Goal: Contribute content: Add original content to the website for others to see

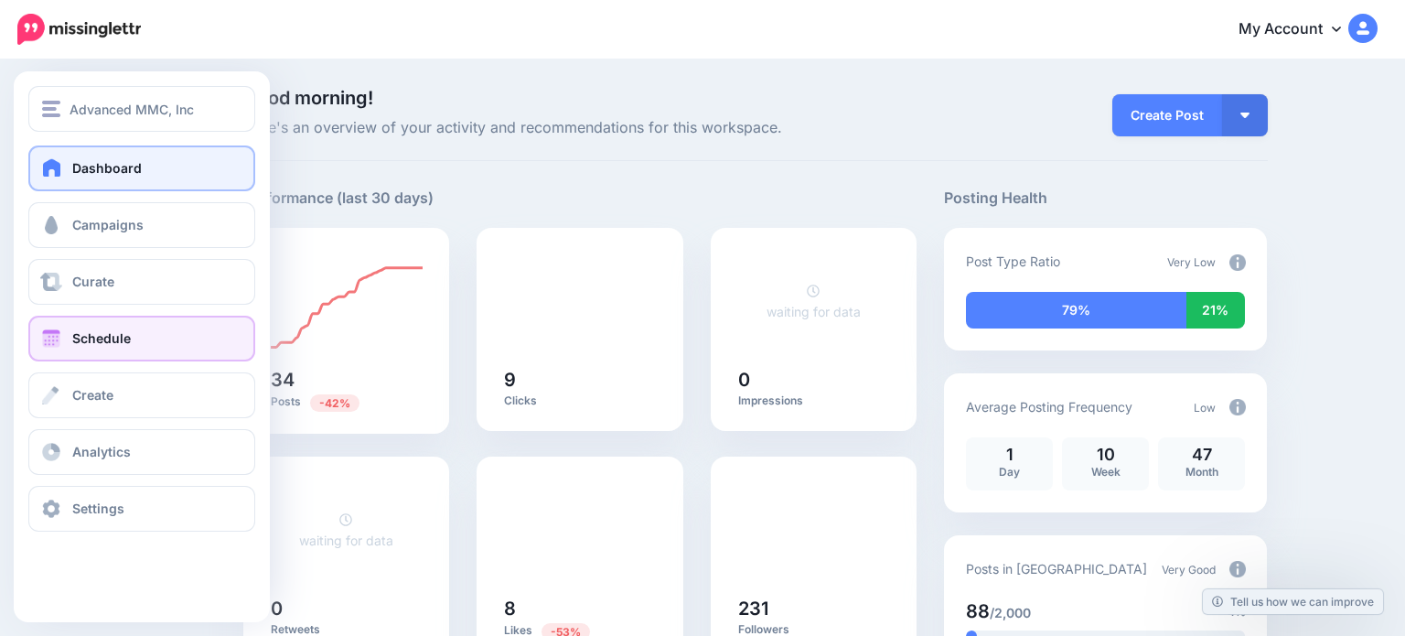
click at [53, 341] on span at bounding box center [51, 338] width 24 height 18
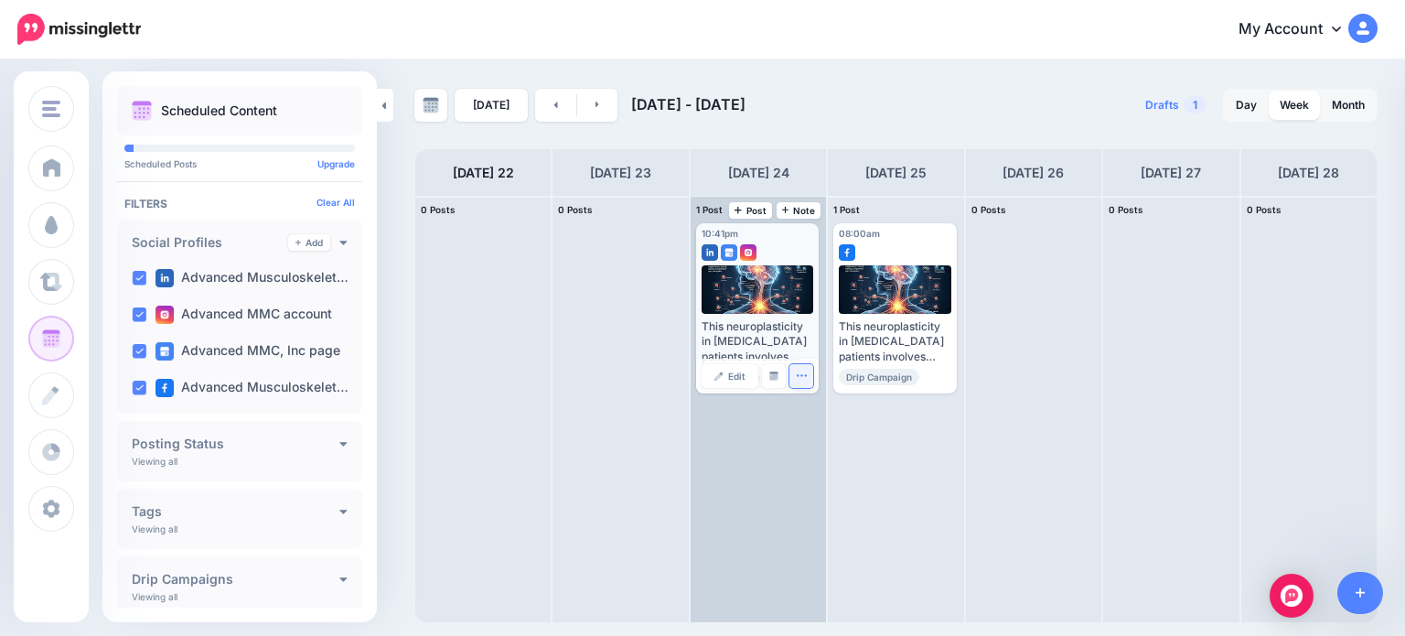
click at [791, 376] on button "button" at bounding box center [801, 376] width 24 height 24
click at [775, 374] on img at bounding box center [773, 375] width 9 height 9
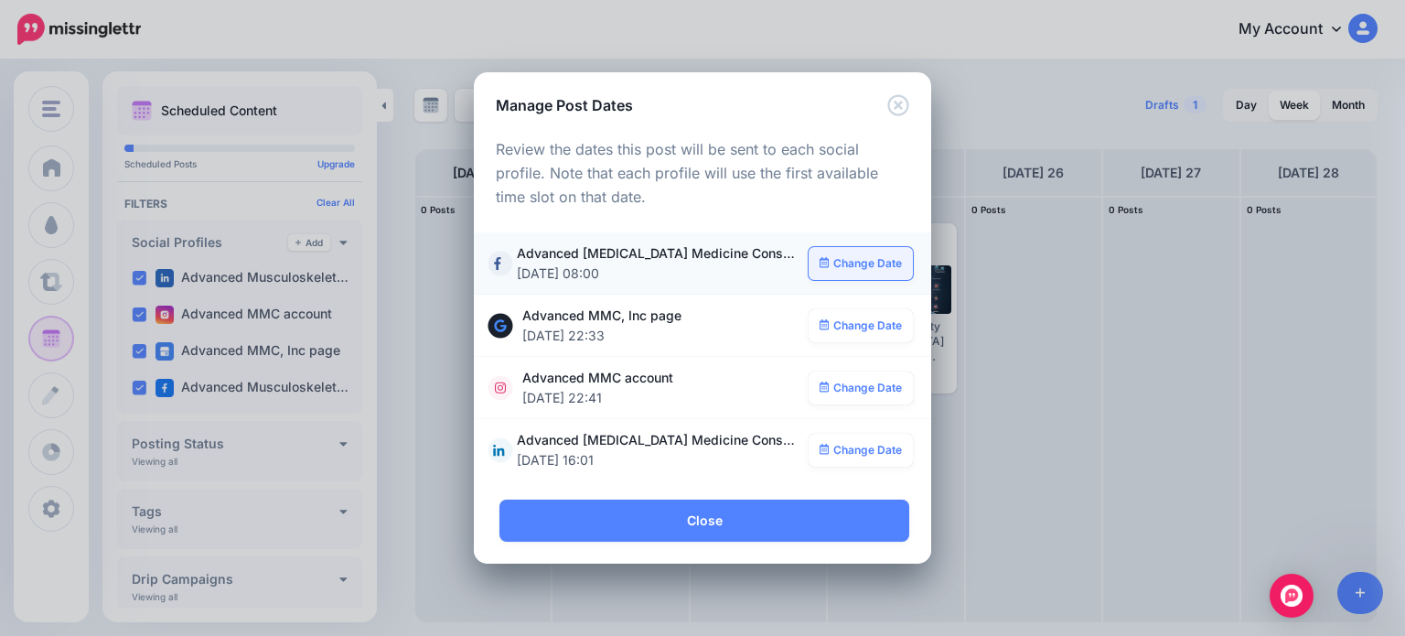
click at [843, 263] on link "Change Date" at bounding box center [861, 263] width 105 height 33
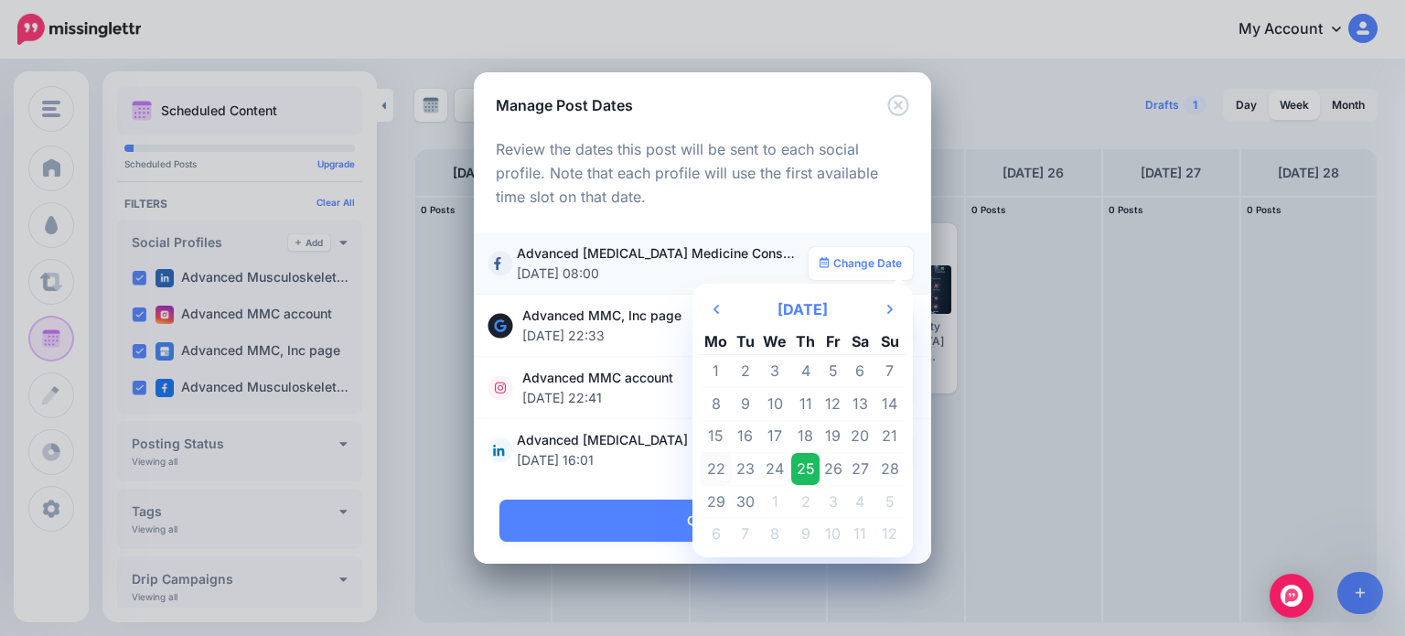
click at [719, 472] on td "22" at bounding box center [716, 469] width 32 height 33
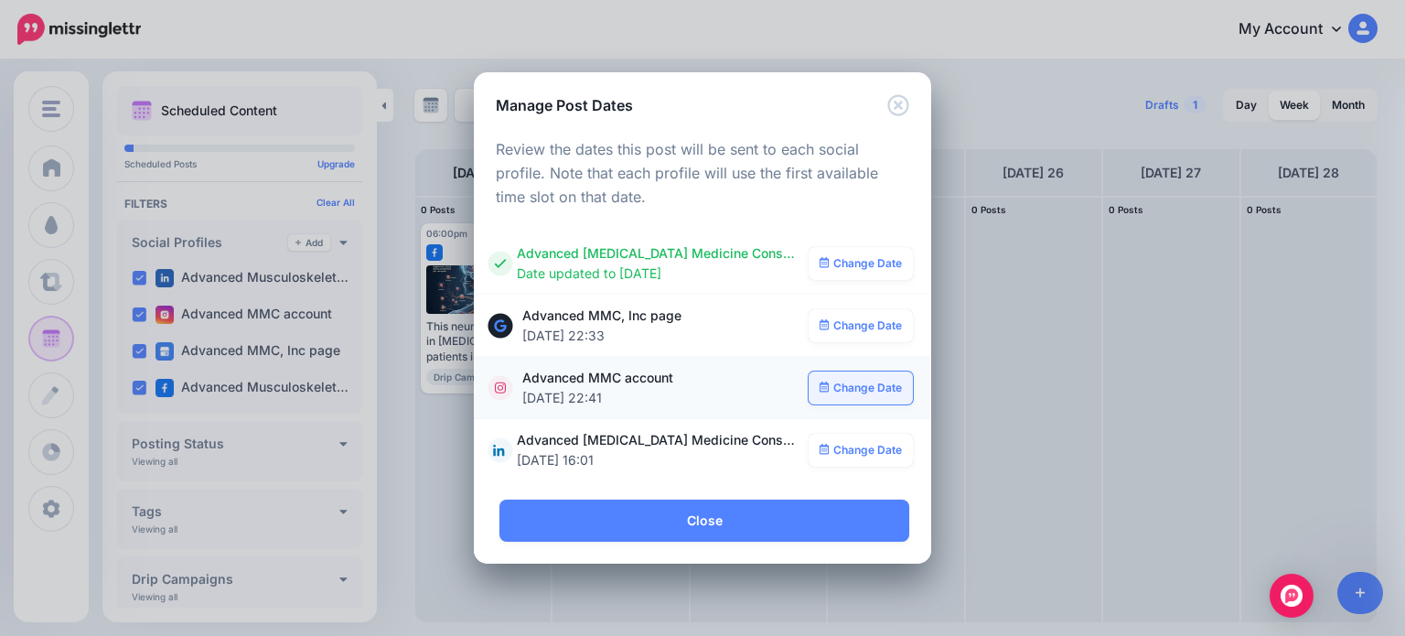
click at [863, 386] on link "Change Date" at bounding box center [861, 387] width 105 height 33
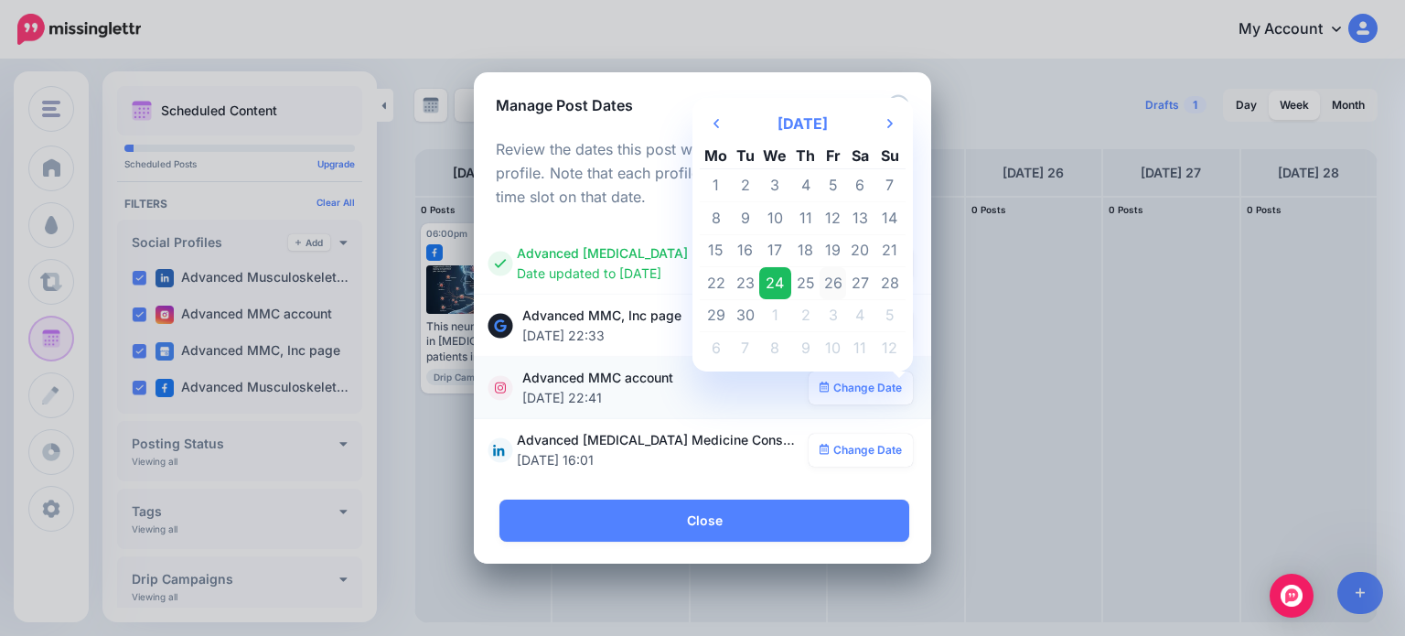
click at [836, 279] on td "26" at bounding box center [833, 283] width 27 height 33
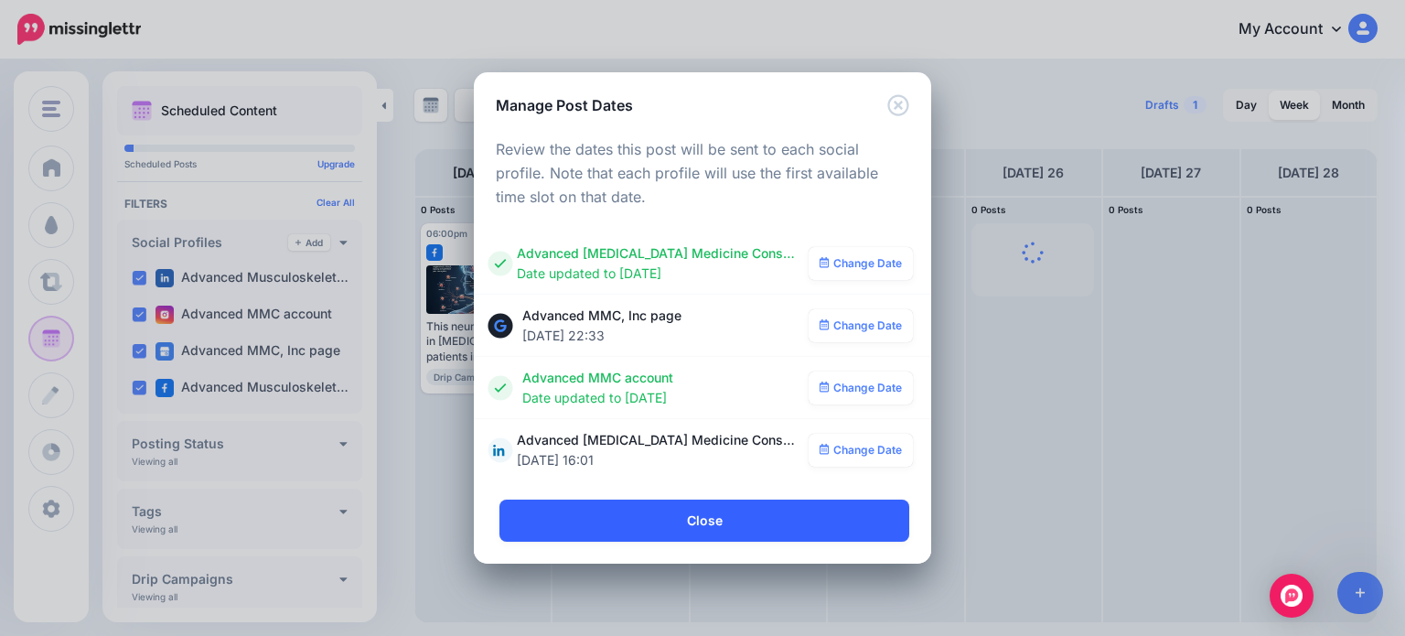
click at [762, 505] on link "Close" at bounding box center [704, 520] width 410 height 42
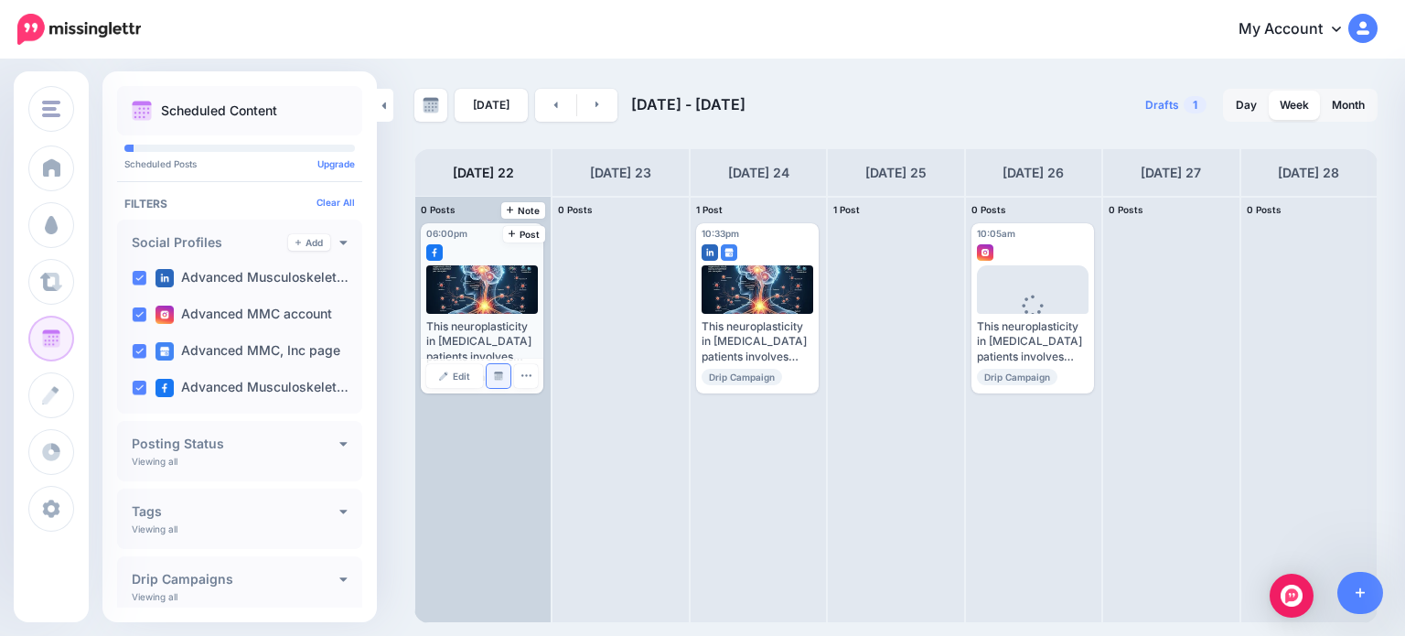
click at [495, 376] on img at bounding box center [498, 375] width 9 height 9
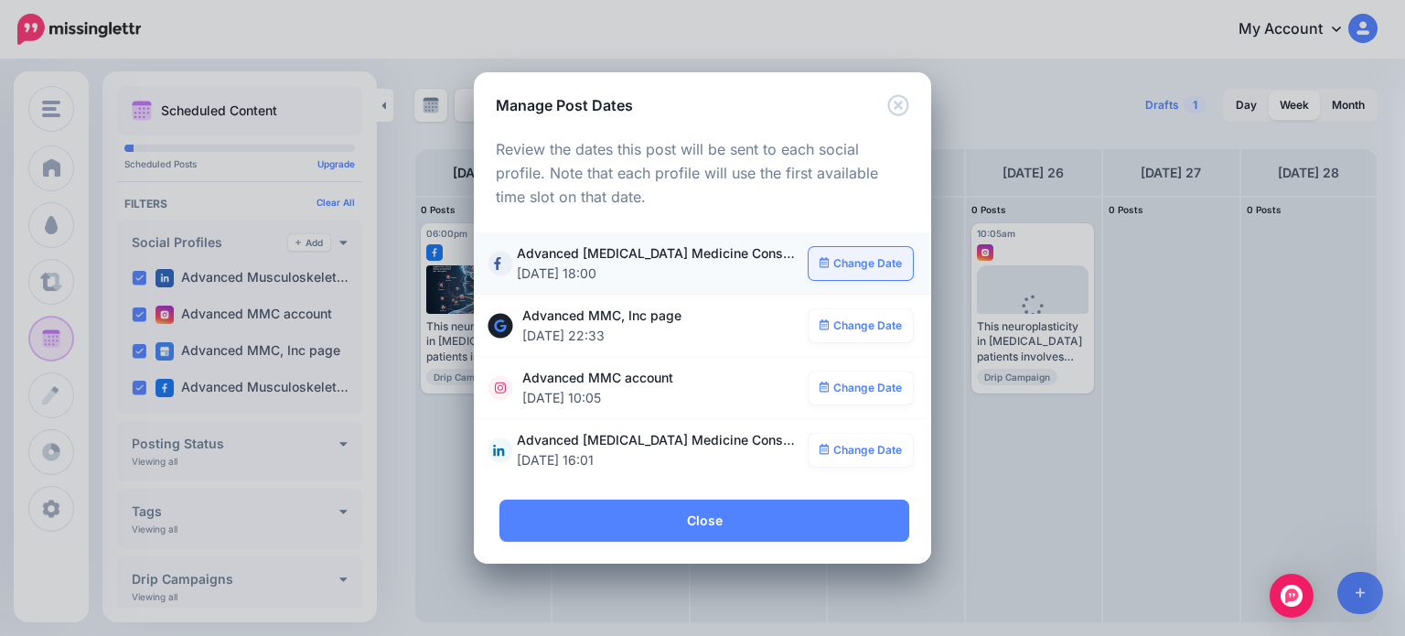
click at [846, 265] on link "Change Date" at bounding box center [861, 263] width 105 height 33
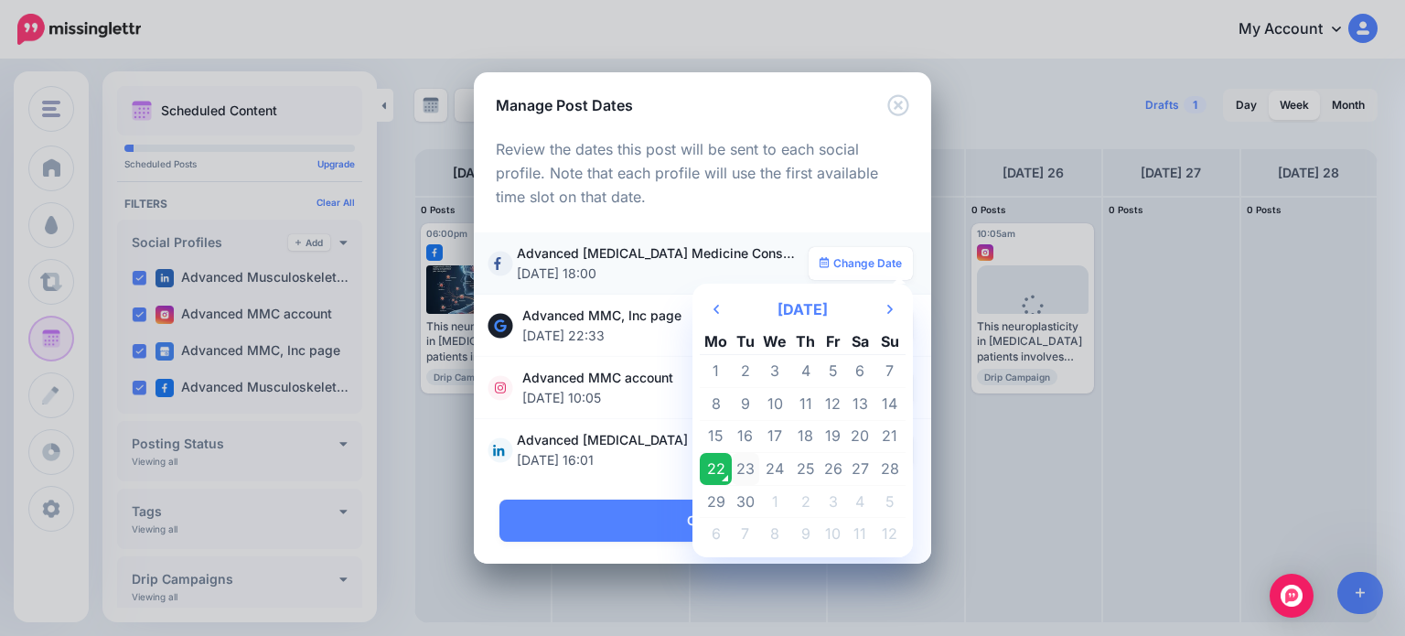
click at [753, 466] on td "23" at bounding box center [745, 469] width 27 height 33
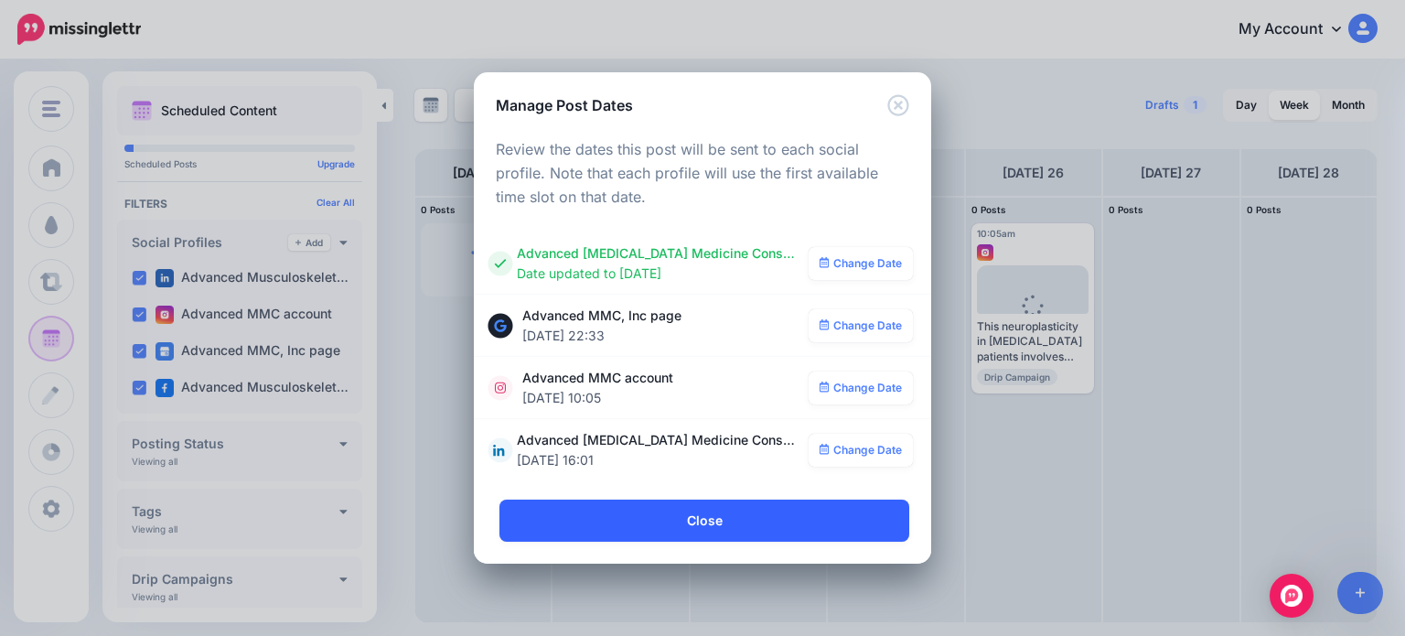
click at [724, 520] on link "Close" at bounding box center [704, 520] width 410 height 42
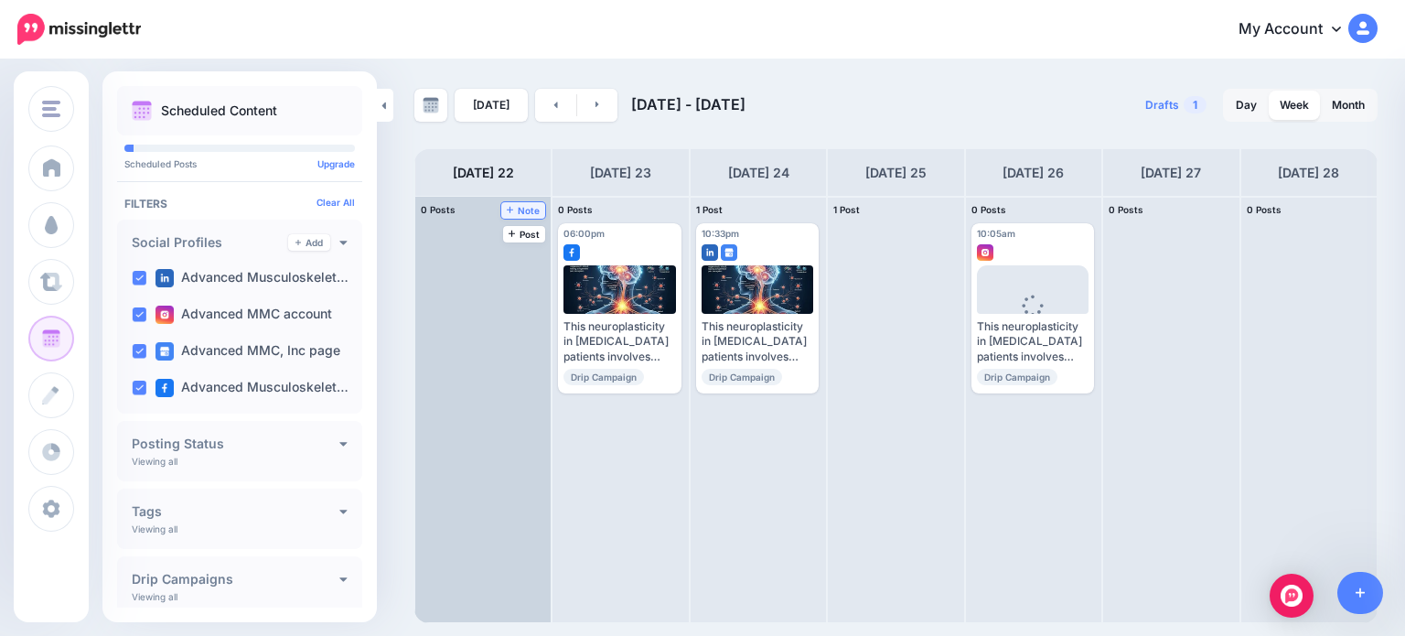
click at [527, 211] on span "Note" at bounding box center [524, 210] width 34 height 9
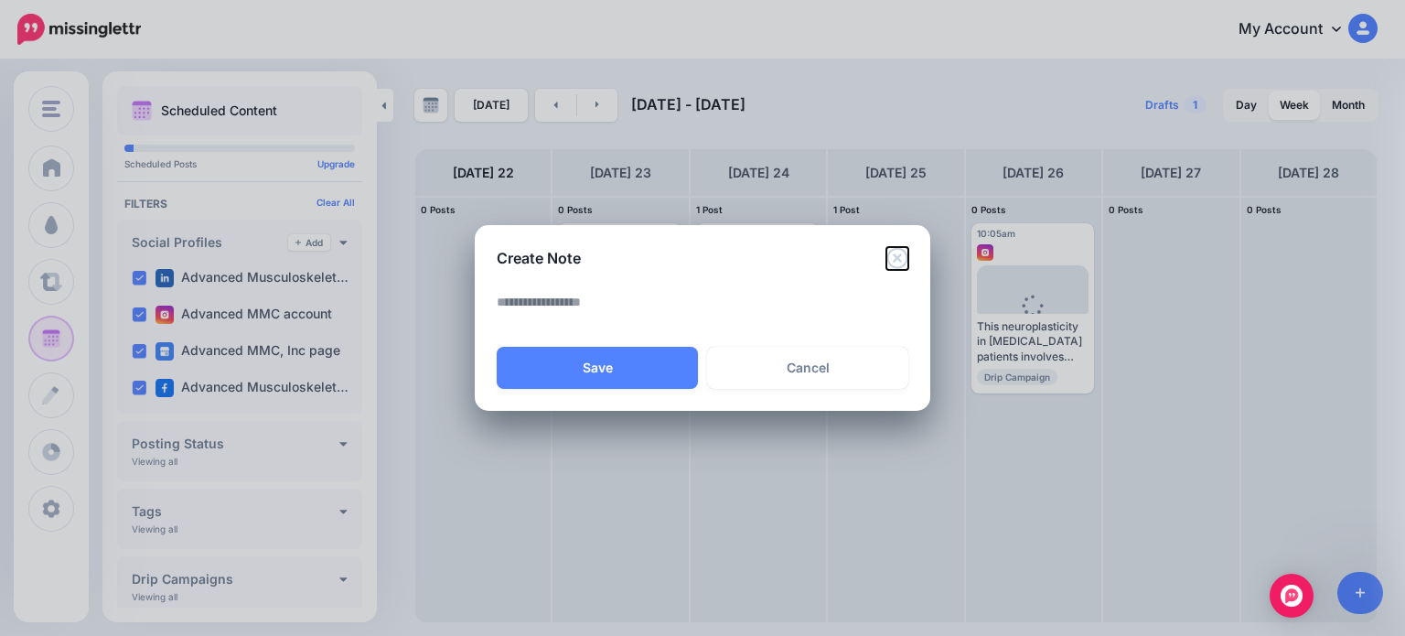
click at [897, 259] on icon "Close" at bounding box center [896, 257] width 21 height 21
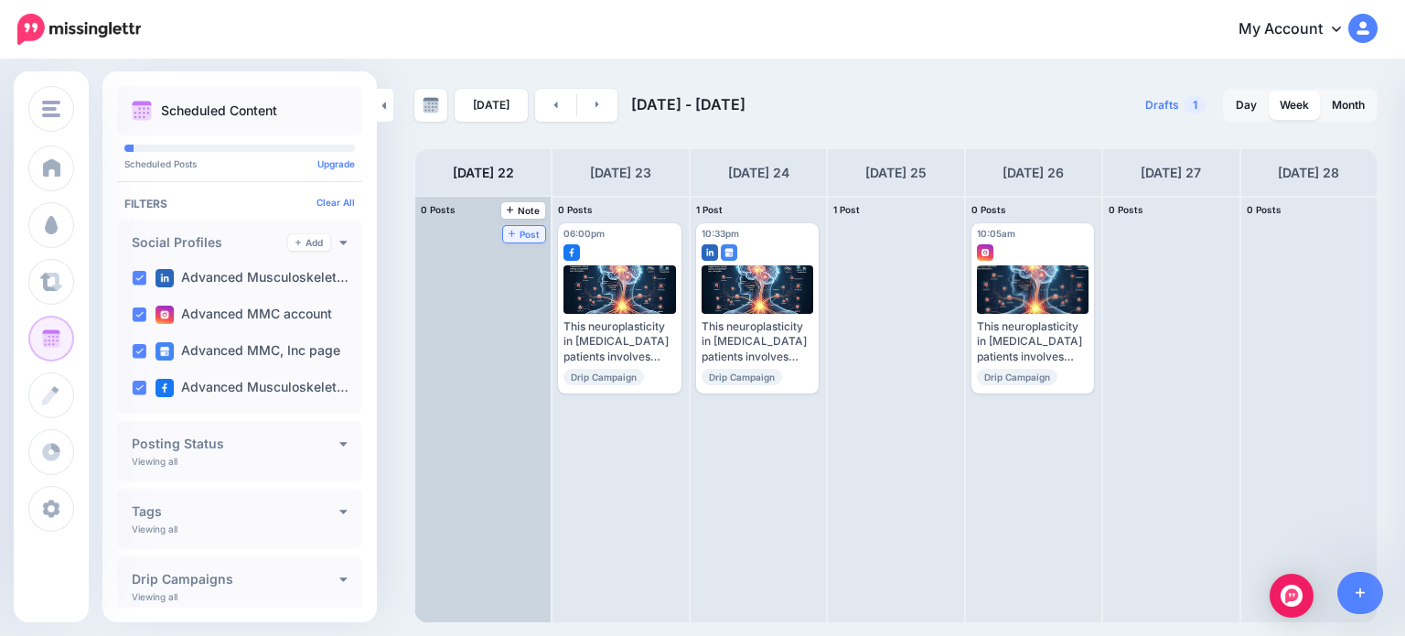
click at [509, 230] on span "Post" at bounding box center [525, 234] width 32 height 9
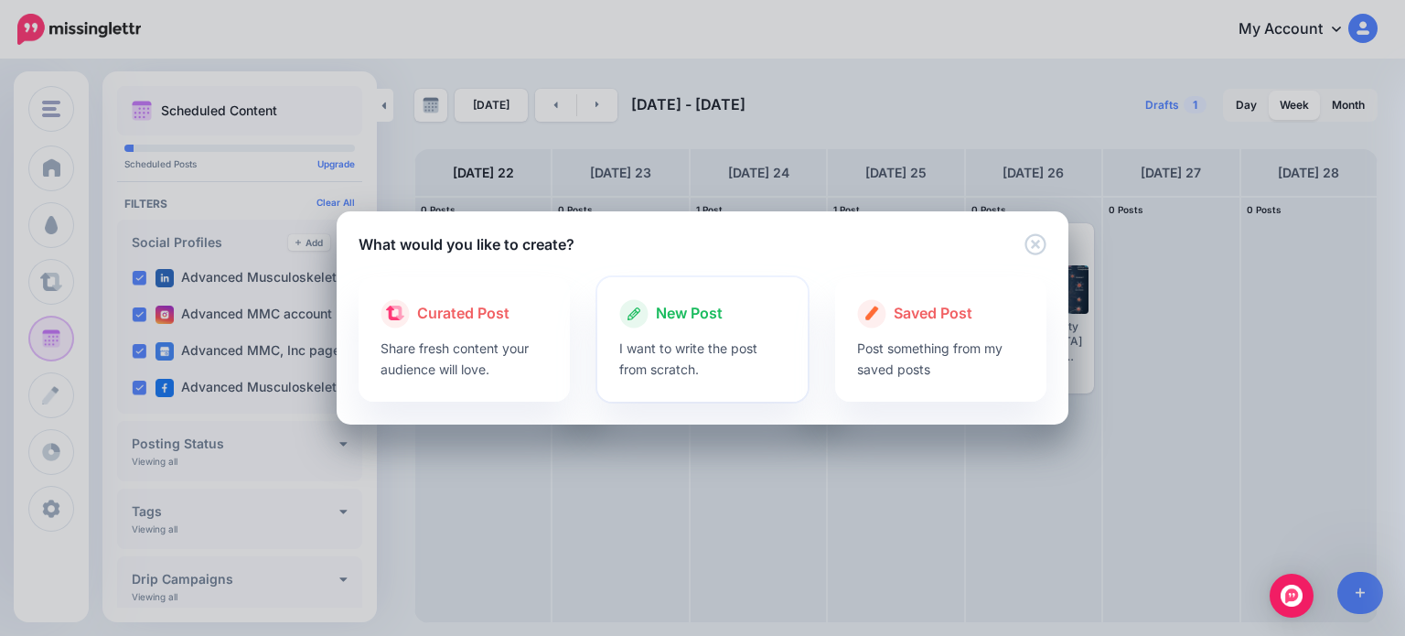
click at [732, 361] on p "I want to write the post from scratch." at bounding box center [702, 359] width 167 height 42
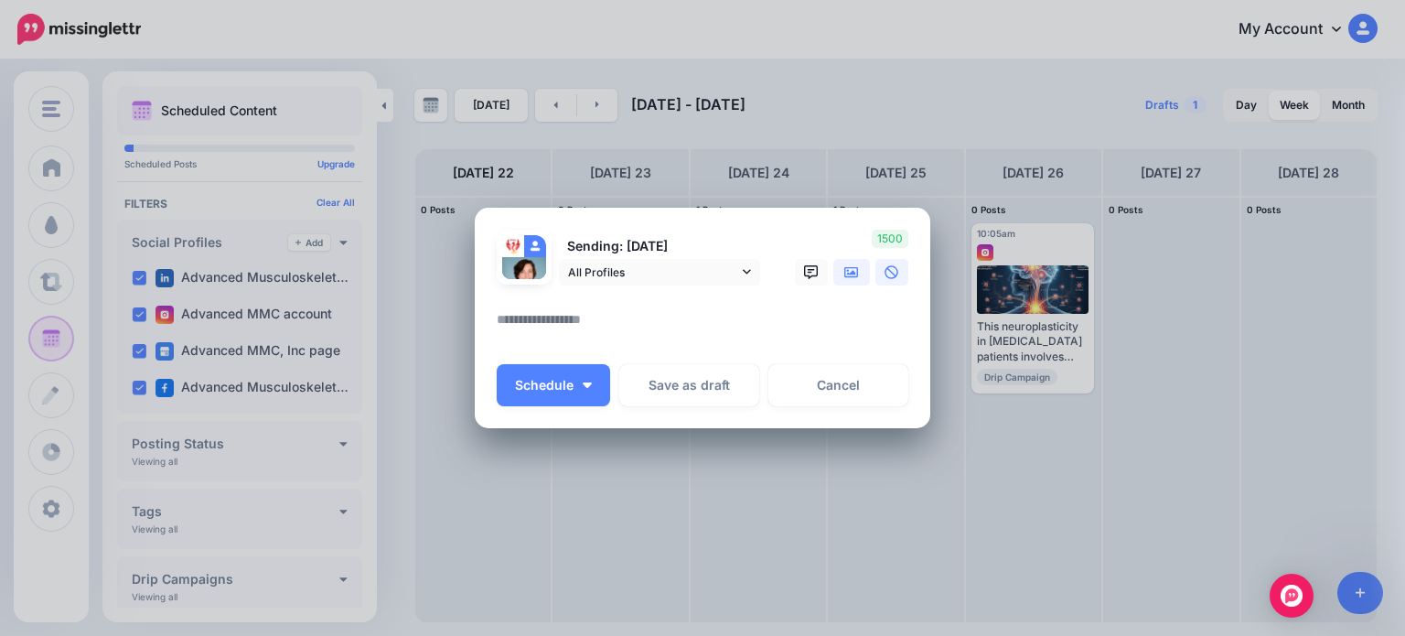
click at [852, 274] on icon at bounding box center [851, 271] width 15 height 11
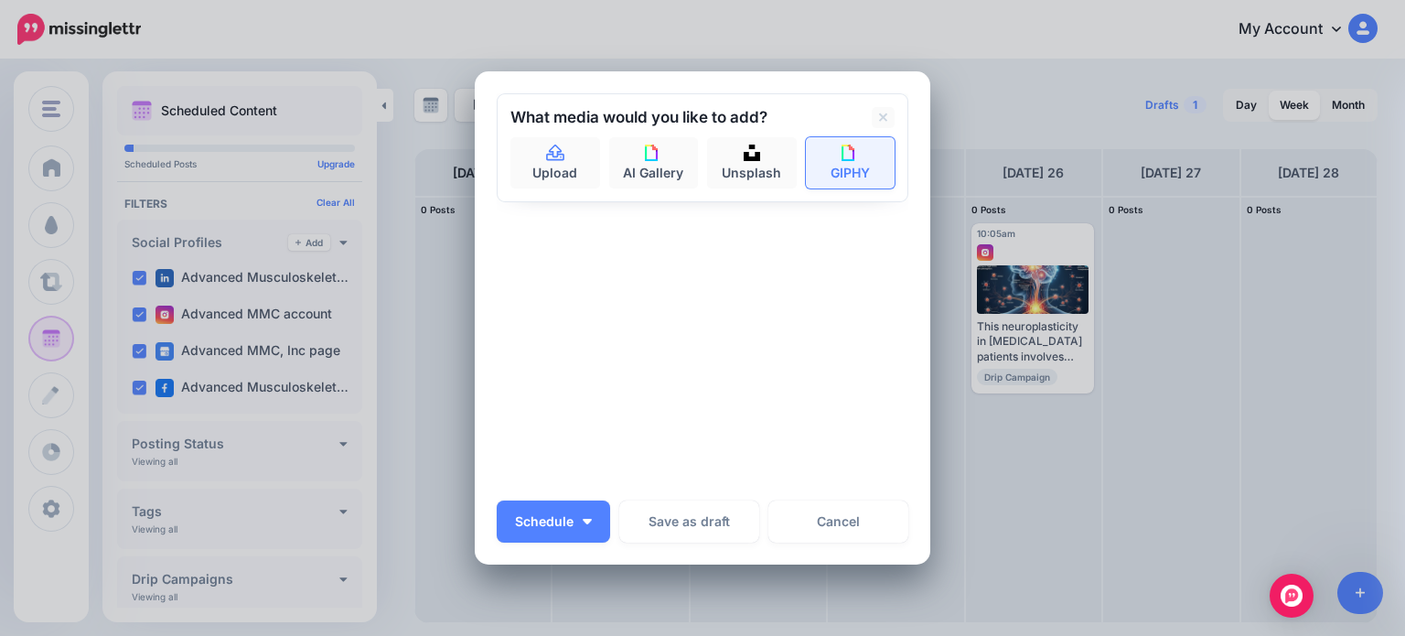
click at [828, 173] on link "GIPHY" at bounding box center [851, 162] width 90 height 51
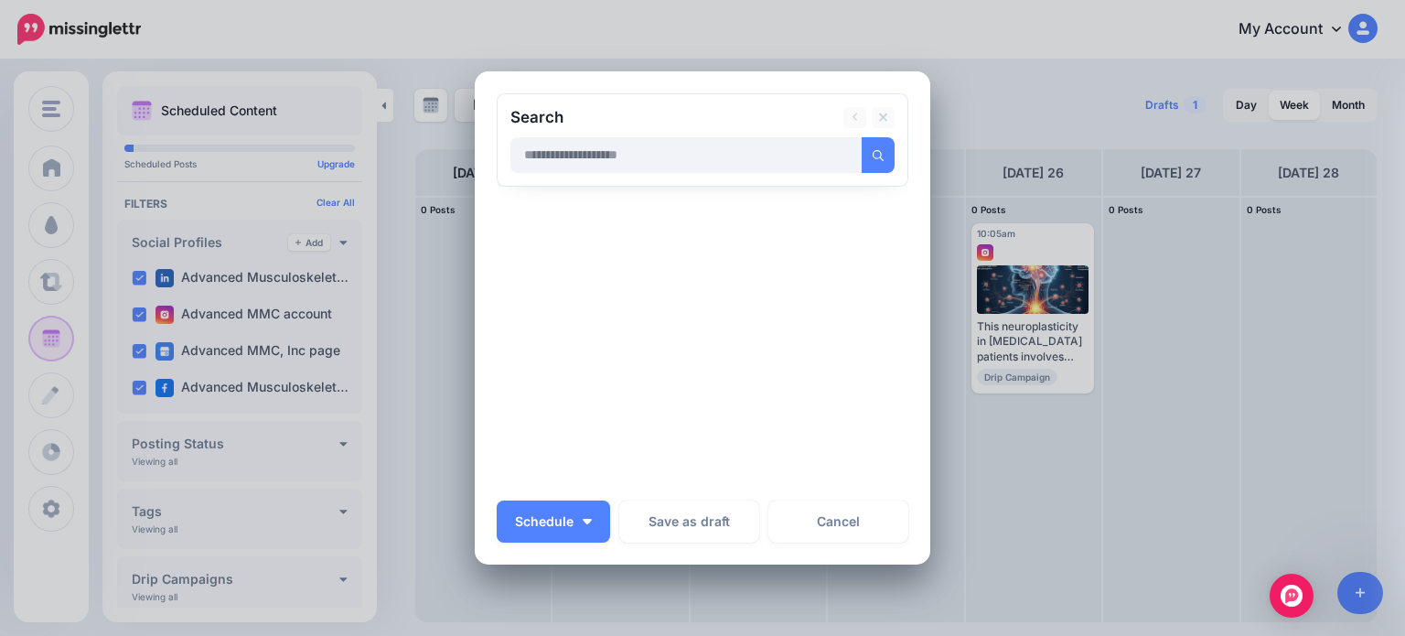
click at [627, 158] on input "text" at bounding box center [686, 155] width 352 height 36
type input "**********"
click at [862, 137] on button "submit" at bounding box center [878, 155] width 33 height 36
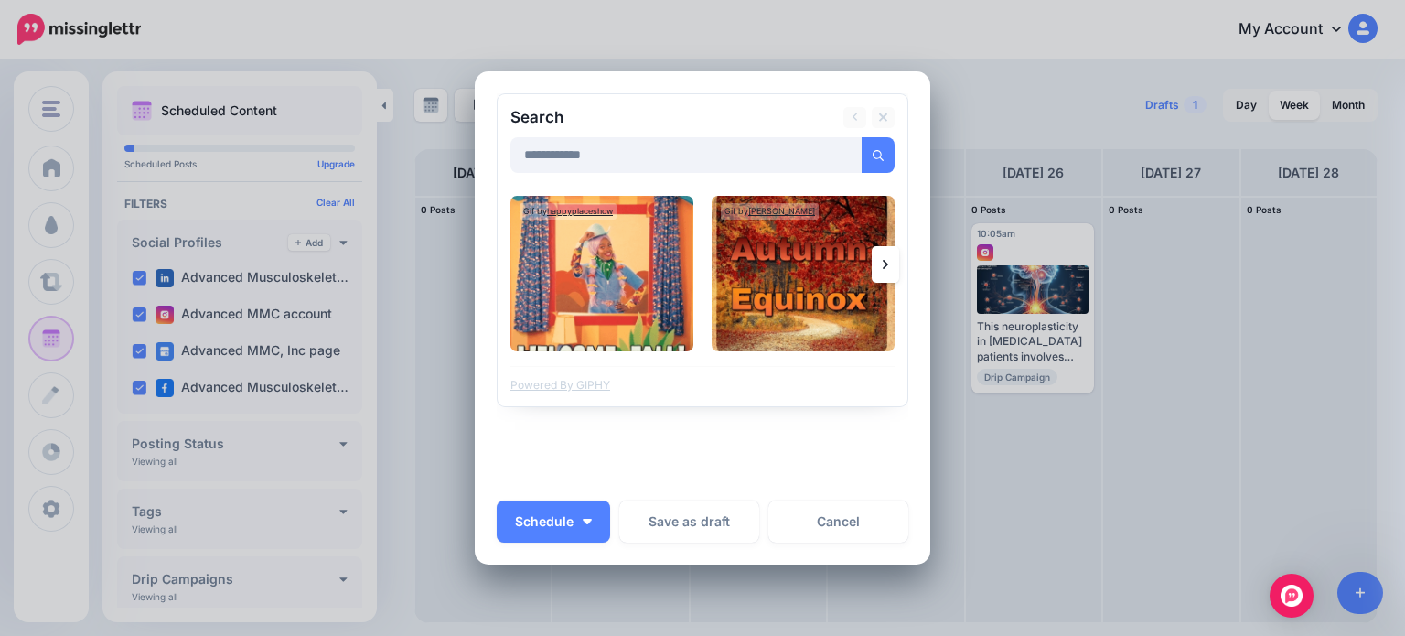
click at [882, 266] on link at bounding box center [885, 264] width 27 height 37
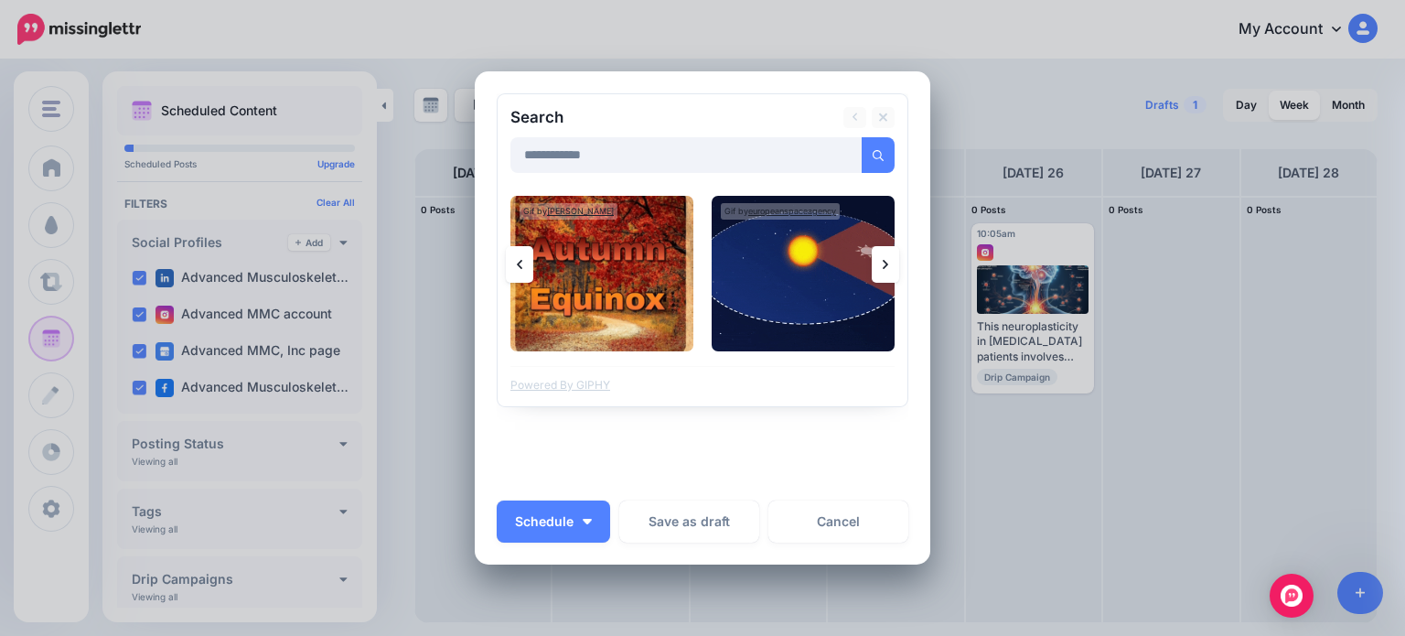
click at [882, 266] on link at bounding box center [885, 264] width 27 height 37
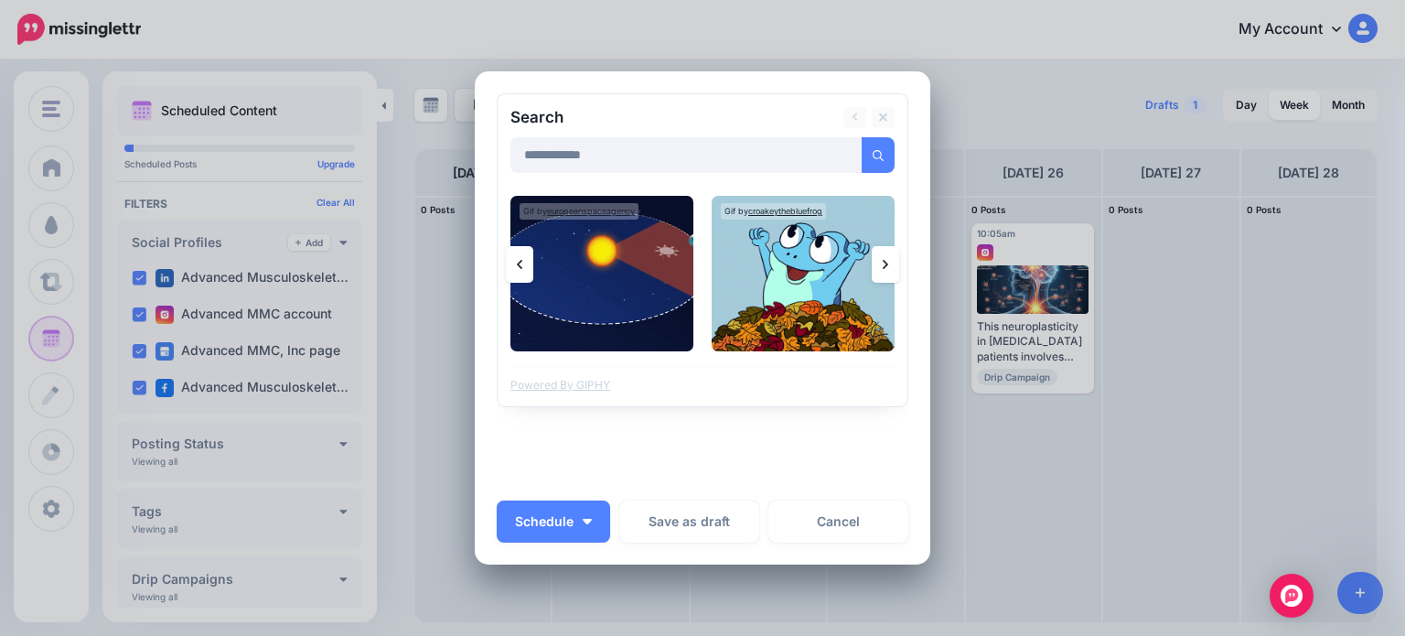
click at [882, 266] on link at bounding box center [885, 264] width 27 height 37
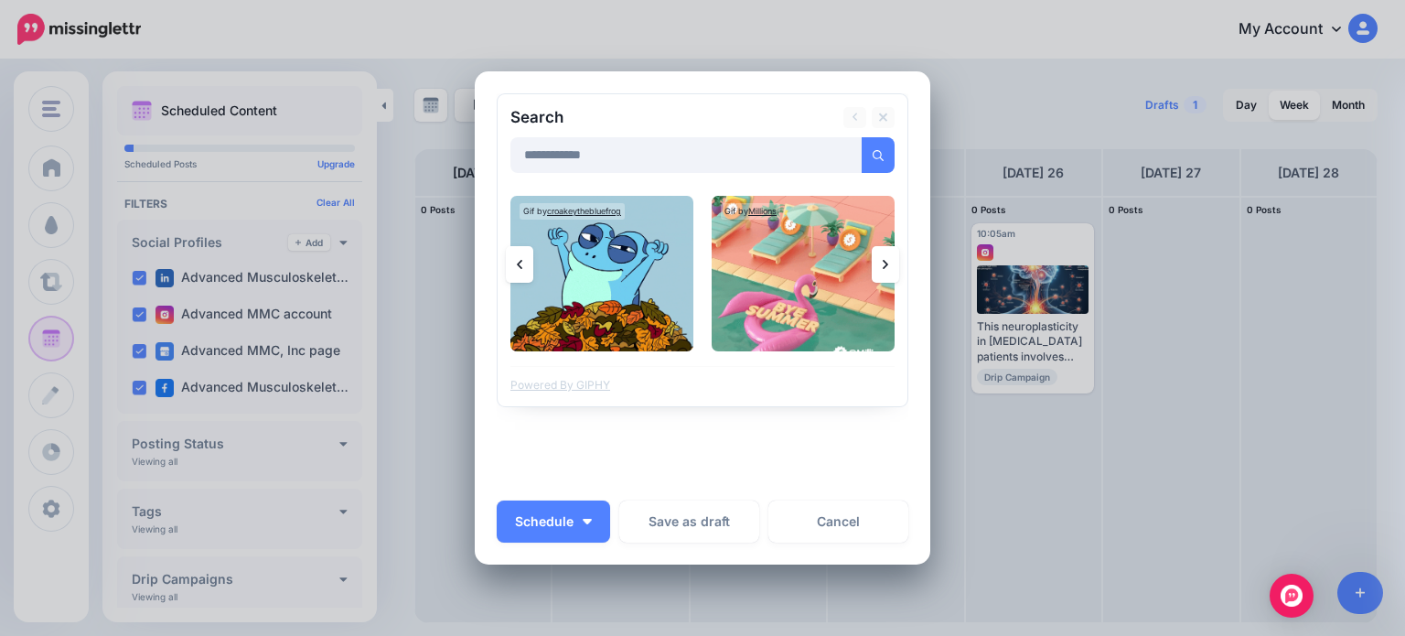
click at [882, 266] on link at bounding box center [885, 264] width 27 height 37
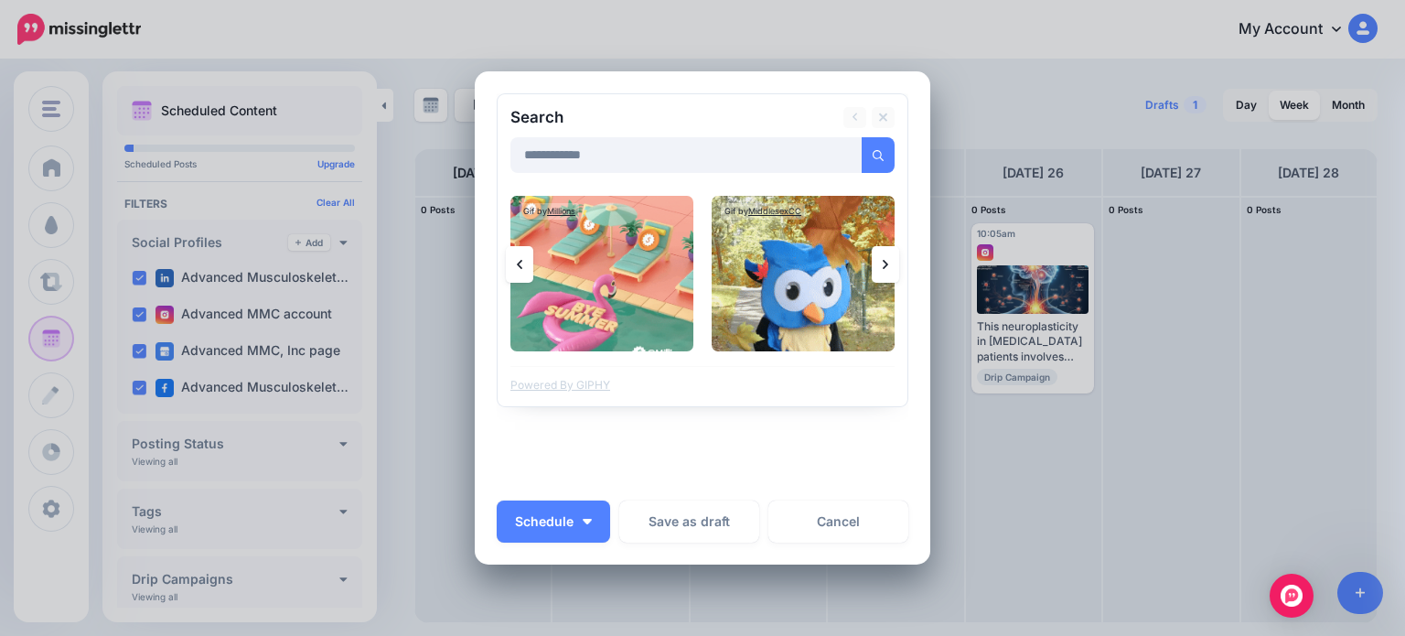
click at [882, 266] on link at bounding box center [885, 264] width 27 height 37
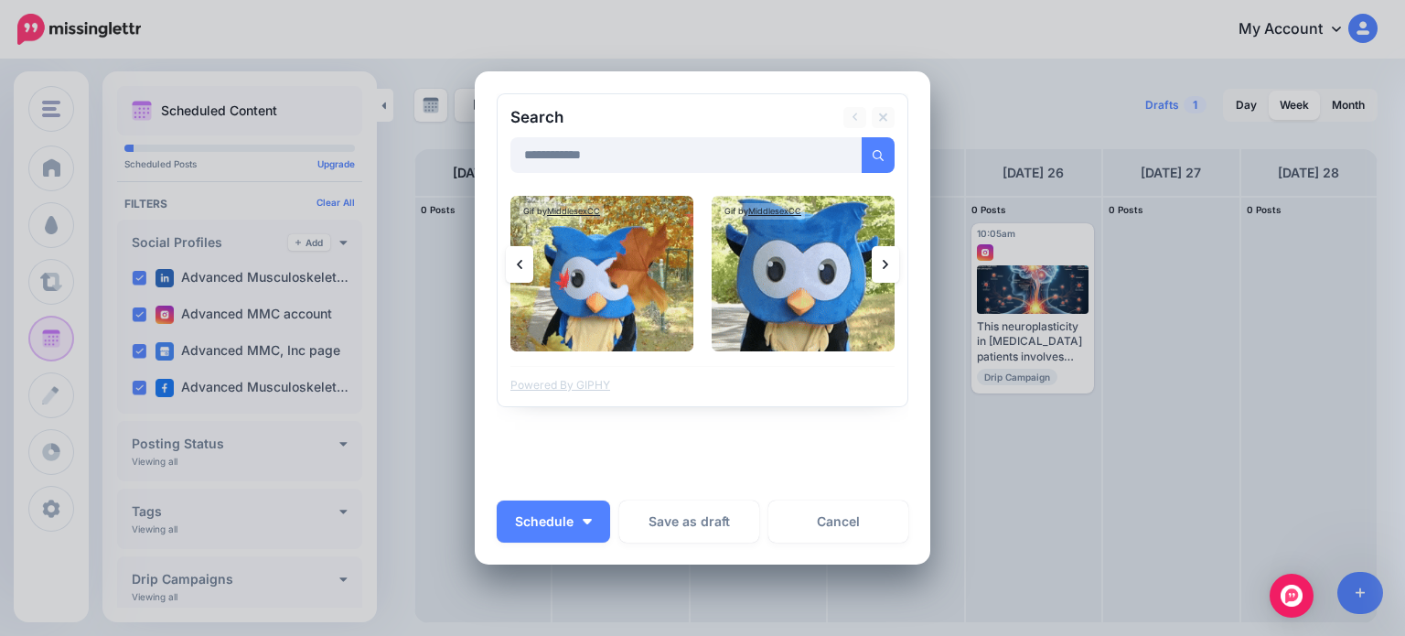
click at [882, 266] on link at bounding box center [885, 264] width 27 height 37
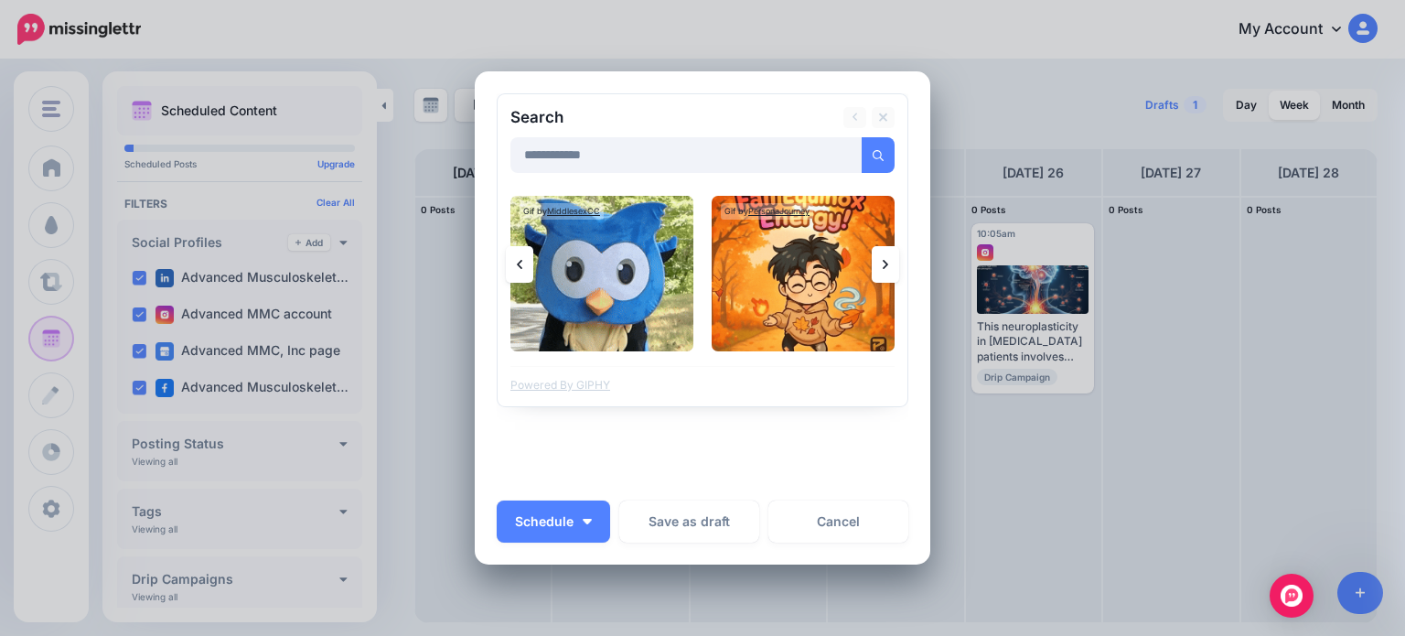
click at [882, 266] on link at bounding box center [885, 264] width 27 height 37
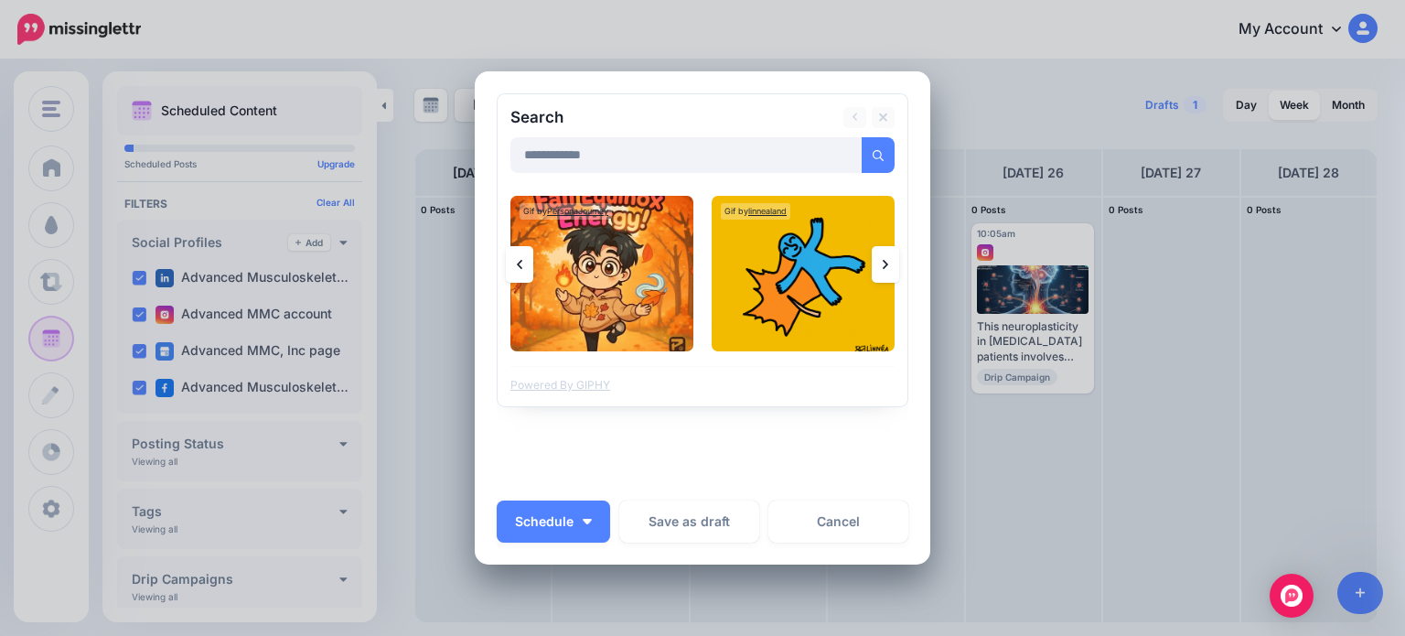
click at [882, 266] on link at bounding box center [885, 264] width 27 height 37
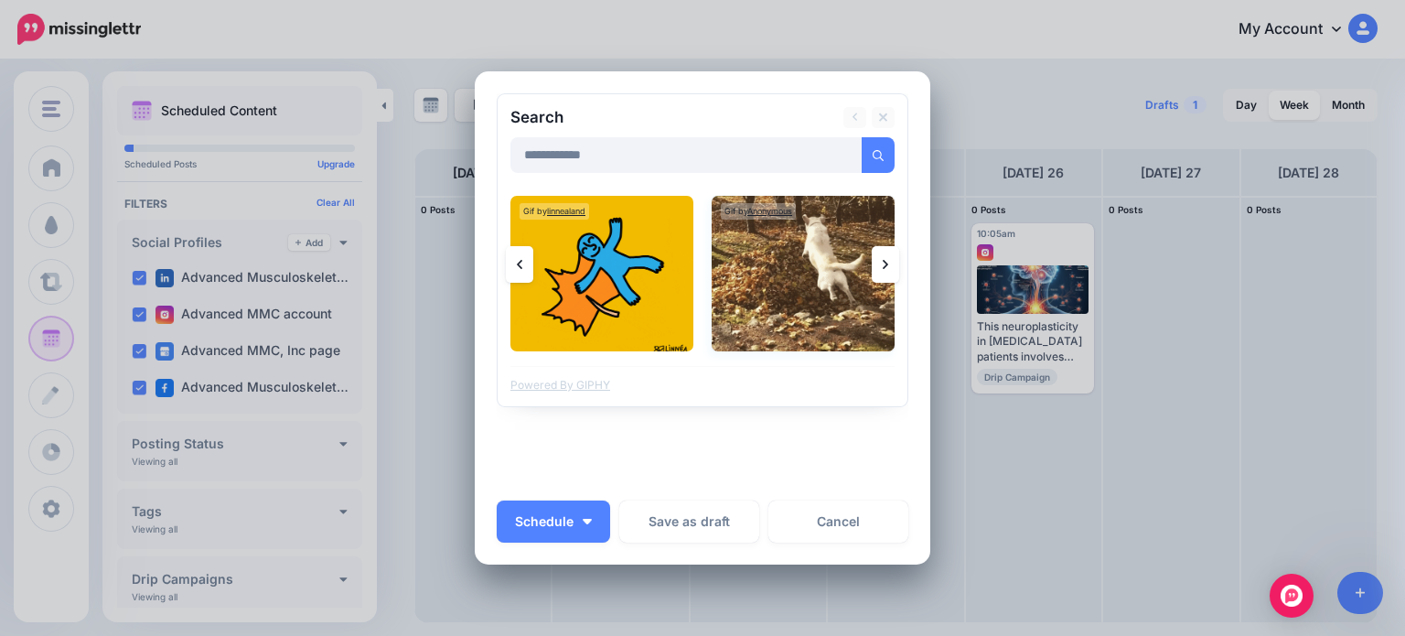
click at [777, 281] on img at bounding box center [803, 273] width 183 height 155
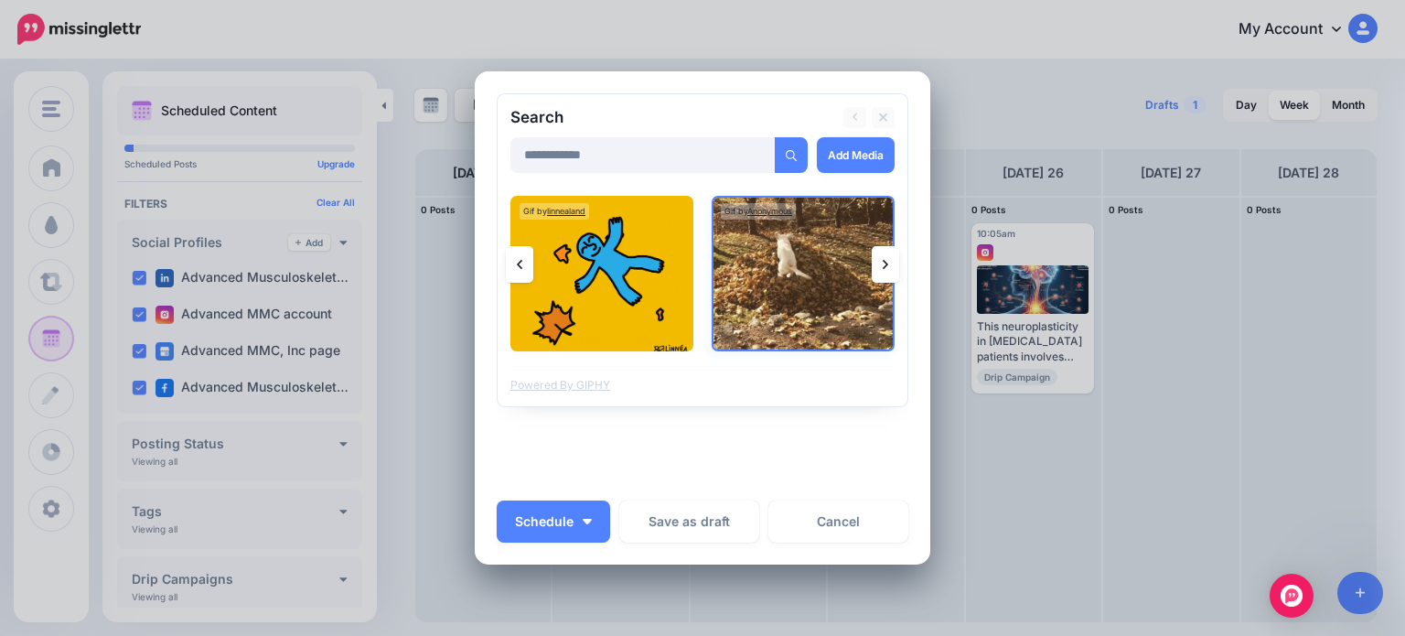
click at [777, 281] on img at bounding box center [803, 273] width 183 height 155
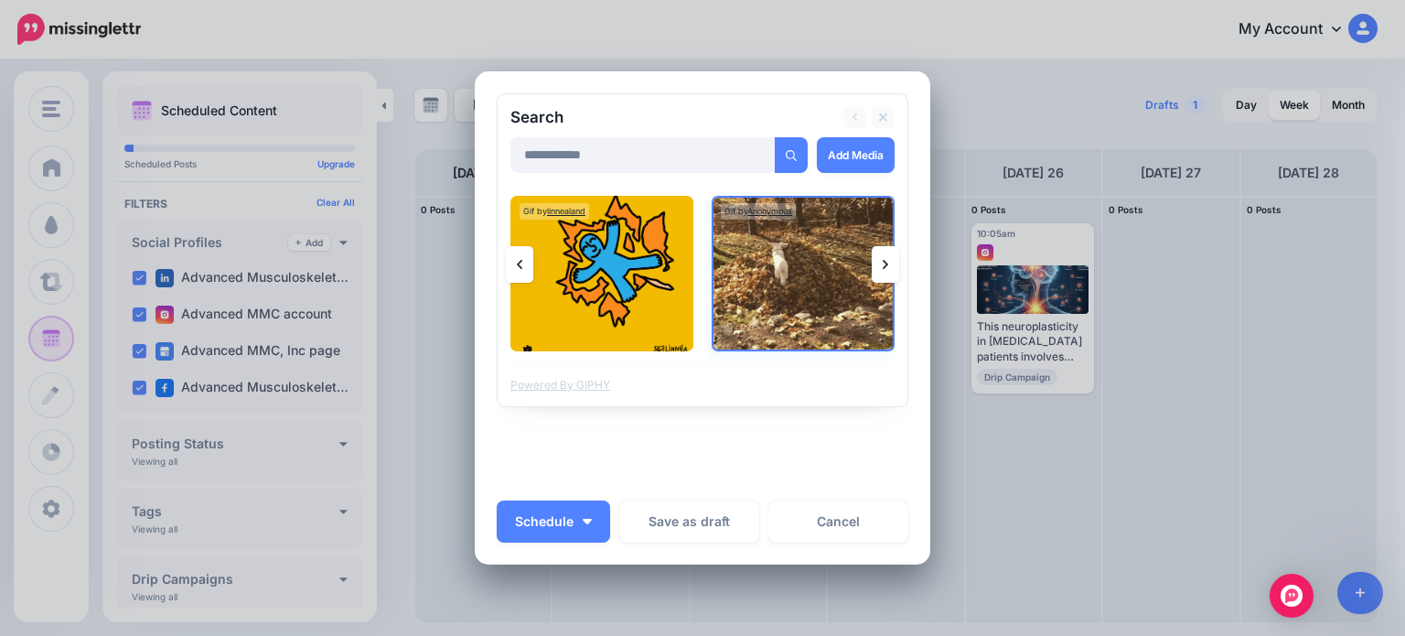
click at [777, 281] on img at bounding box center [803, 273] width 183 height 155
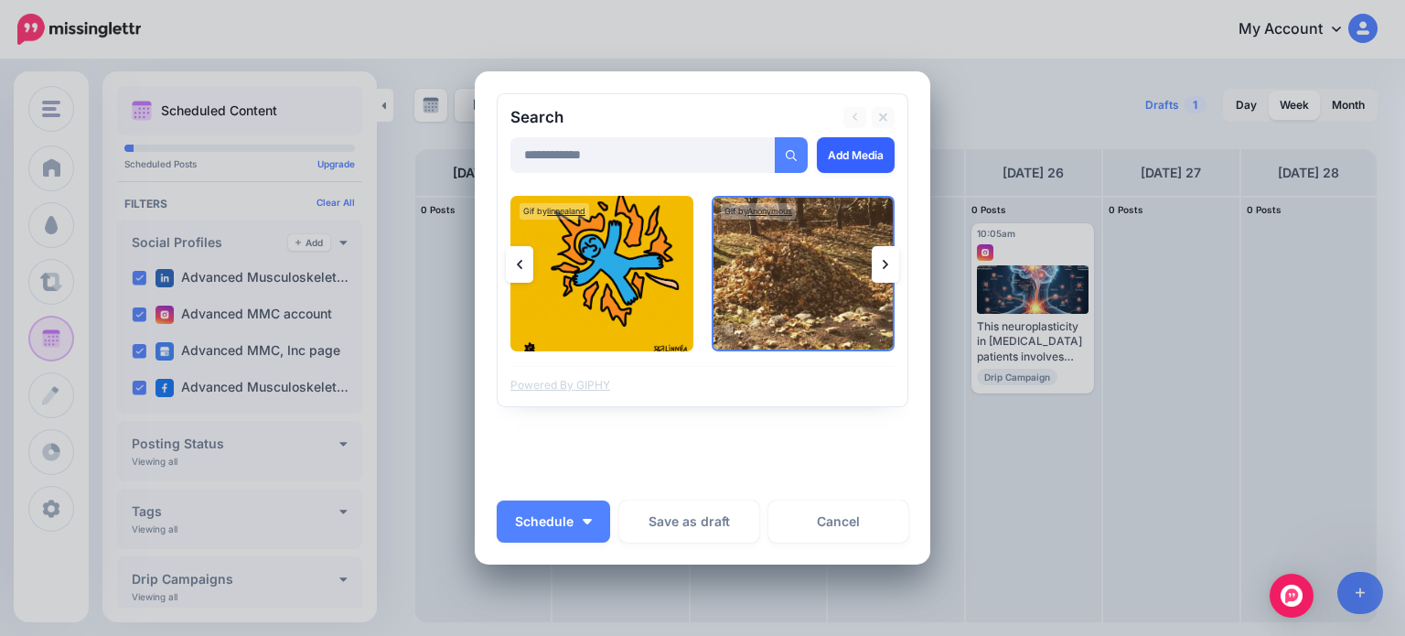
click at [849, 162] on link "Add Media" at bounding box center [856, 155] width 78 height 36
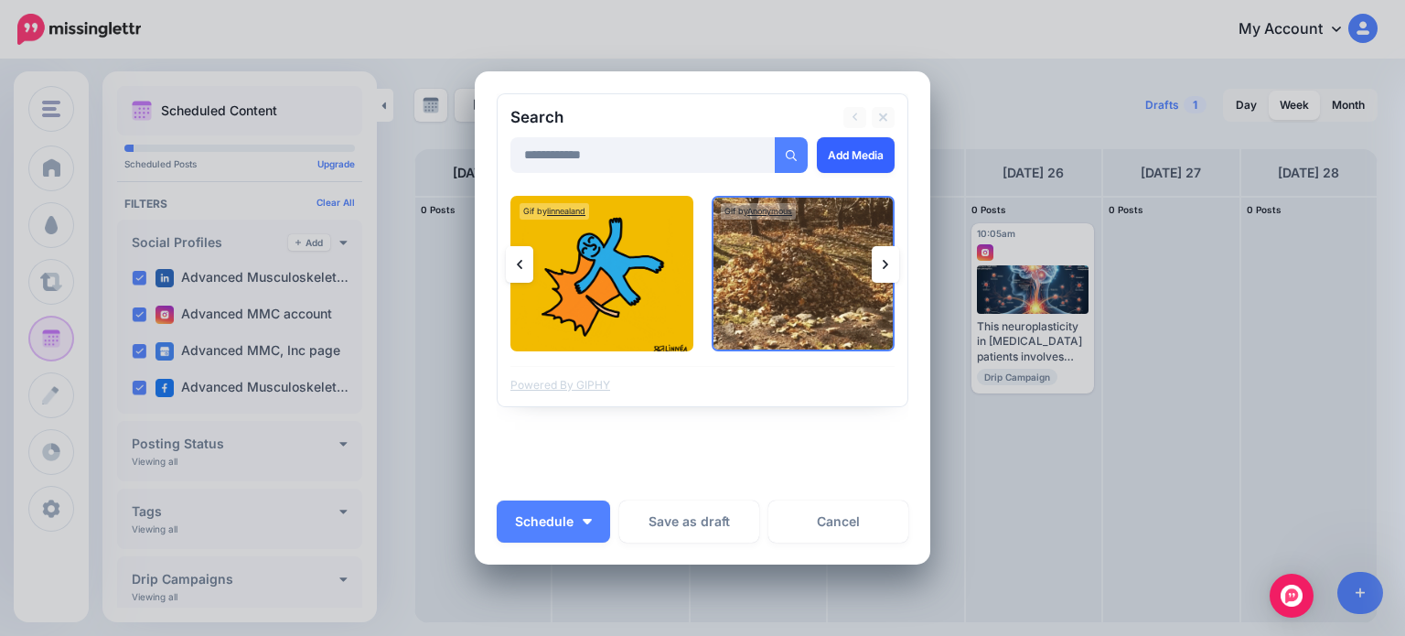
click at [860, 157] on link "Add Media" at bounding box center [856, 155] width 78 height 36
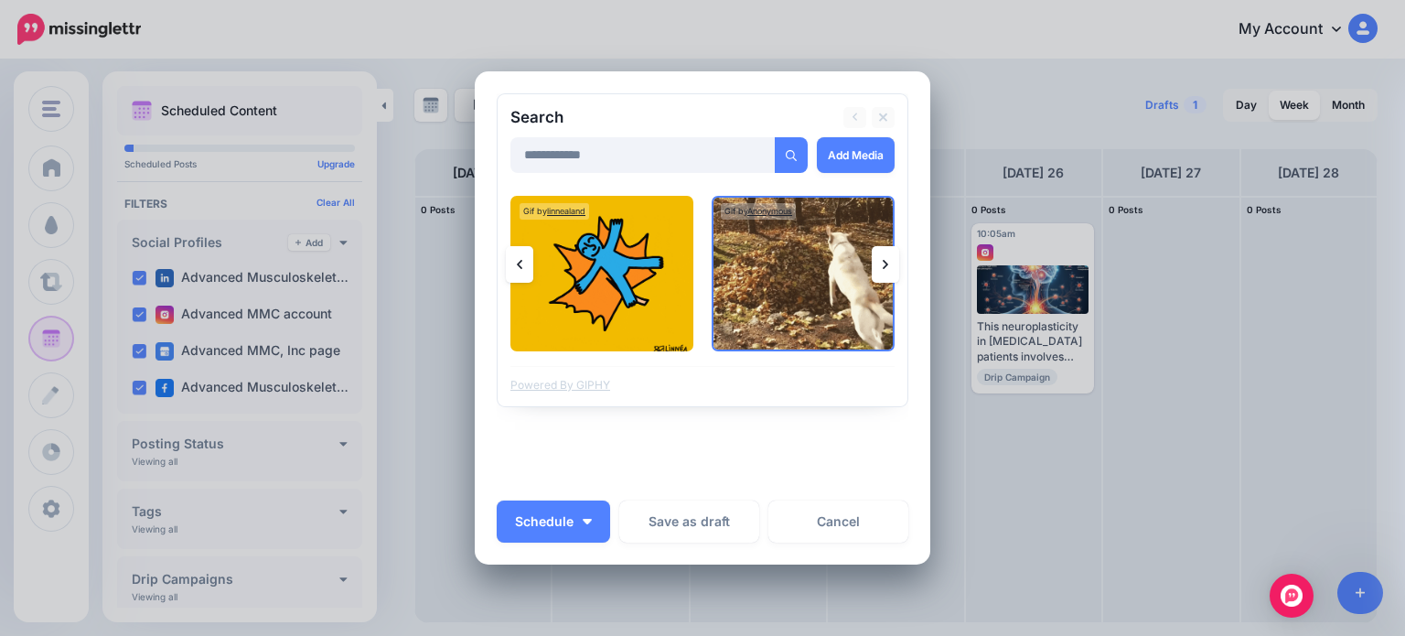
click at [883, 263] on icon at bounding box center [885, 264] width 5 height 15
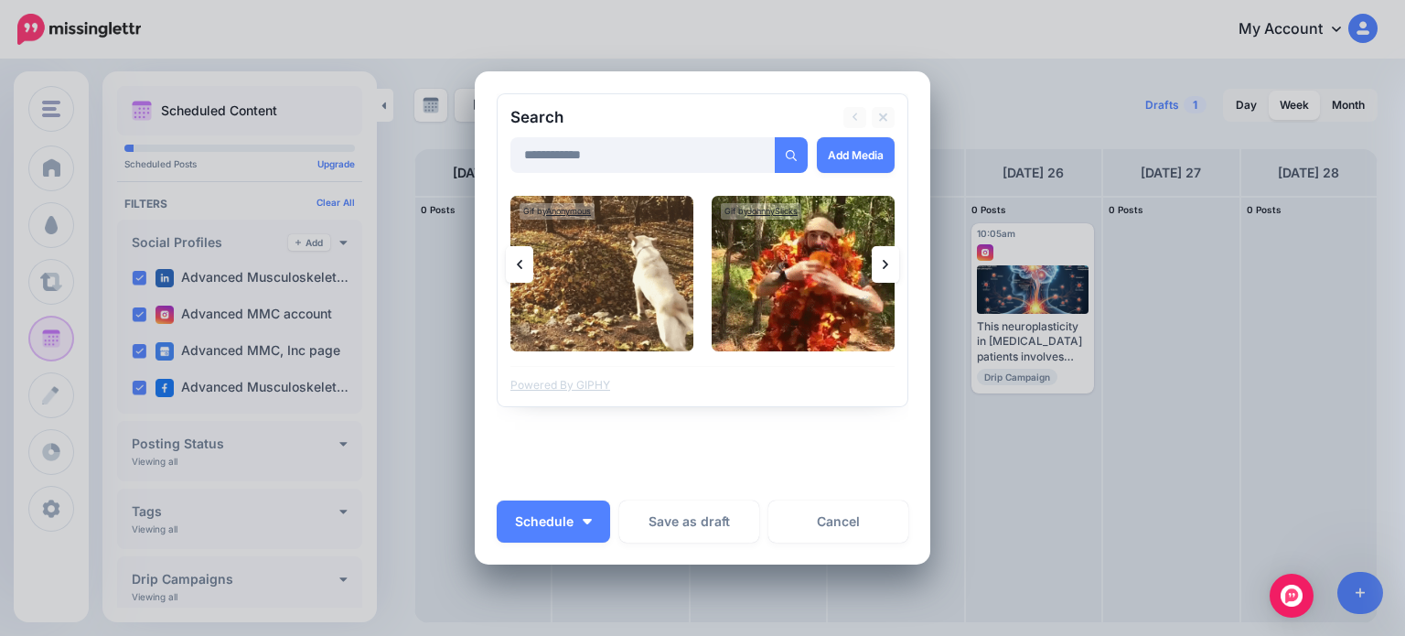
click at [883, 263] on icon at bounding box center [885, 264] width 5 height 15
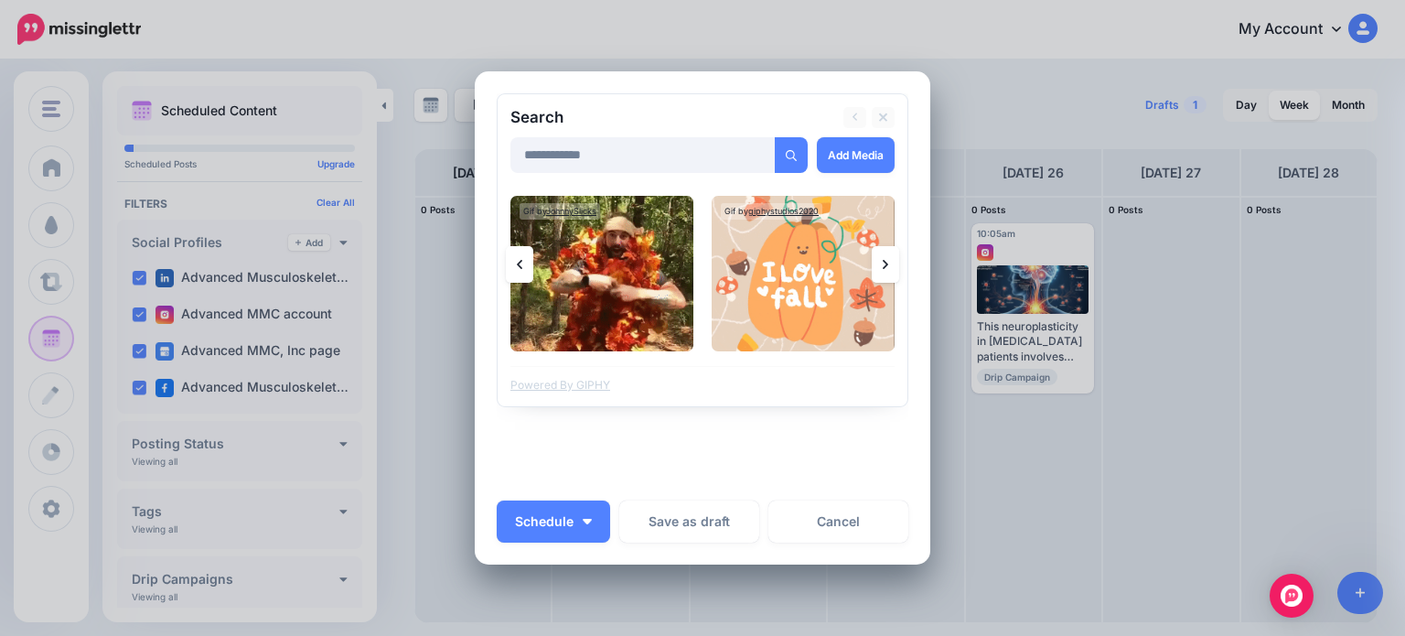
click at [883, 263] on icon at bounding box center [885, 264] width 5 height 15
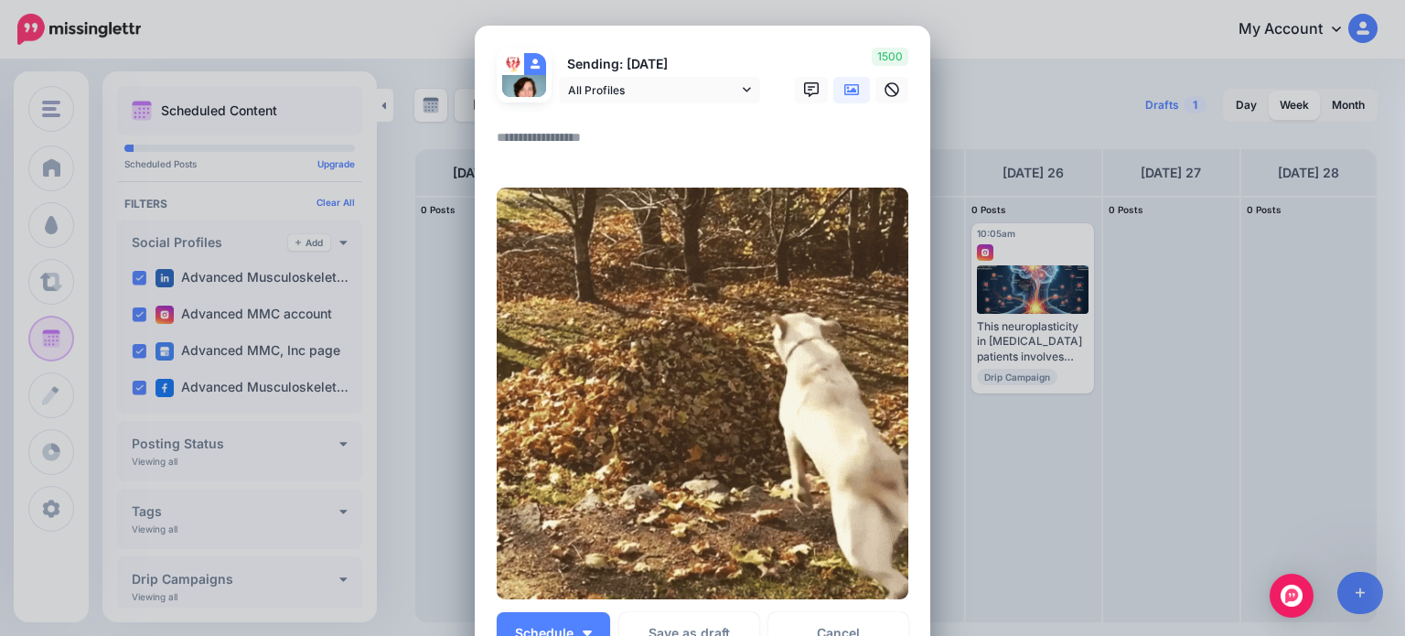
click at [509, 140] on textarea at bounding box center [707, 144] width 421 height 36
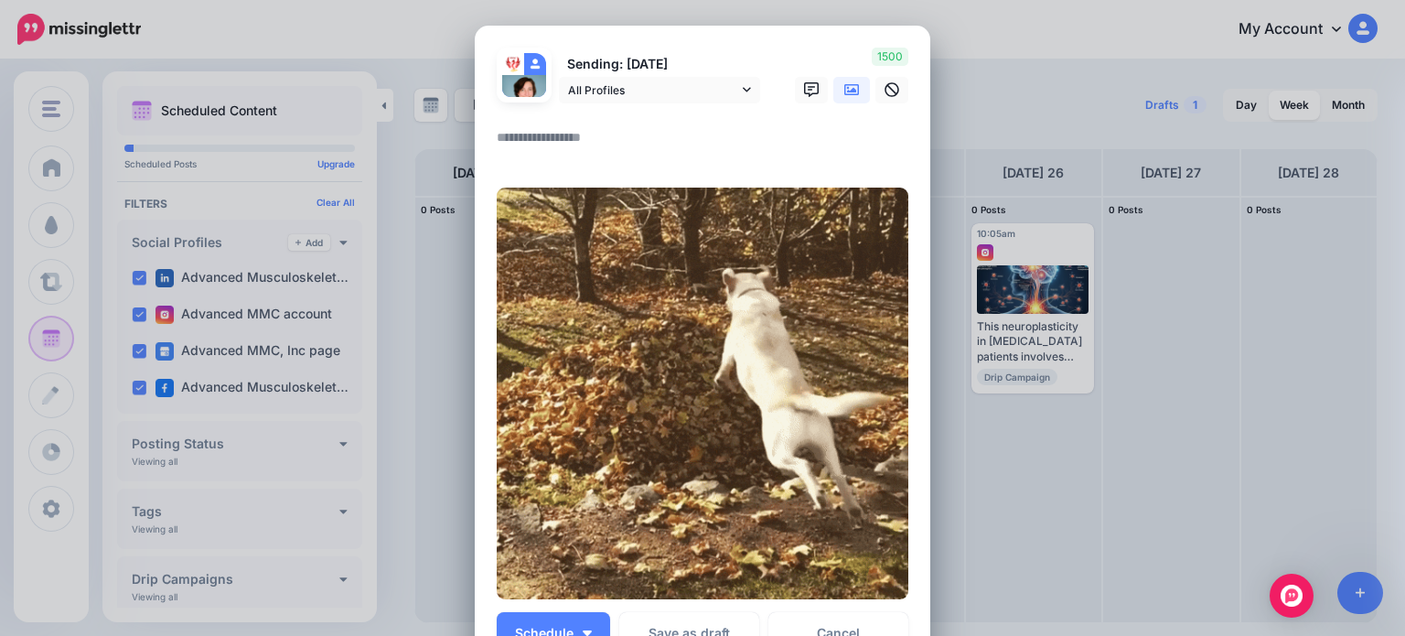
paste textarea "**********"
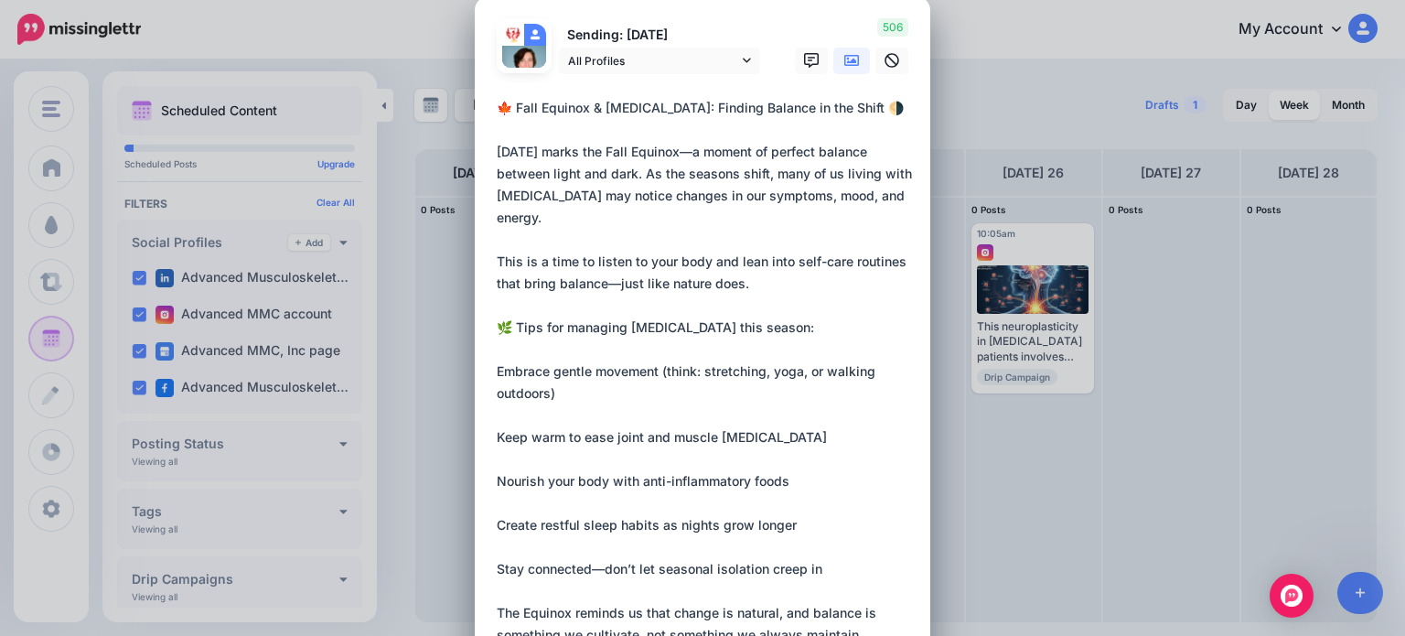
scroll to position [18, 0]
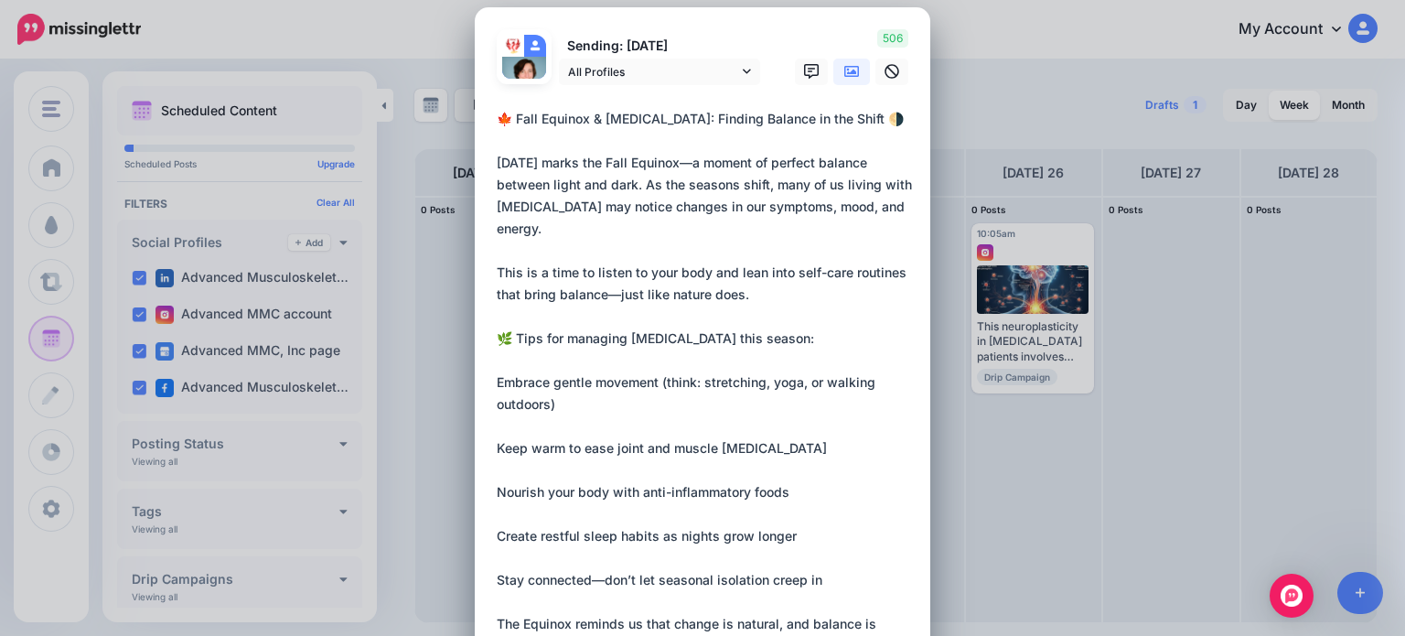
click at [505, 115] on textarea "**********" at bounding box center [707, 448] width 421 height 681
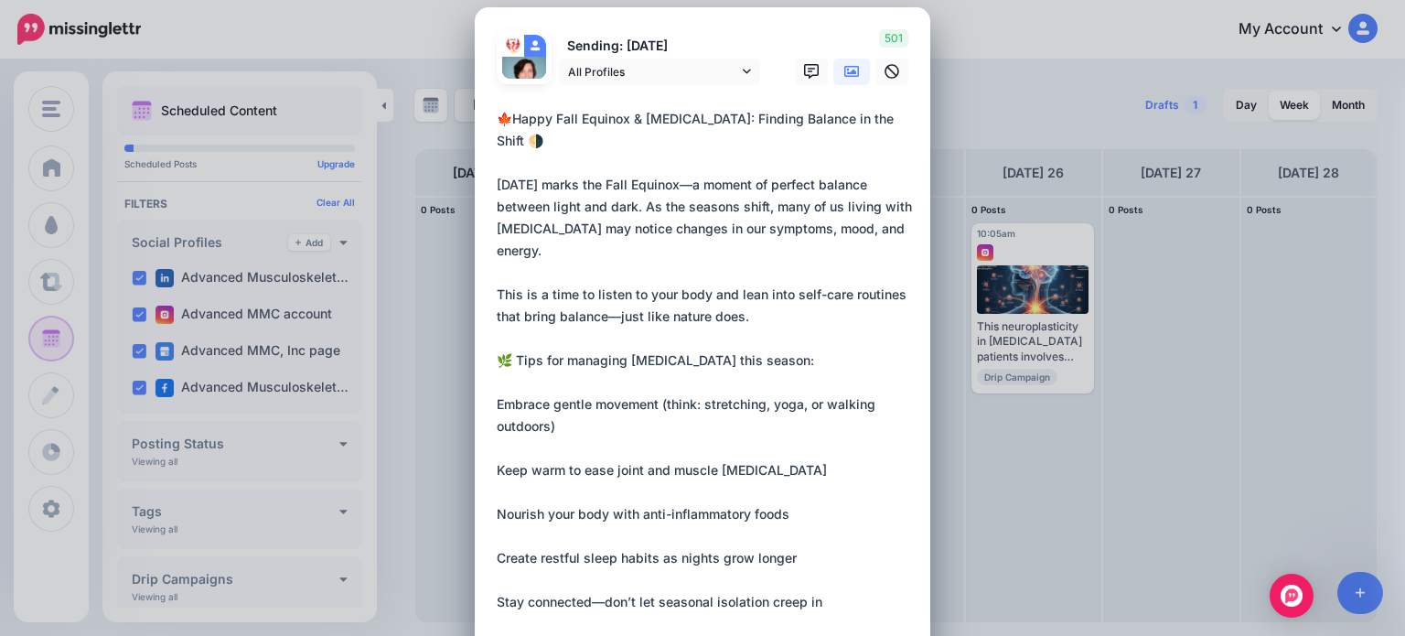
drag, startPoint x: 622, startPoint y: 120, endPoint x: 509, endPoint y: 116, distance: 113.5
click at [509, 116] on textarea "**********" at bounding box center [707, 459] width 421 height 702
click at [497, 116] on textarea "**********" at bounding box center [707, 459] width 421 height 702
click at [499, 117] on textarea "**********" at bounding box center [707, 481] width 421 height 746
paste textarea "**********"
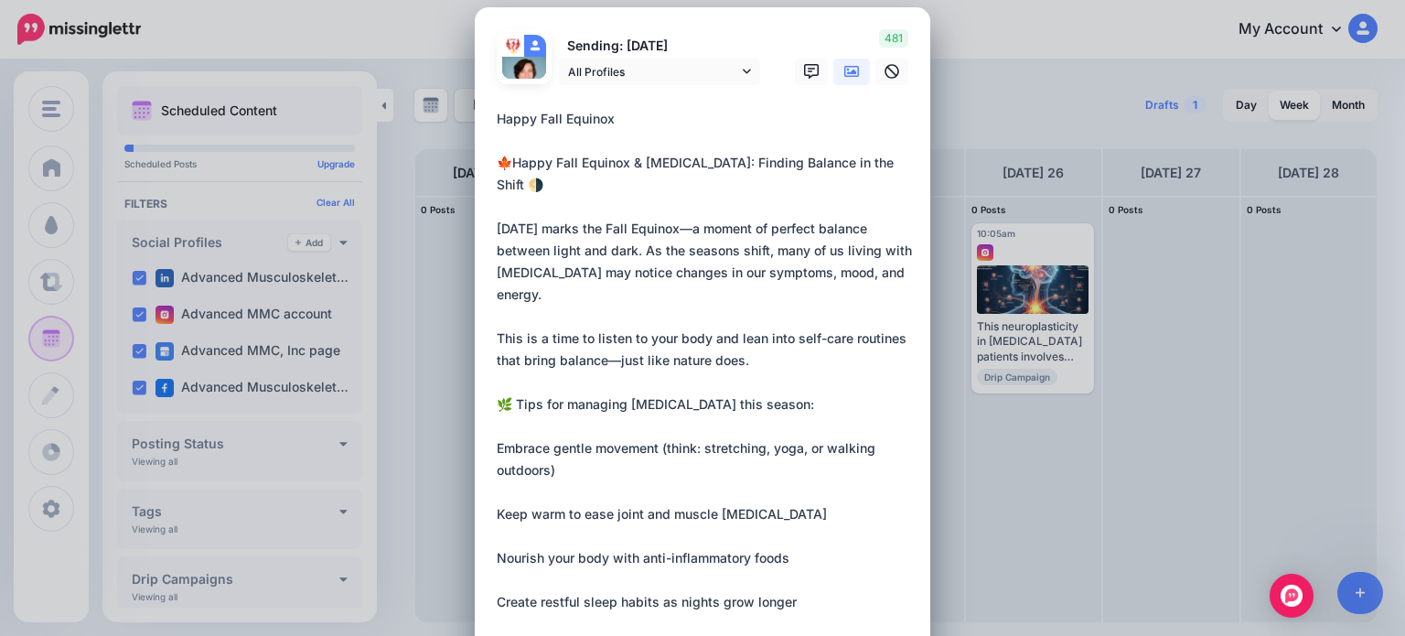
click at [547, 161] on textarea "**********" at bounding box center [707, 481] width 421 height 746
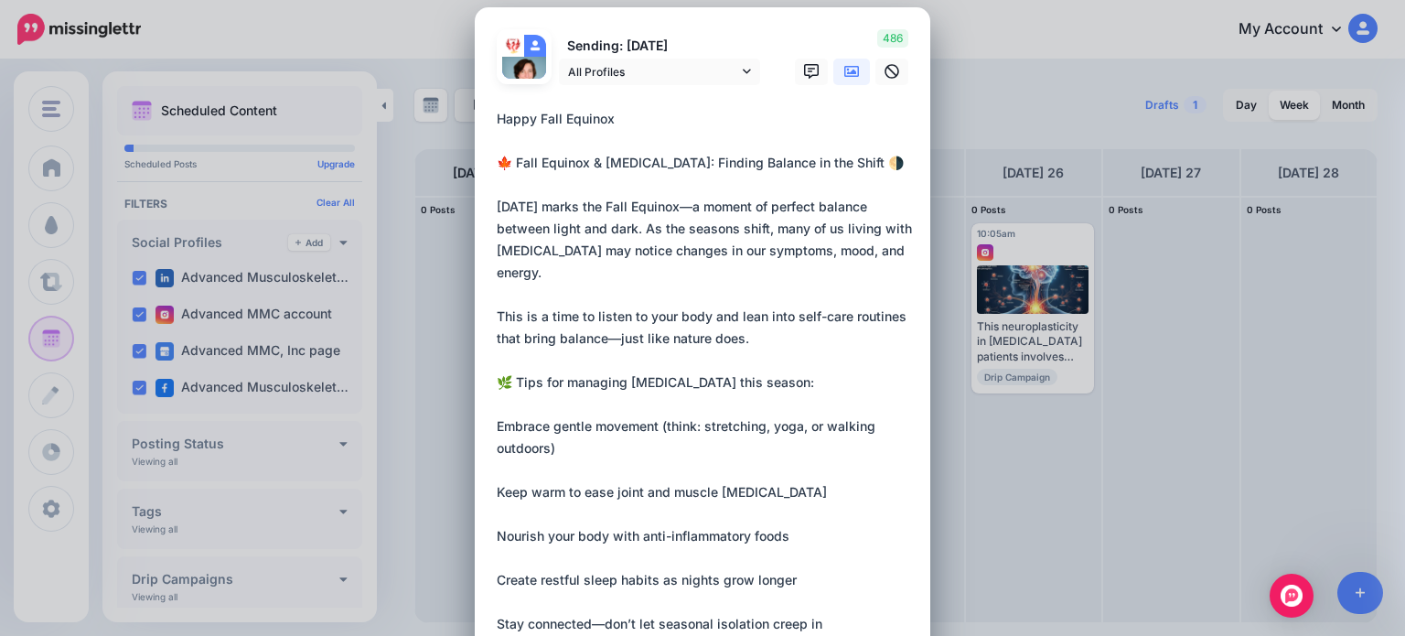
click at [547, 161] on textarea "**********" at bounding box center [707, 470] width 421 height 724
click at [610, 118] on textarea "**********" at bounding box center [707, 470] width 421 height 724
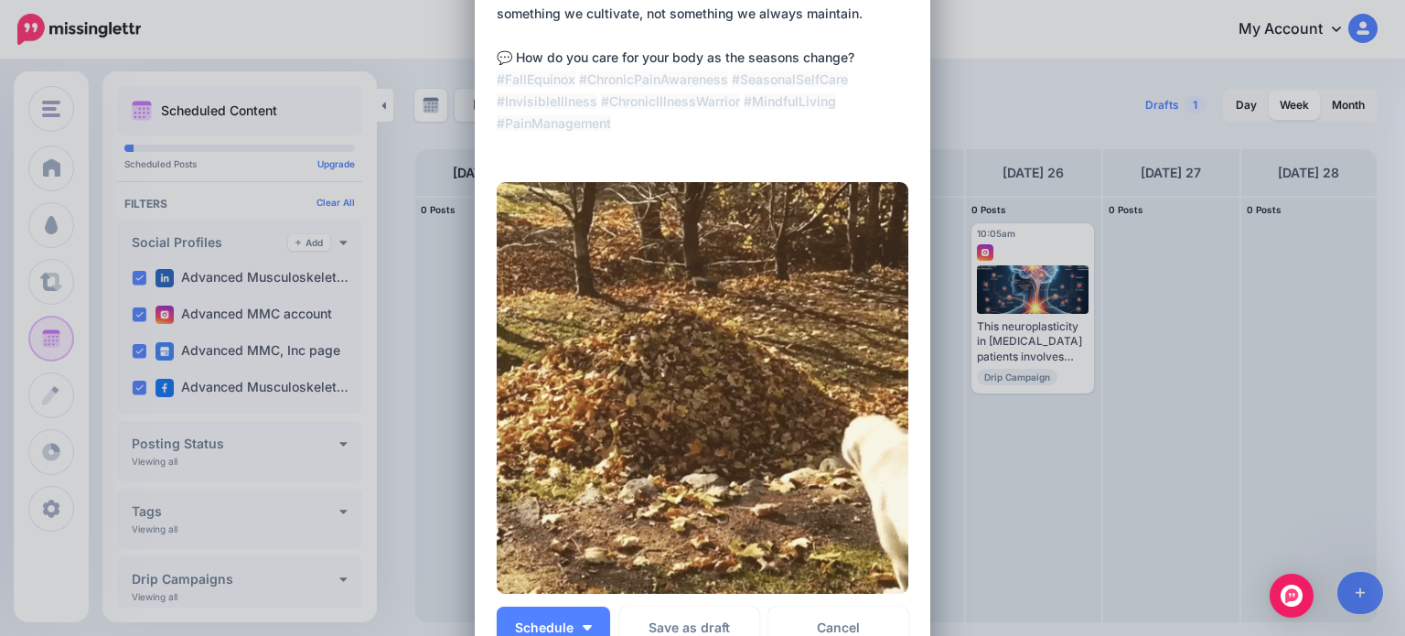
scroll to position [629, 0]
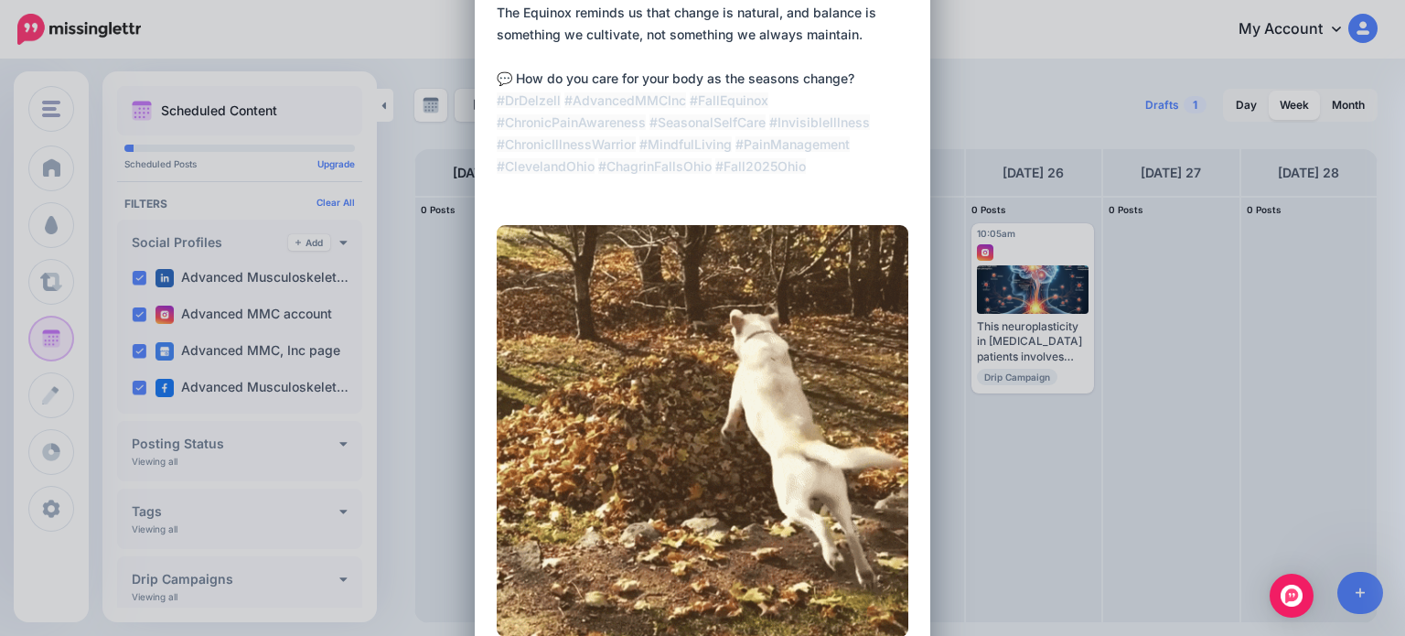
type textarea "**********"
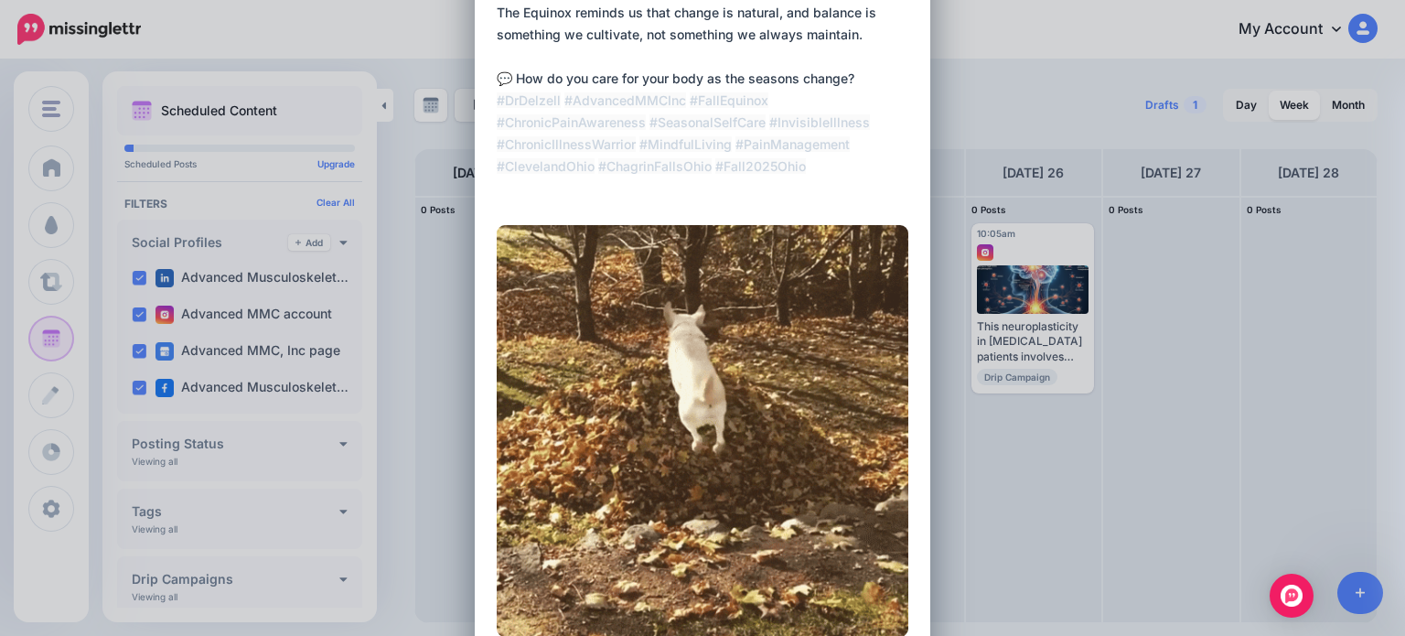
scroll to position [904, 0]
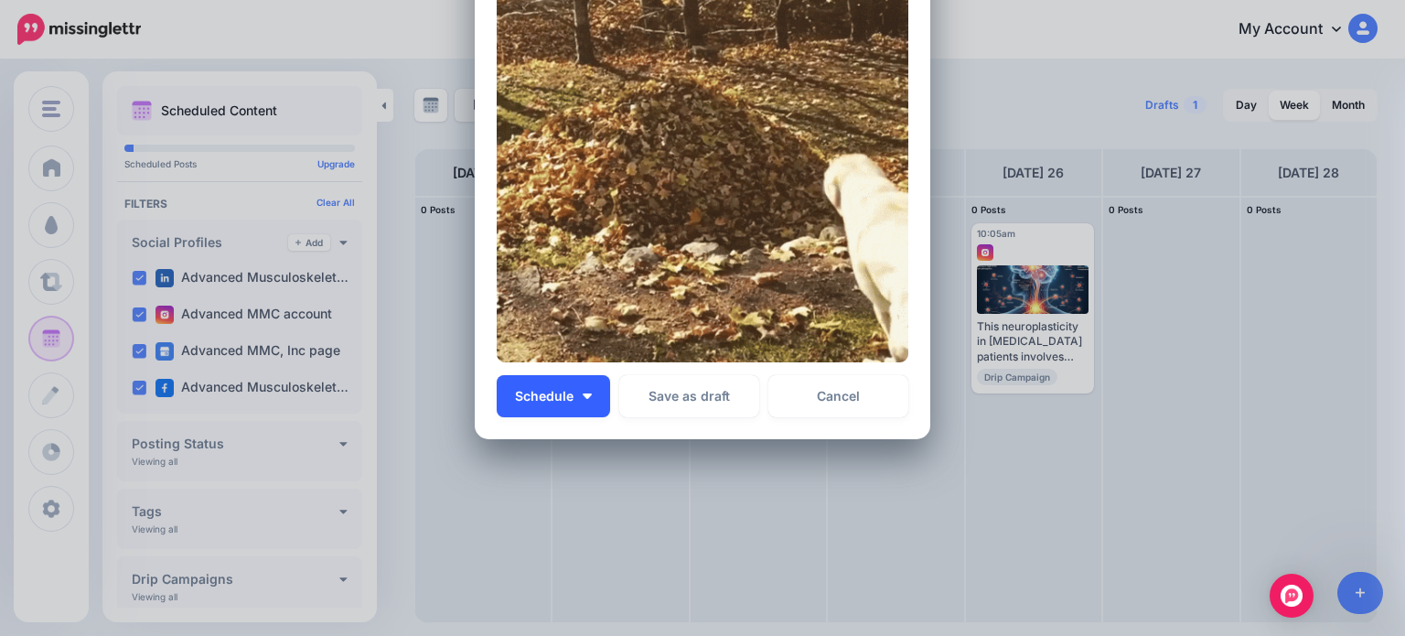
click at [540, 394] on span "Schedule" at bounding box center [544, 396] width 59 height 13
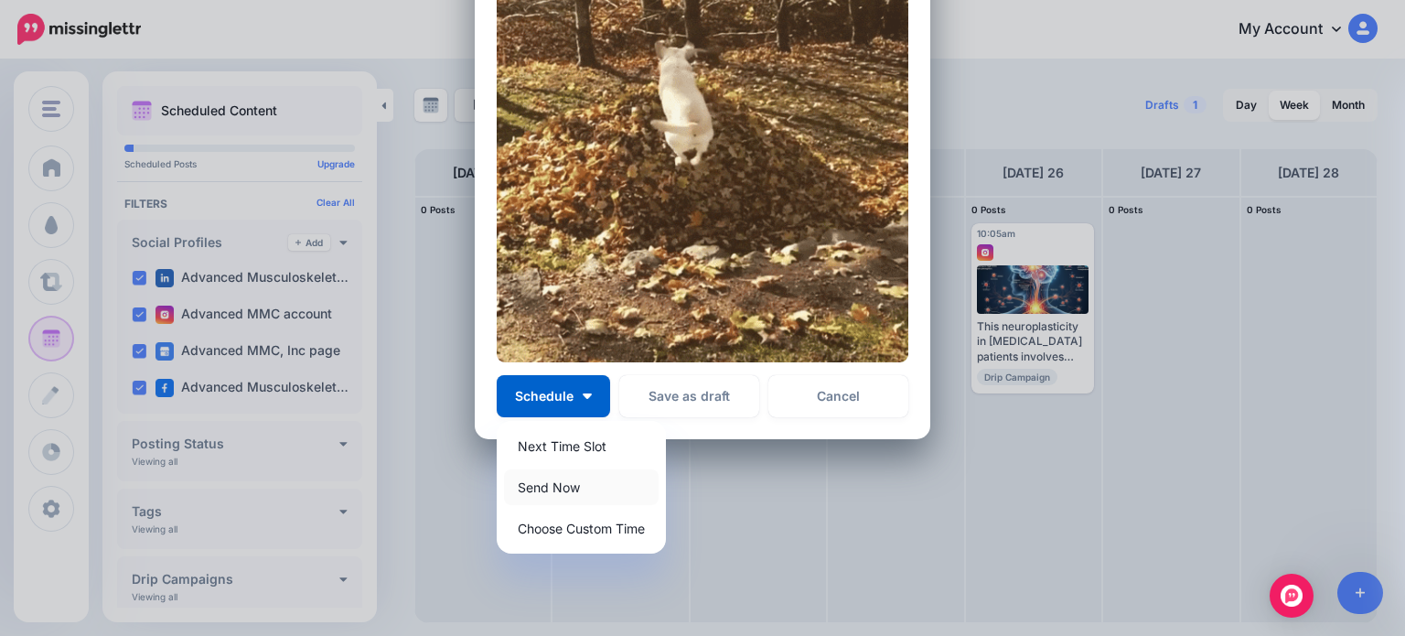
click at [567, 483] on link "Send Now" at bounding box center [581, 487] width 155 height 36
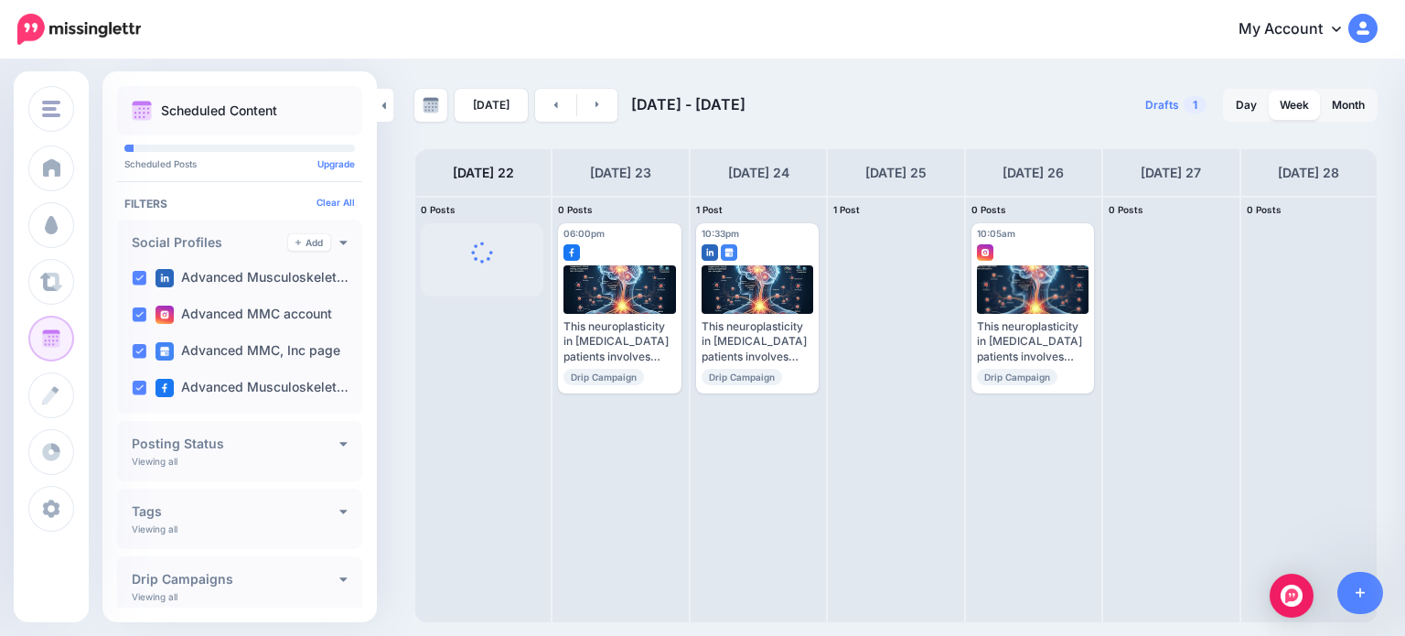
scroll to position [0, 0]
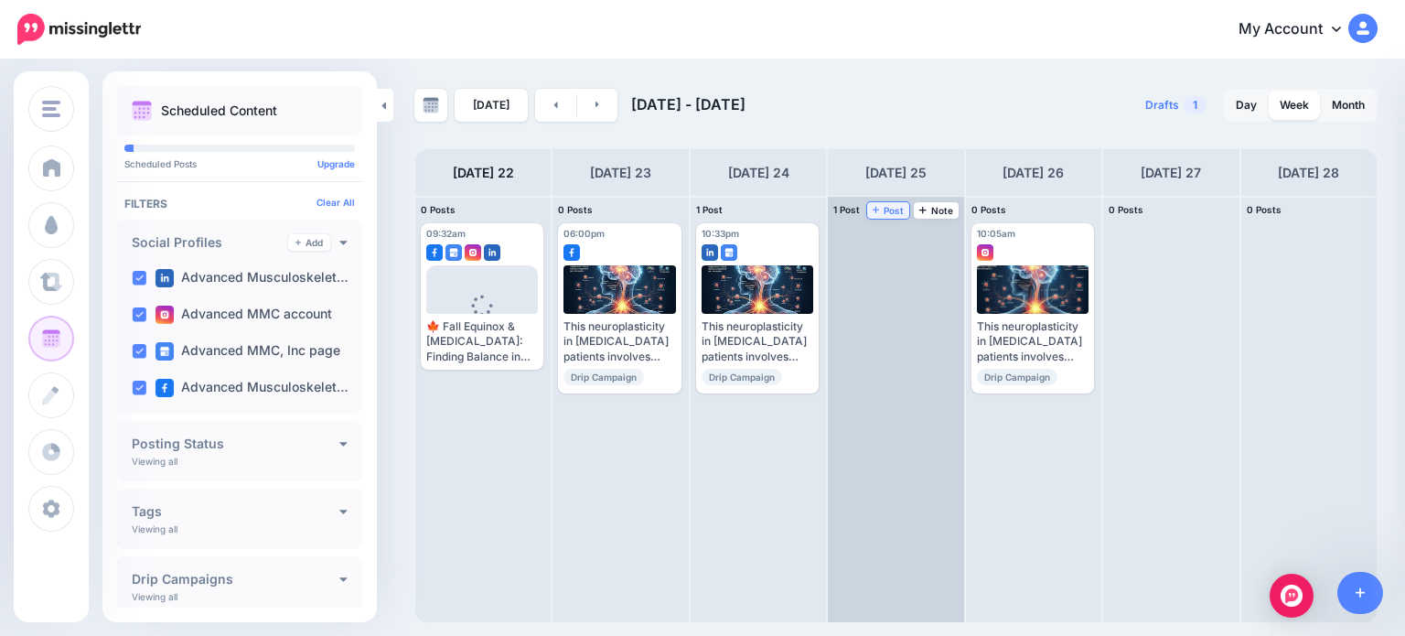
click at [884, 208] on span "Post" at bounding box center [889, 210] width 32 height 9
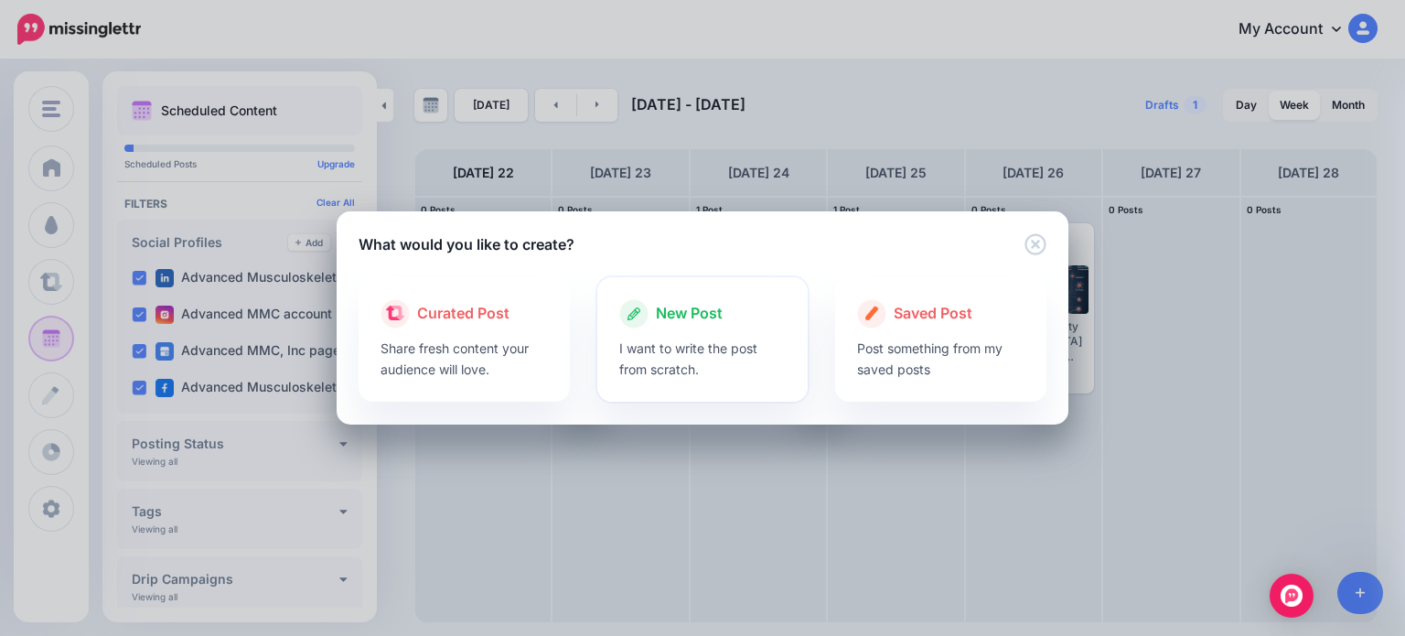
click at [710, 356] on p "I want to write the post from scratch." at bounding box center [702, 359] width 167 height 42
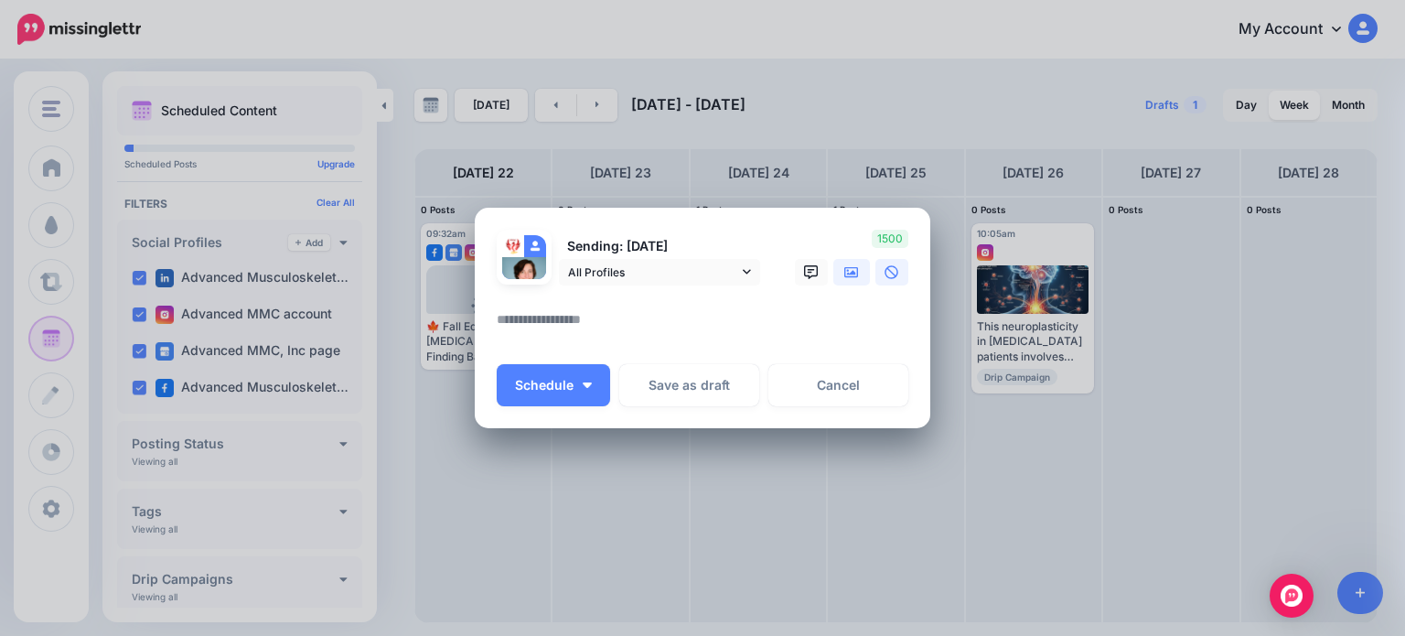
click at [854, 269] on icon at bounding box center [851, 272] width 15 height 15
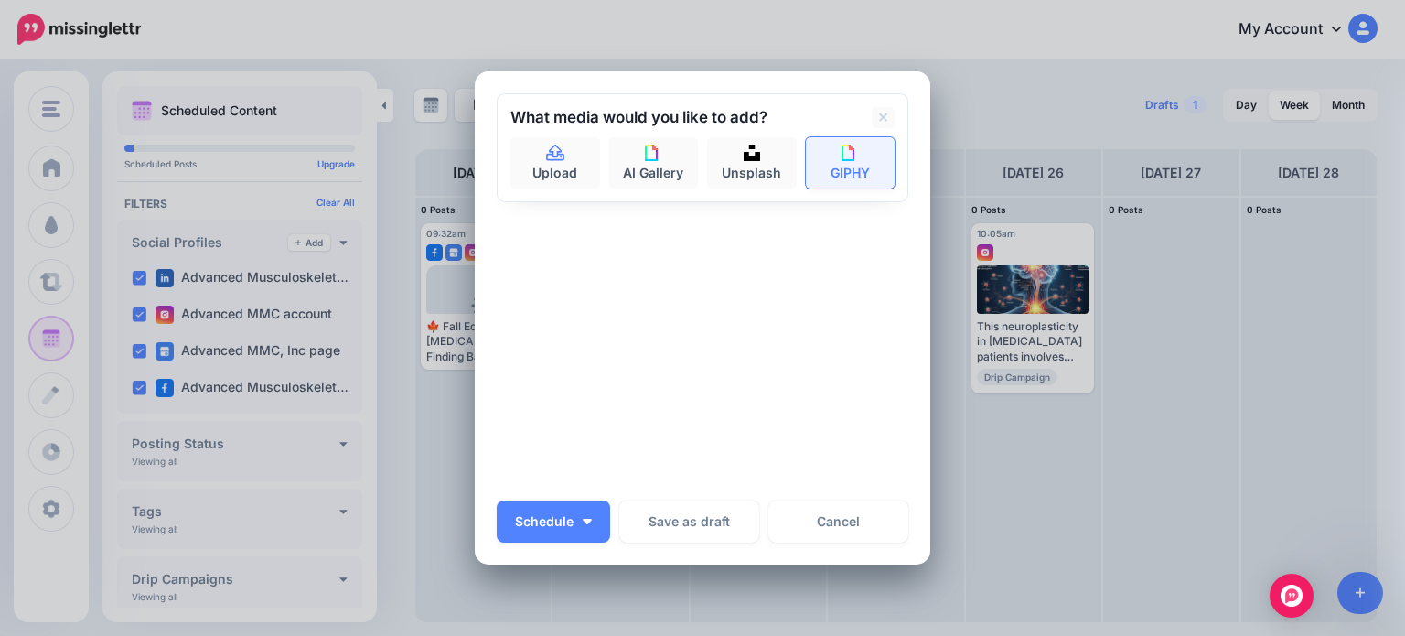
click at [841, 156] on img at bounding box center [849, 153] width 16 height 16
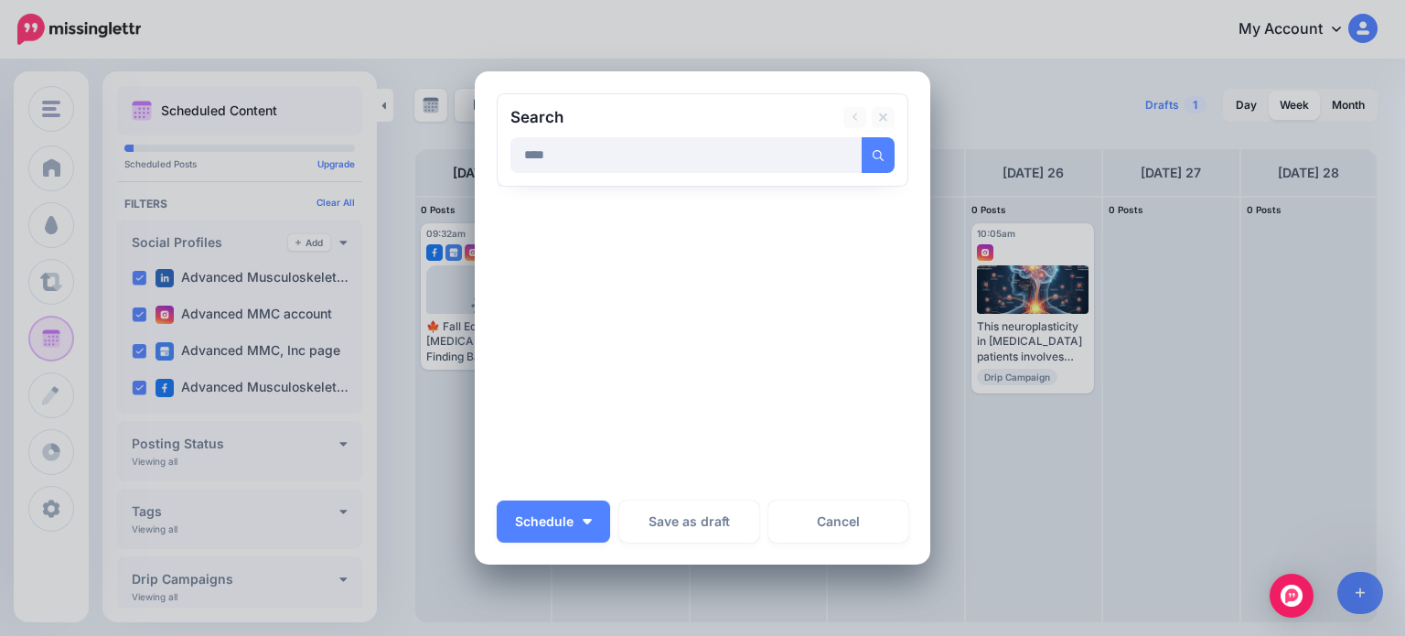
type input "****"
click at [862, 137] on button "submit" at bounding box center [878, 155] width 33 height 36
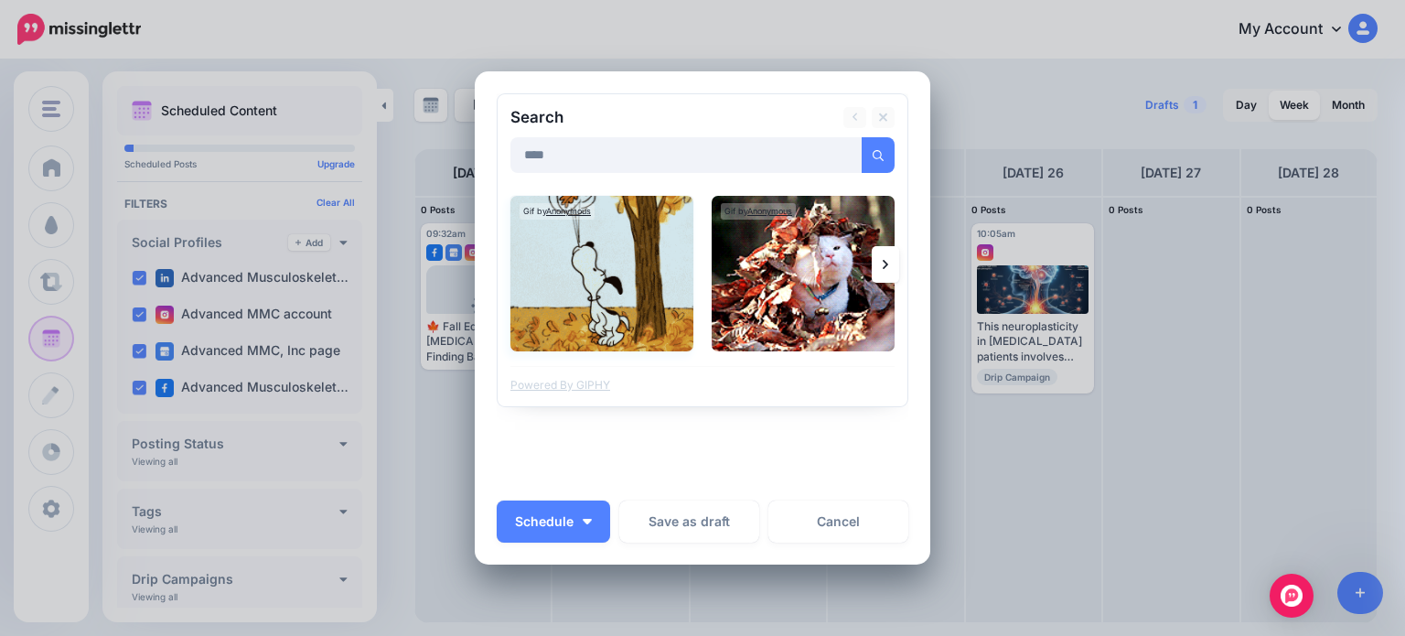
click at [599, 255] on img at bounding box center [601, 273] width 183 height 155
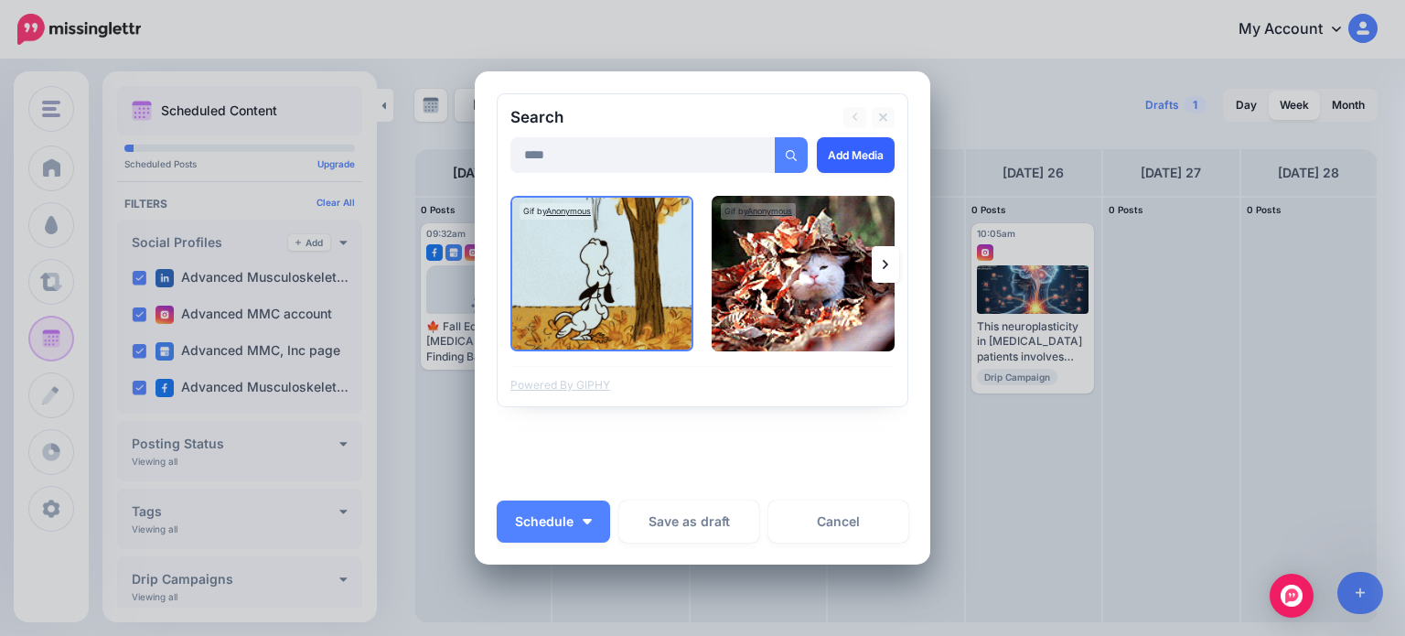
click at [855, 151] on link "Add Media" at bounding box center [856, 155] width 78 height 36
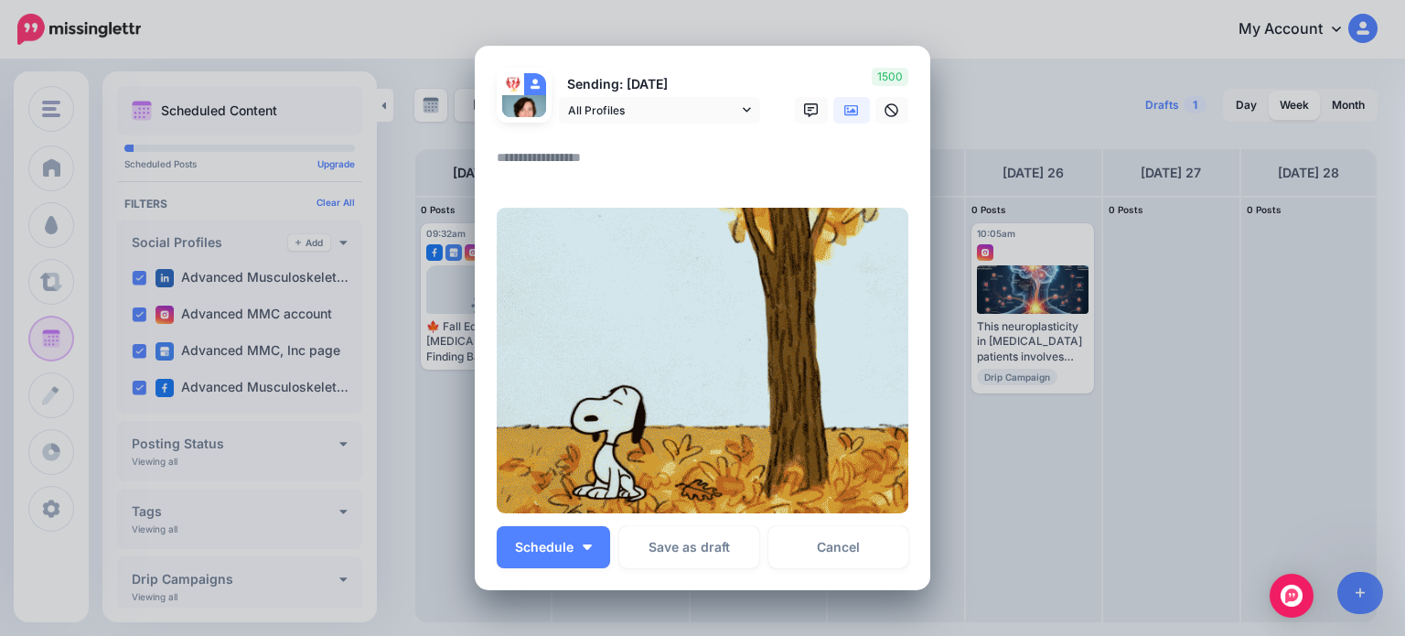
click at [542, 150] on textarea at bounding box center [707, 164] width 421 height 36
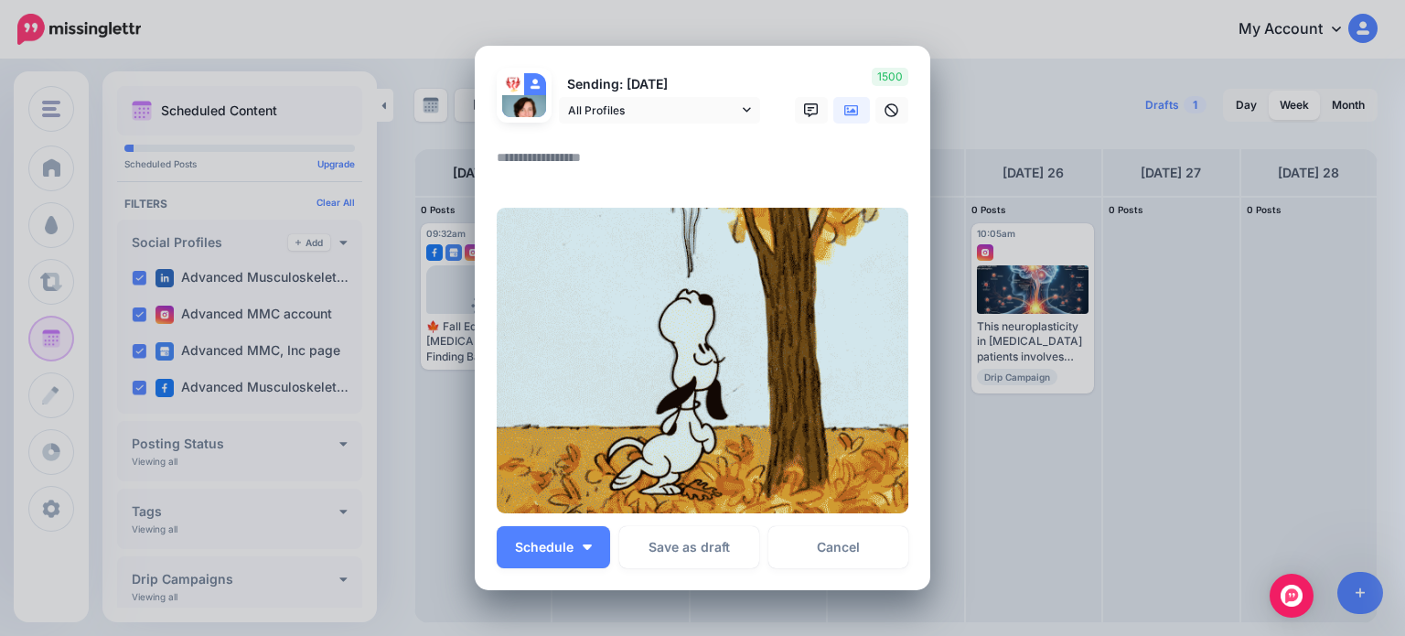
paste textarea "**********"
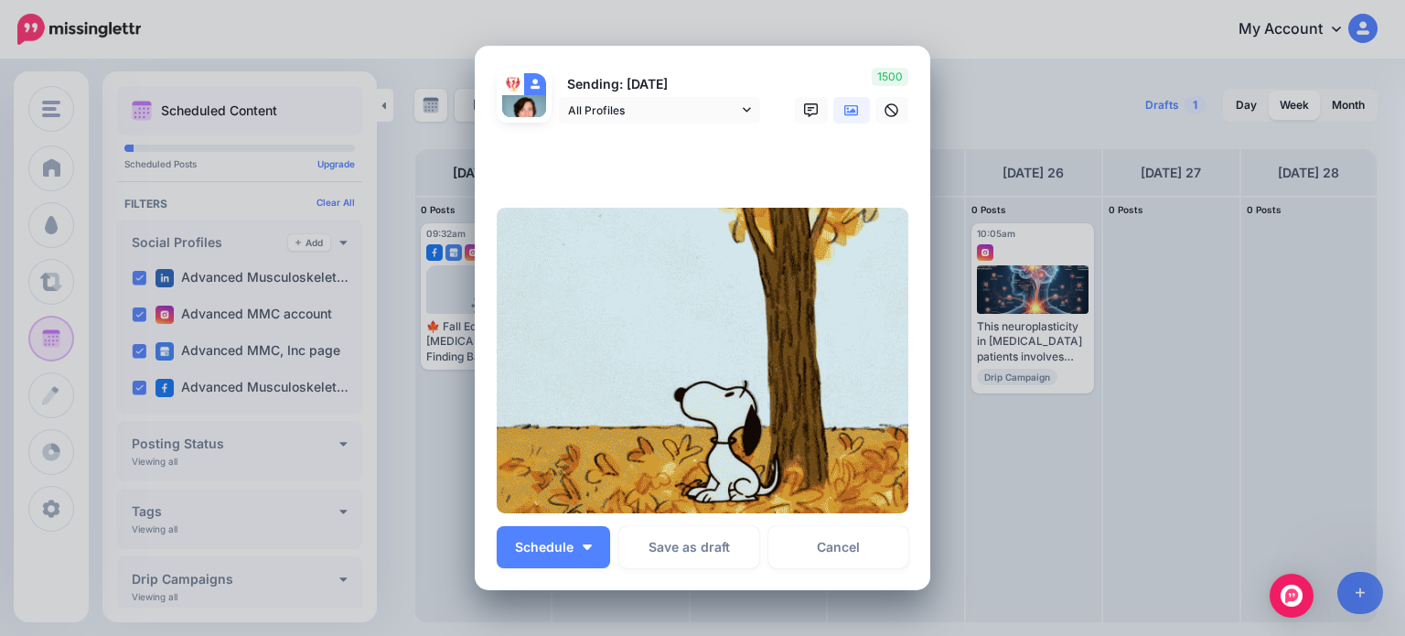
scroll to position [145, 0]
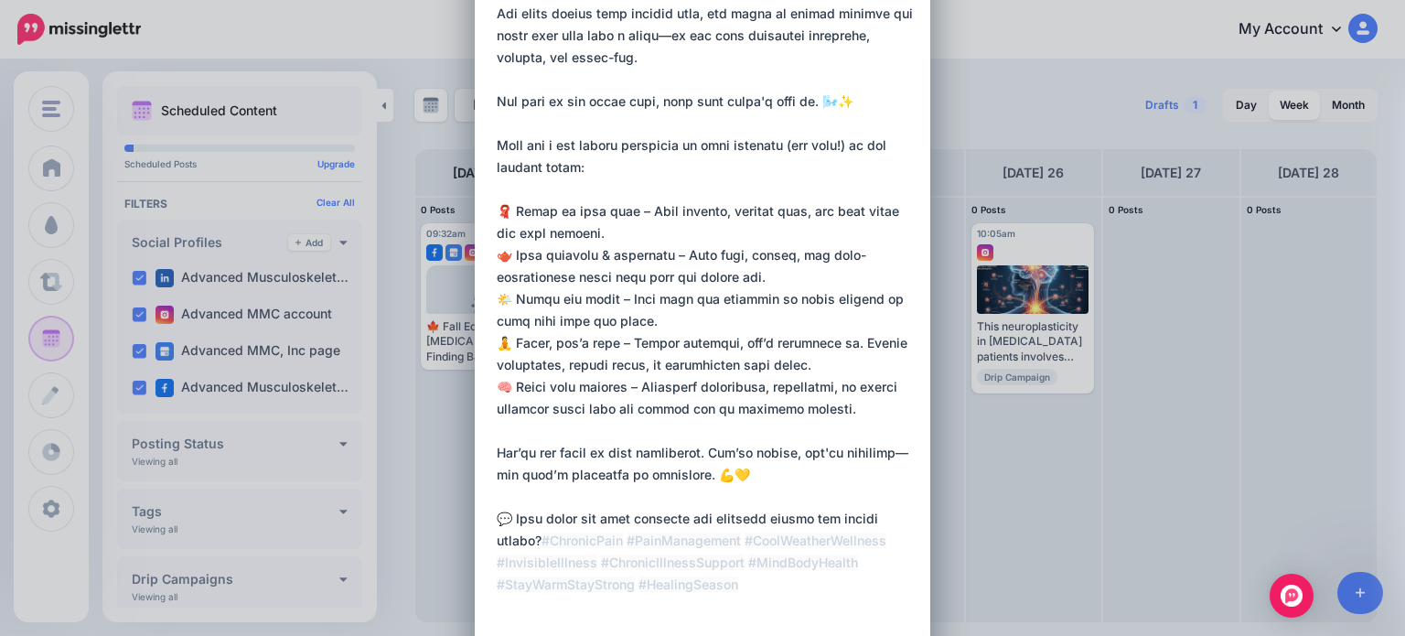
click at [497, 583] on textarea at bounding box center [707, 310] width 421 height 659
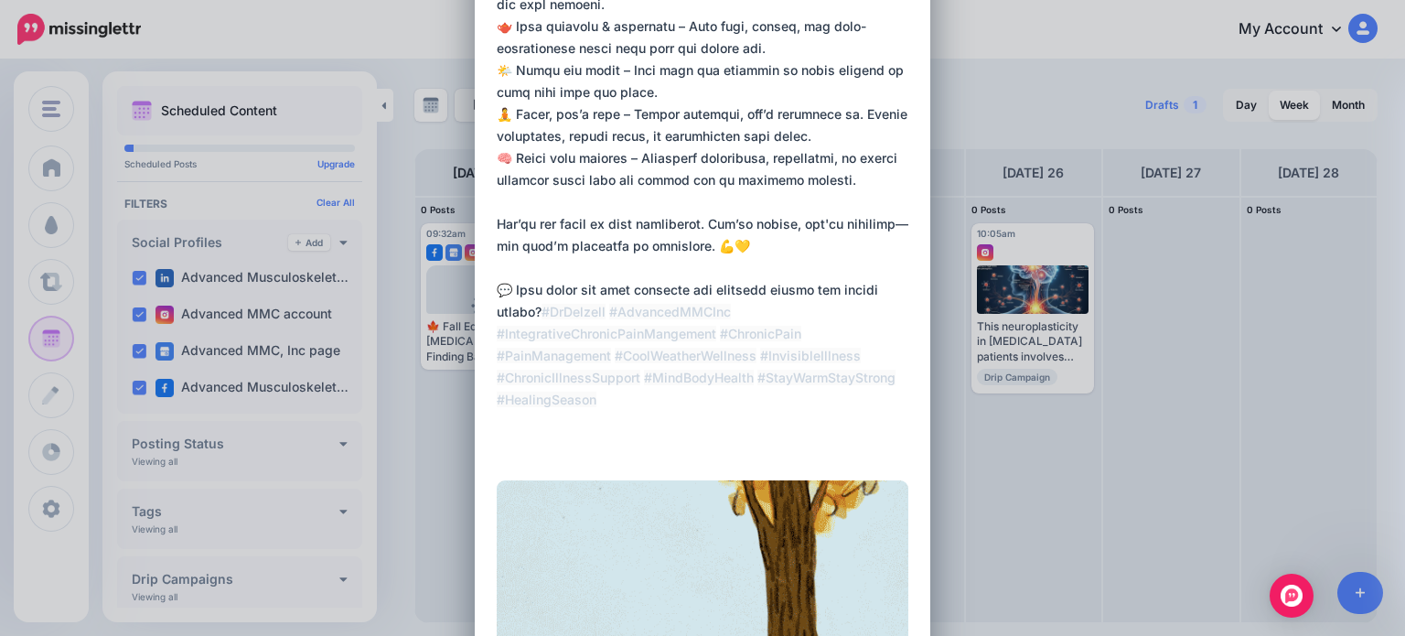
scroll to position [380, 0]
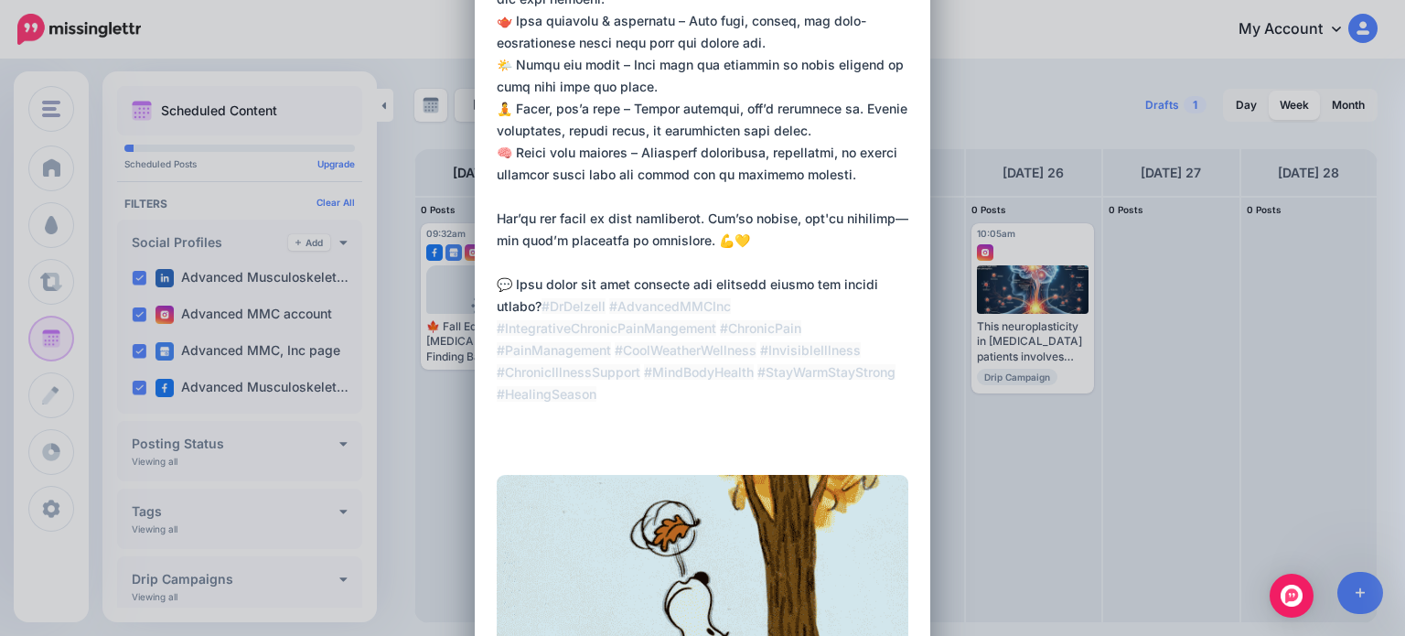
click at [750, 414] on textarea at bounding box center [707, 98] width 421 height 702
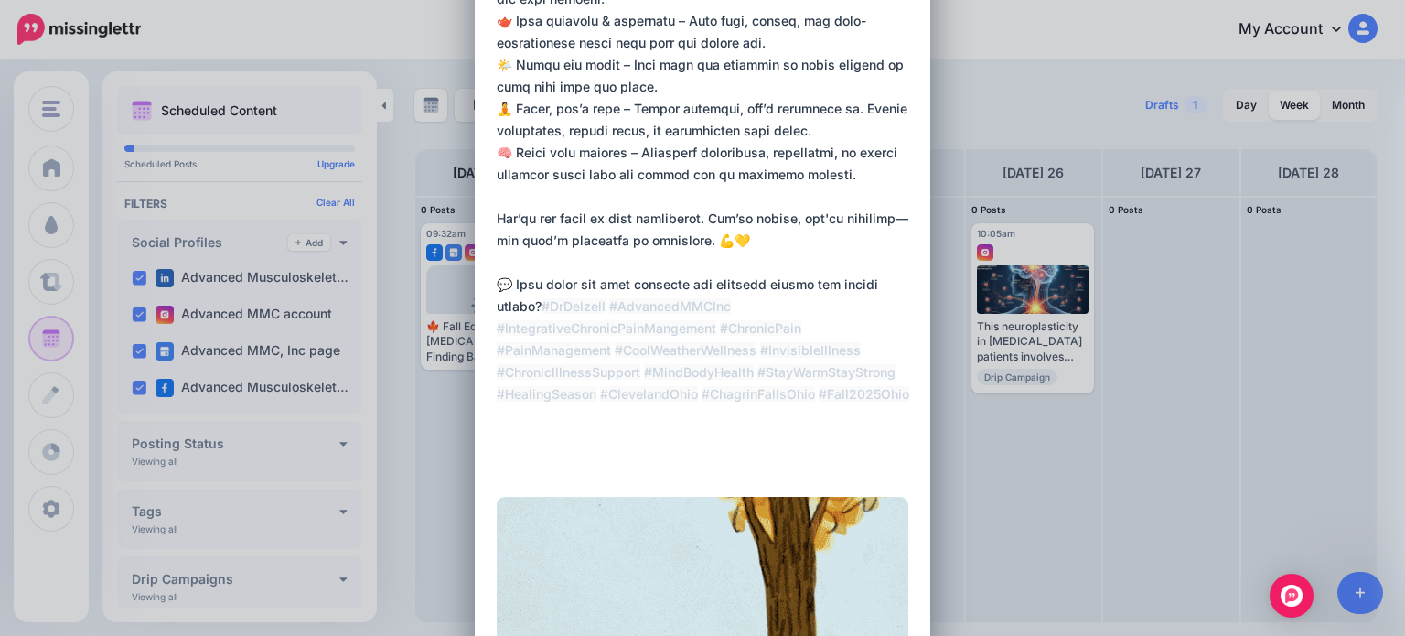
type textarea "**********"
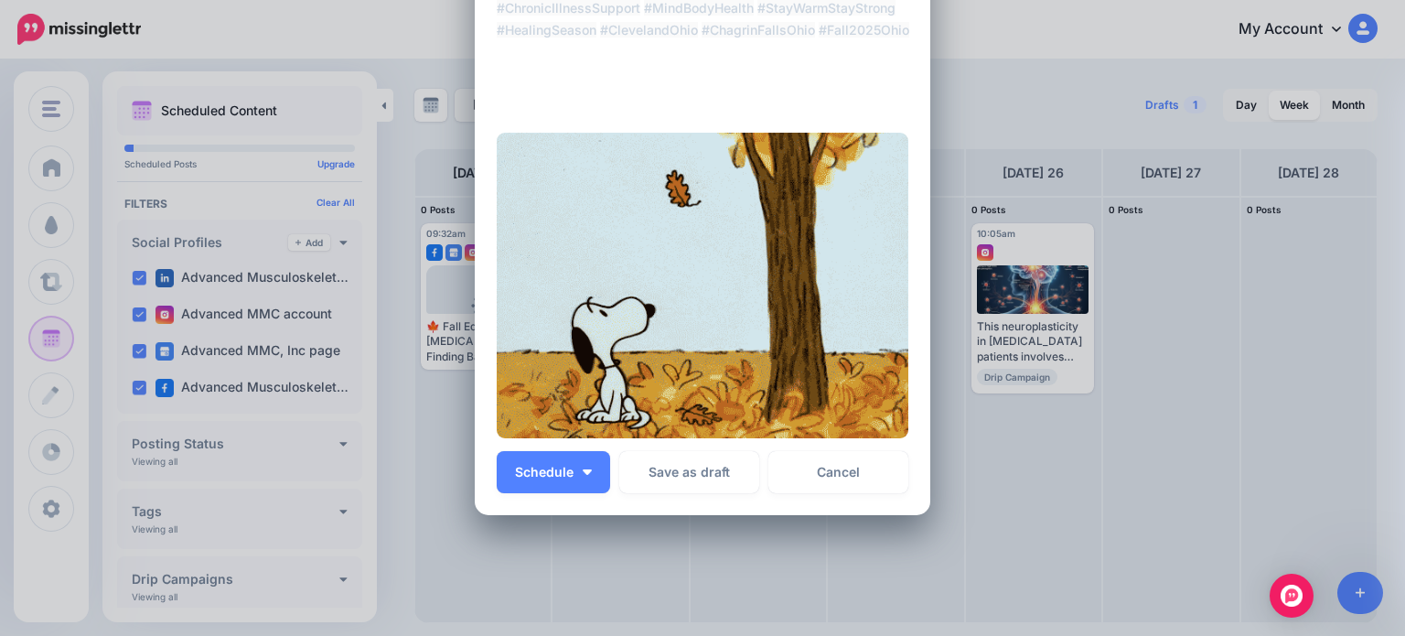
scroll to position [820, 0]
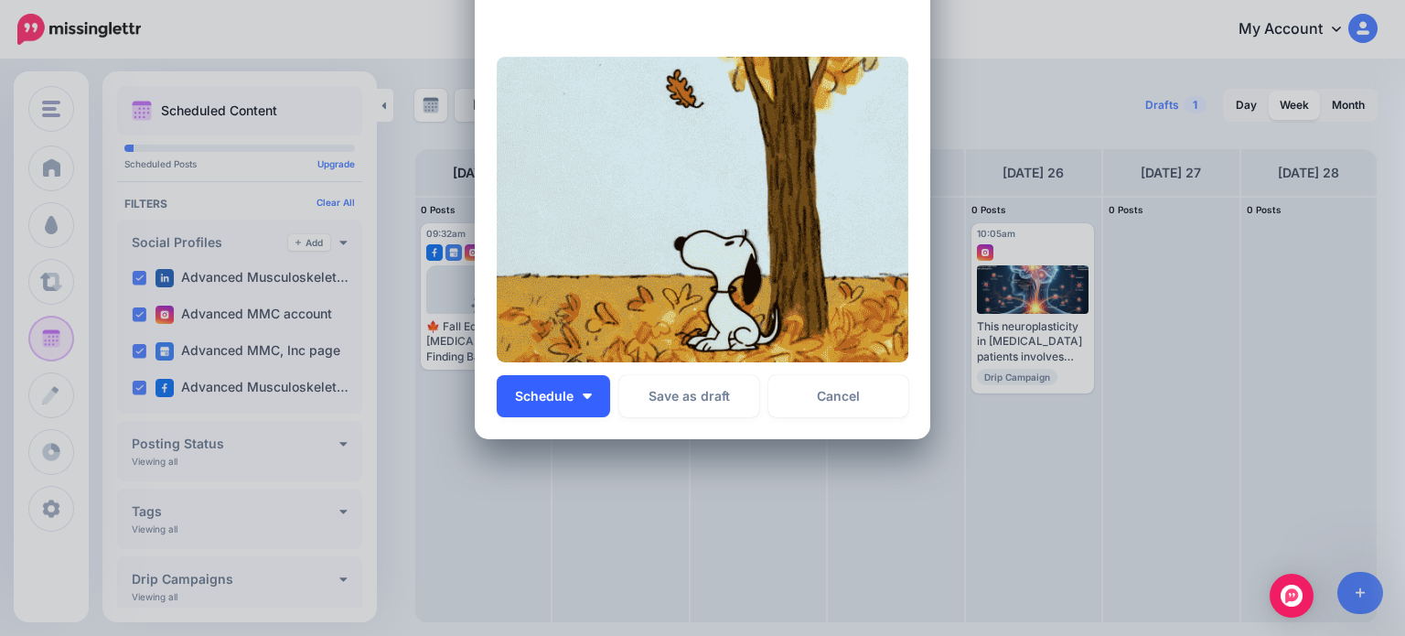
click at [551, 401] on span "Schedule" at bounding box center [544, 396] width 59 height 13
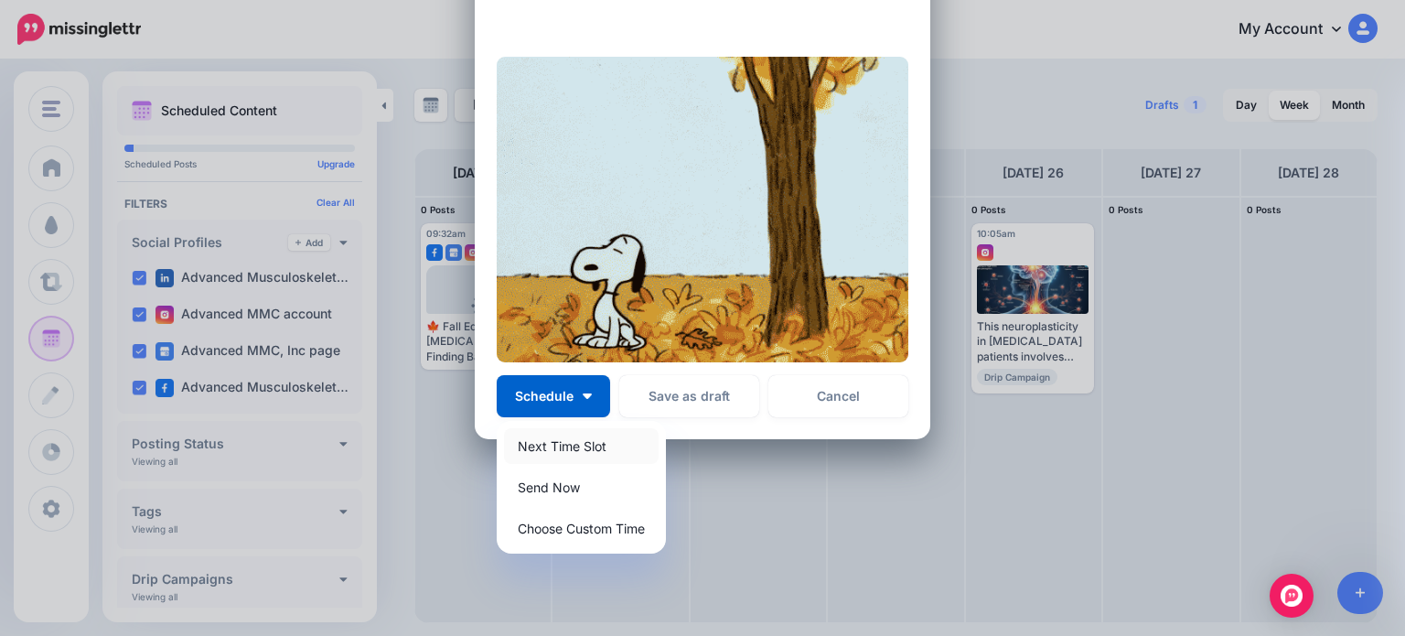
click at [573, 439] on link "Next Time Slot" at bounding box center [581, 446] width 155 height 36
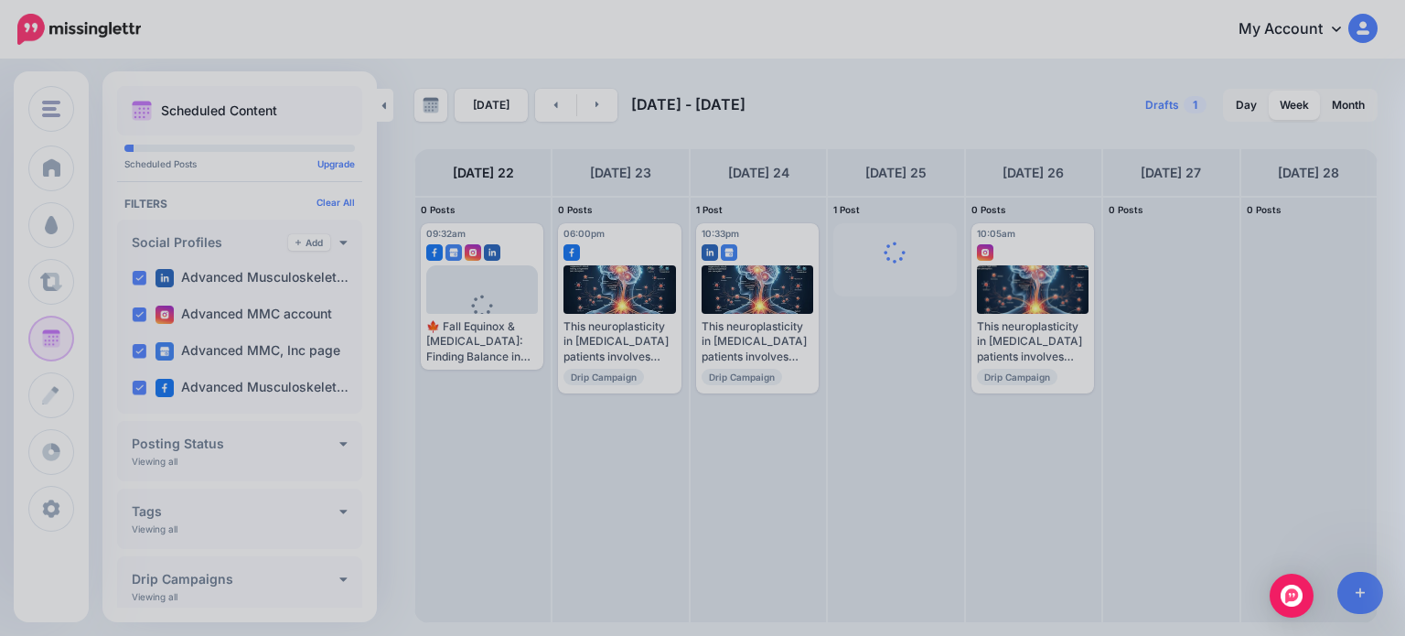
scroll to position [0, 0]
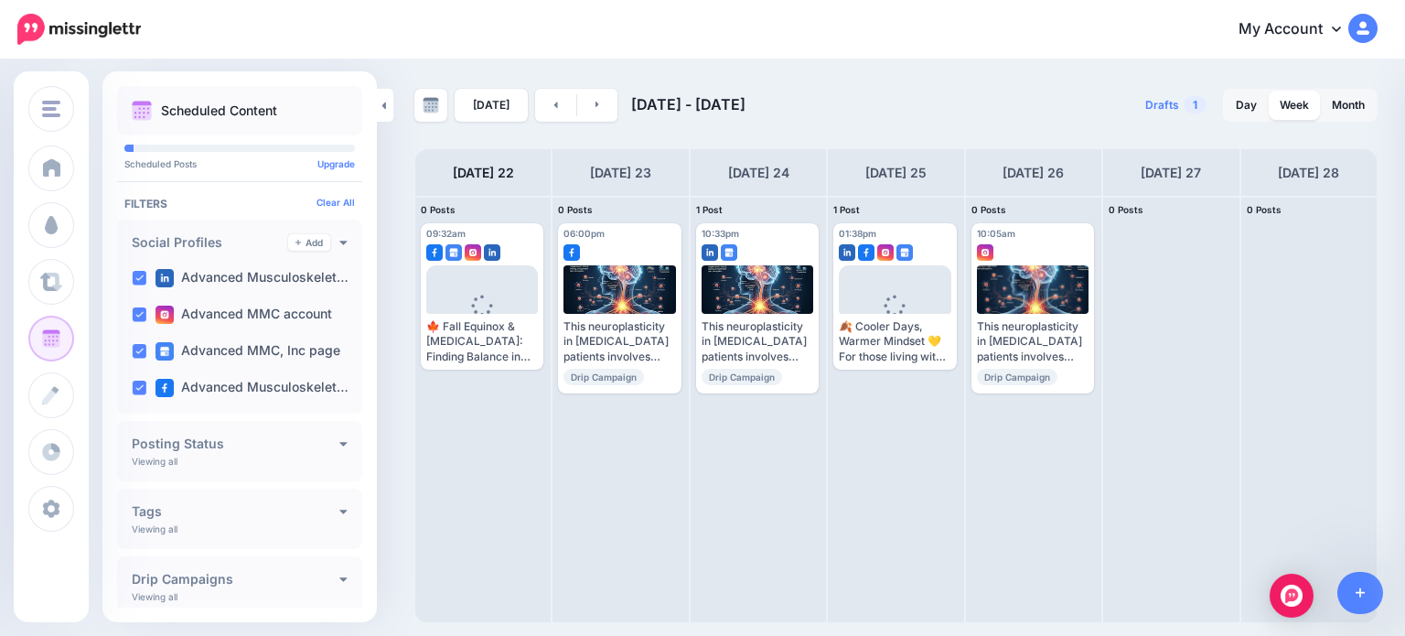
click at [915, 375] on img at bounding box center [911, 379] width 9 height 9
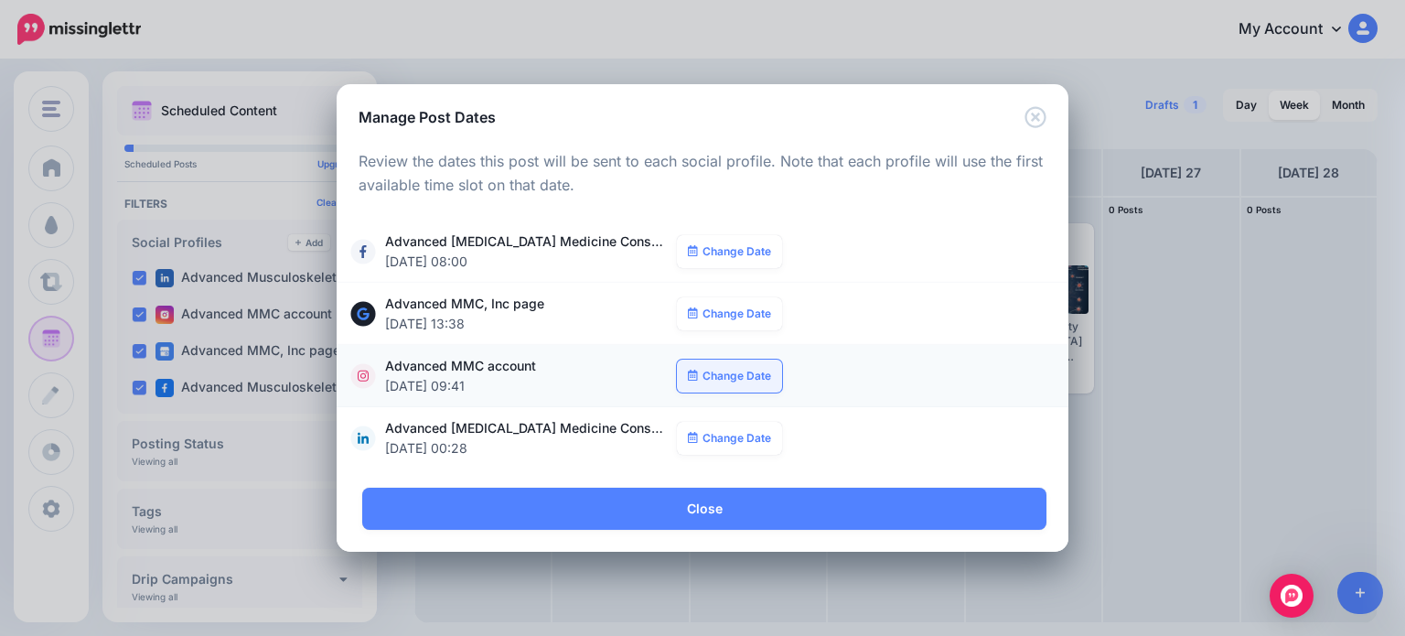
click at [752, 378] on link "Change Date" at bounding box center [729, 375] width 105 height 33
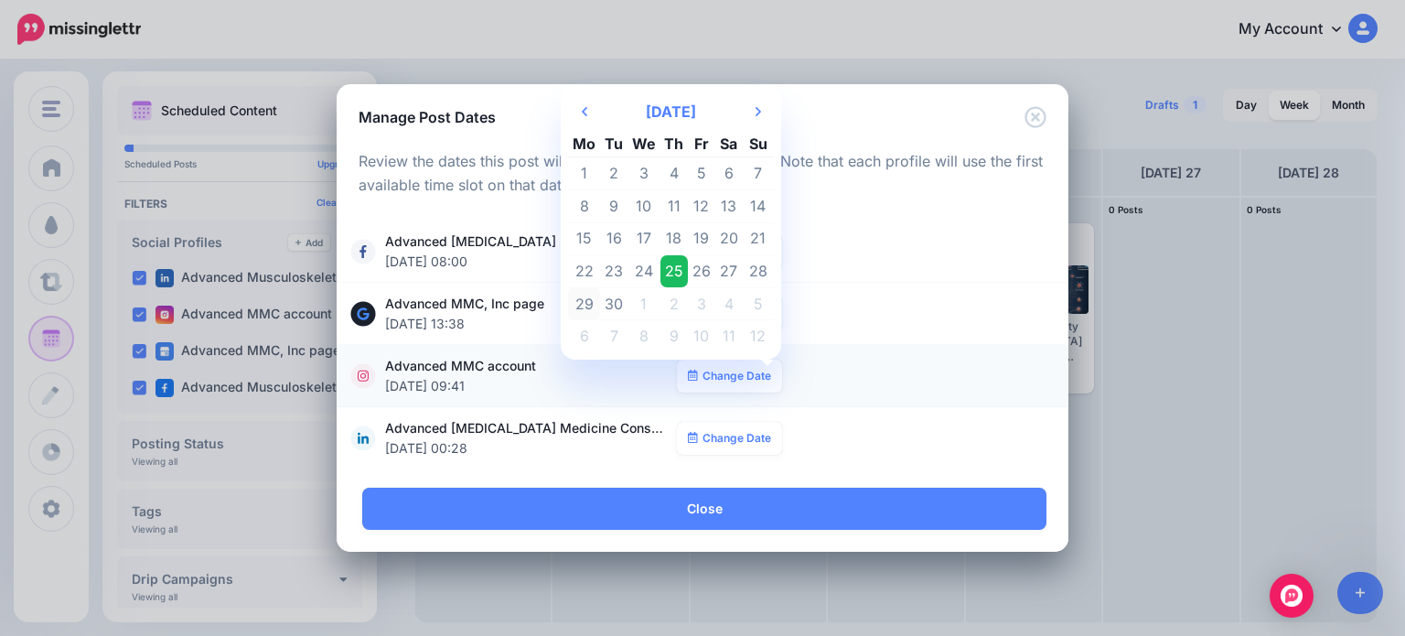
click at [589, 302] on td "29" at bounding box center [584, 303] width 32 height 33
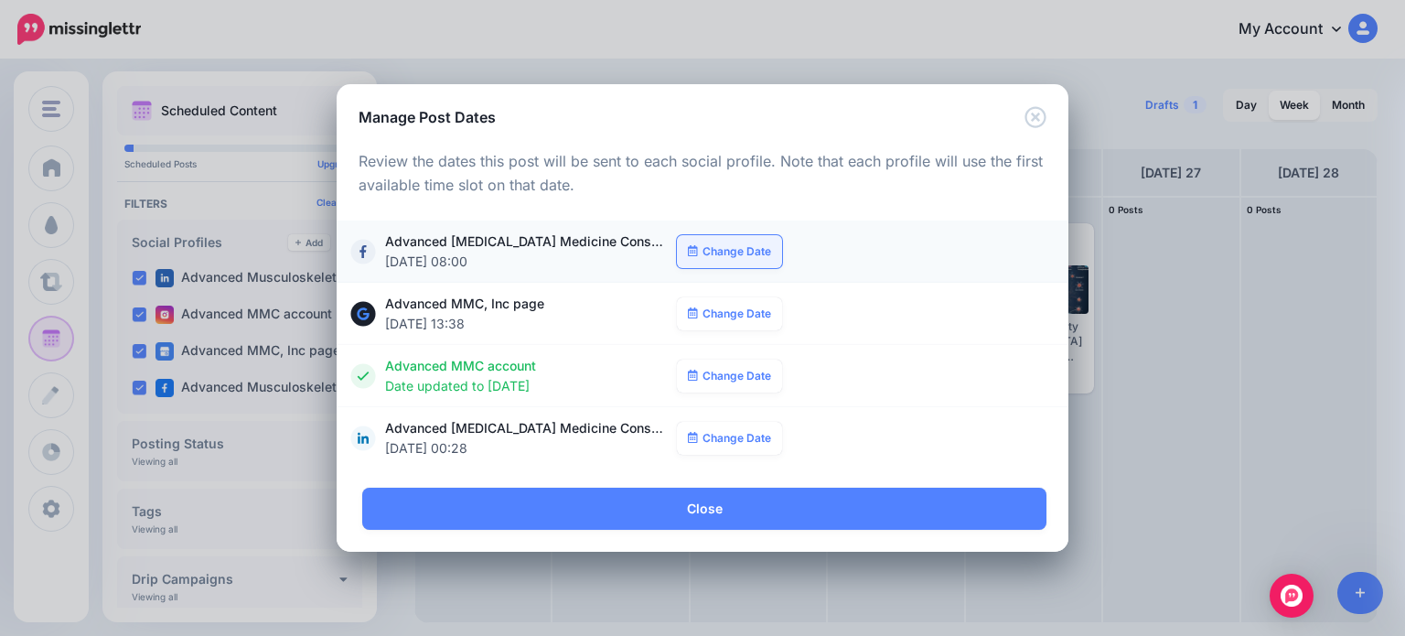
click at [749, 248] on link "Change Date" at bounding box center [729, 251] width 105 height 33
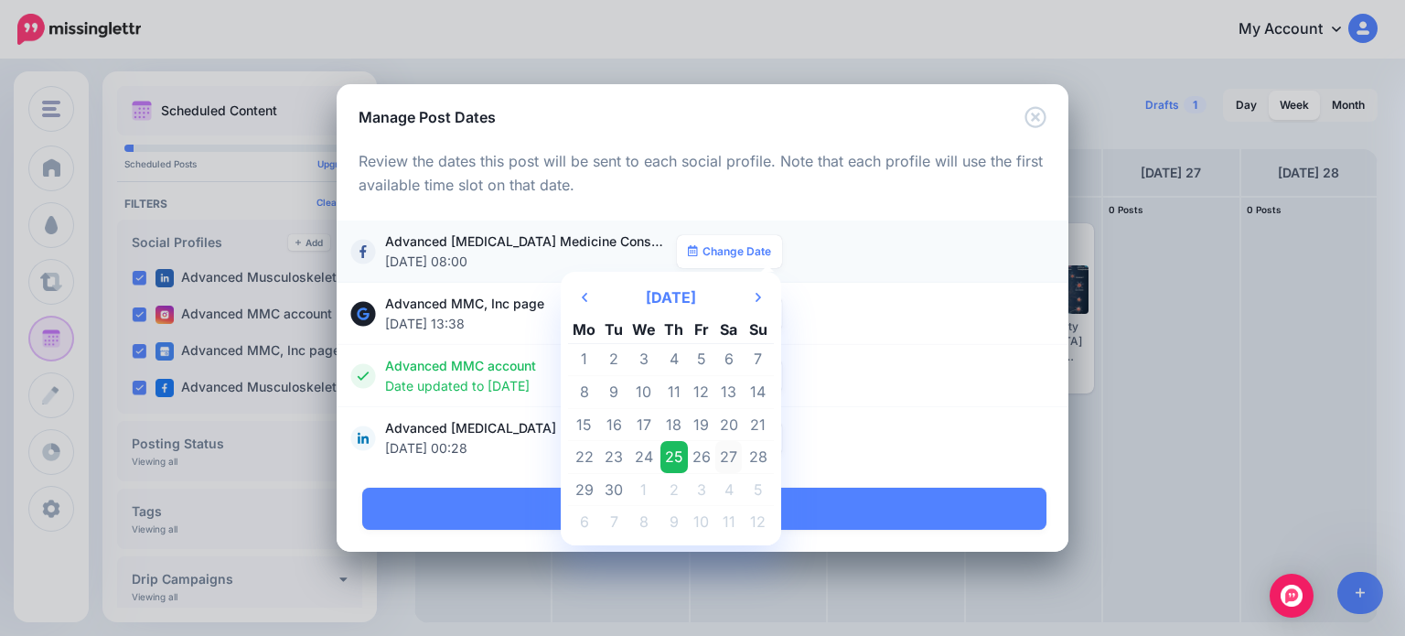
click at [728, 455] on td "27" at bounding box center [728, 457] width 27 height 33
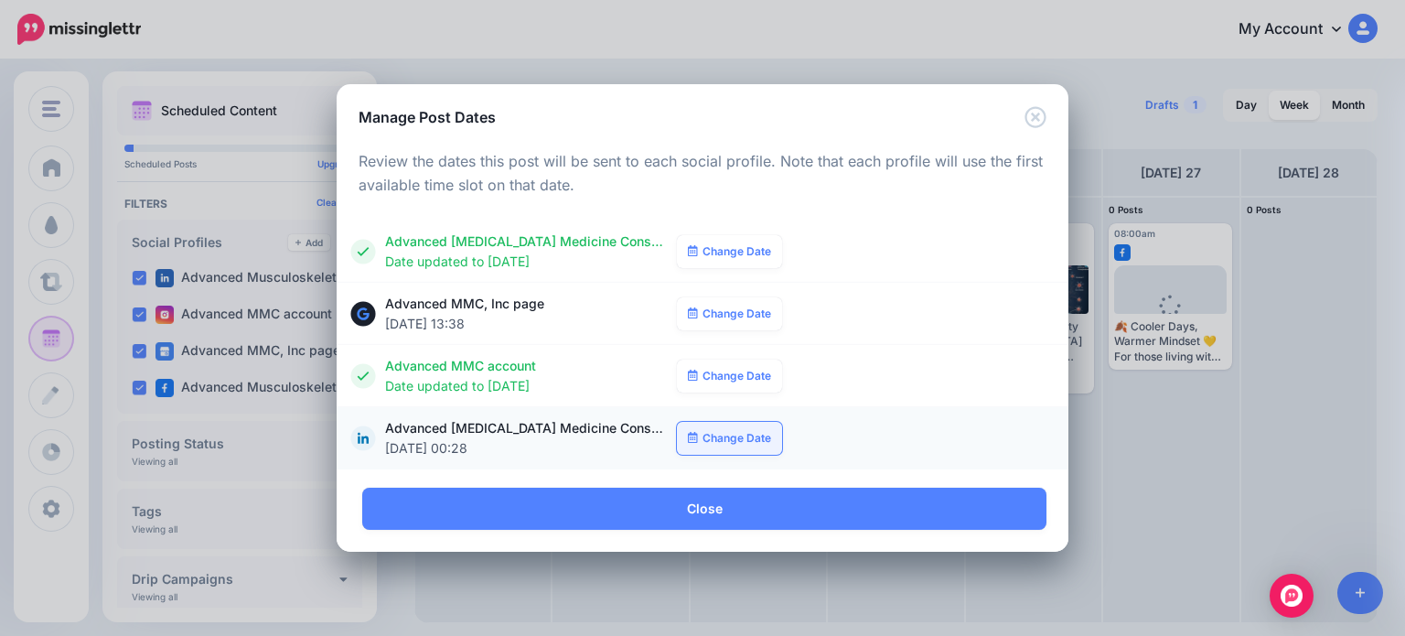
click at [737, 438] on link "Change Date" at bounding box center [729, 438] width 105 height 33
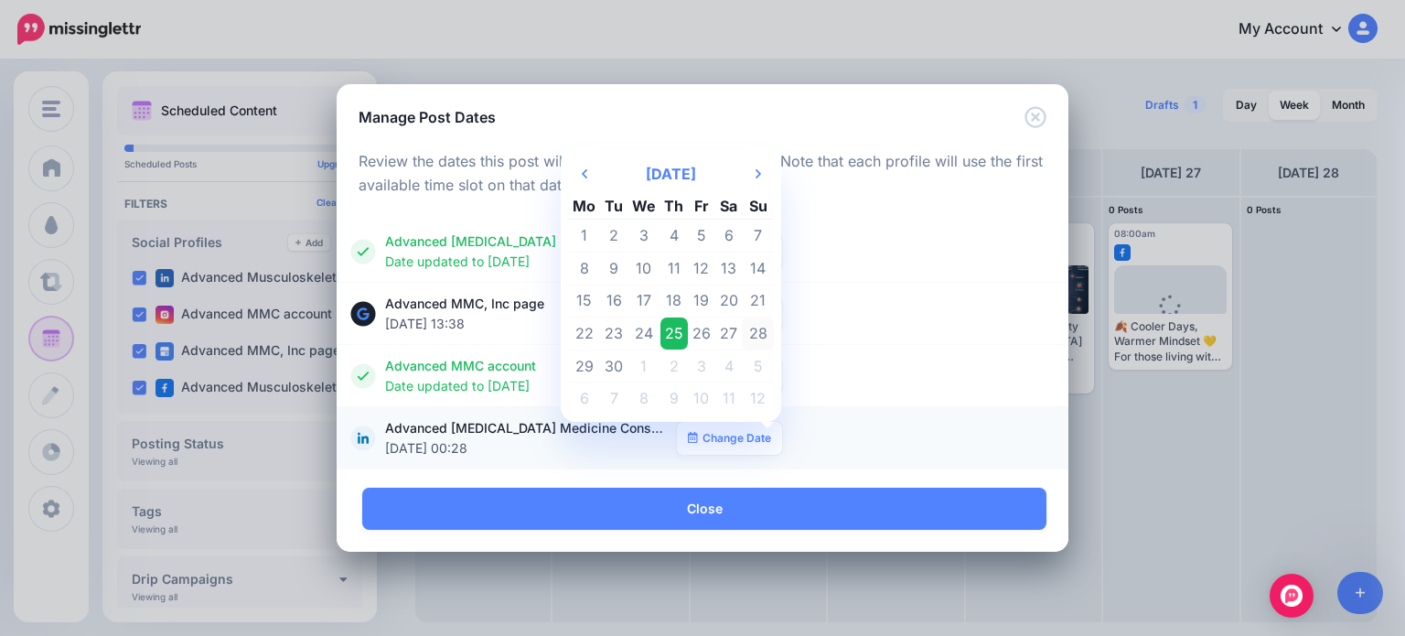
click at [761, 334] on td "28" at bounding box center [758, 333] width 32 height 33
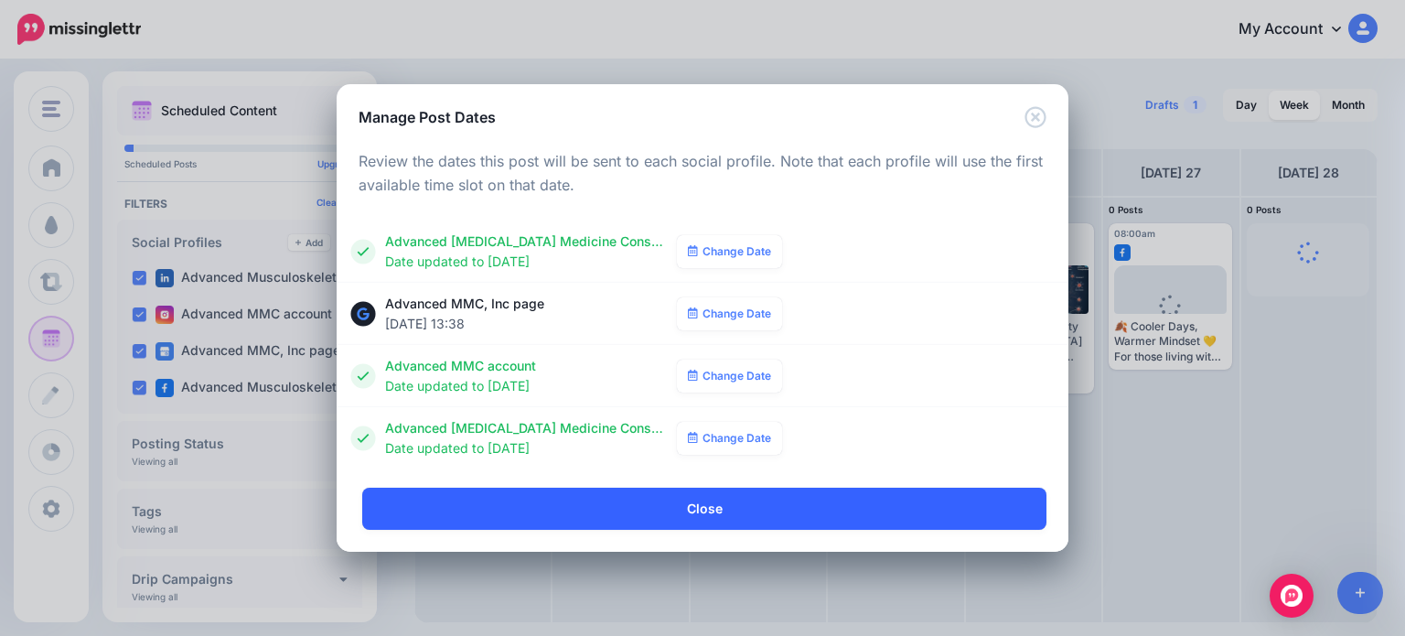
click at [741, 503] on link "Close" at bounding box center [704, 509] width 684 height 42
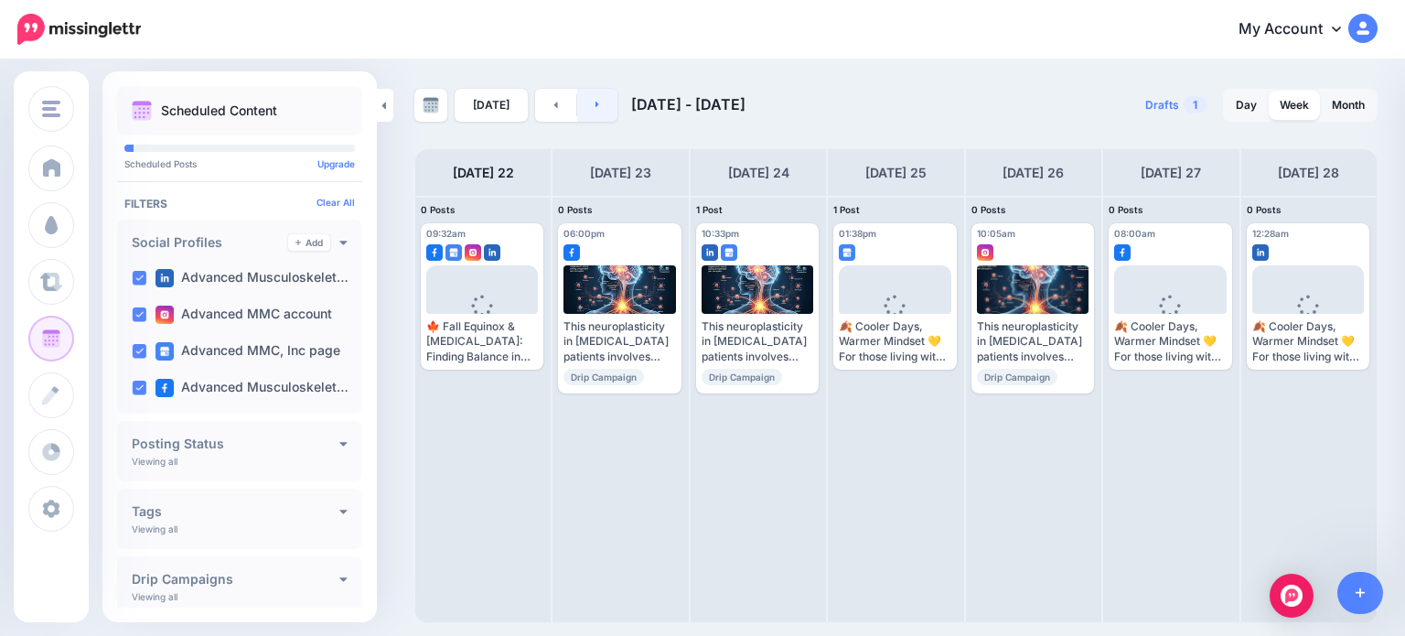
click at [596, 109] on link at bounding box center [597, 105] width 41 height 33
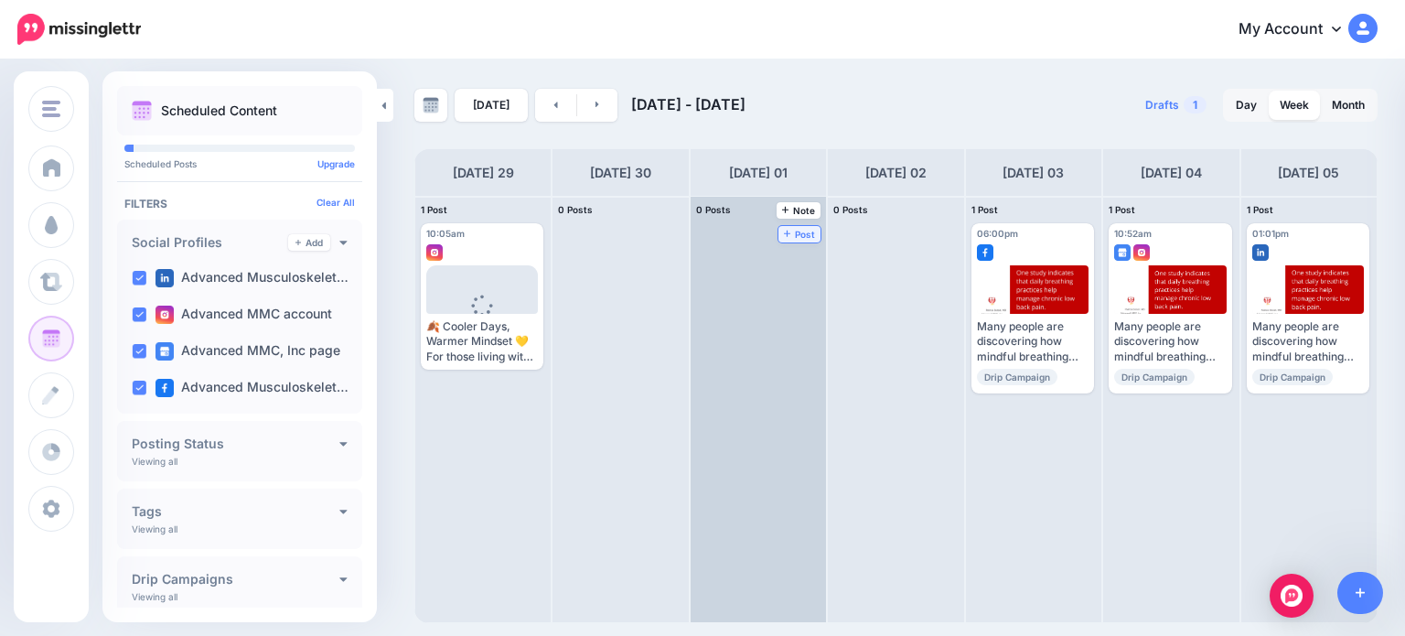
click at [784, 230] on span "Post" at bounding box center [800, 234] width 32 height 9
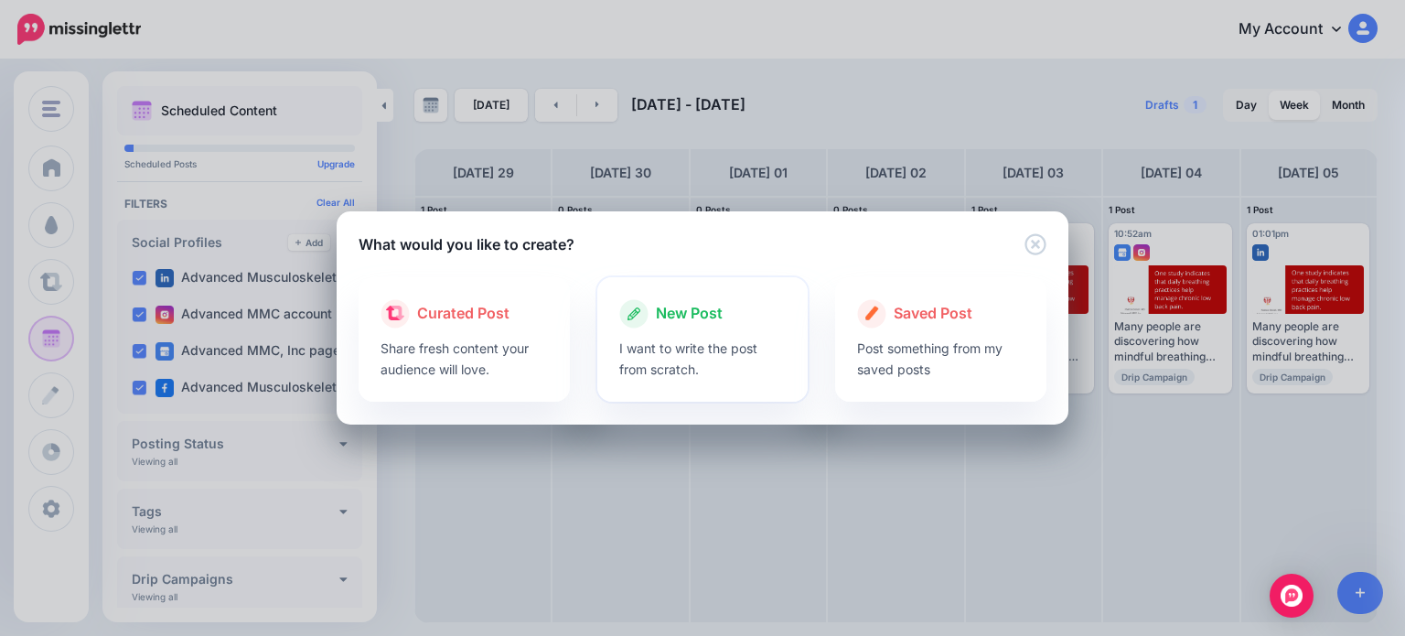
click at [694, 332] on div at bounding box center [702, 332] width 167 height 9
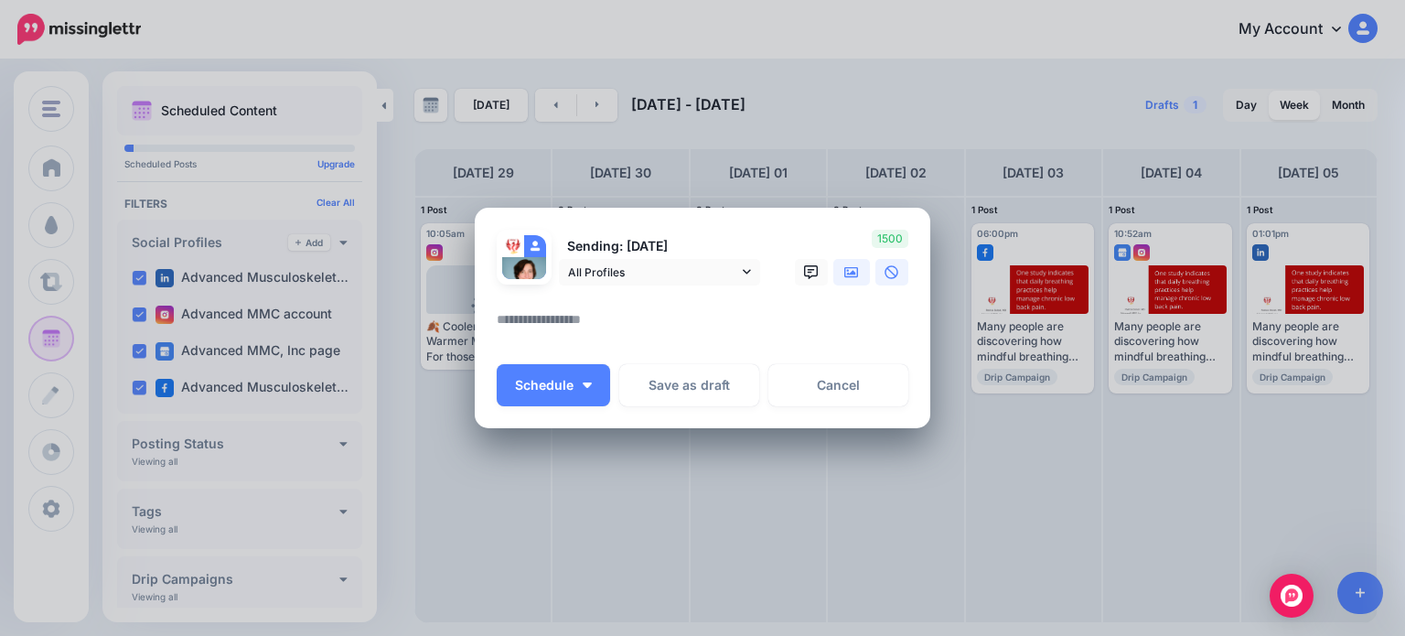
click at [845, 277] on icon at bounding box center [851, 272] width 15 height 15
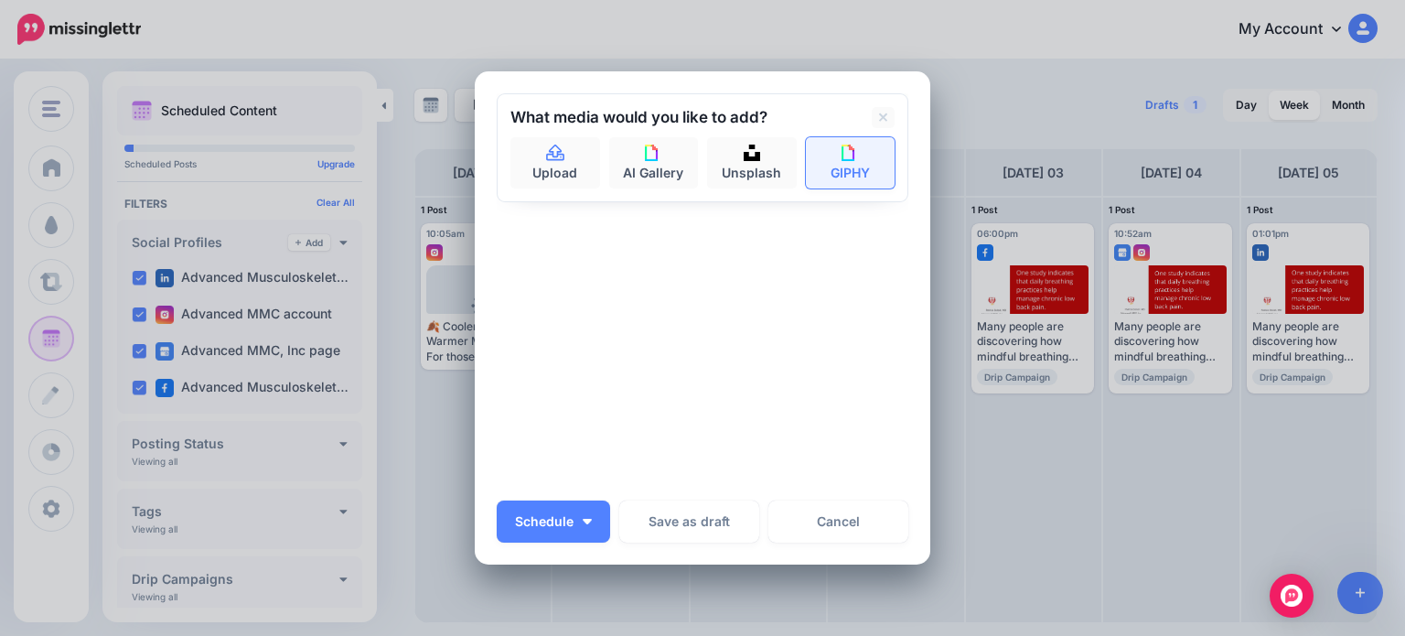
click at [847, 169] on link "GIPHY" at bounding box center [851, 162] width 90 height 51
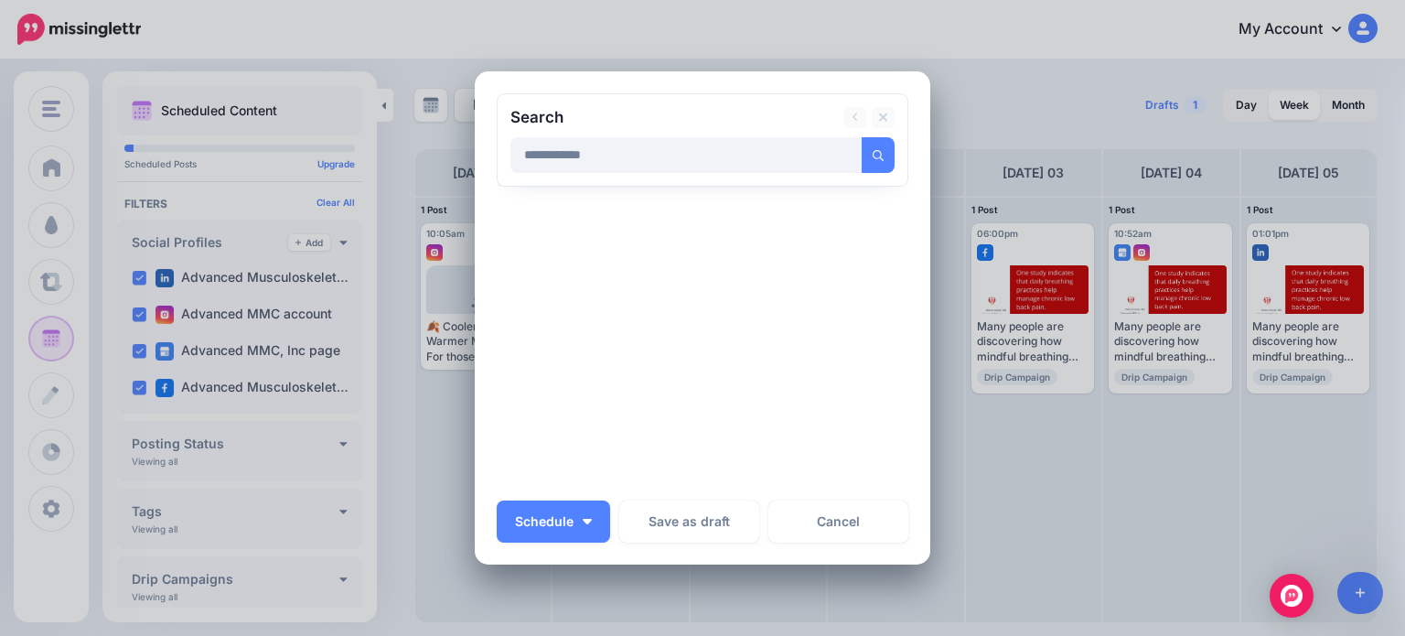
type input "**********"
click at [862, 137] on button "submit" at bounding box center [878, 155] width 33 height 36
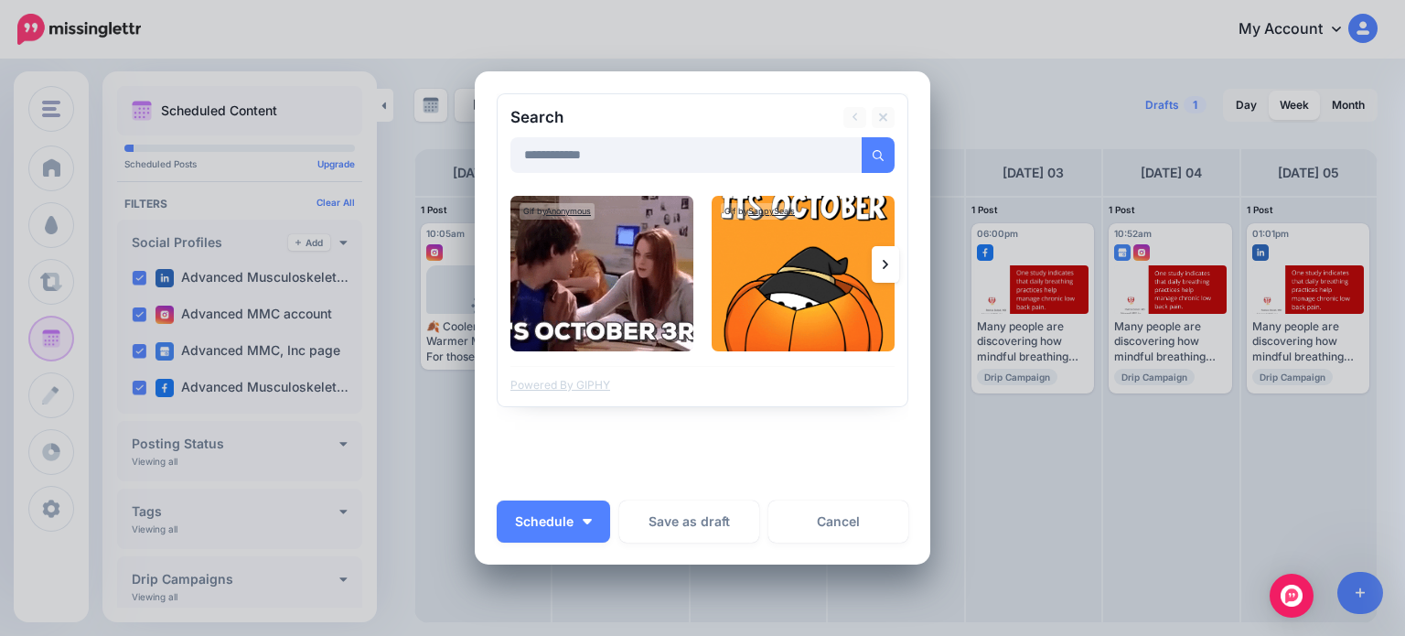
click at [872, 259] on link at bounding box center [885, 264] width 27 height 37
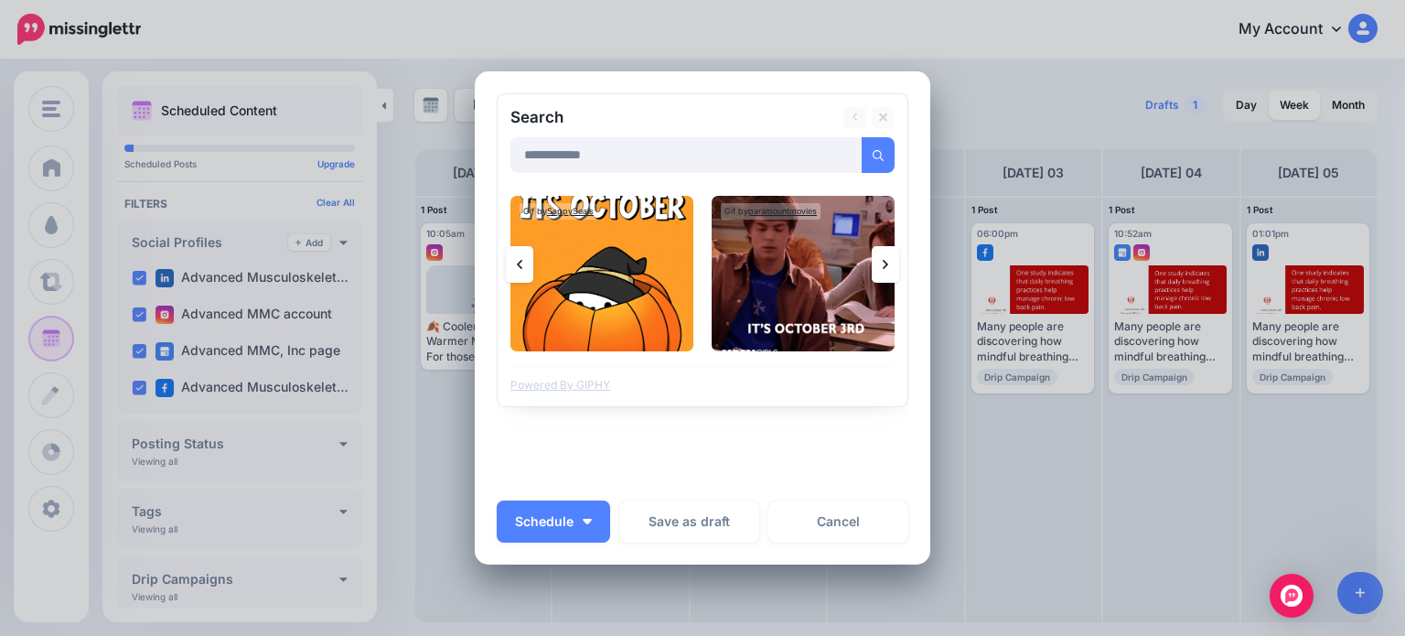
click at [872, 259] on link at bounding box center [885, 264] width 27 height 37
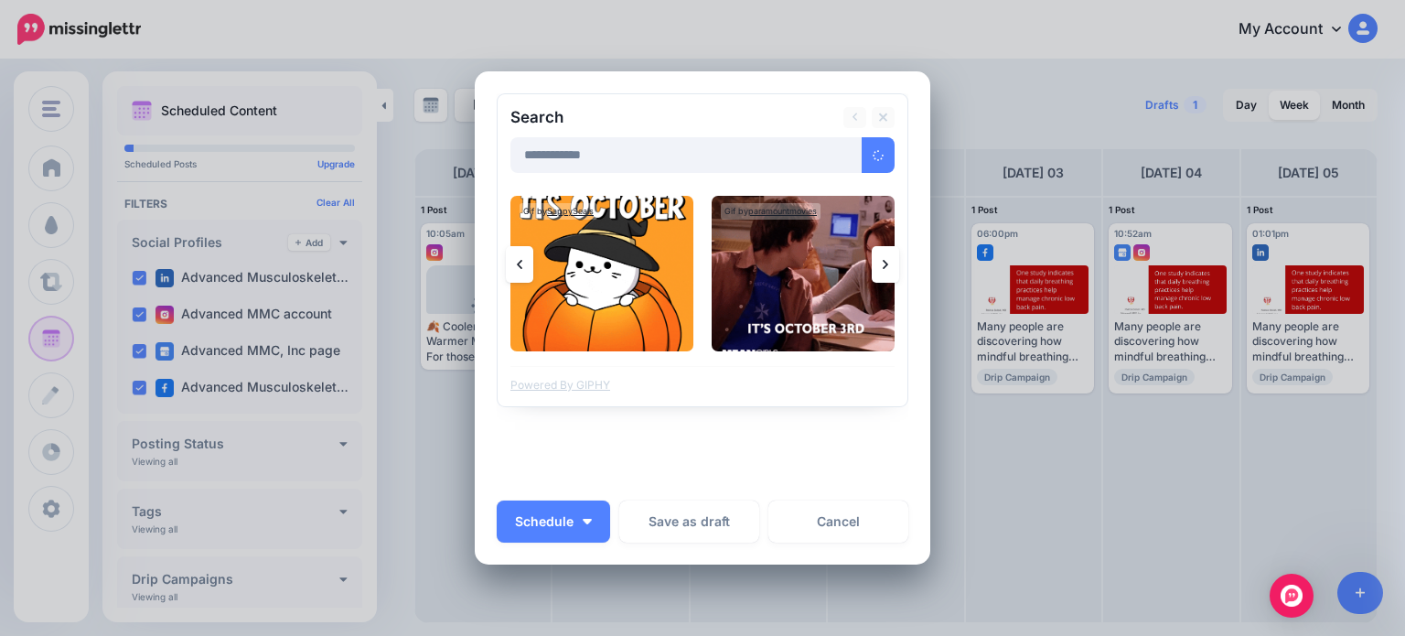
click at [872, 259] on link at bounding box center [885, 264] width 27 height 37
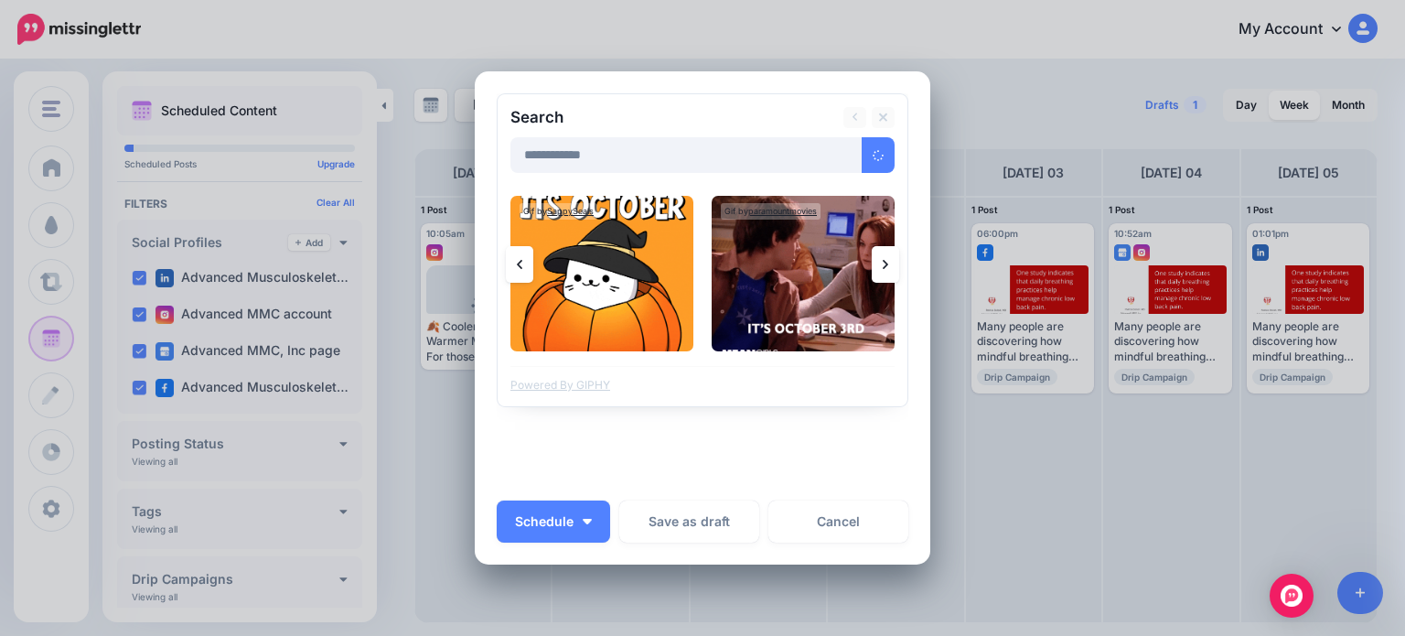
click at [883, 262] on icon at bounding box center [885, 264] width 5 height 15
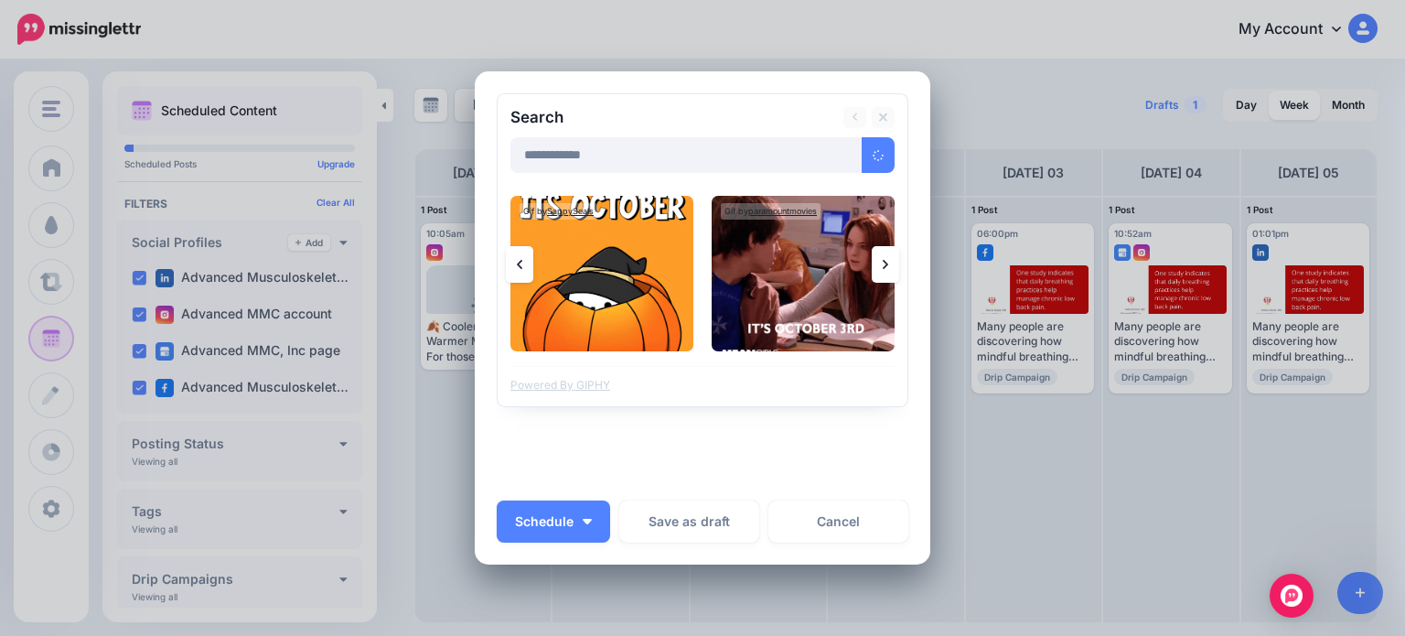
click at [883, 262] on icon at bounding box center [885, 264] width 5 height 15
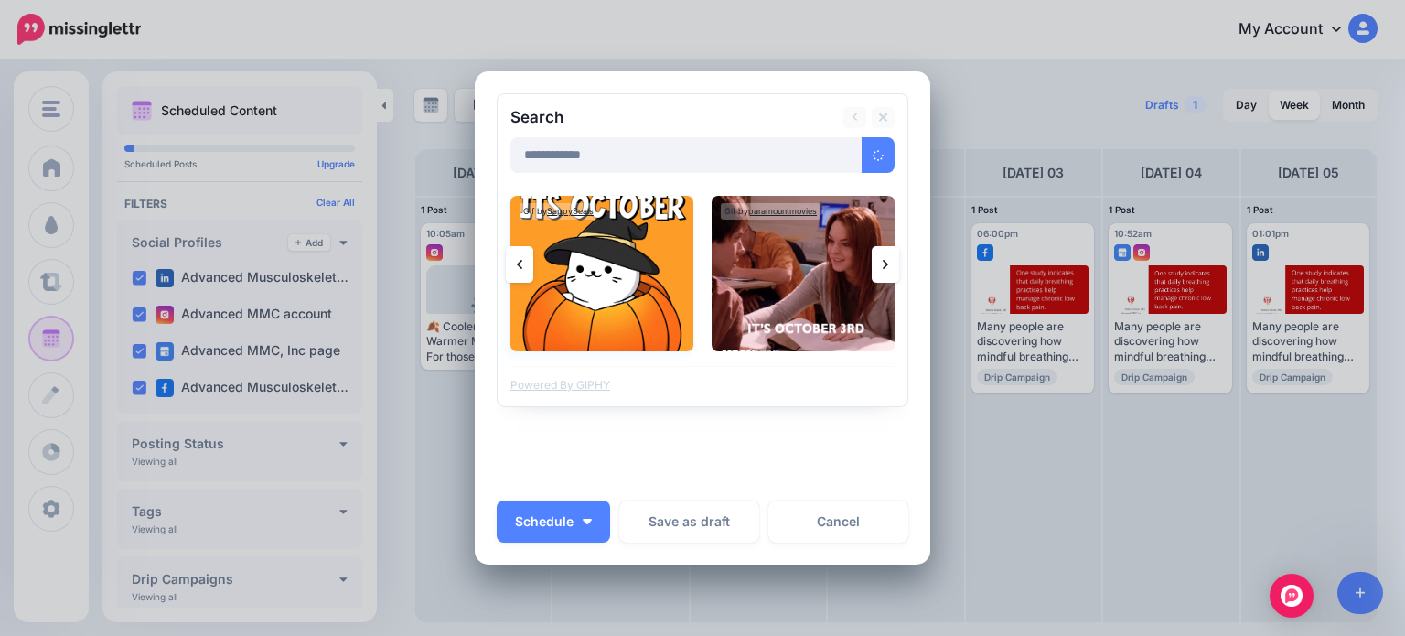
click at [605, 266] on img at bounding box center [601, 273] width 183 height 155
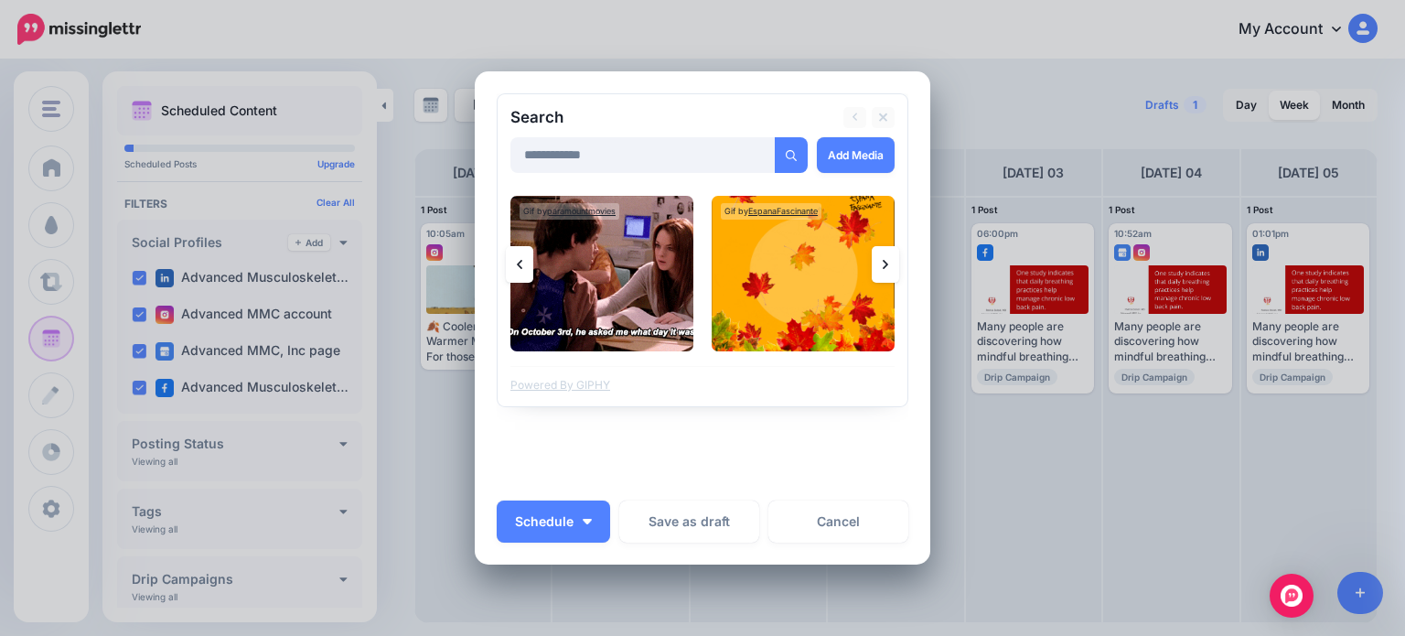
click at [885, 262] on link at bounding box center [885, 264] width 27 height 37
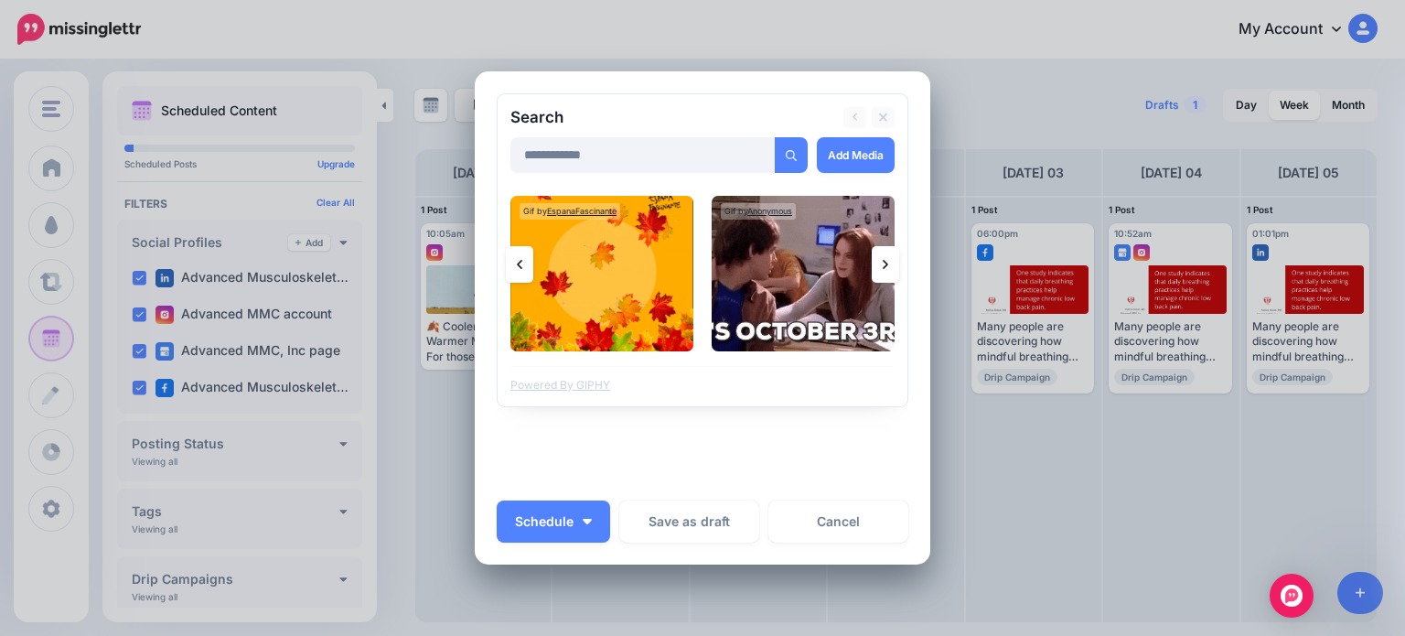
click at [885, 262] on link at bounding box center [885, 264] width 27 height 37
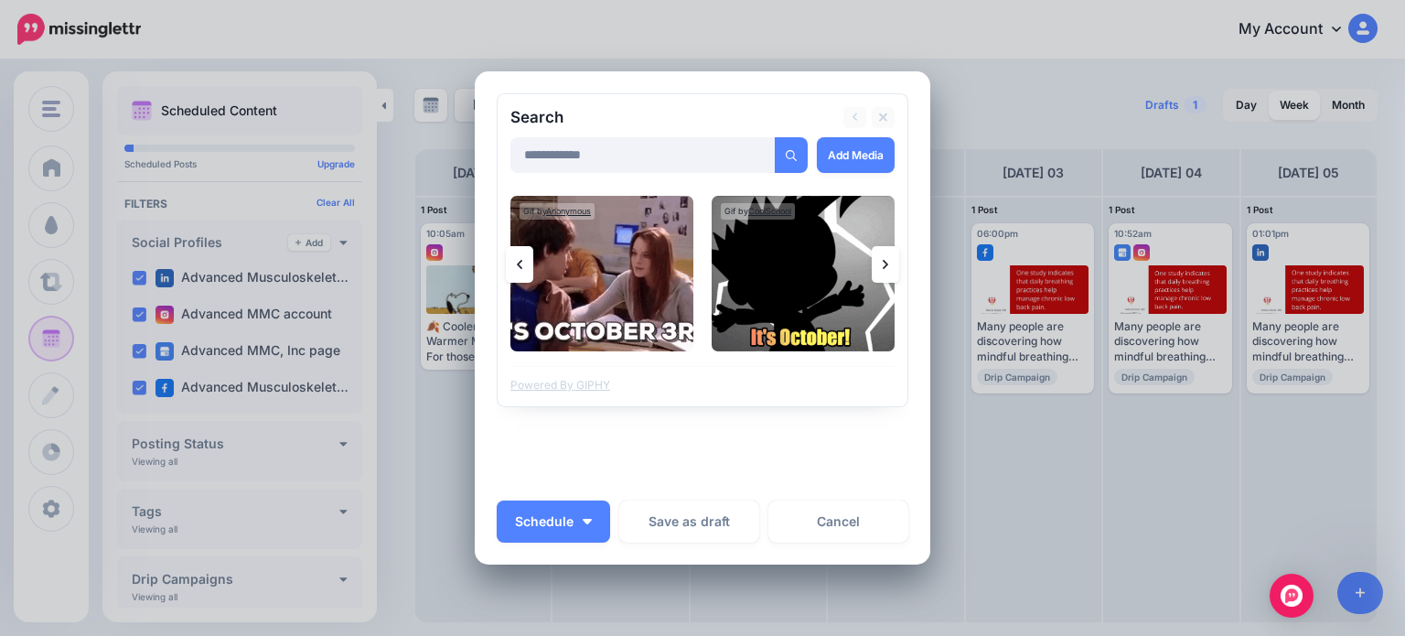
click at [883, 263] on icon at bounding box center [885, 264] width 5 height 15
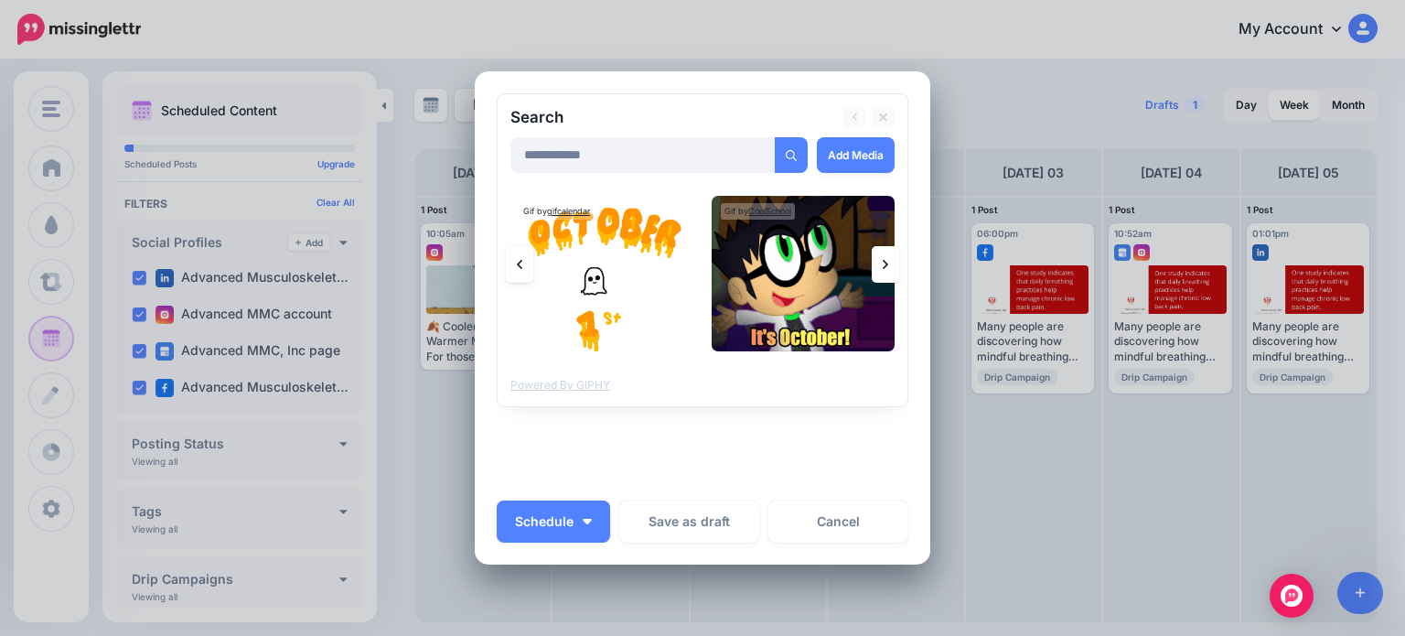
click at [873, 262] on link at bounding box center [885, 264] width 27 height 37
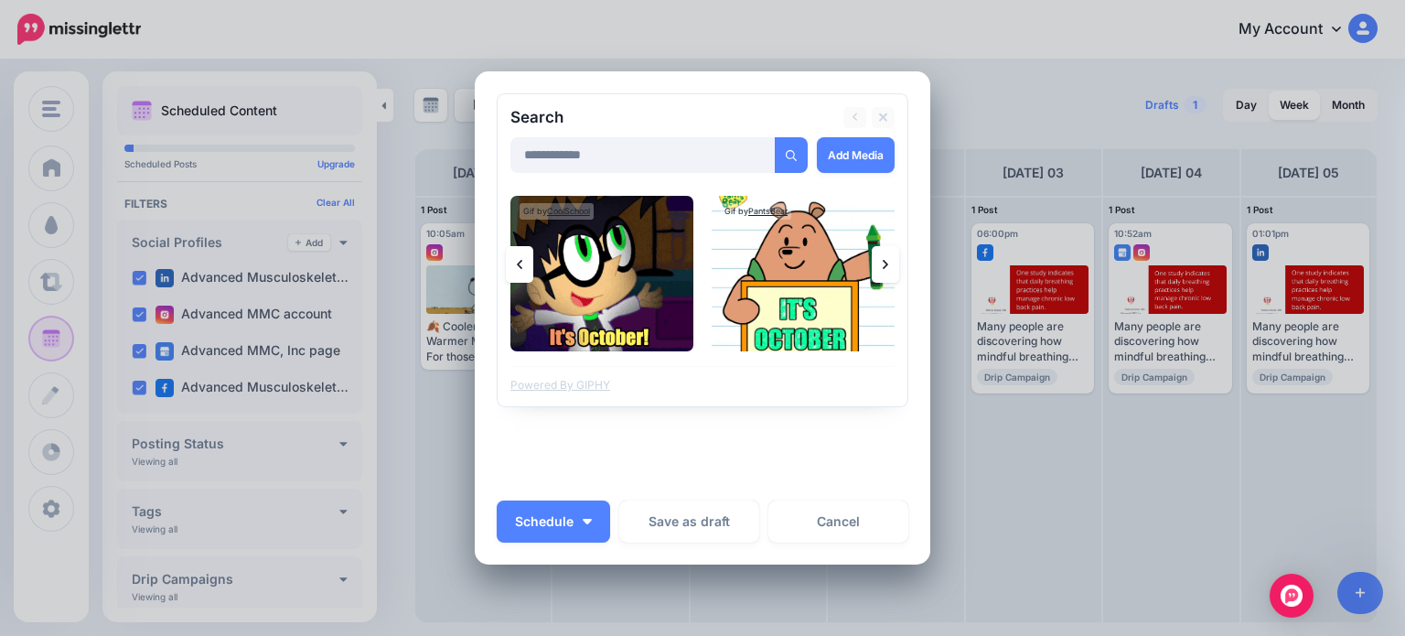
click at [873, 262] on link at bounding box center [885, 264] width 27 height 37
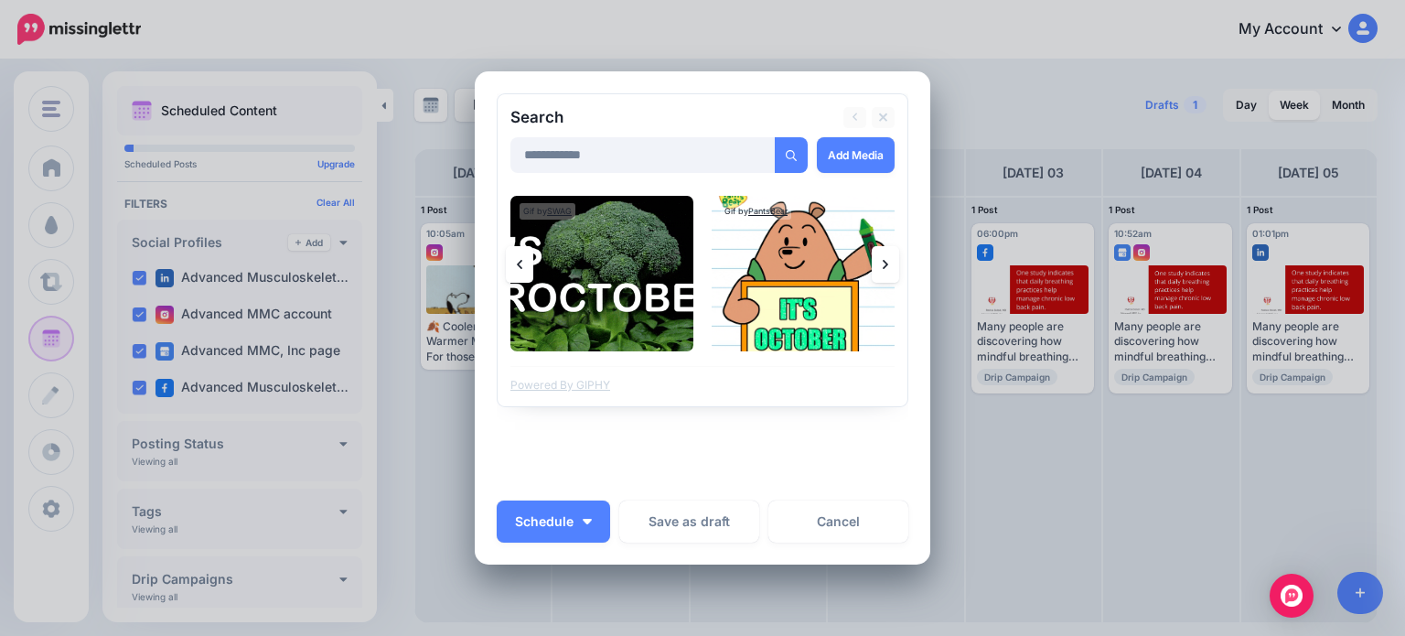
click at [873, 262] on link at bounding box center [885, 264] width 27 height 37
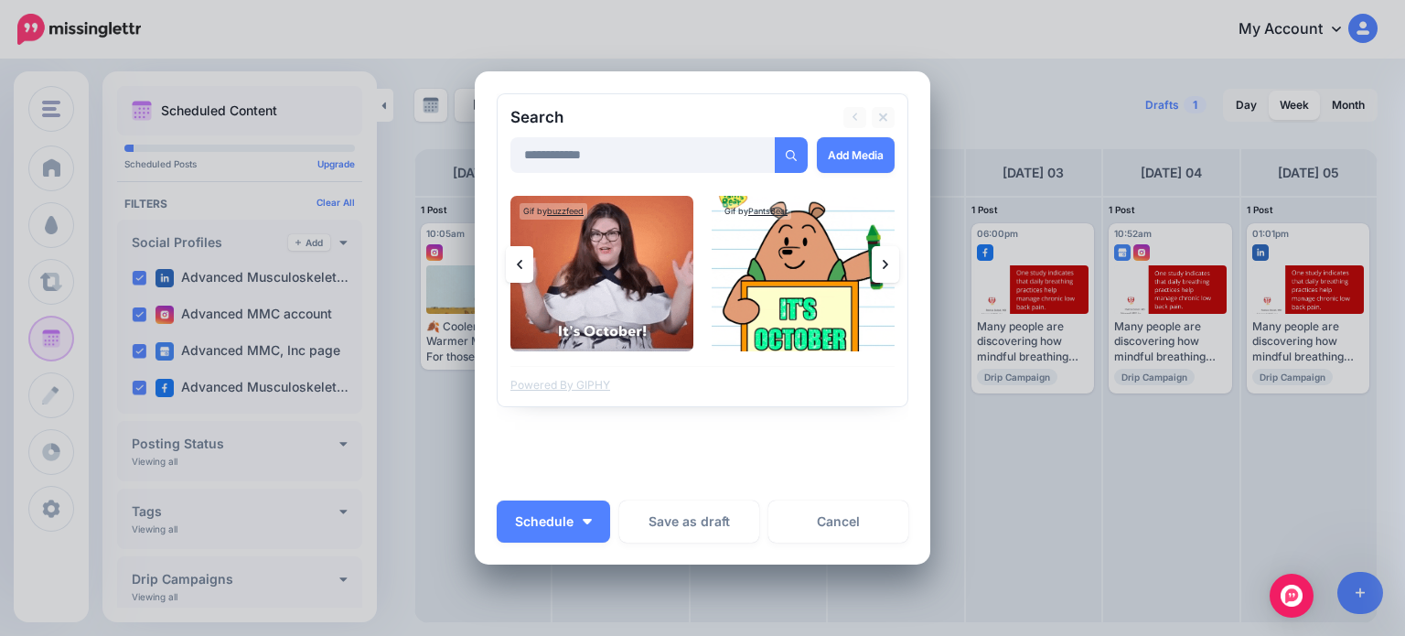
click at [873, 262] on link at bounding box center [885, 264] width 27 height 37
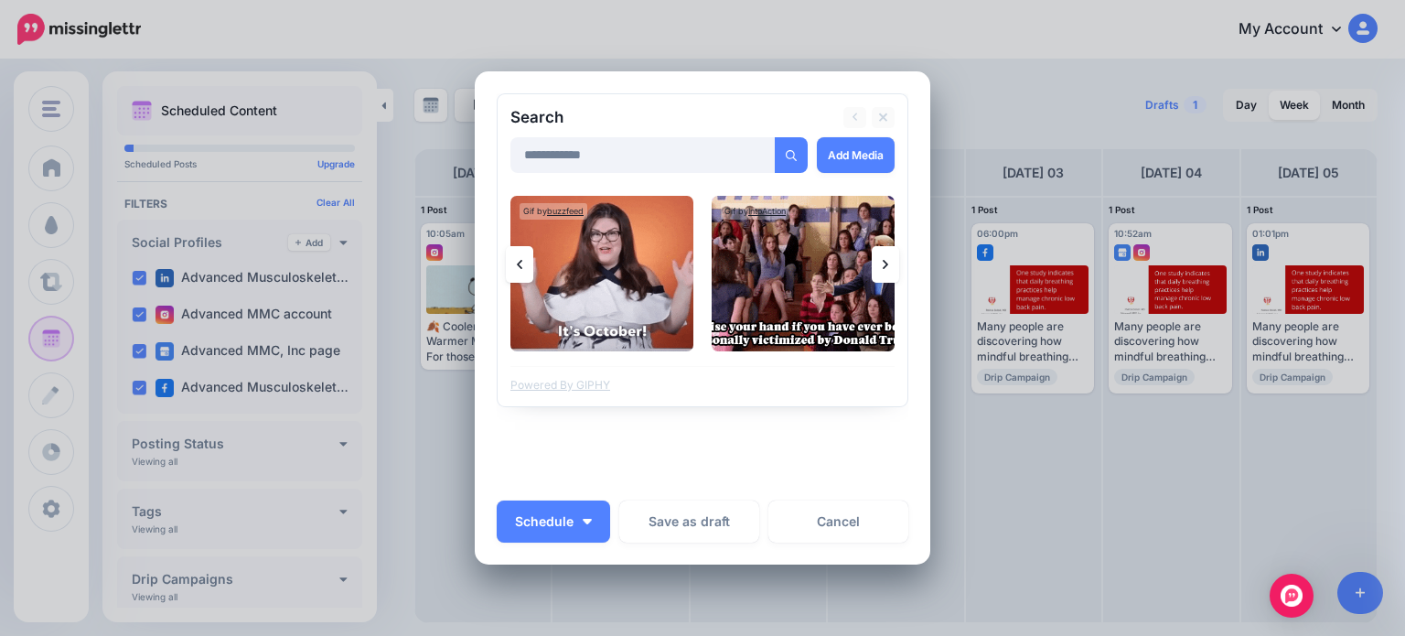
click at [873, 262] on link at bounding box center [885, 264] width 27 height 37
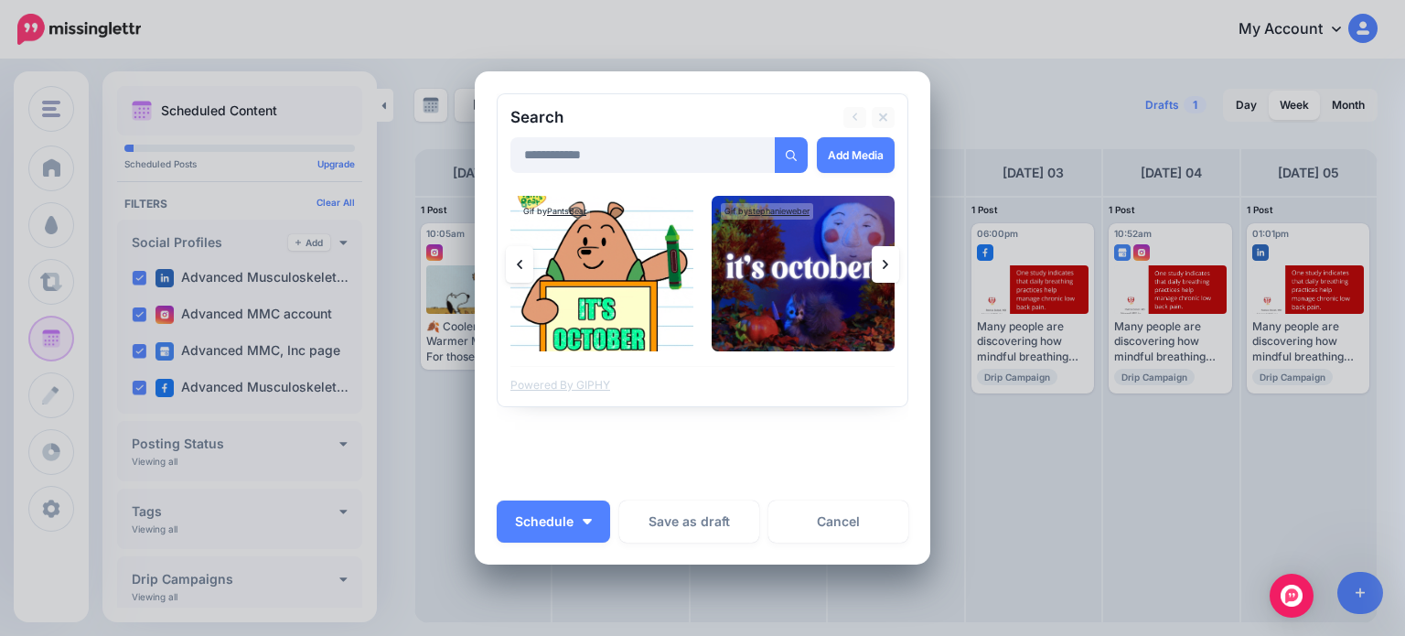
click at [882, 263] on link at bounding box center [885, 264] width 27 height 37
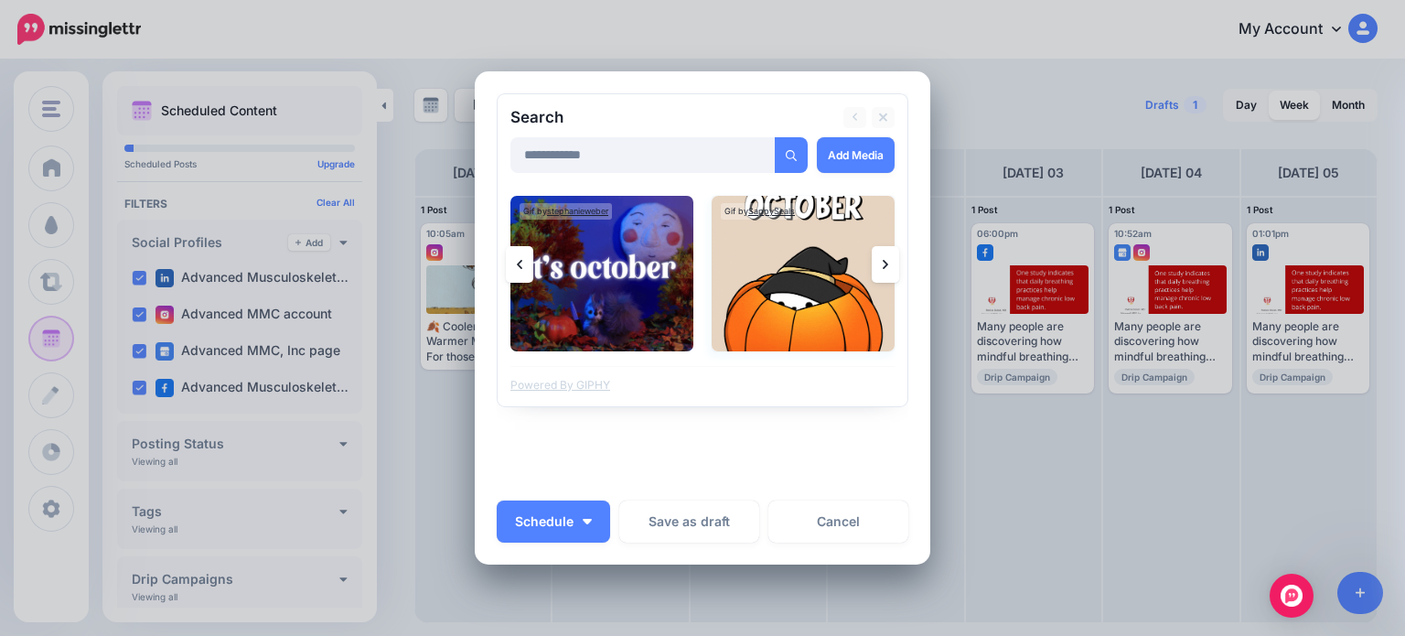
click at [798, 266] on img at bounding box center [803, 273] width 183 height 155
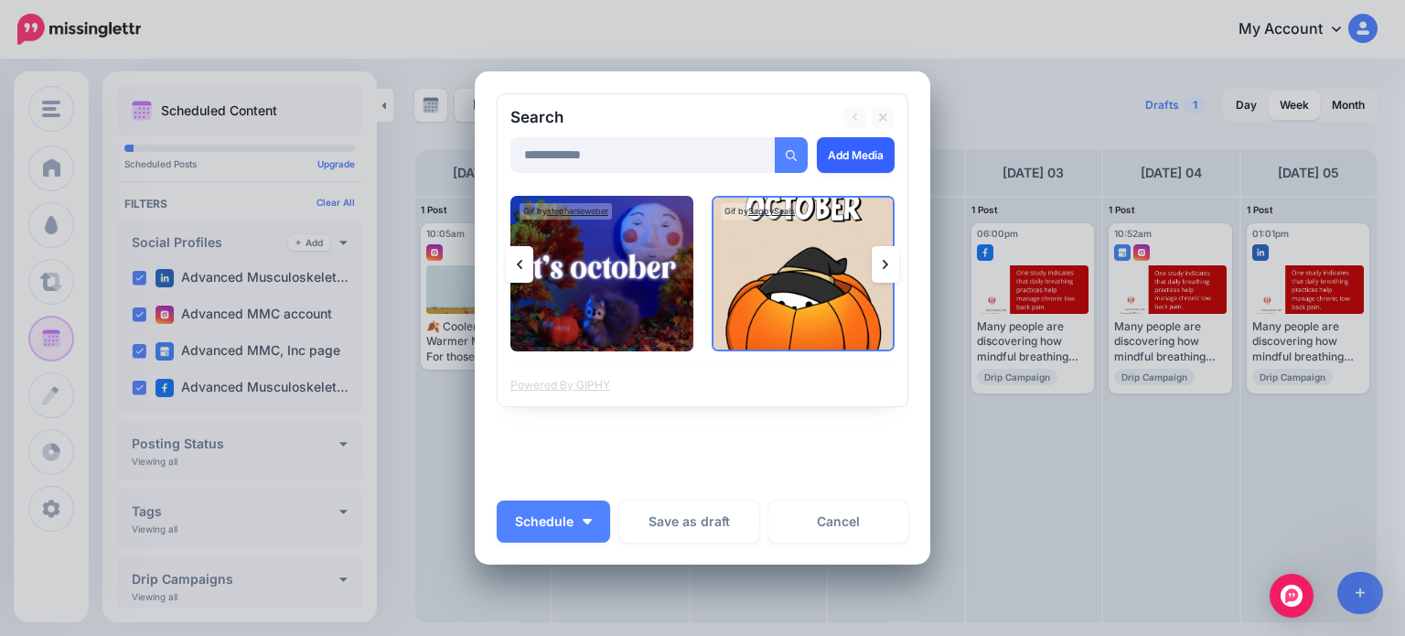
click at [849, 156] on link "Add Media" at bounding box center [856, 155] width 78 height 36
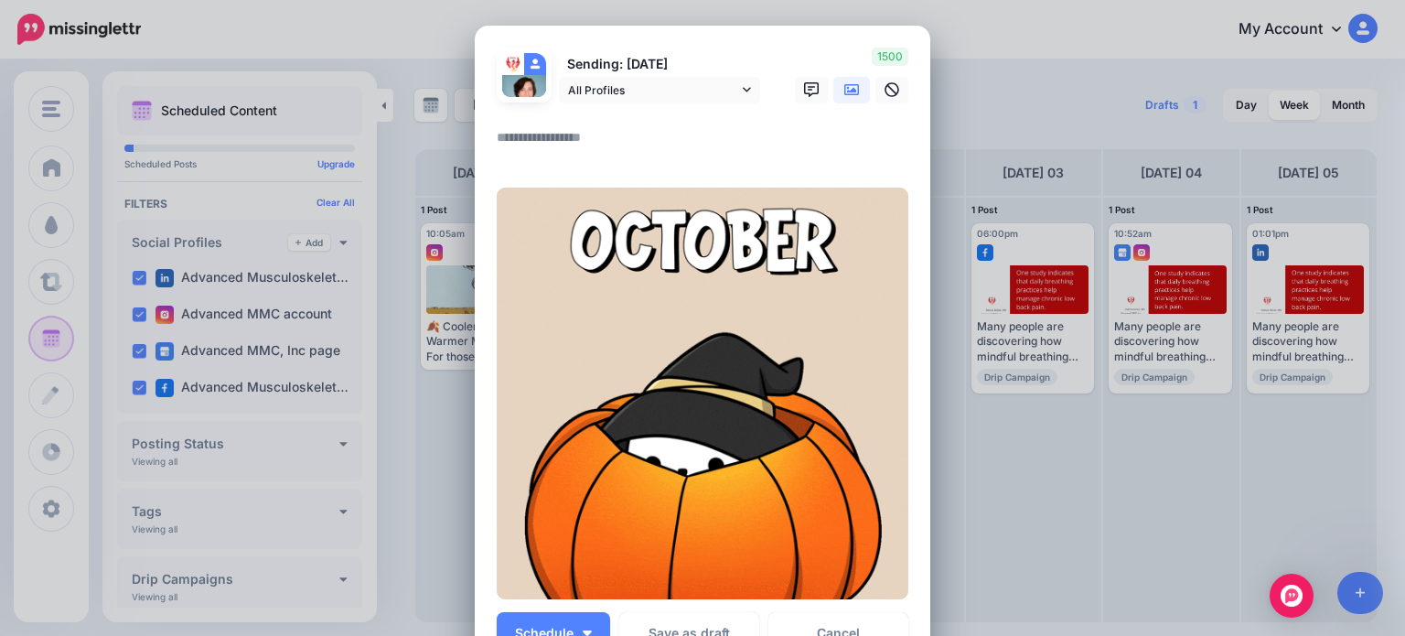
click at [543, 140] on textarea at bounding box center [707, 144] width 421 height 36
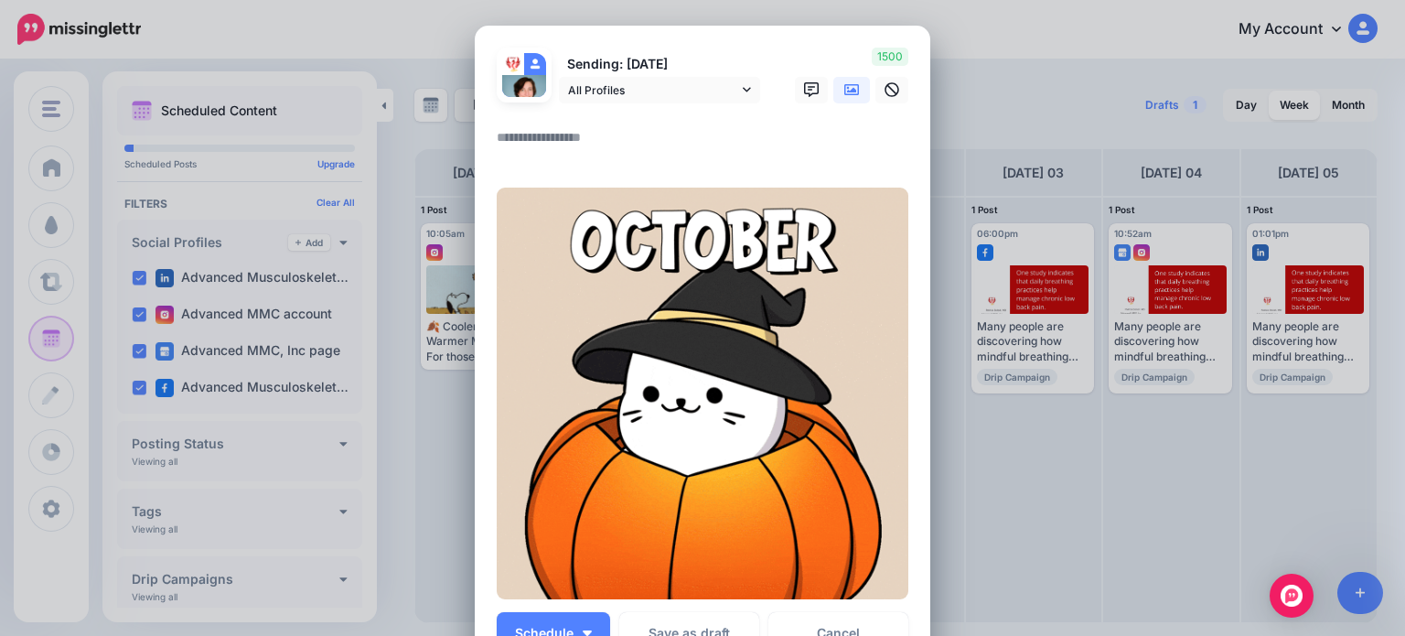
paste textarea "**********"
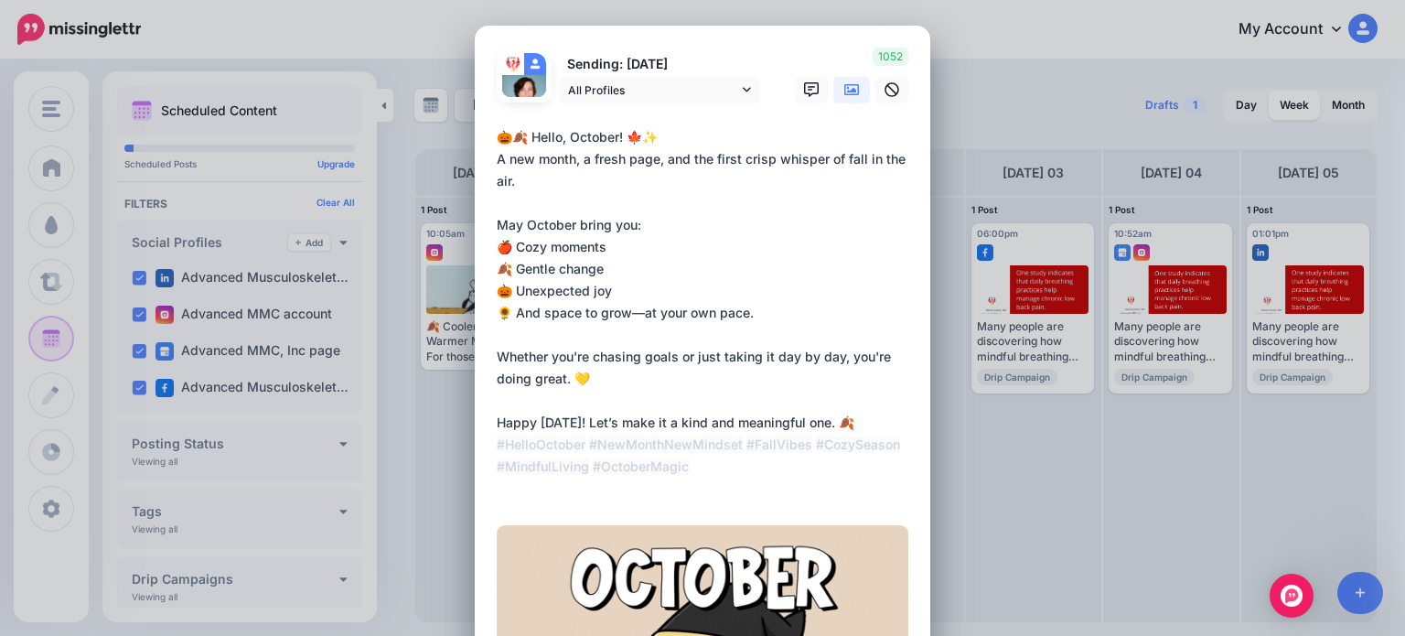
click at [497, 463] on textarea "**********" at bounding box center [707, 312] width 421 height 373
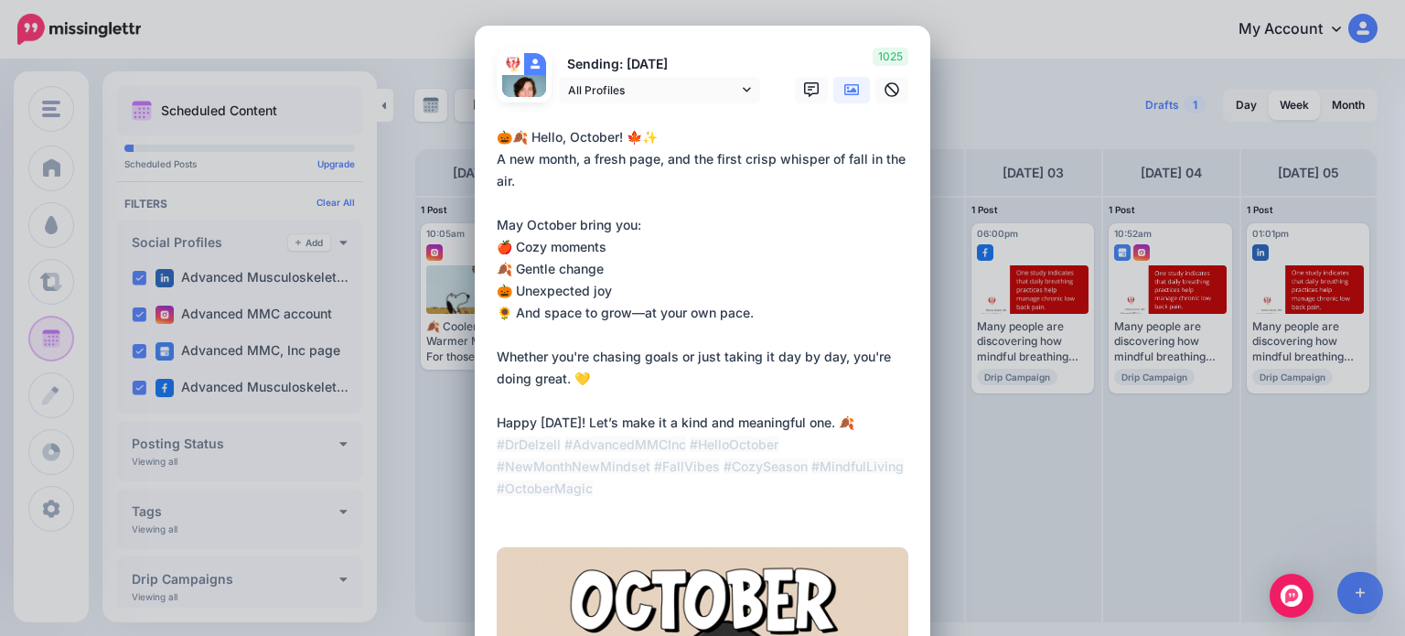
click at [592, 509] on textarea "**********" at bounding box center [707, 323] width 421 height 395
click at [790, 466] on textarea "**********" at bounding box center [707, 323] width 421 height 395
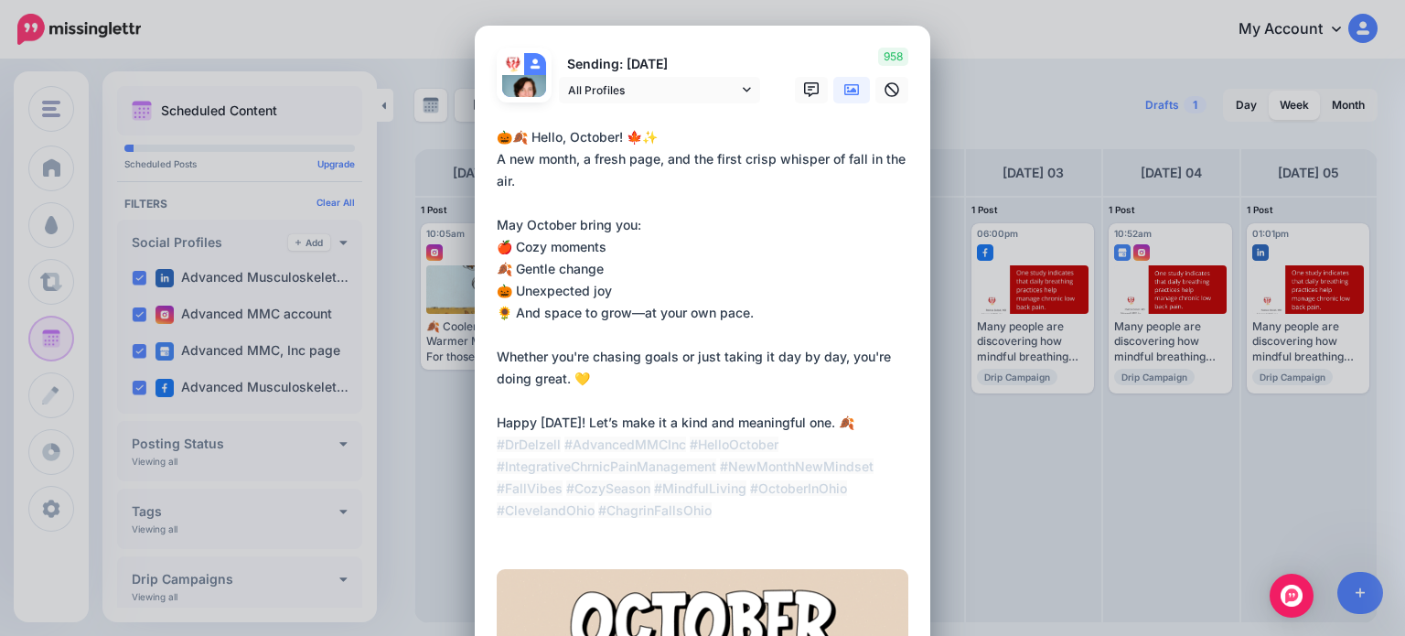
click at [585, 484] on textarea "**********" at bounding box center [707, 334] width 421 height 417
type textarea "**********"
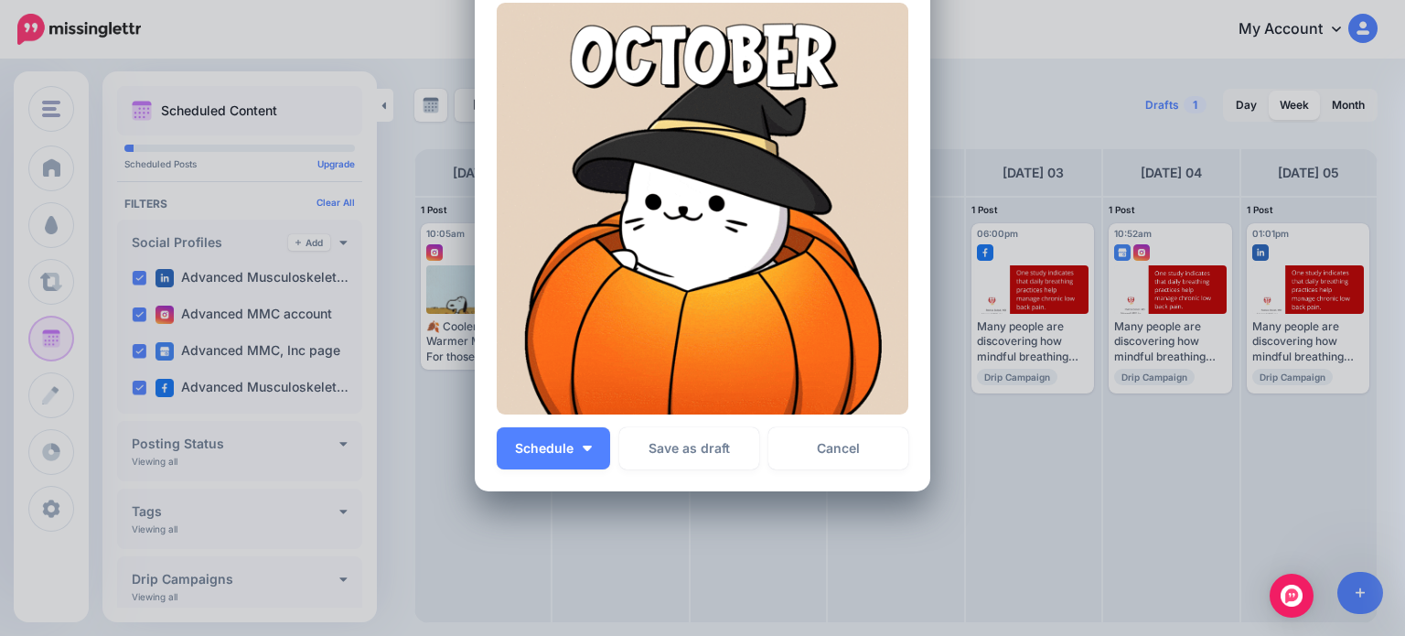
scroll to position [618, 0]
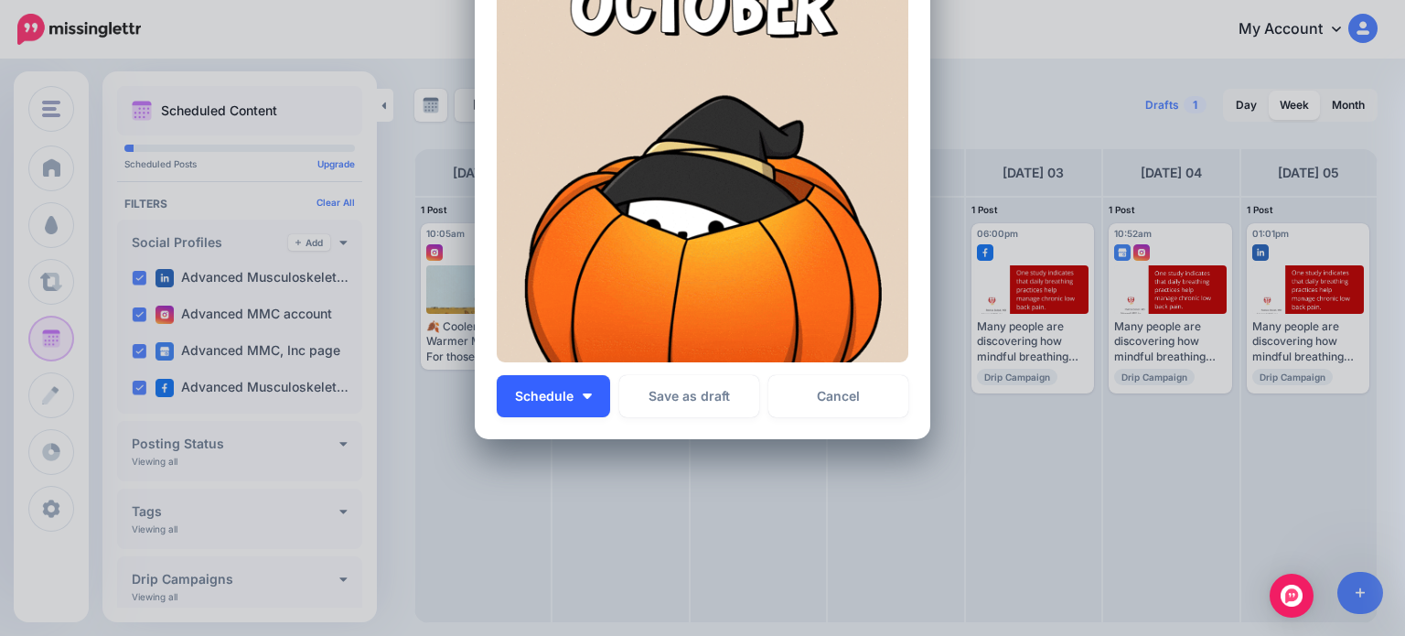
click at [555, 393] on span "Schedule" at bounding box center [544, 396] width 59 height 13
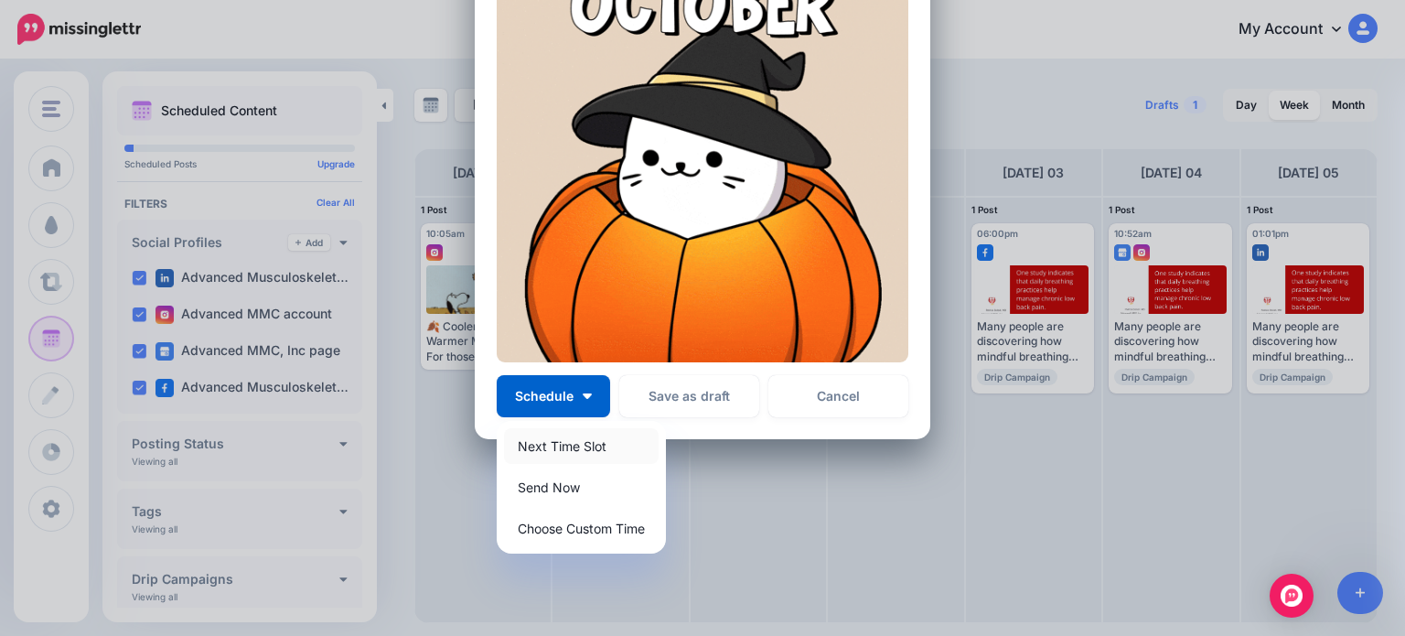
click at [563, 442] on link "Next Time Slot" at bounding box center [581, 446] width 155 height 36
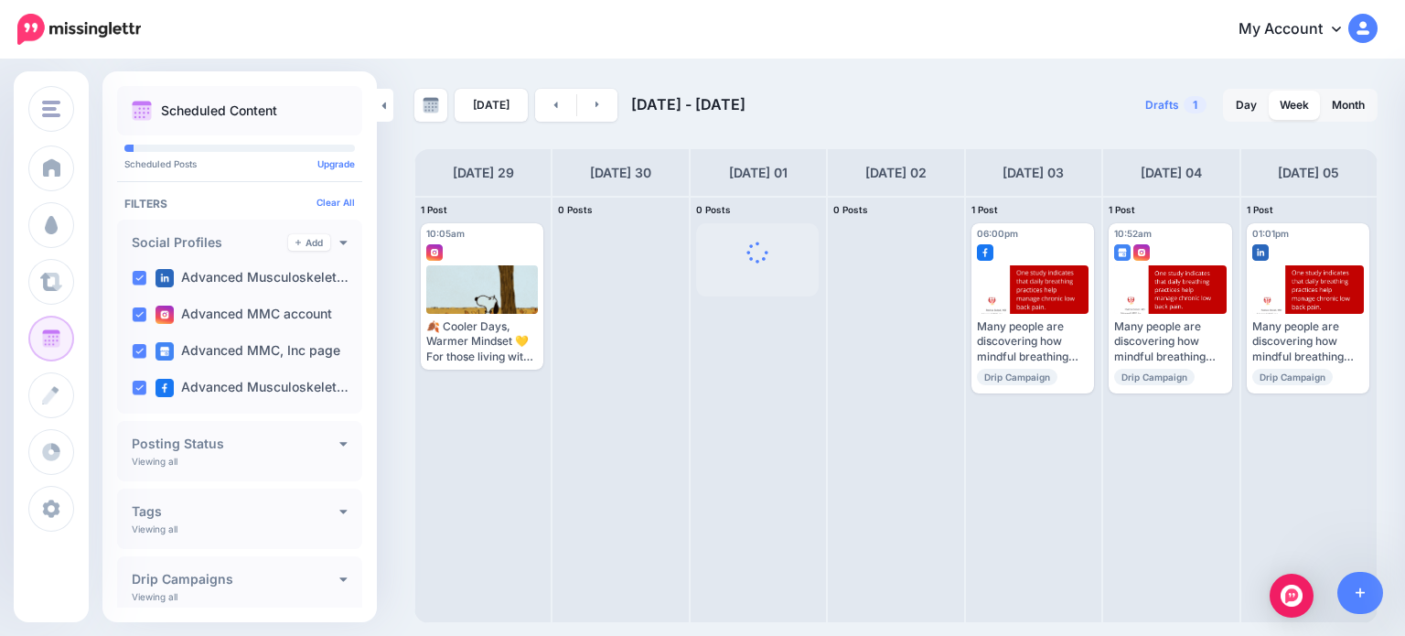
scroll to position [0, 0]
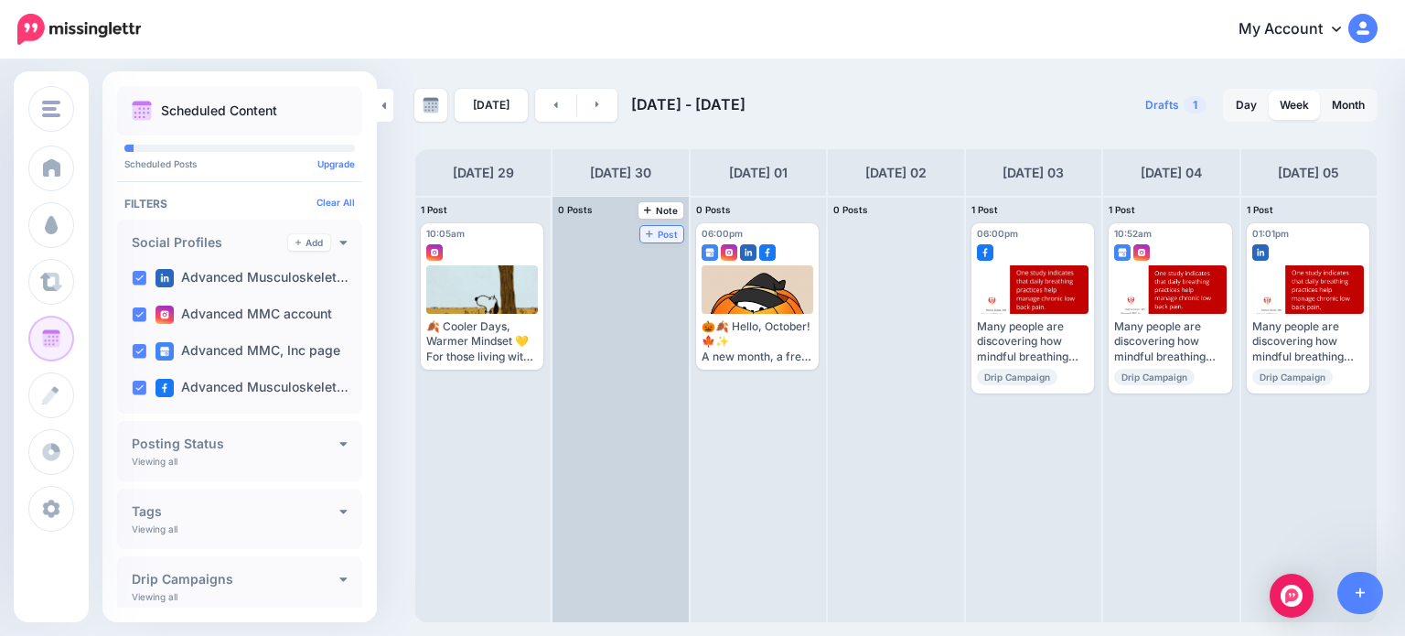
click at [646, 230] on span "Post" at bounding box center [662, 234] width 32 height 9
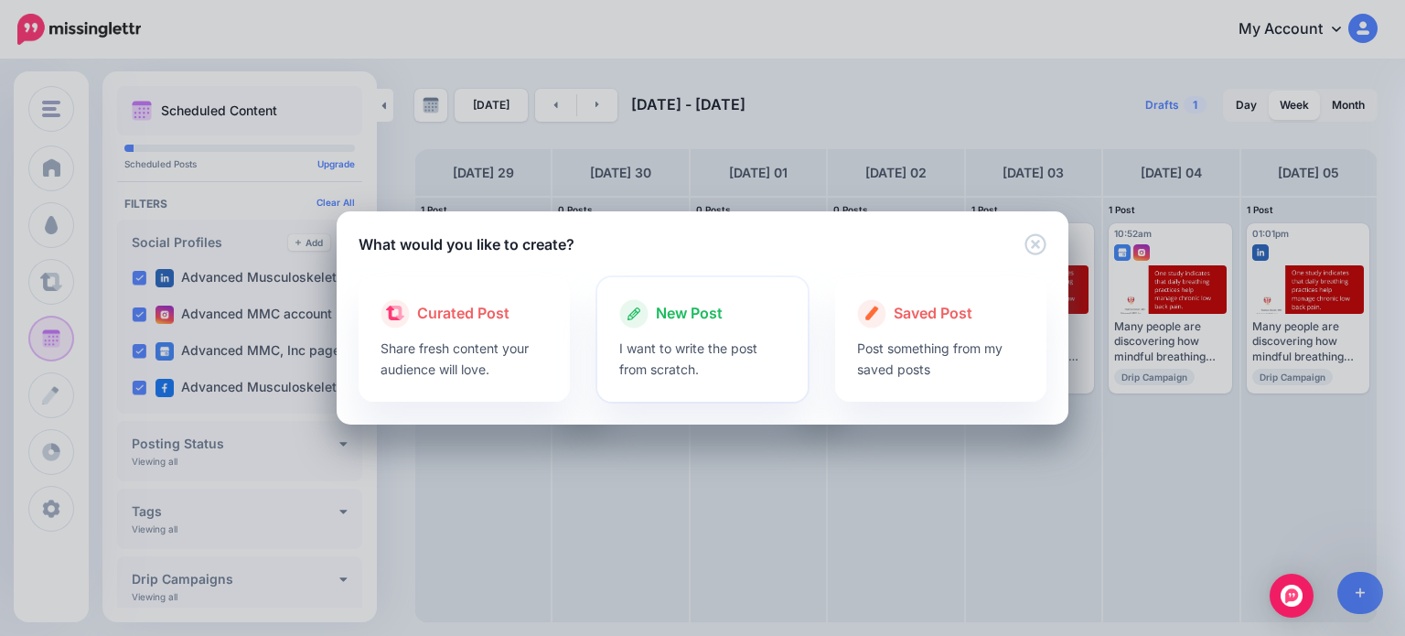
click at [692, 369] on p "I want to write the post from scratch." at bounding box center [702, 359] width 167 height 42
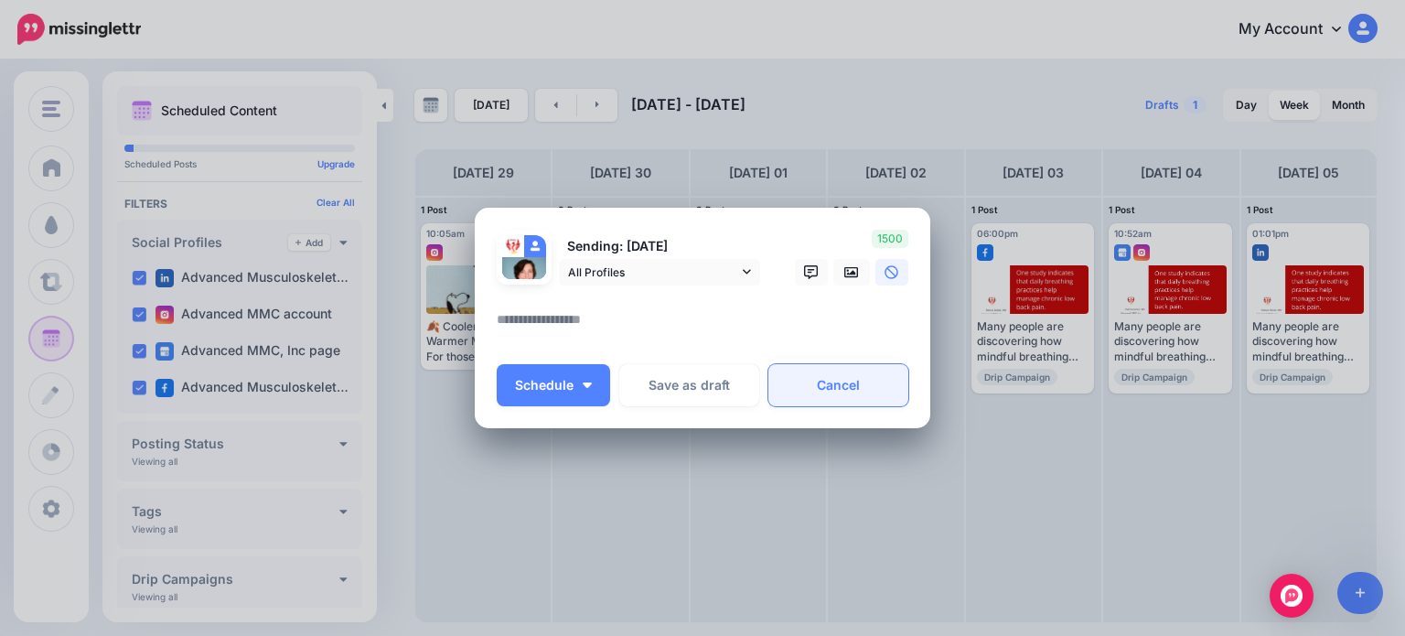
click at [829, 389] on link "Cancel" at bounding box center [838, 385] width 140 height 42
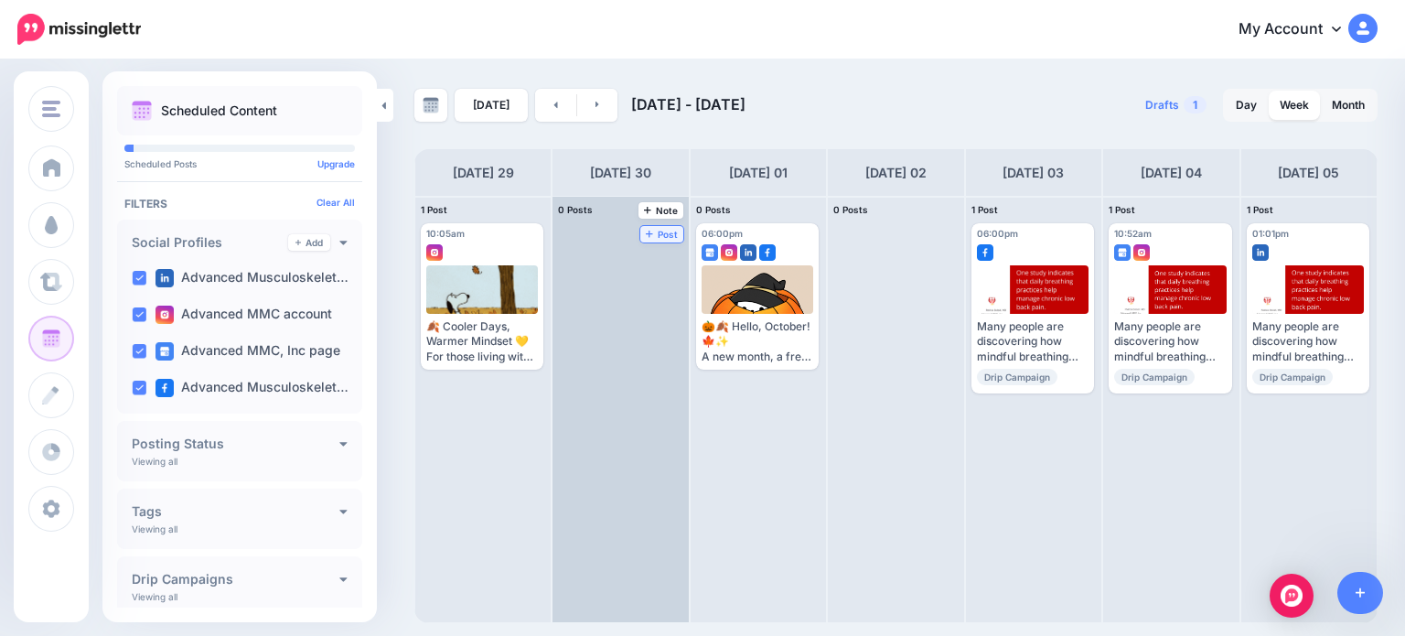
click at [646, 230] on span "Post" at bounding box center [662, 234] width 32 height 9
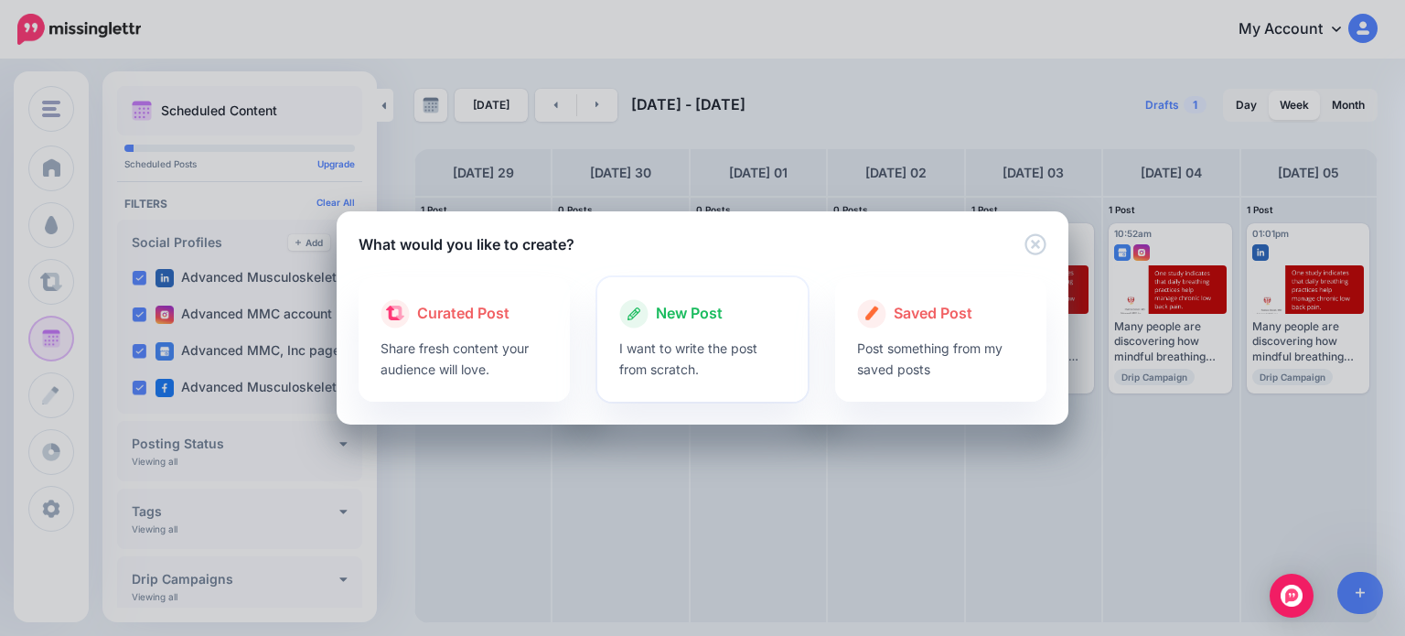
click at [711, 352] on p "I want to write the post from scratch." at bounding box center [702, 359] width 167 height 42
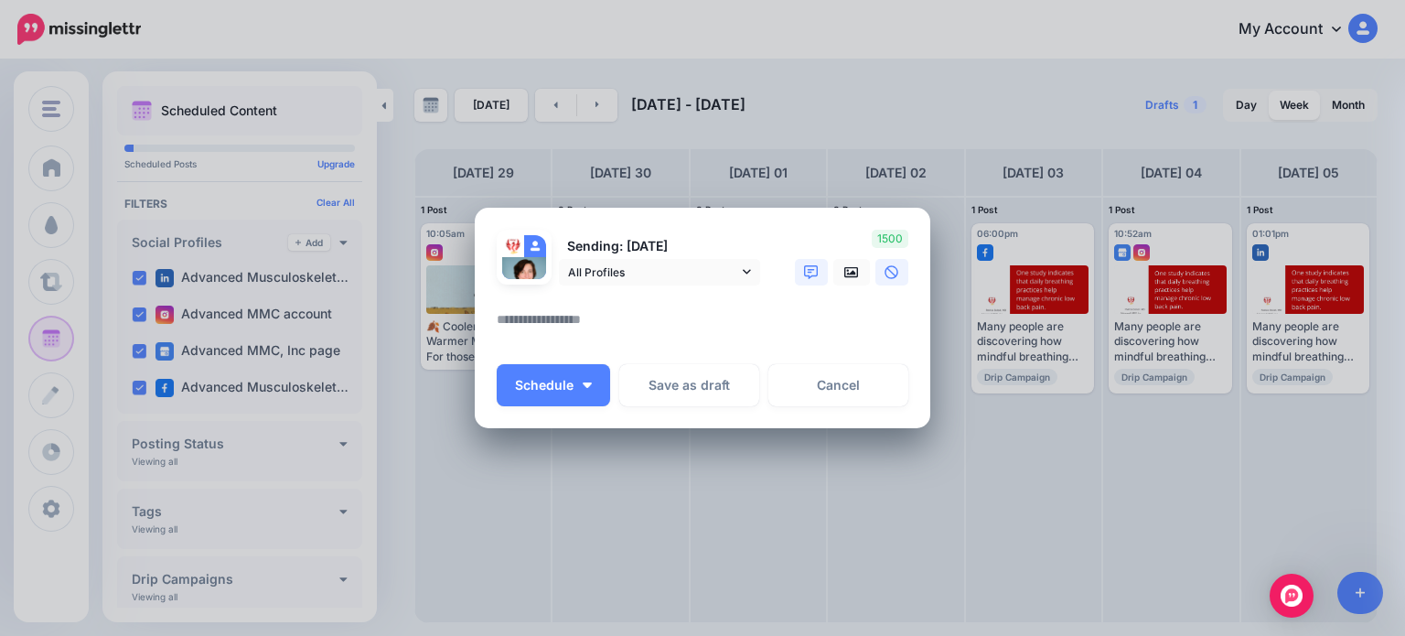
click at [807, 277] on icon at bounding box center [811, 272] width 15 height 15
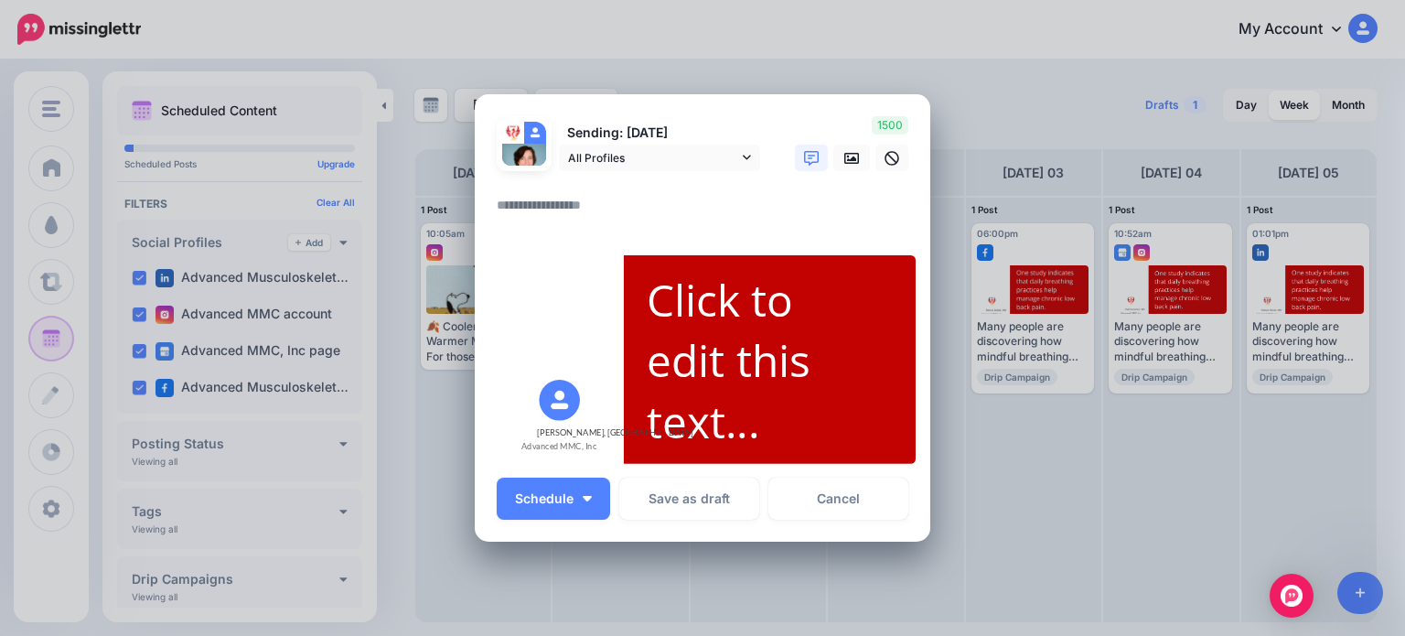
click at [726, 314] on div "Click to edit this text..." at bounding box center [760, 361] width 227 height 184
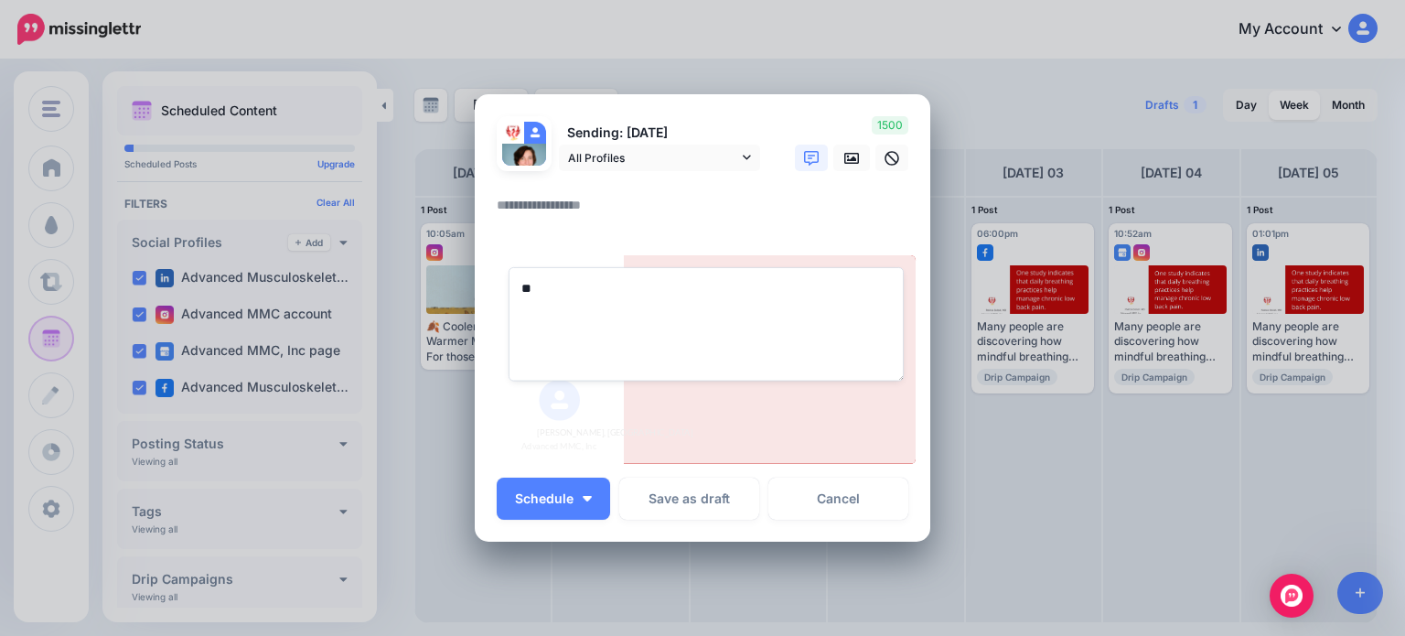
type textarea "*"
paste textarea "**********"
type textarea "**********"
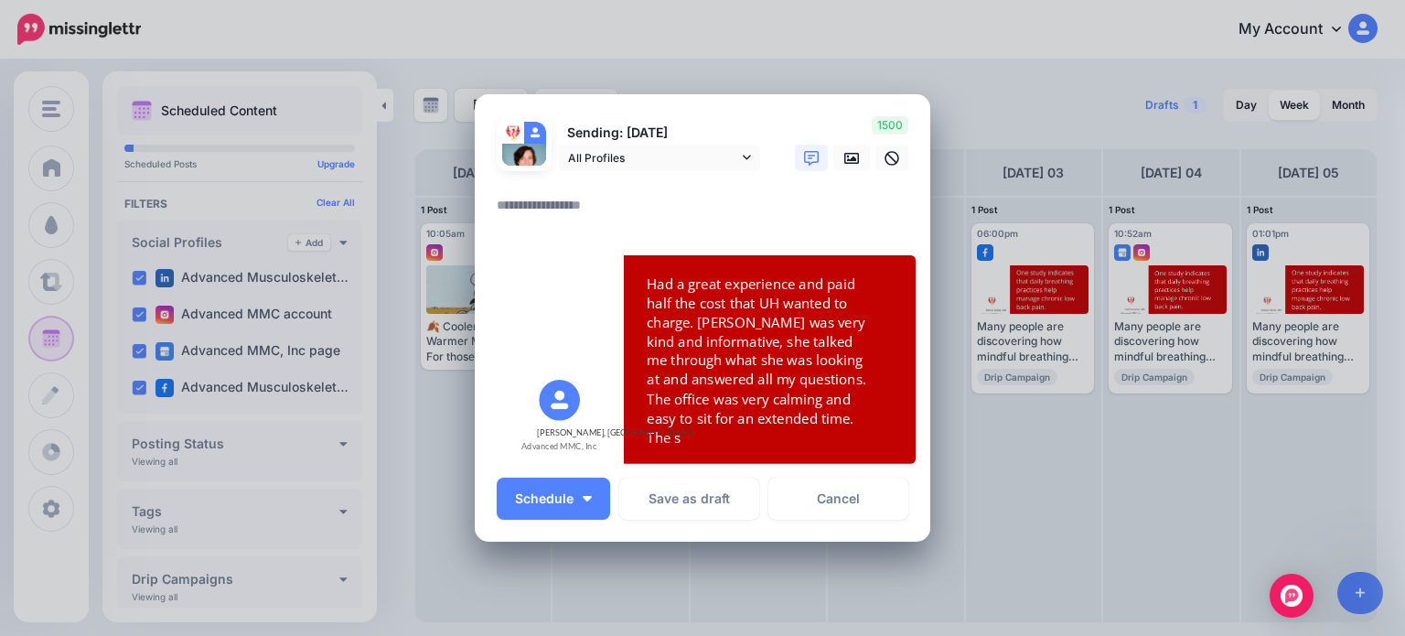
click at [548, 211] on textarea at bounding box center [707, 212] width 421 height 36
paste textarea "**********"
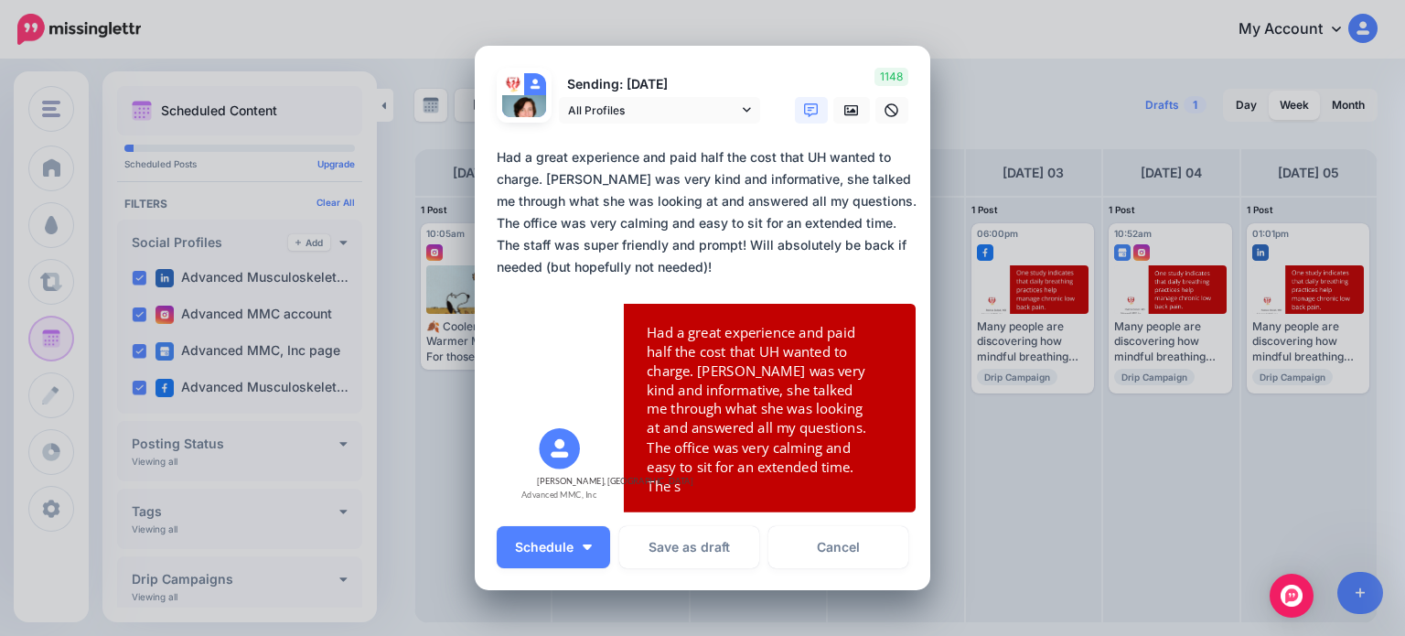
type textarea "**********"
click at [831, 477] on div "Had a great experience and paid half the cost that UH wanted to charge. [PERSON…" at bounding box center [760, 409] width 227 height 174
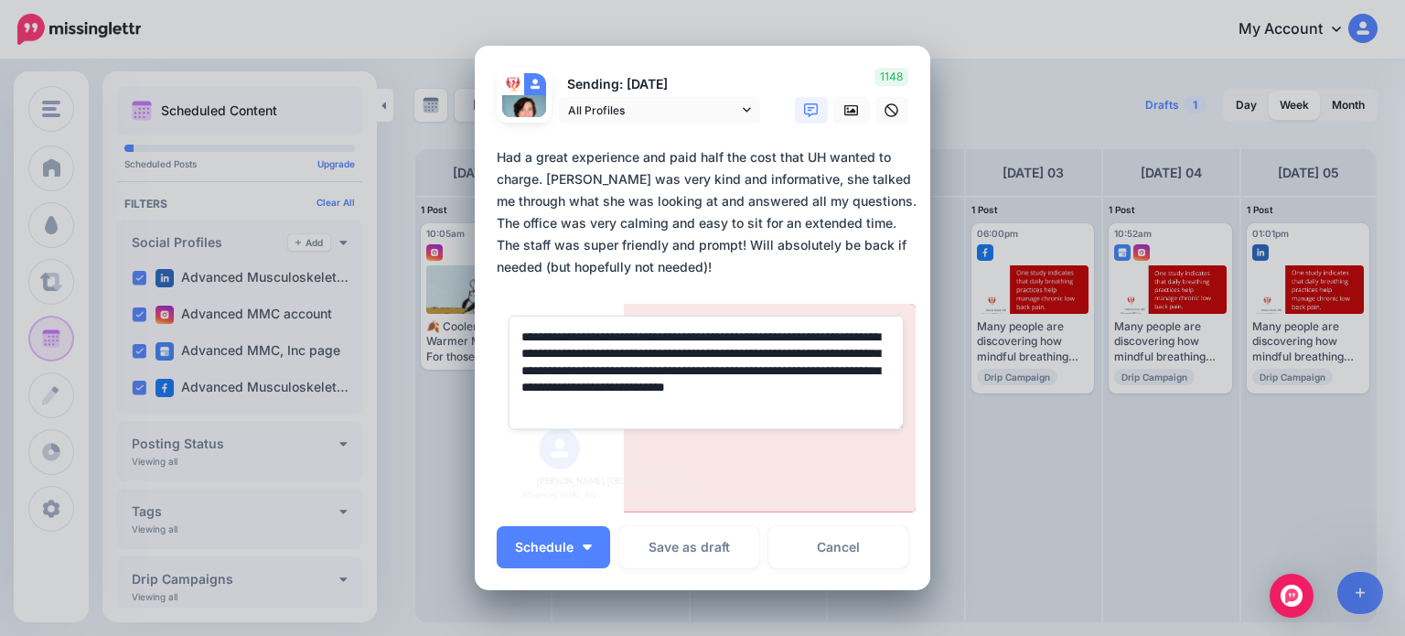
click at [643, 404] on textarea "**********" at bounding box center [706, 372] width 395 height 113
type textarea "**********"
drag, startPoint x: 604, startPoint y: 405, endPoint x: 487, endPoint y: 317, distance: 146.3
click at [487, 317] on div "Loading Sending: [DATE] All Profiles" at bounding box center [703, 318] width 456 height 544
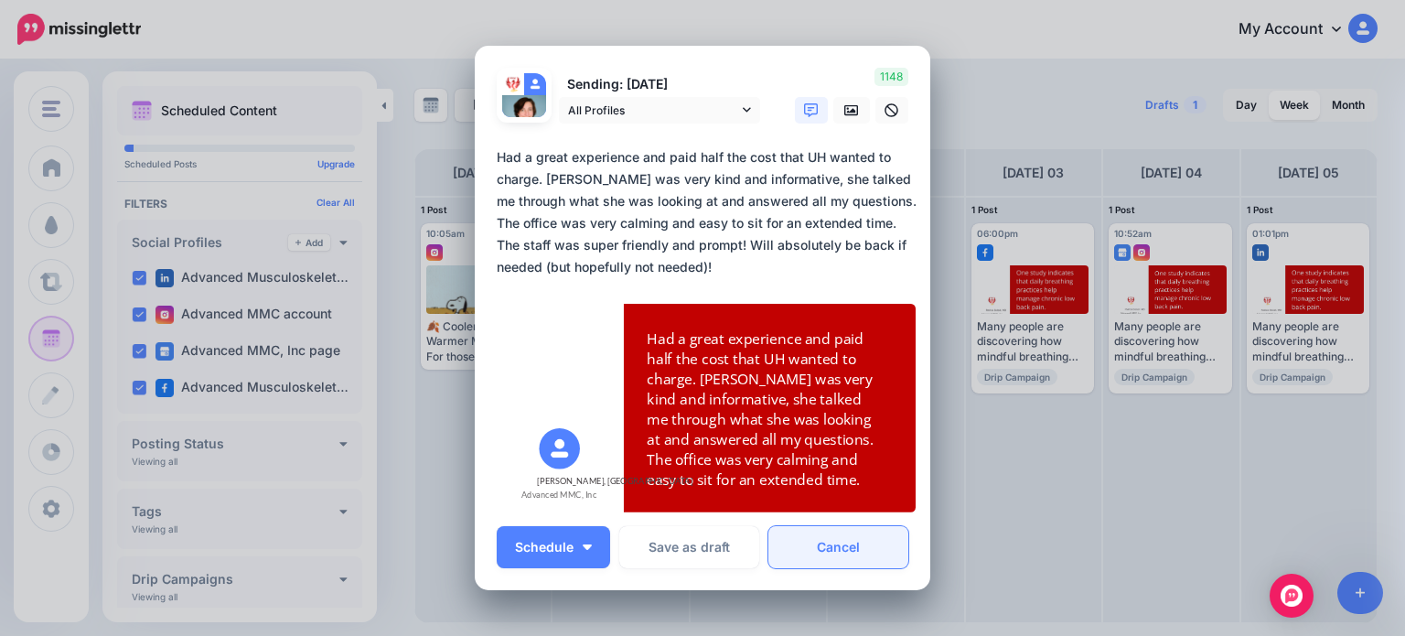
click at [820, 544] on link "Cancel" at bounding box center [838, 547] width 140 height 42
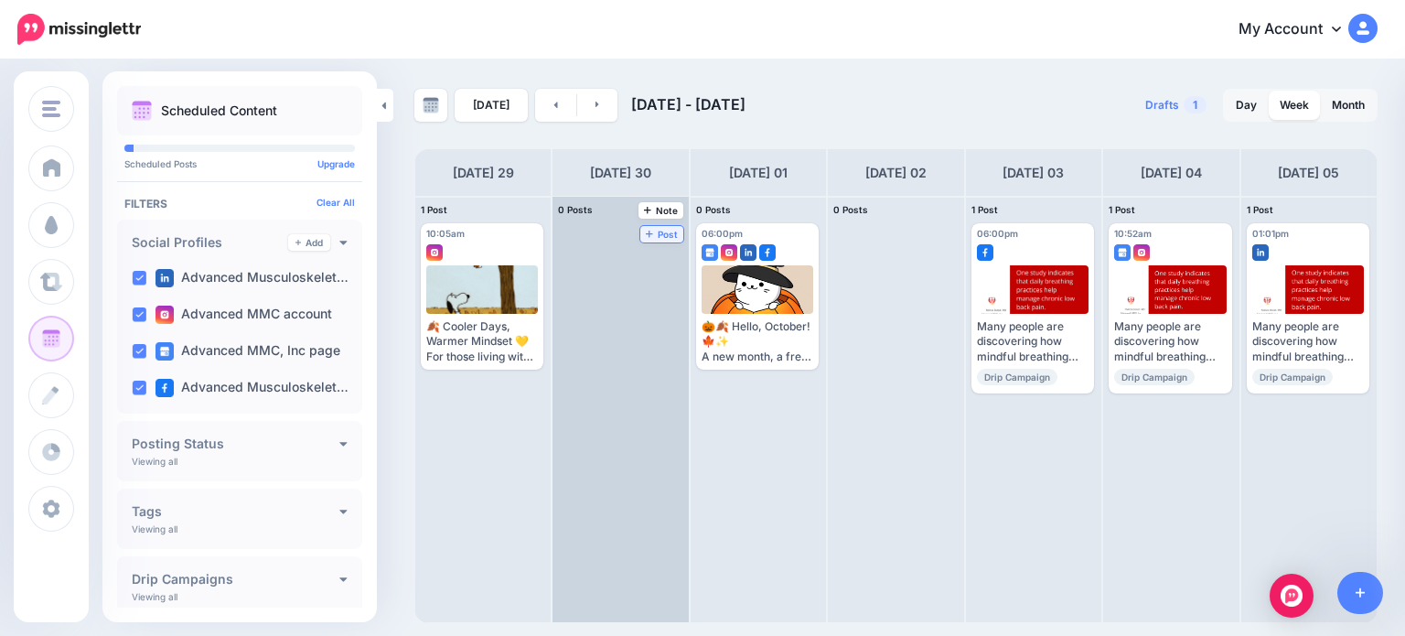
click at [646, 230] on span "Post" at bounding box center [662, 234] width 32 height 9
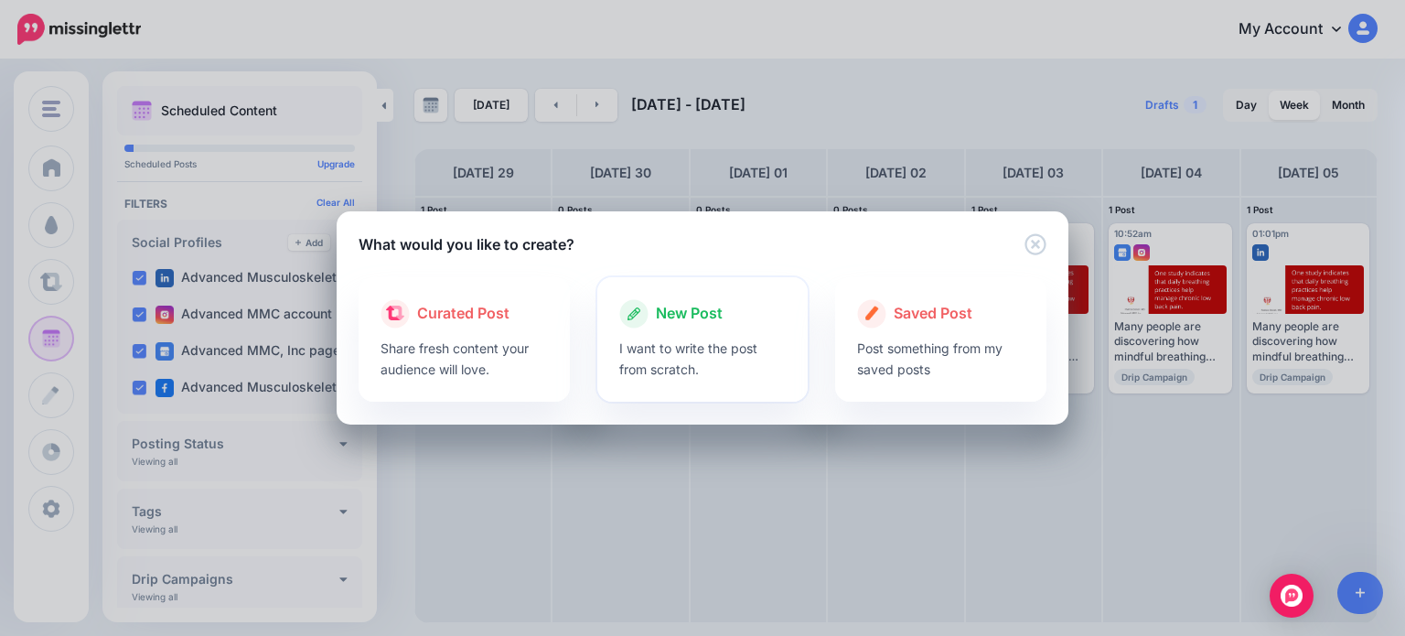
click at [696, 334] on div at bounding box center [702, 332] width 167 height 9
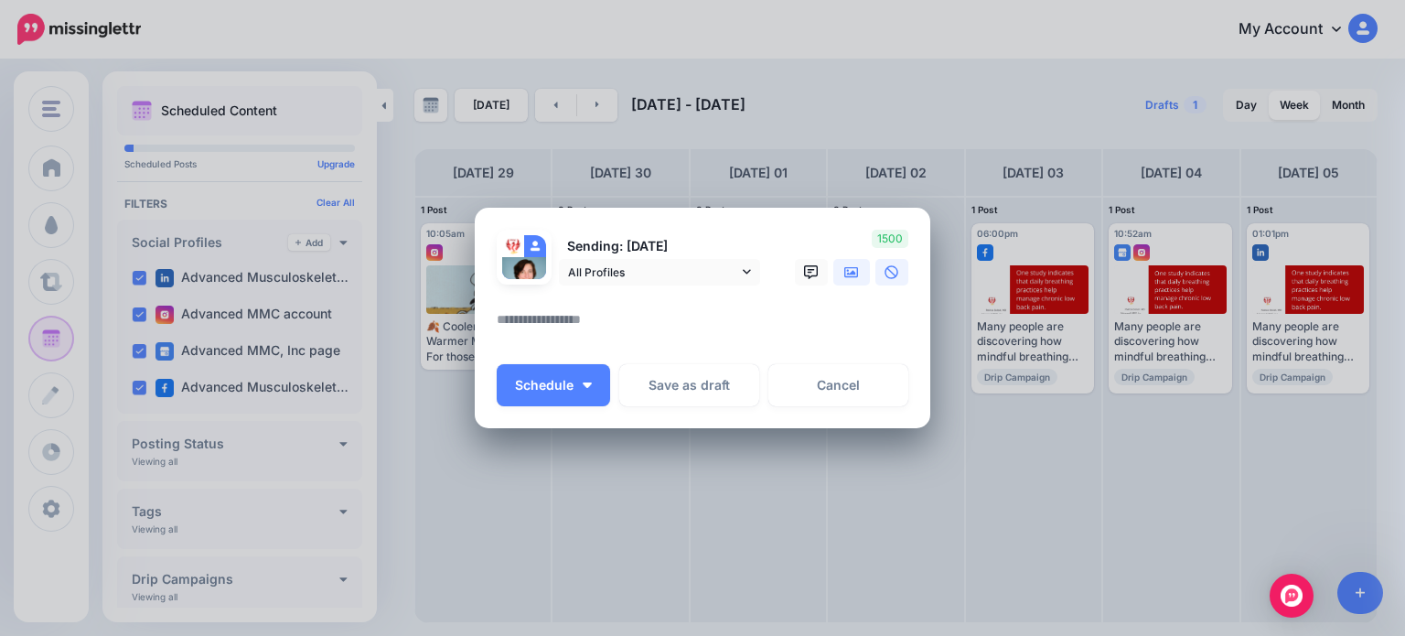
click at [850, 272] on icon at bounding box center [851, 272] width 15 height 15
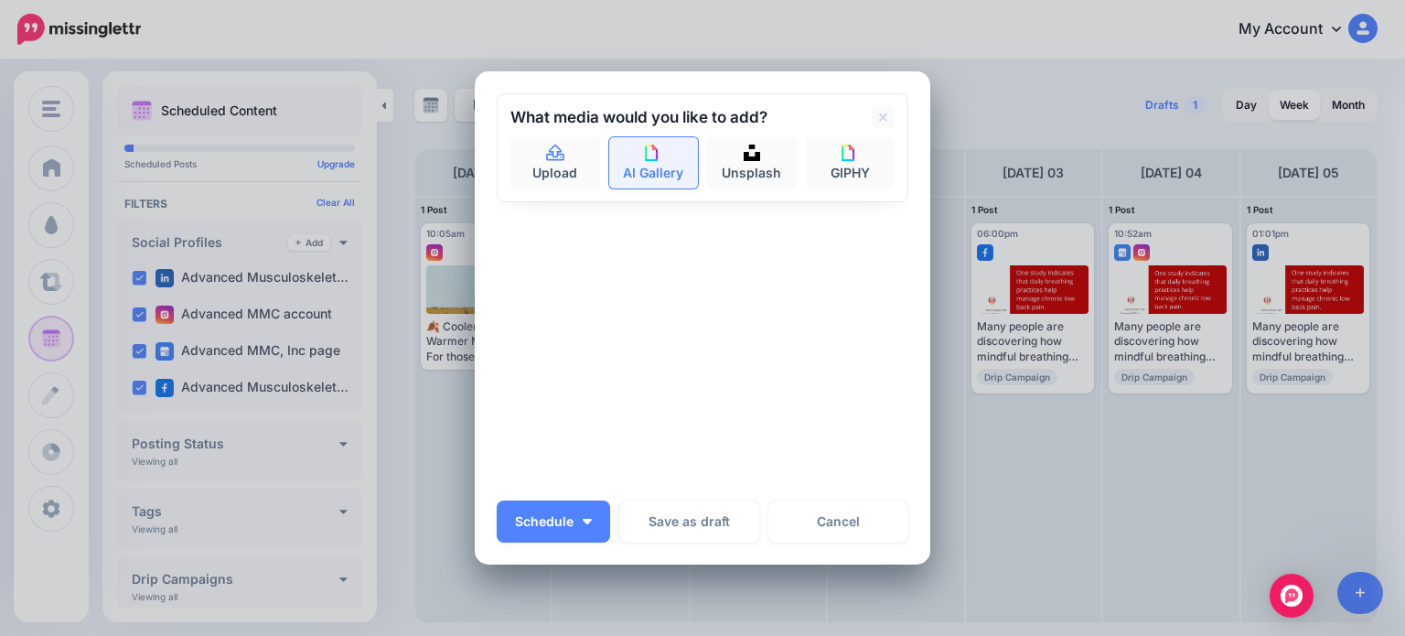
click at [662, 166] on link "AI Gallery" at bounding box center [654, 162] width 90 height 51
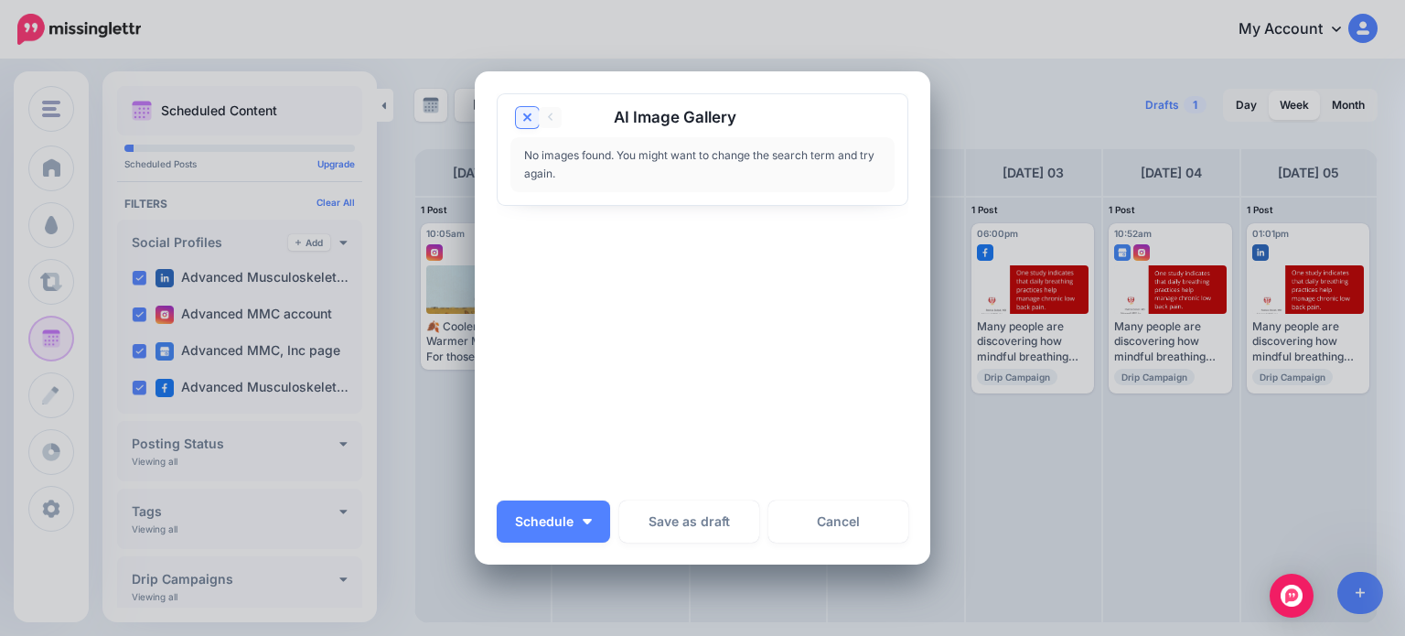
click at [523, 115] on icon at bounding box center [527, 118] width 9 height 15
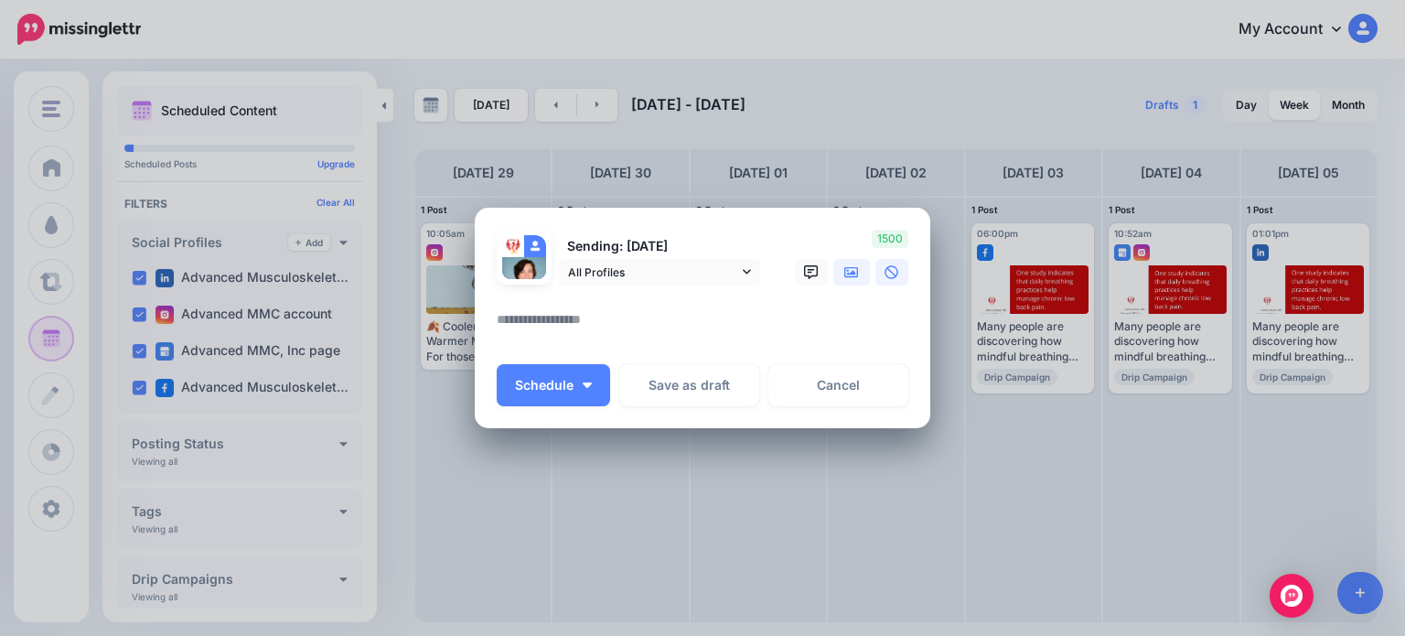
click at [852, 273] on icon at bounding box center [851, 271] width 15 height 11
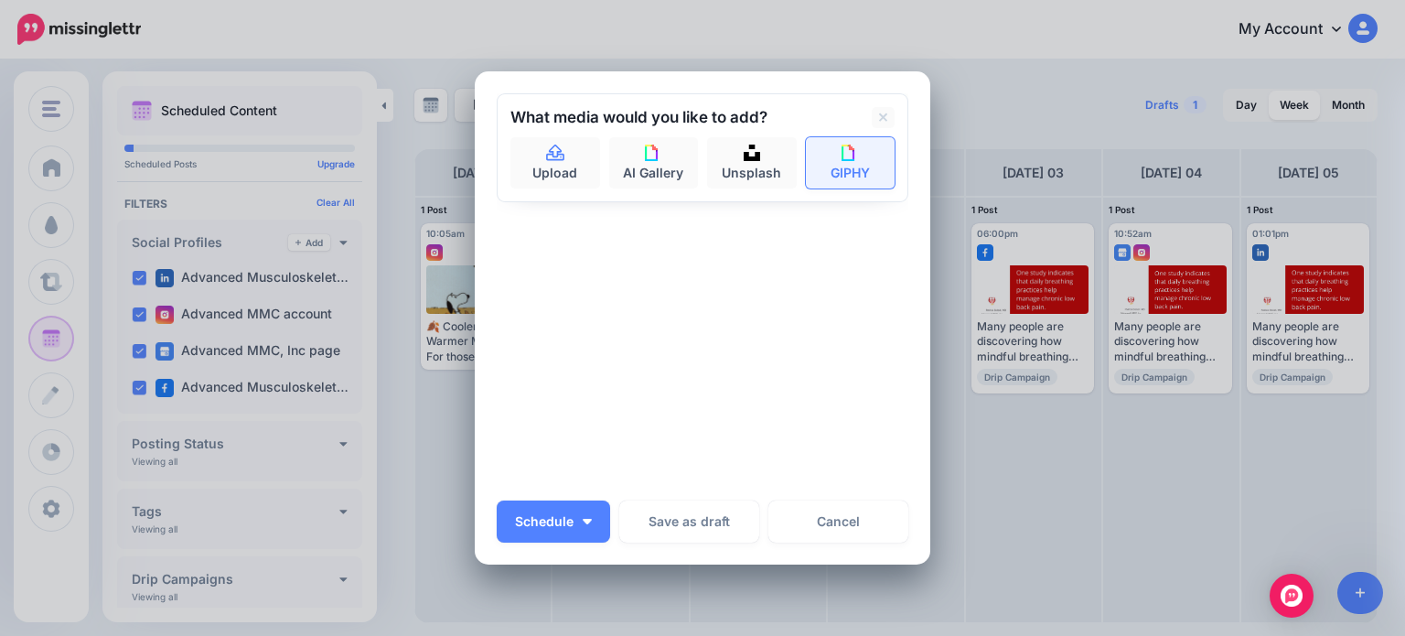
click at [845, 164] on link "GIPHY" at bounding box center [851, 162] width 90 height 51
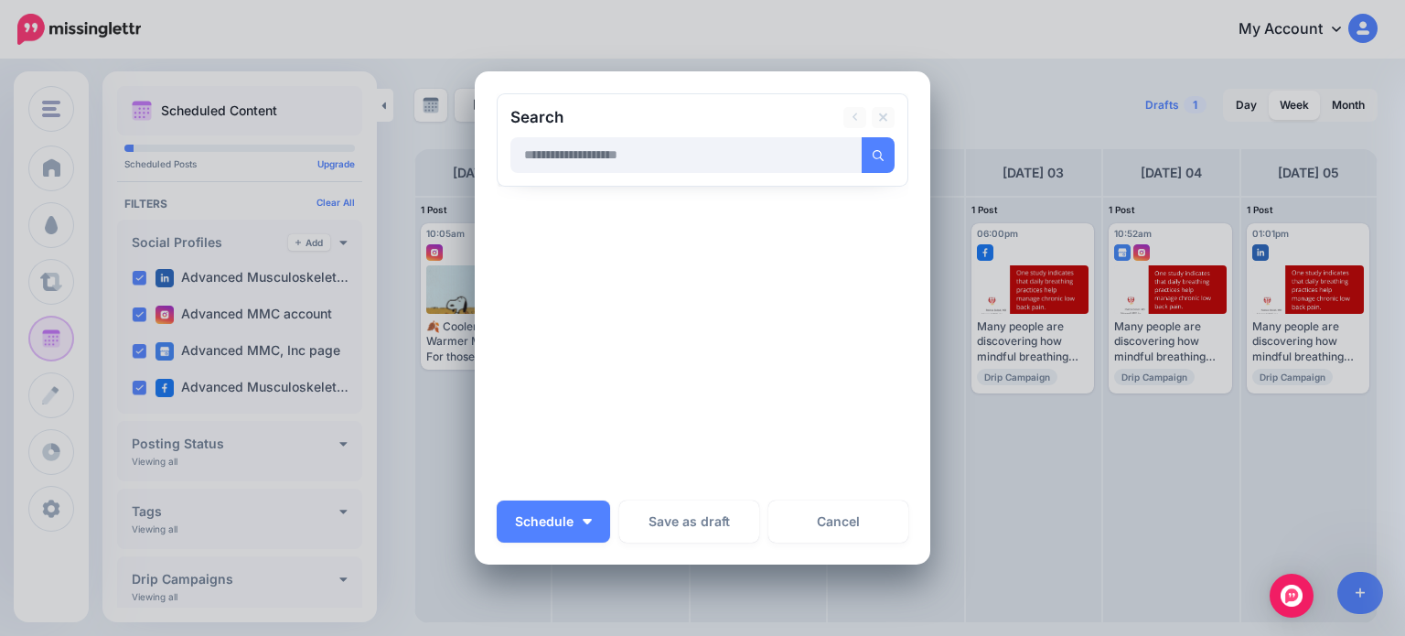
click at [586, 155] on input "text" at bounding box center [686, 155] width 352 height 36
type input "*******"
click at [862, 137] on button "submit" at bounding box center [878, 155] width 33 height 36
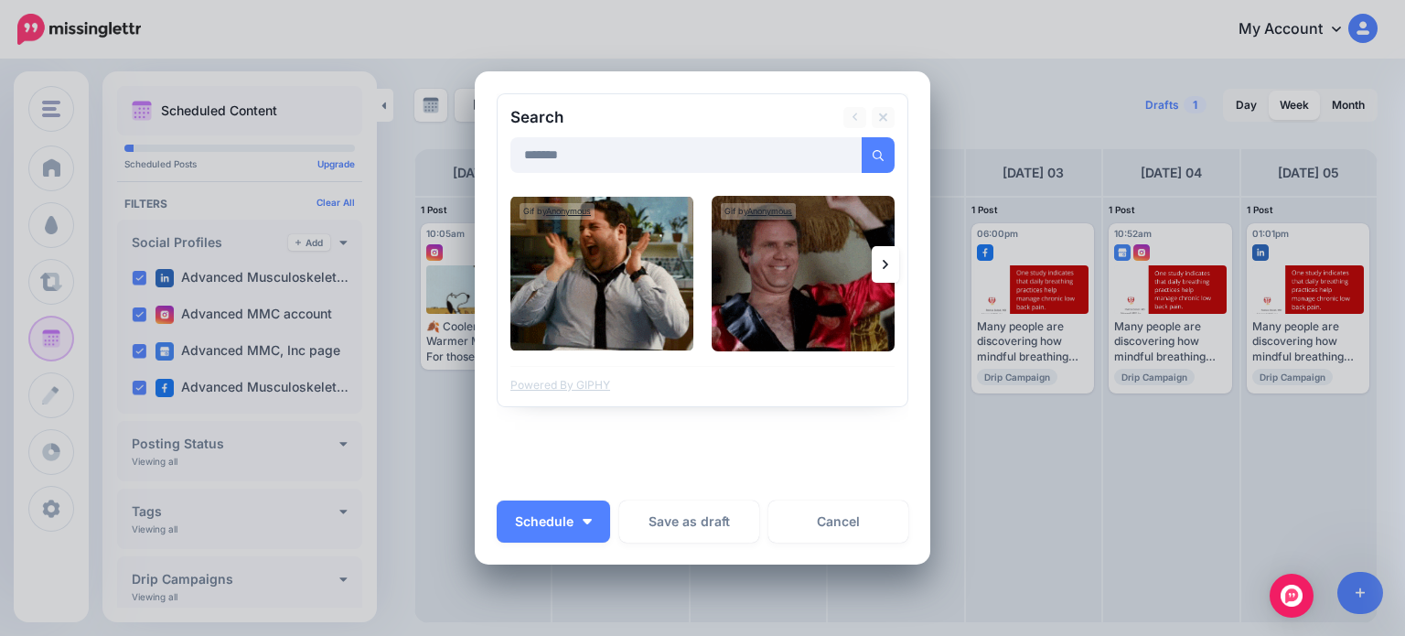
click at [883, 260] on icon at bounding box center [885, 264] width 5 height 15
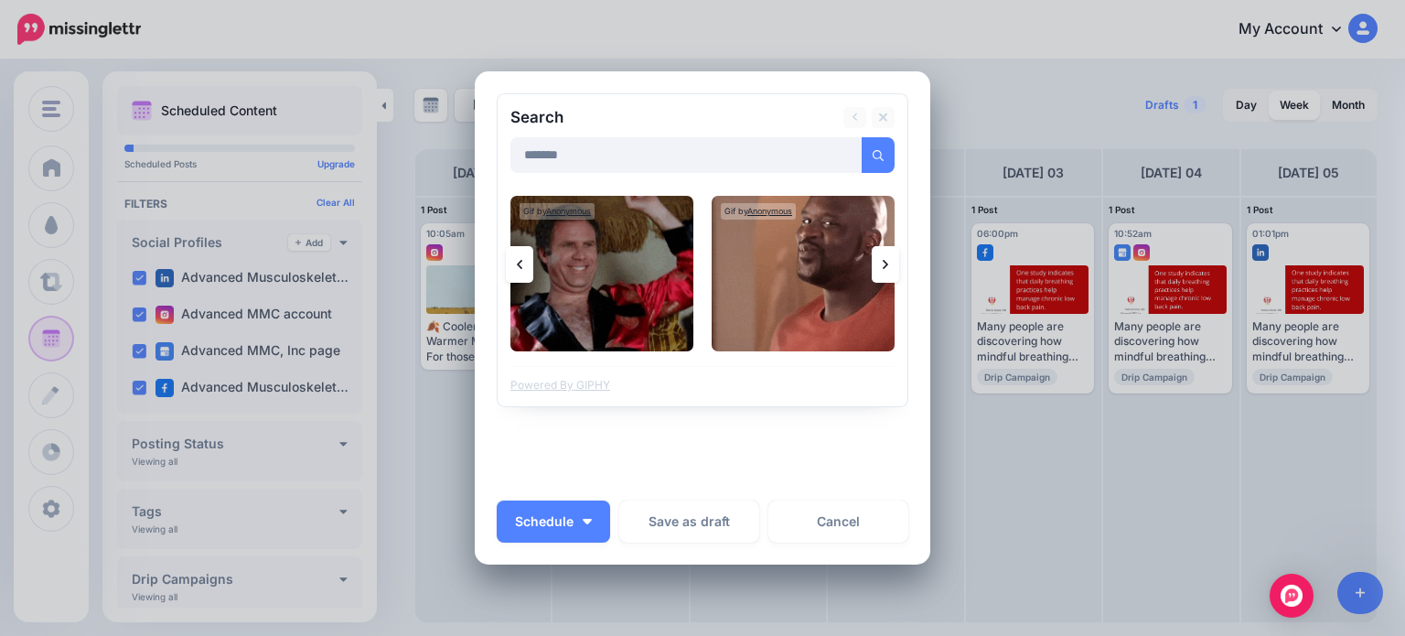
click at [883, 260] on icon at bounding box center [885, 264] width 5 height 15
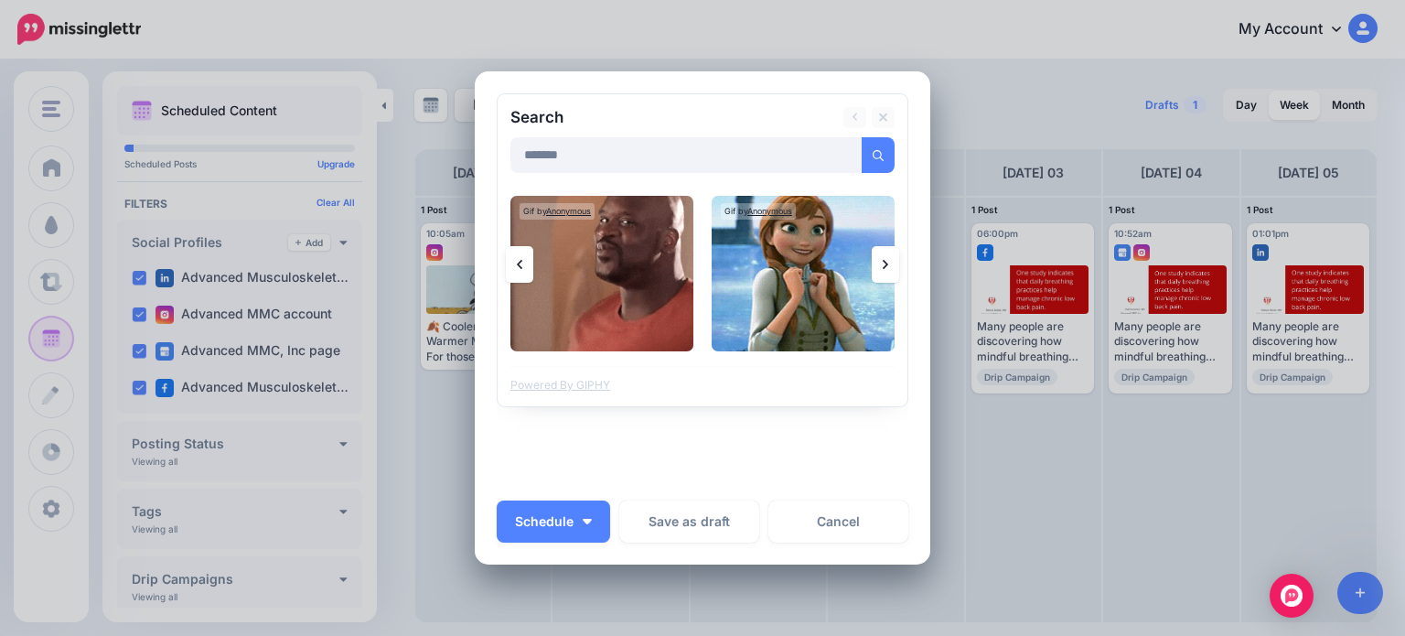
click at [883, 266] on icon at bounding box center [885, 264] width 5 height 15
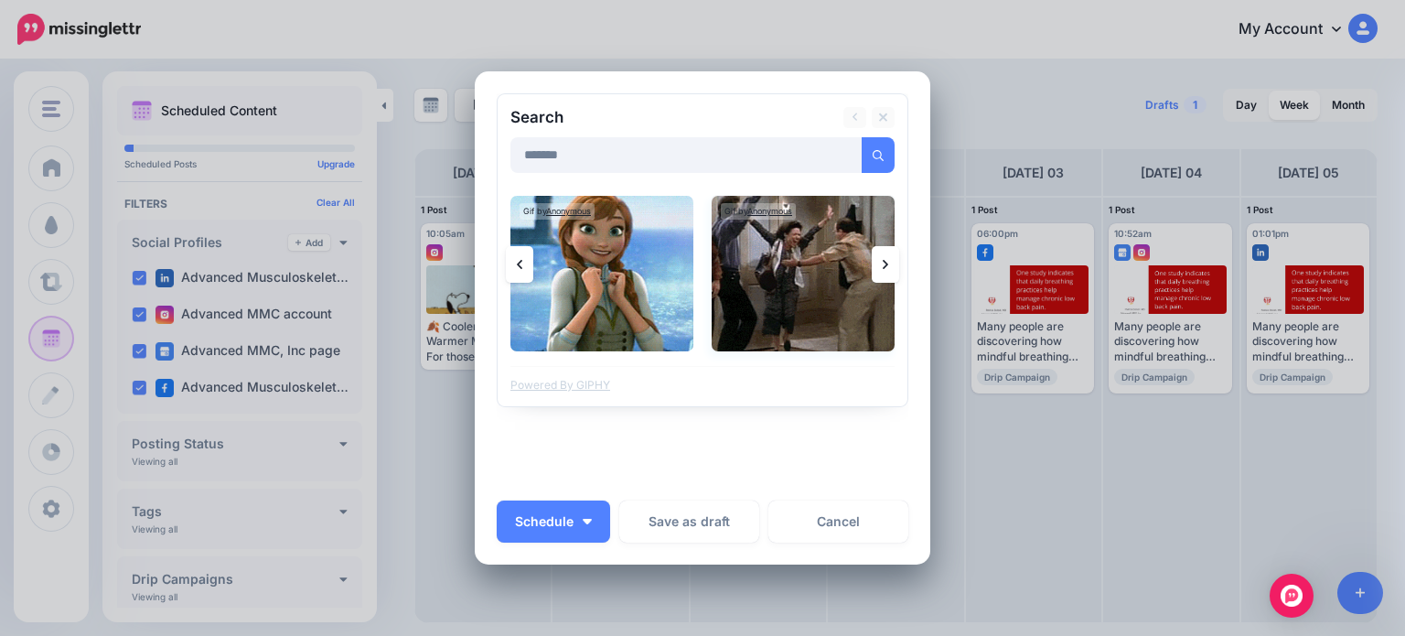
click at [824, 271] on img at bounding box center [803, 273] width 183 height 155
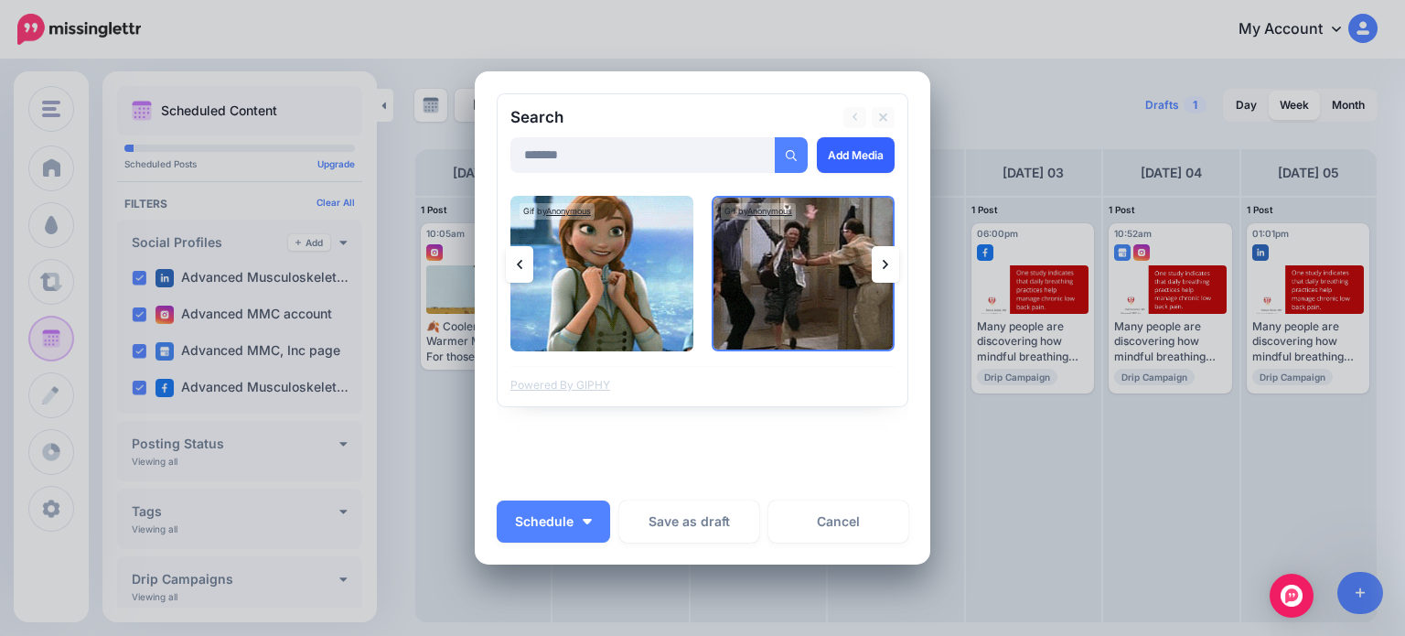
click at [845, 154] on link "Add Media" at bounding box center [856, 155] width 78 height 36
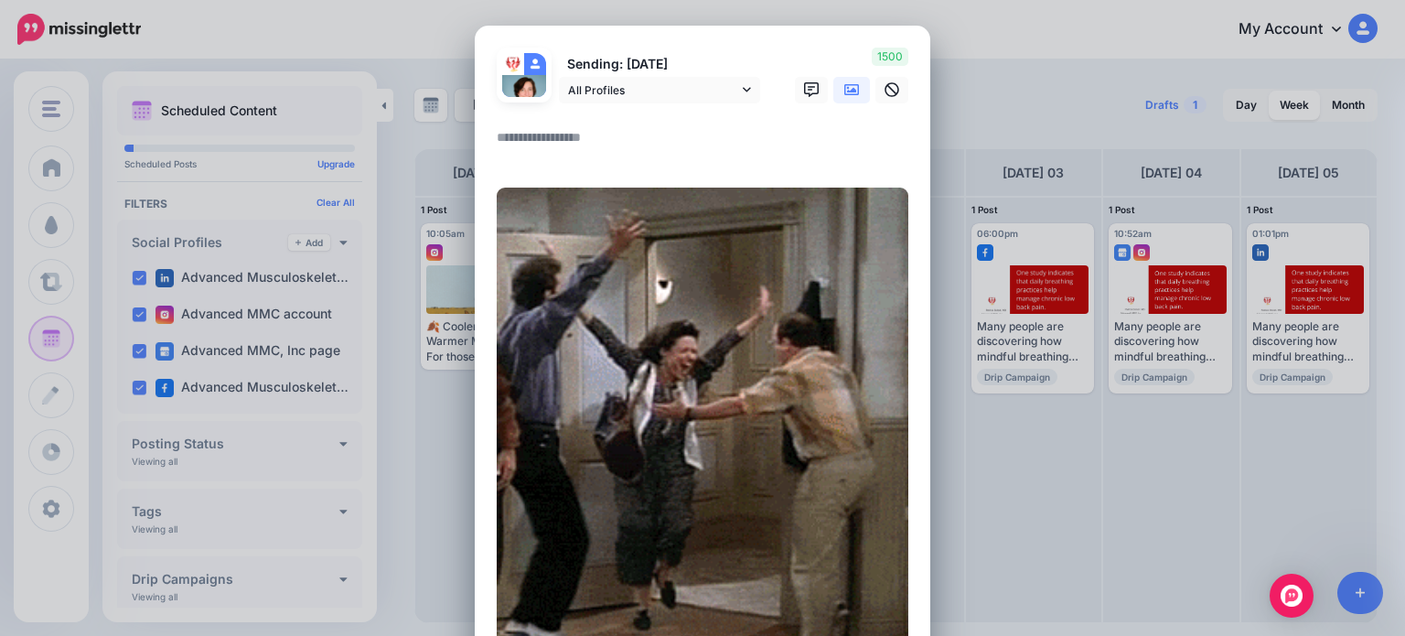
click at [531, 134] on textarea at bounding box center [707, 144] width 421 height 36
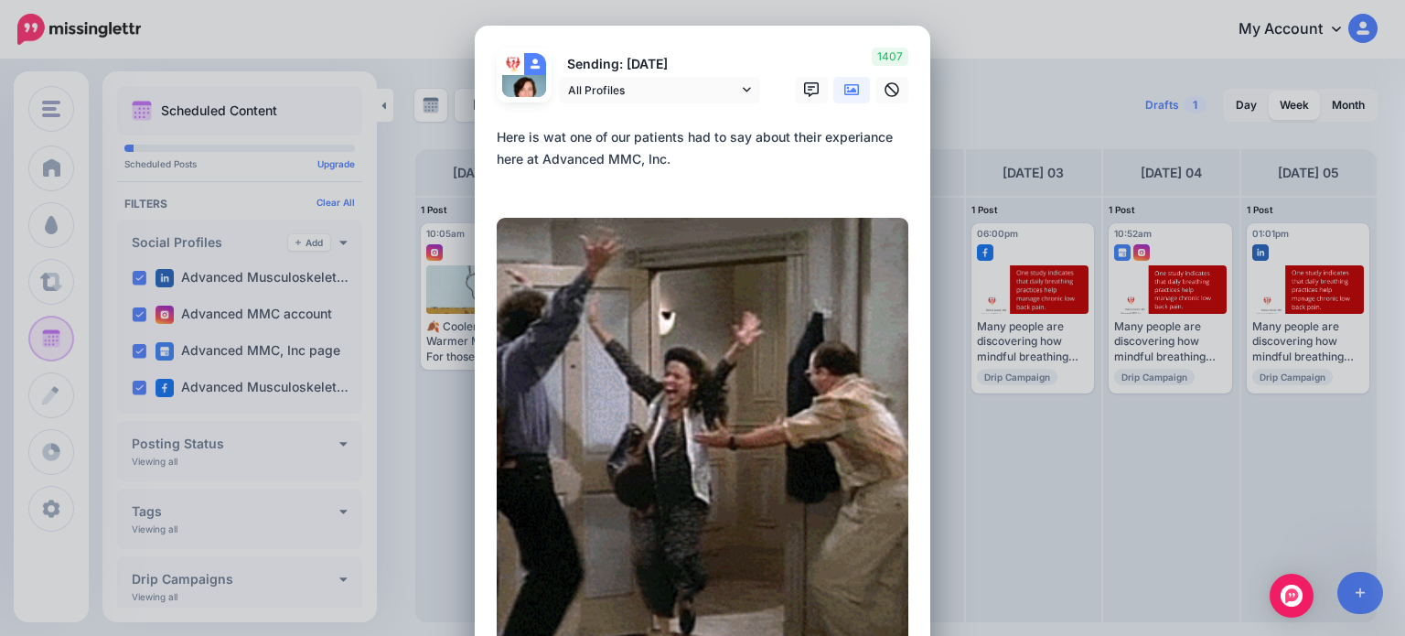
paste textarea "**********"
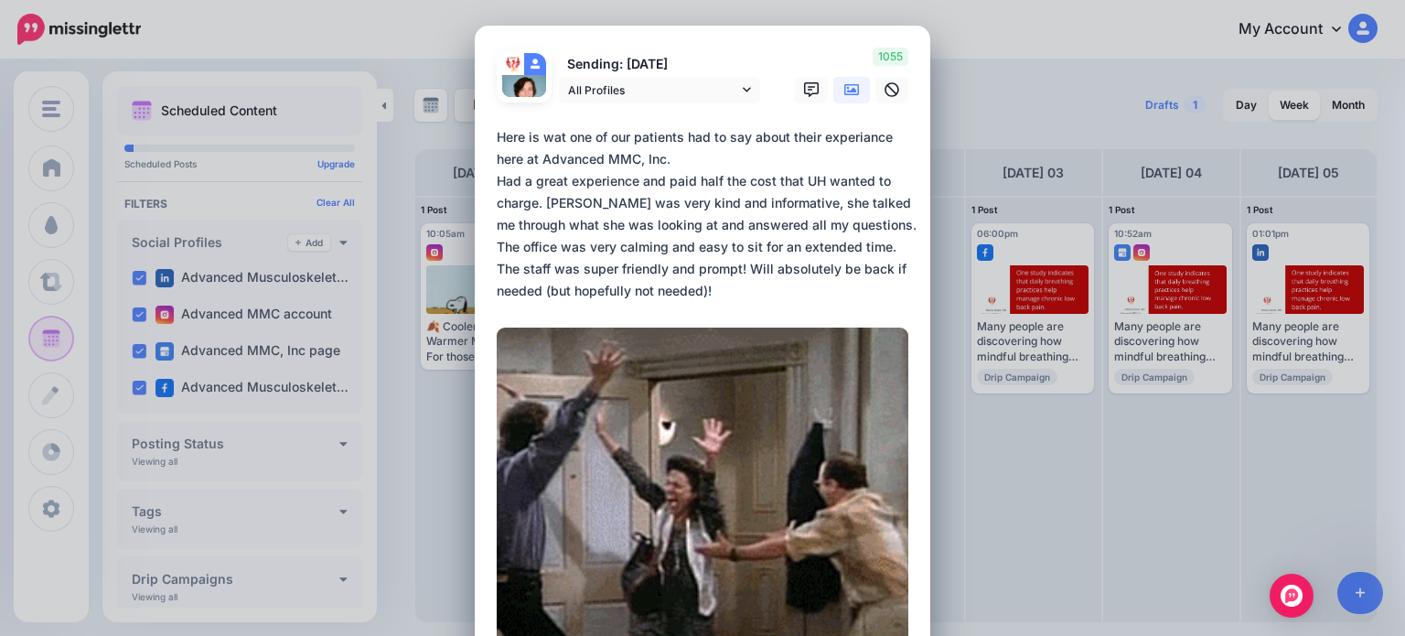
click at [497, 178] on textarea "**********" at bounding box center [707, 214] width 421 height 176
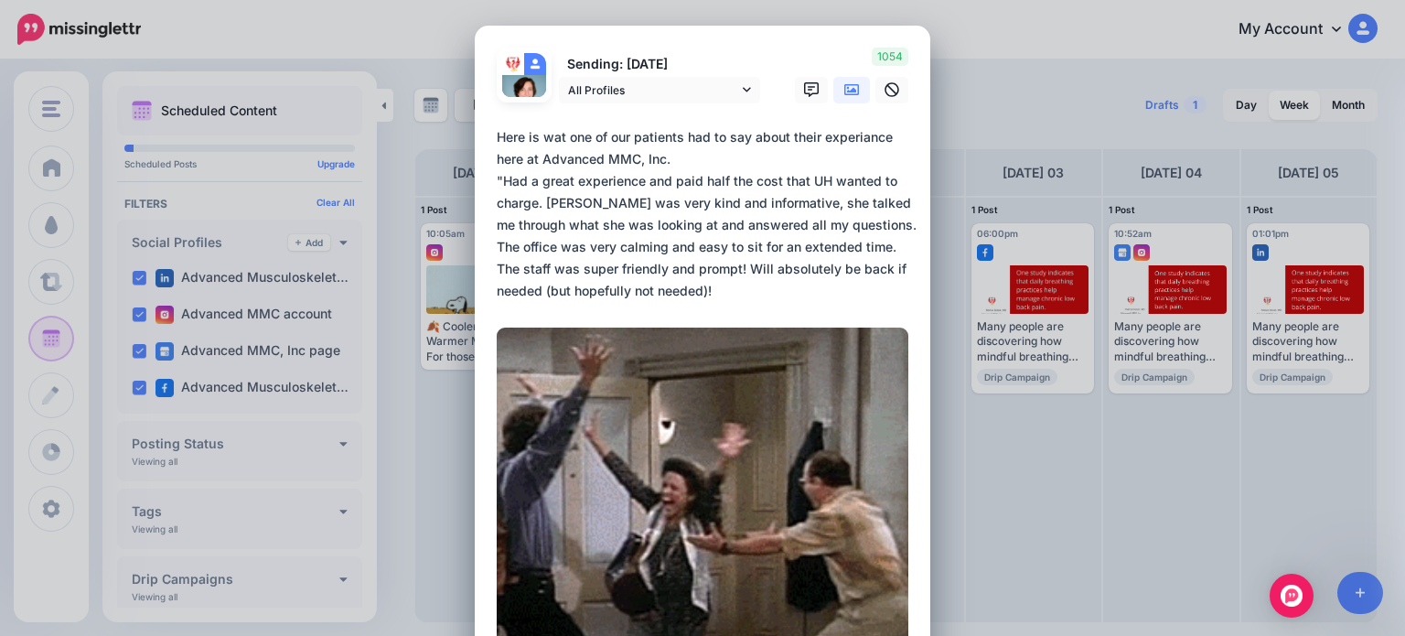
click at [632, 289] on textarea "**********" at bounding box center [707, 214] width 421 height 176
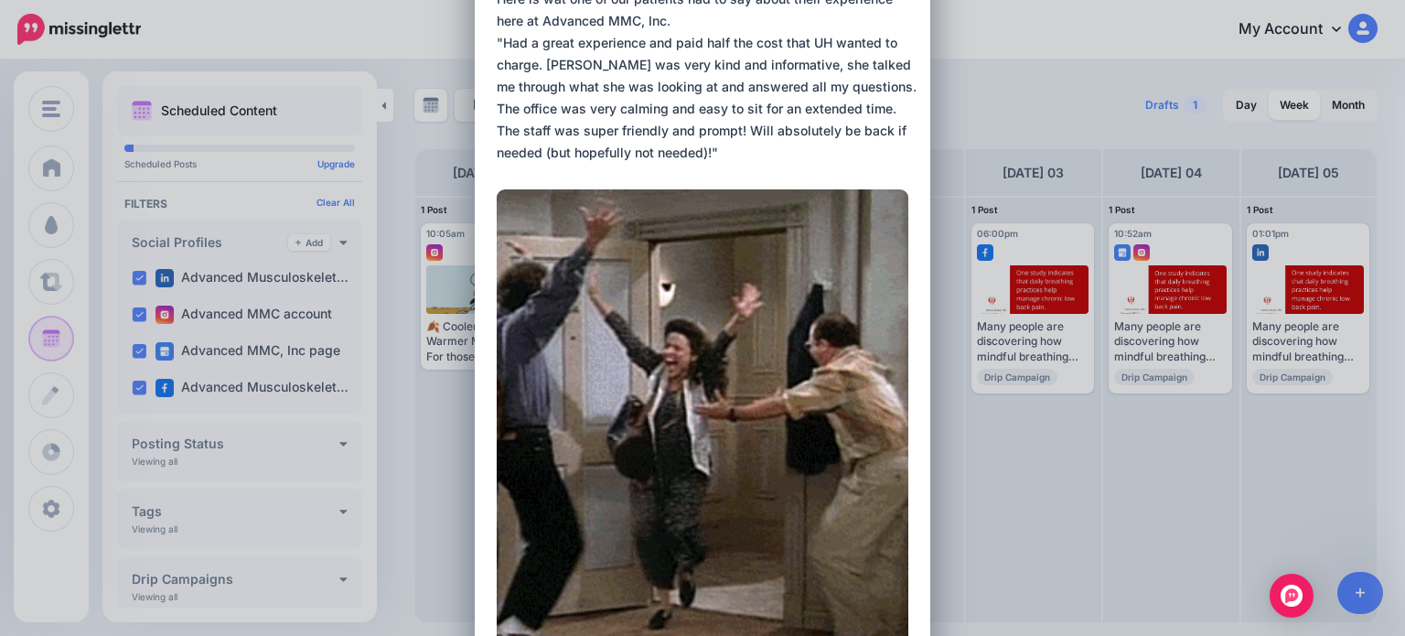
scroll to position [136, 0]
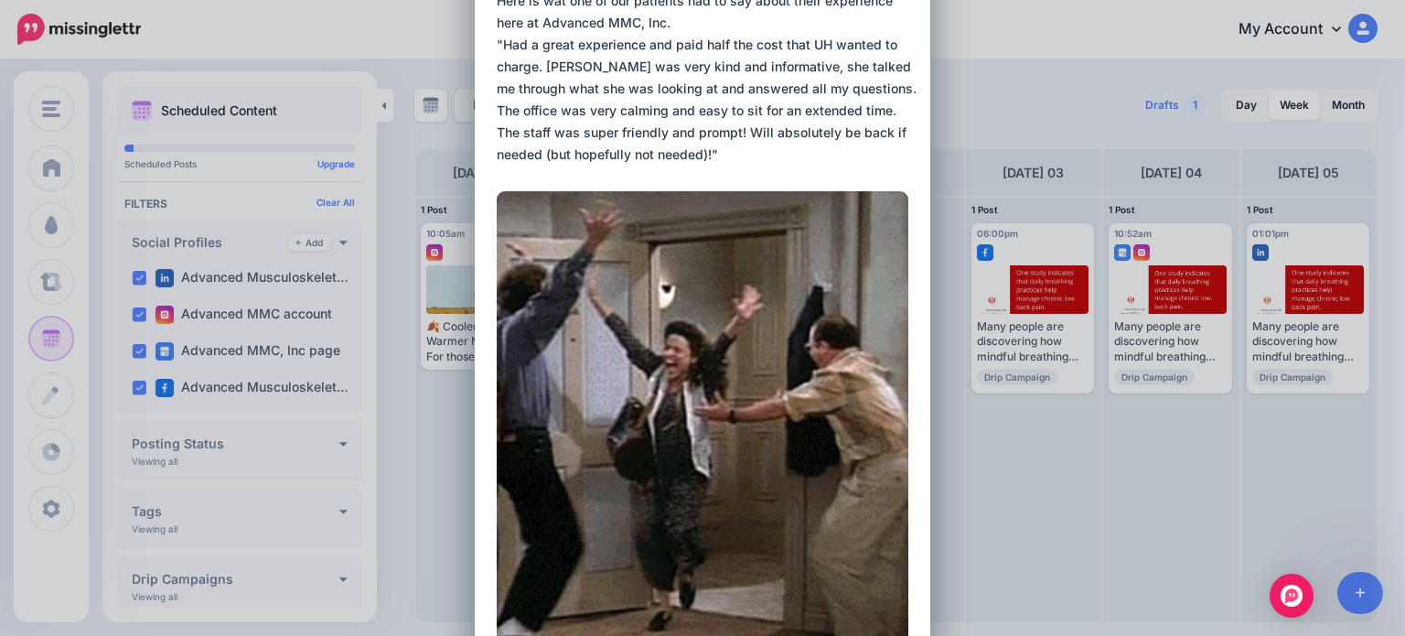
click at [637, 172] on form "Sending: [DATE] All Profiles" at bounding box center [703, 300] width 412 height 778
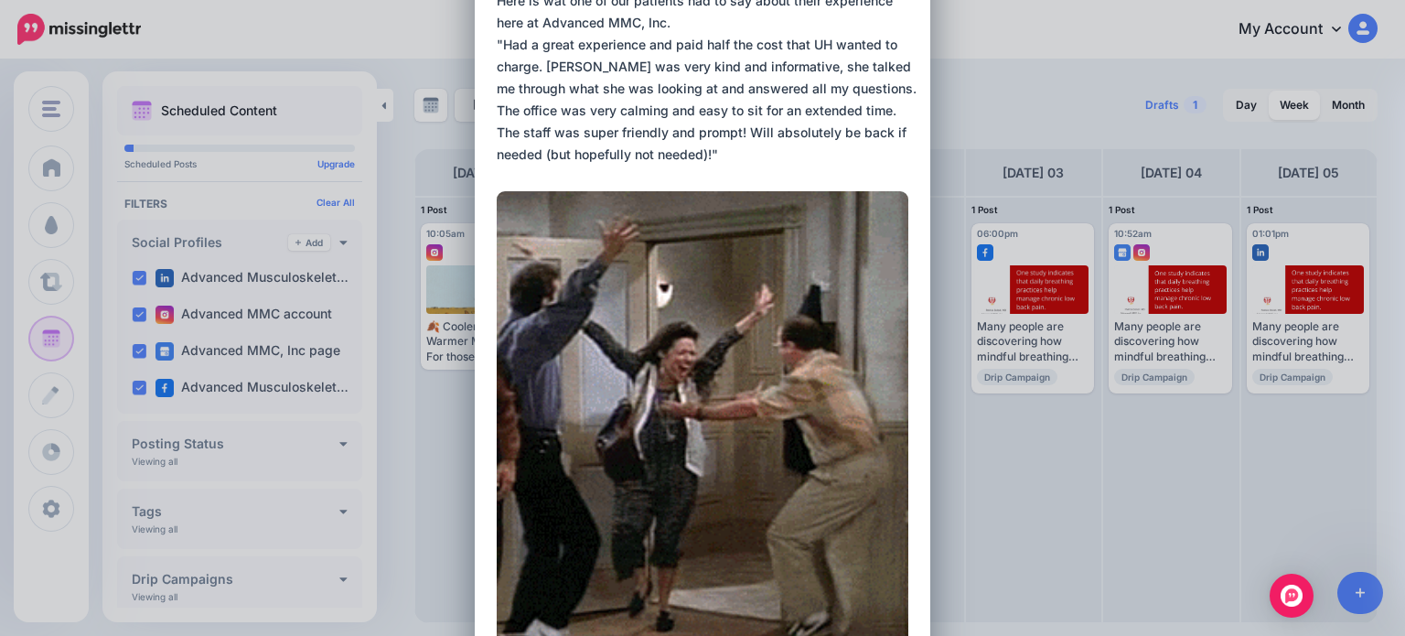
click at [558, 174] on form "Sending: [DATE] All Profiles" at bounding box center [703, 300] width 412 height 778
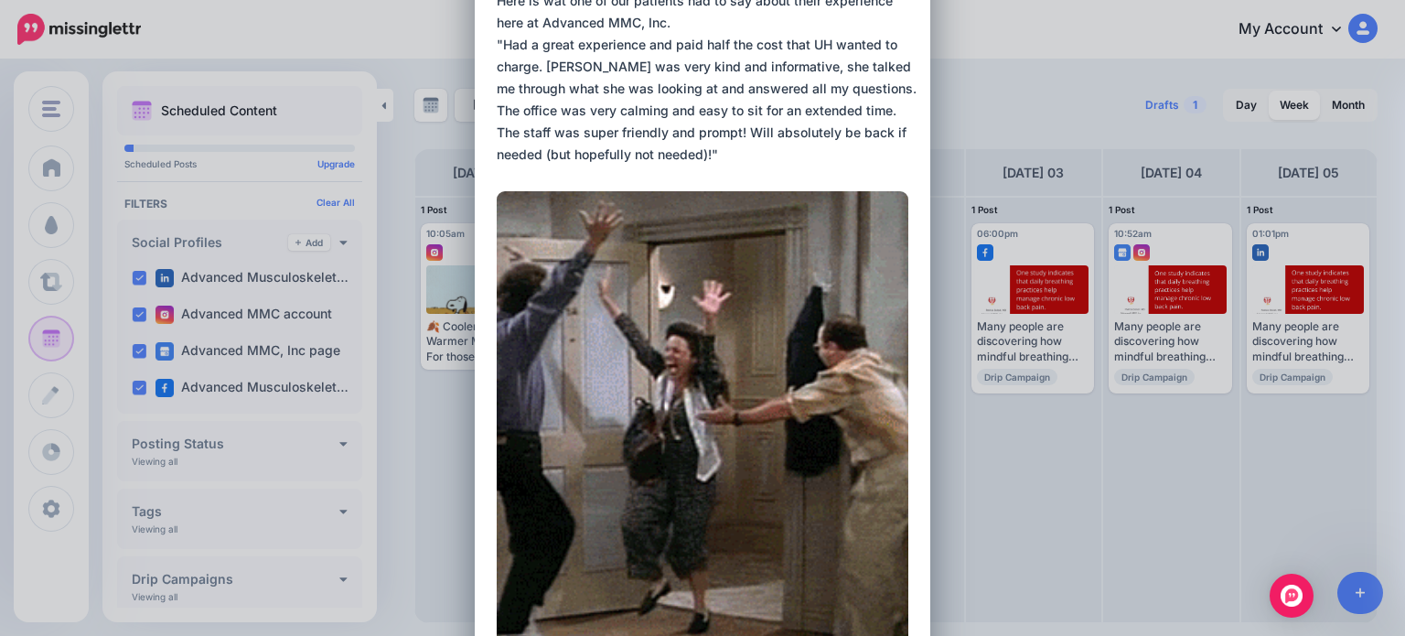
click at [648, 160] on textarea "**********" at bounding box center [707, 78] width 421 height 176
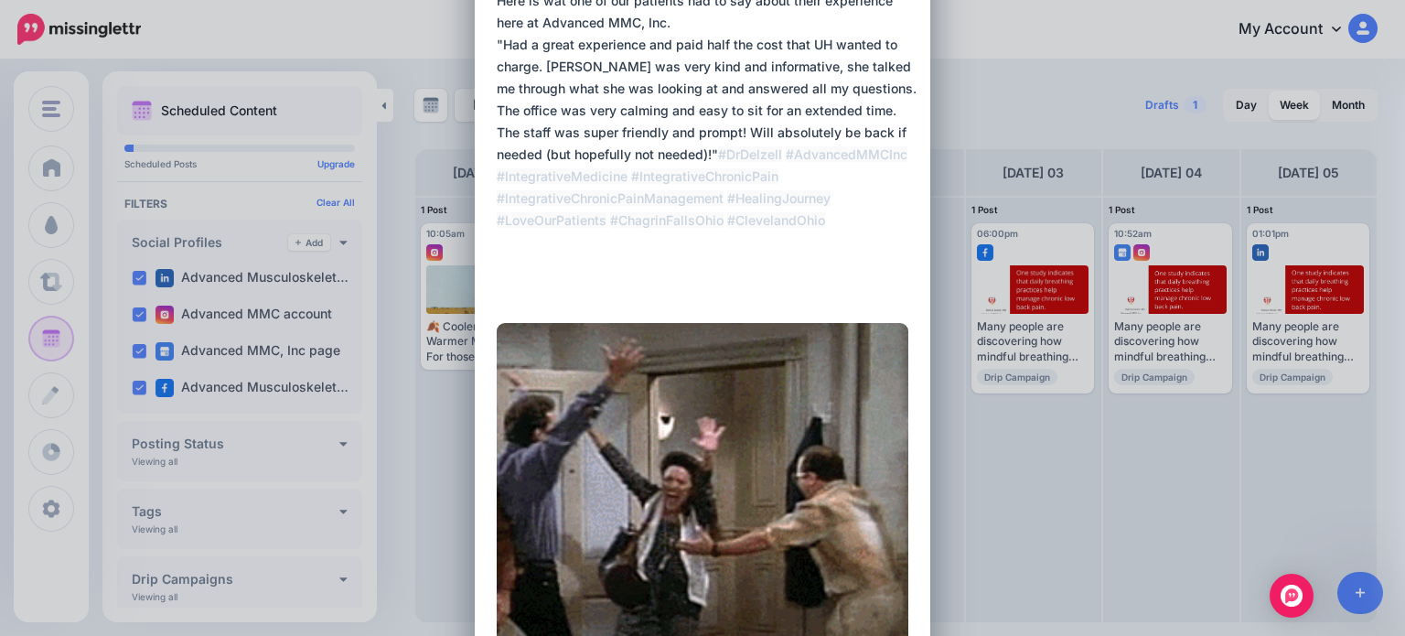
type textarea "**********"
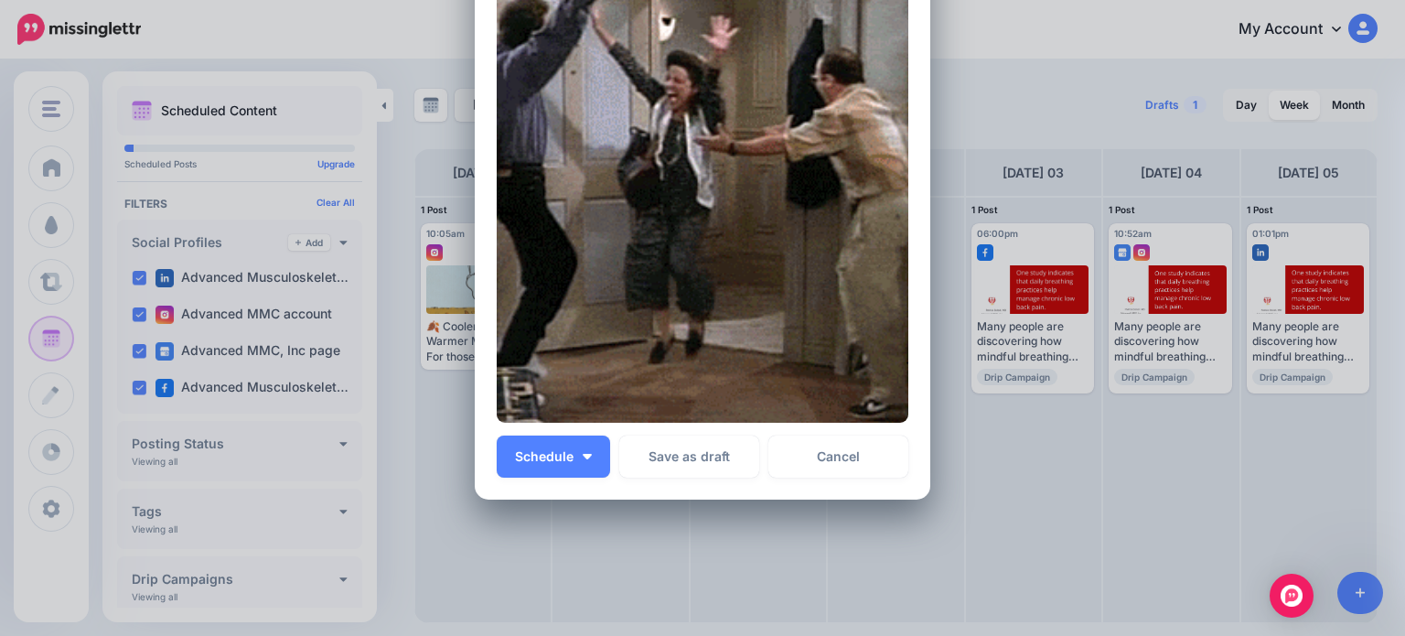
scroll to position [596, 0]
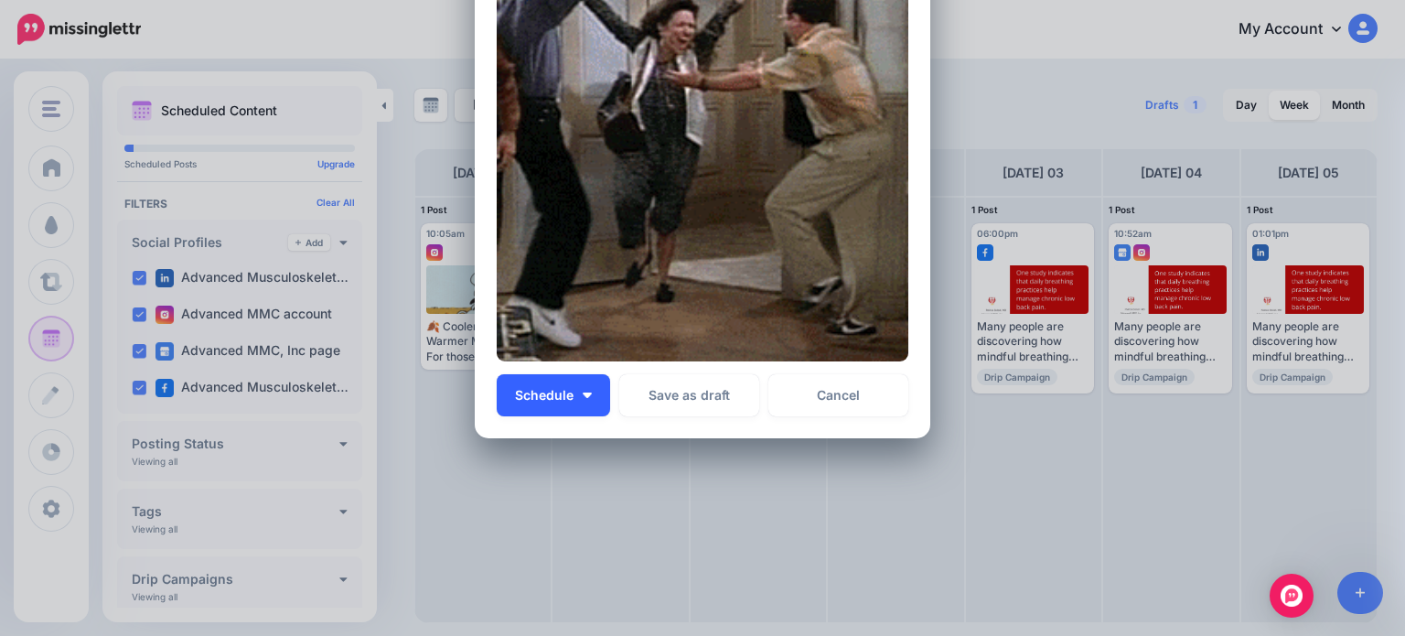
click at [548, 391] on span "Schedule" at bounding box center [544, 395] width 59 height 13
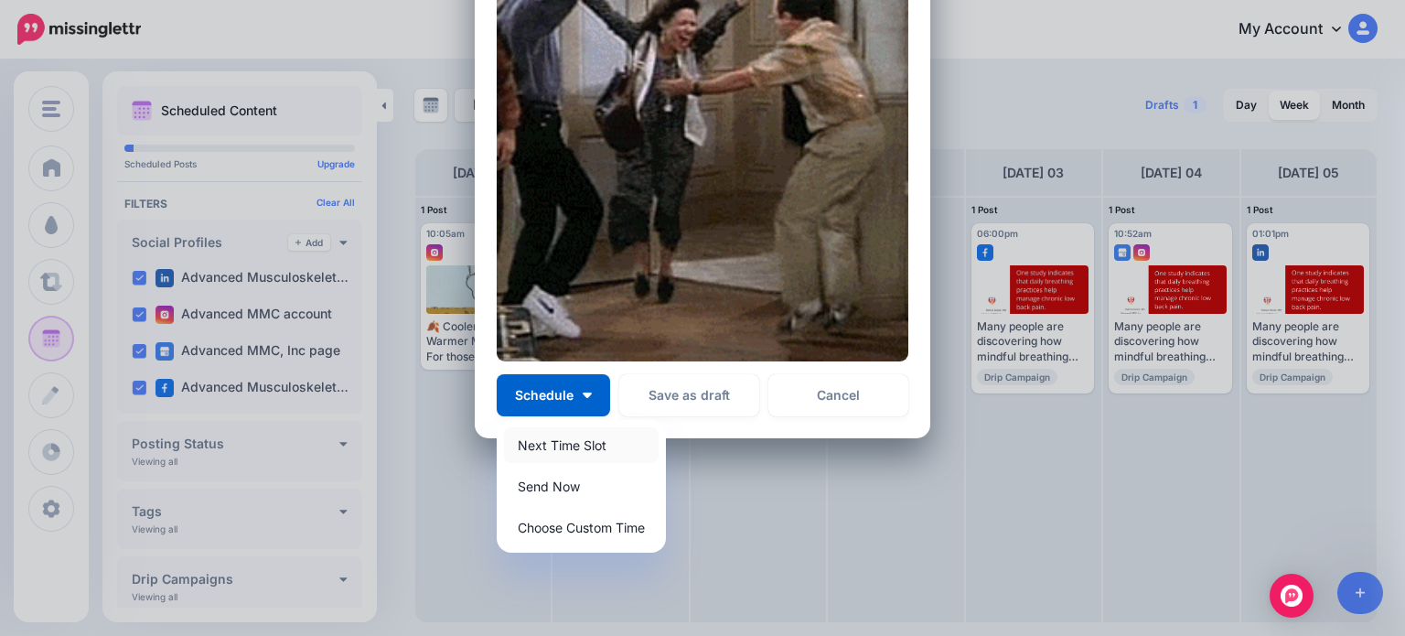
click at [556, 449] on link "Next Time Slot" at bounding box center [581, 445] width 155 height 36
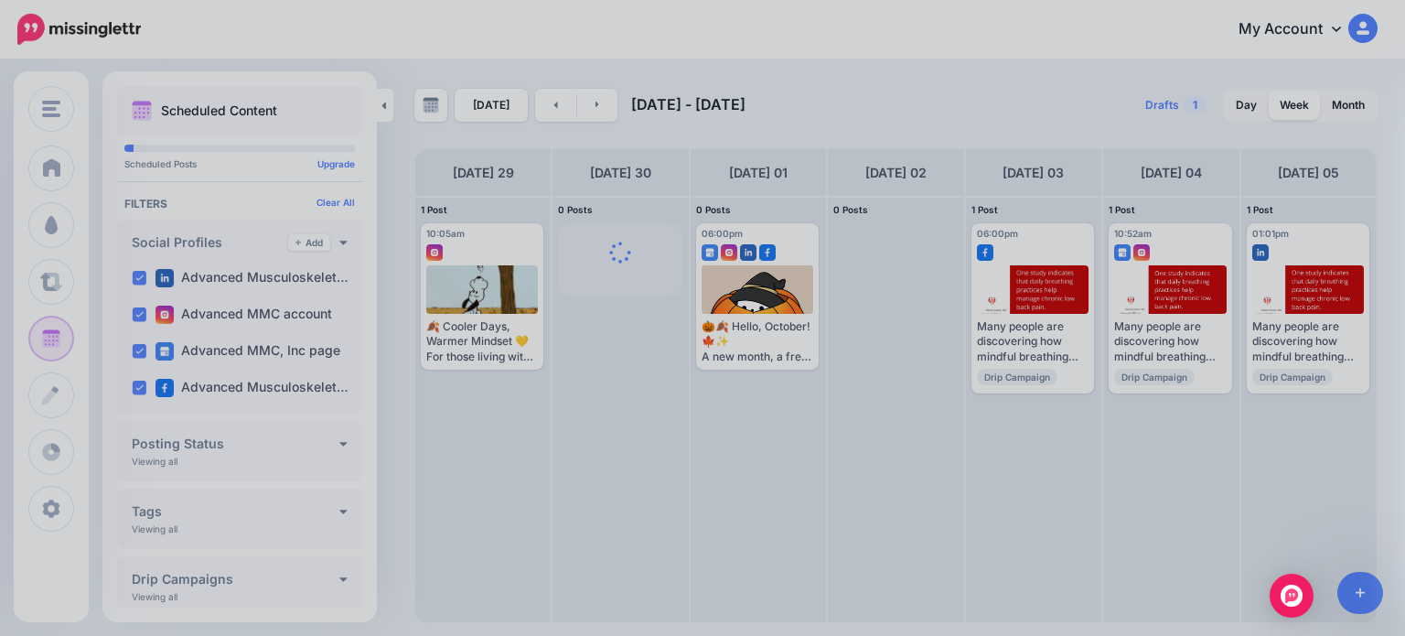
scroll to position [439, 0]
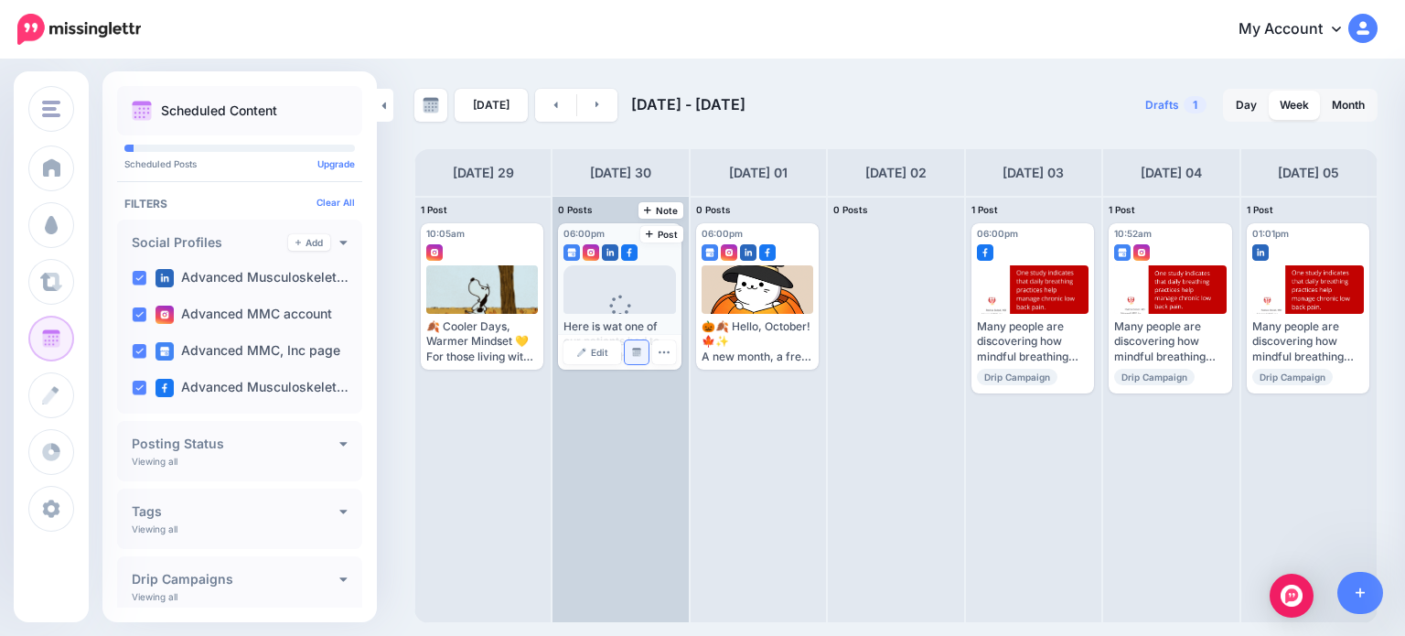
click at [637, 353] on img at bounding box center [636, 352] width 9 height 9
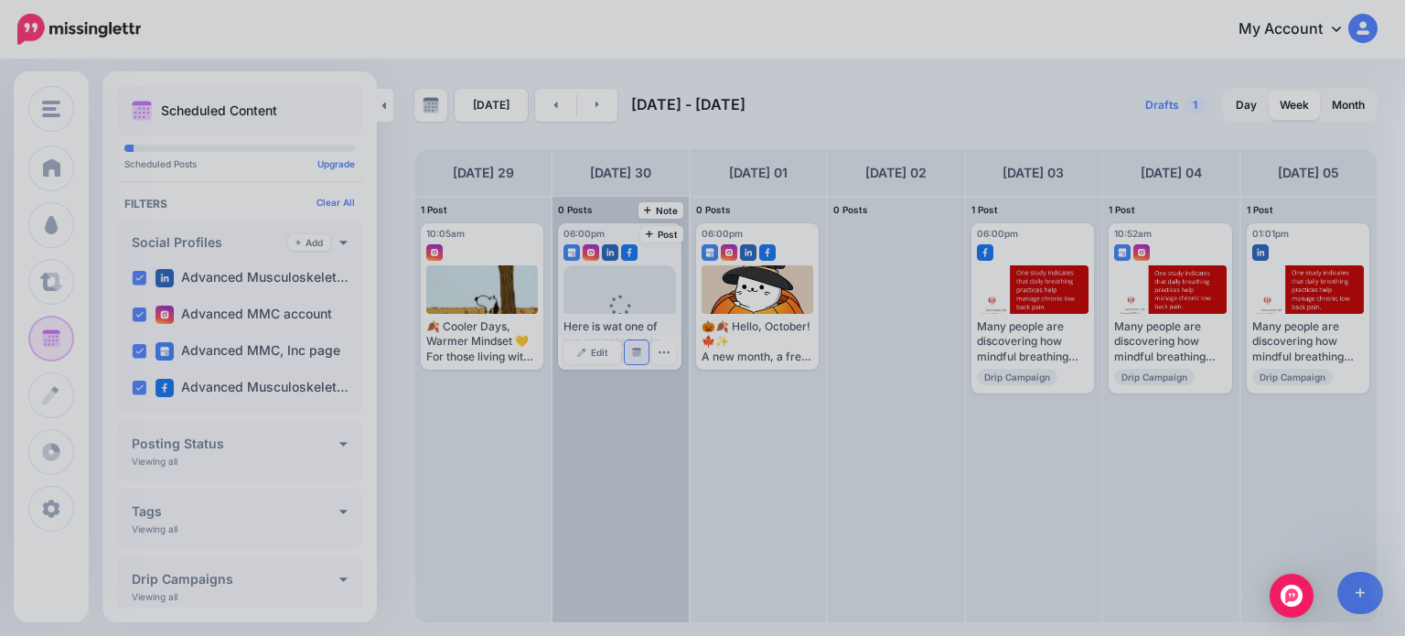
scroll to position [0, 0]
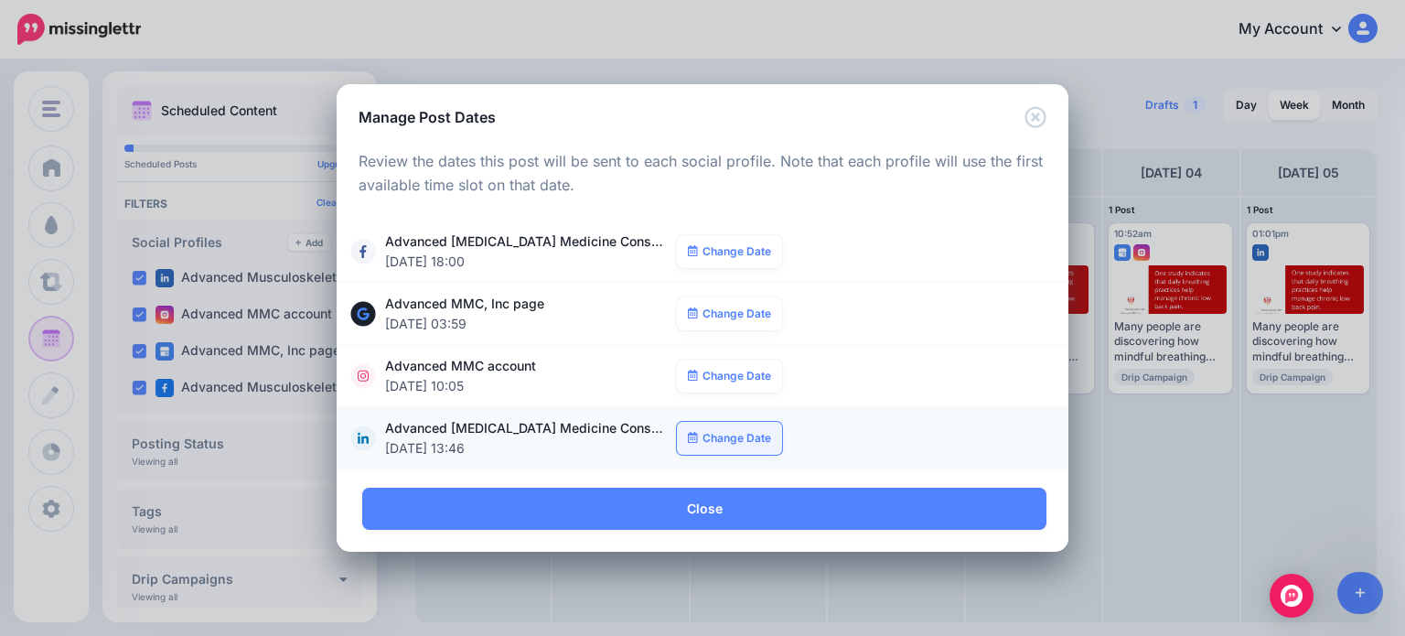
click at [740, 444] on link "Change Date" at bounding box center [729, 438] width 105 height 33
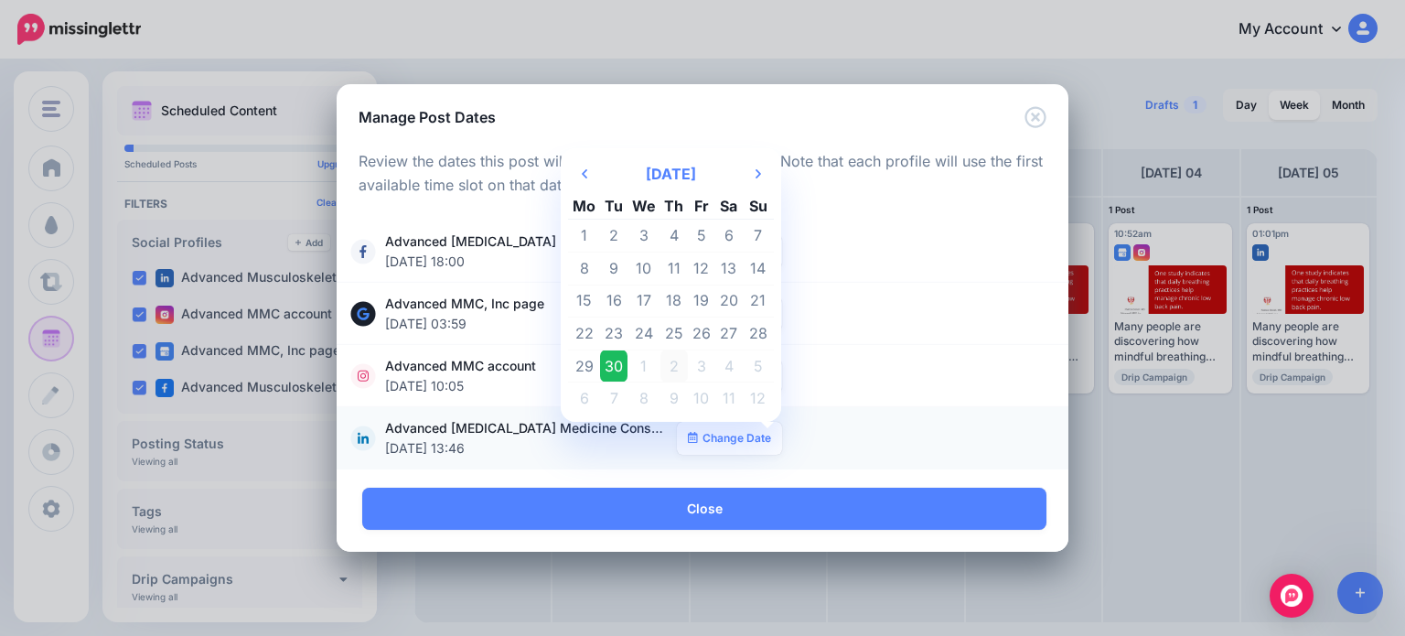
click at [675, 372] on td "2" at bounding box center [674, 365] width 28 height 33
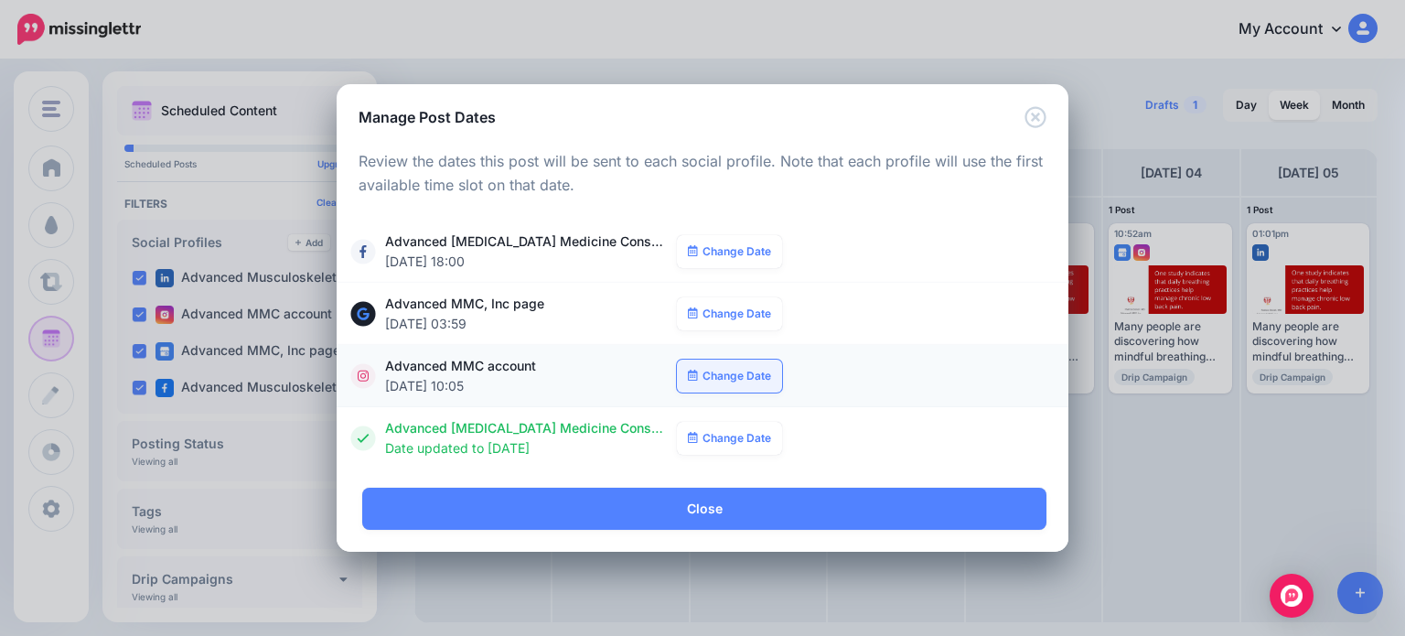
click at [728, 380] on link "Change Date" at bounding box center [729, 375] width 105 height 33
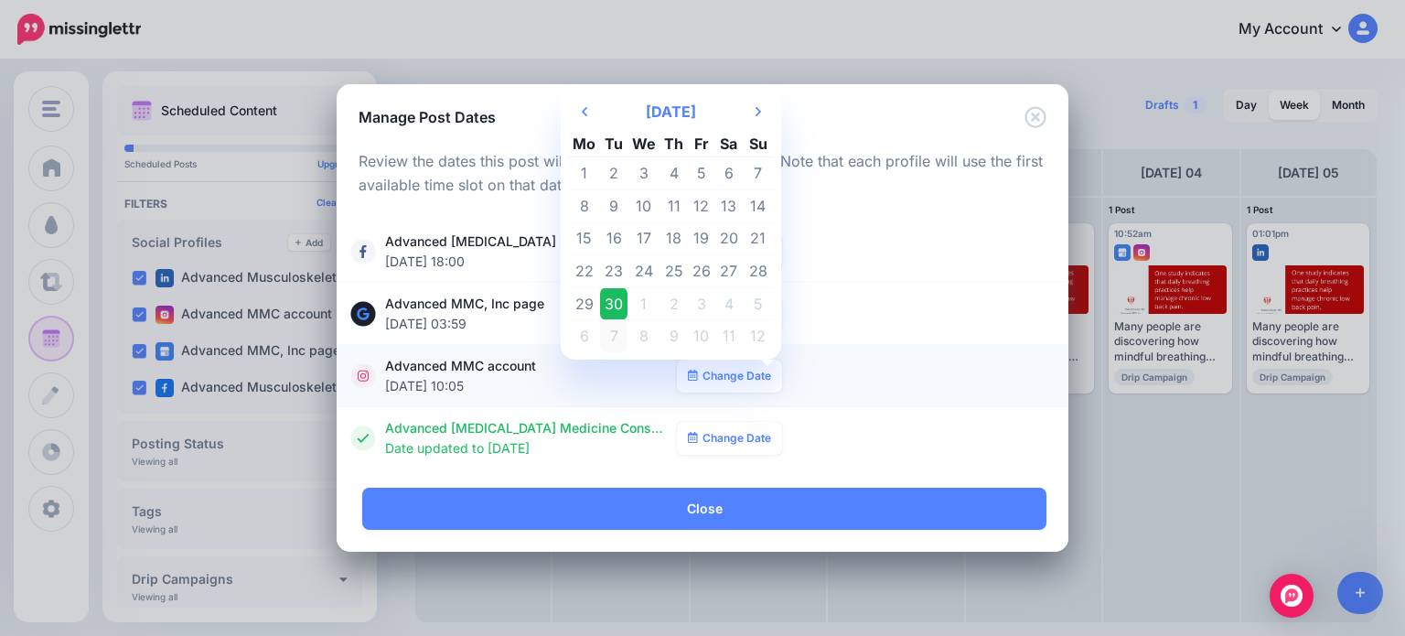
click at [617, 336] on td "7" at bounding box center [613, 336] width 27 height 32
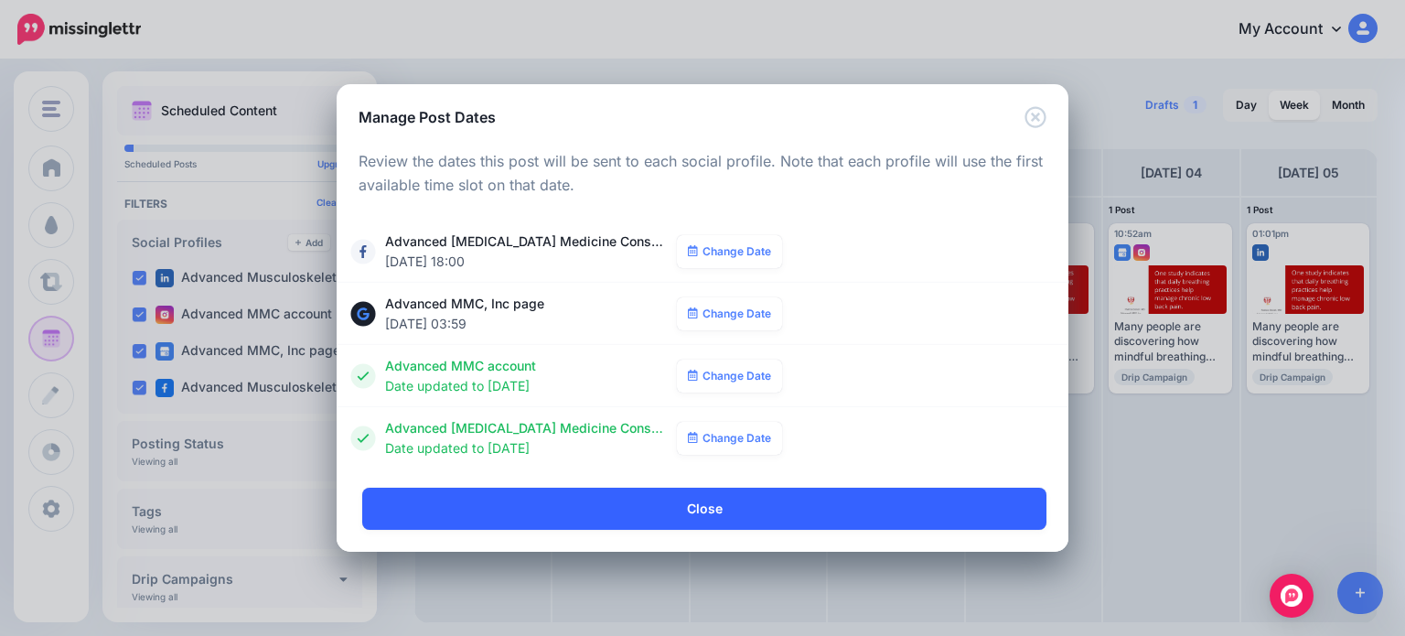
click at [733, 504] on link "Close" at bounding box center [704, 509] width 684 height 42
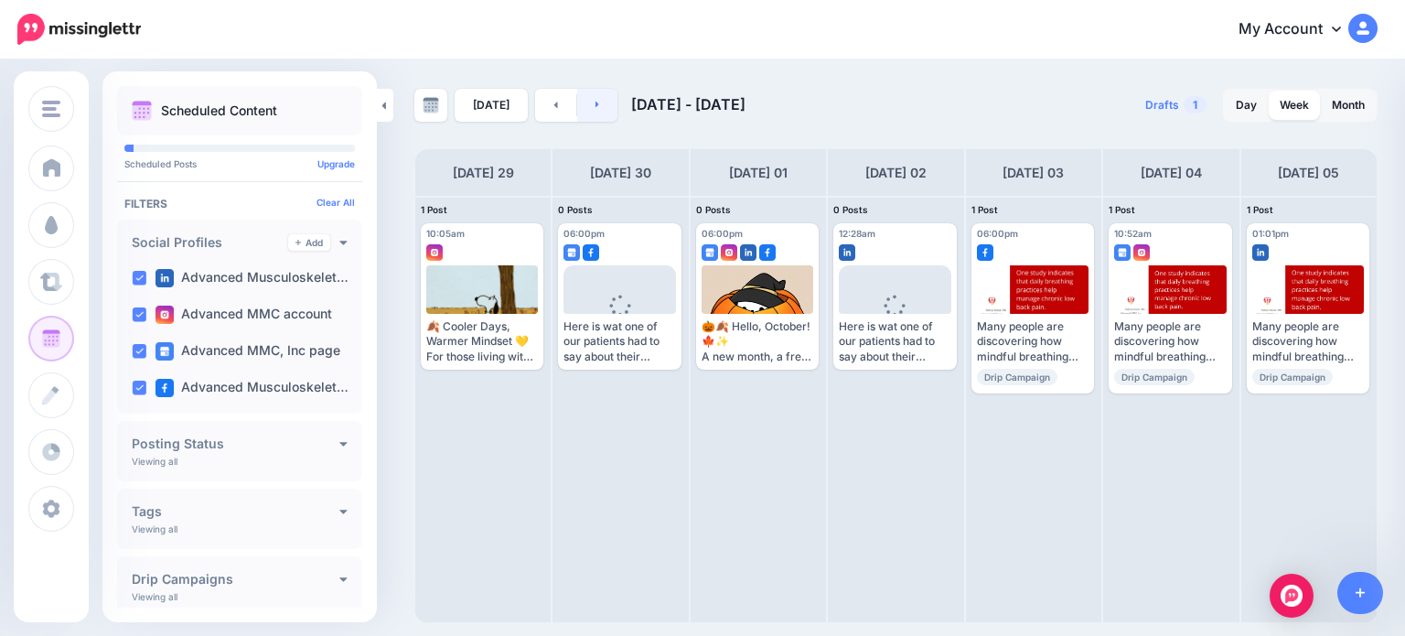
click at [595, 105] on link at bounding box center [597, 105] width 41 height 33
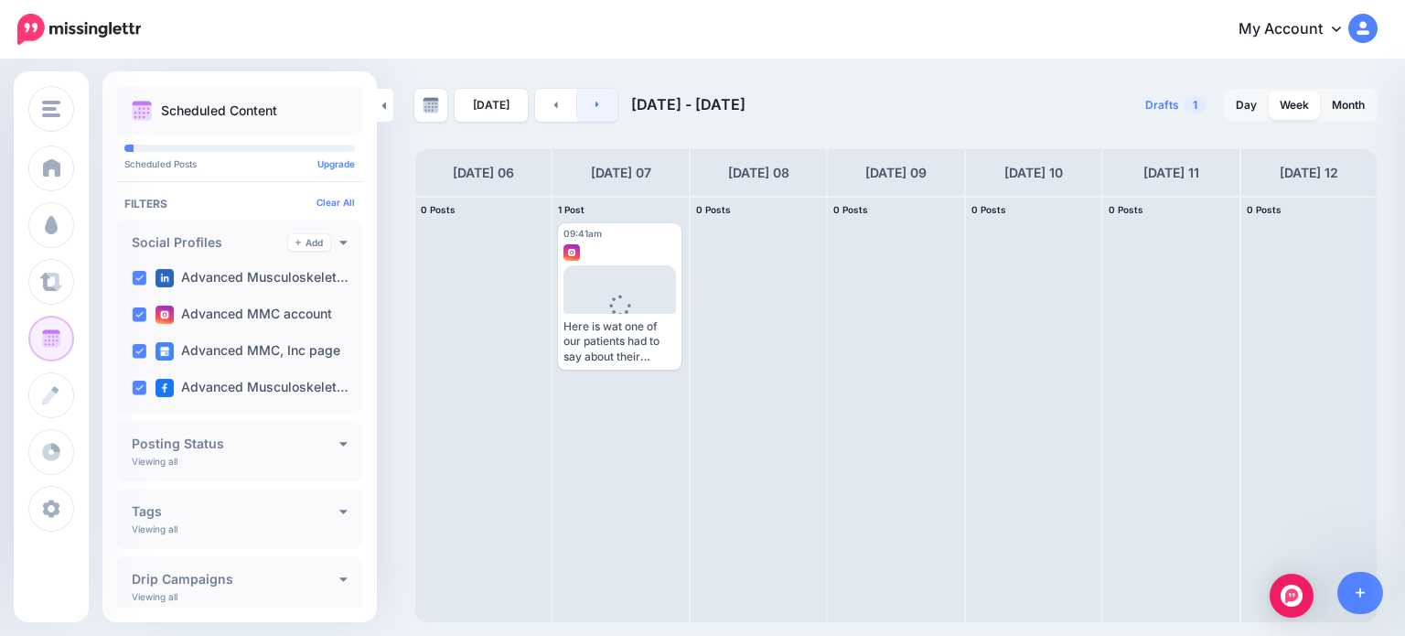
click at [597, 102] on link at bounding box center [597, 105] width 41 height 33
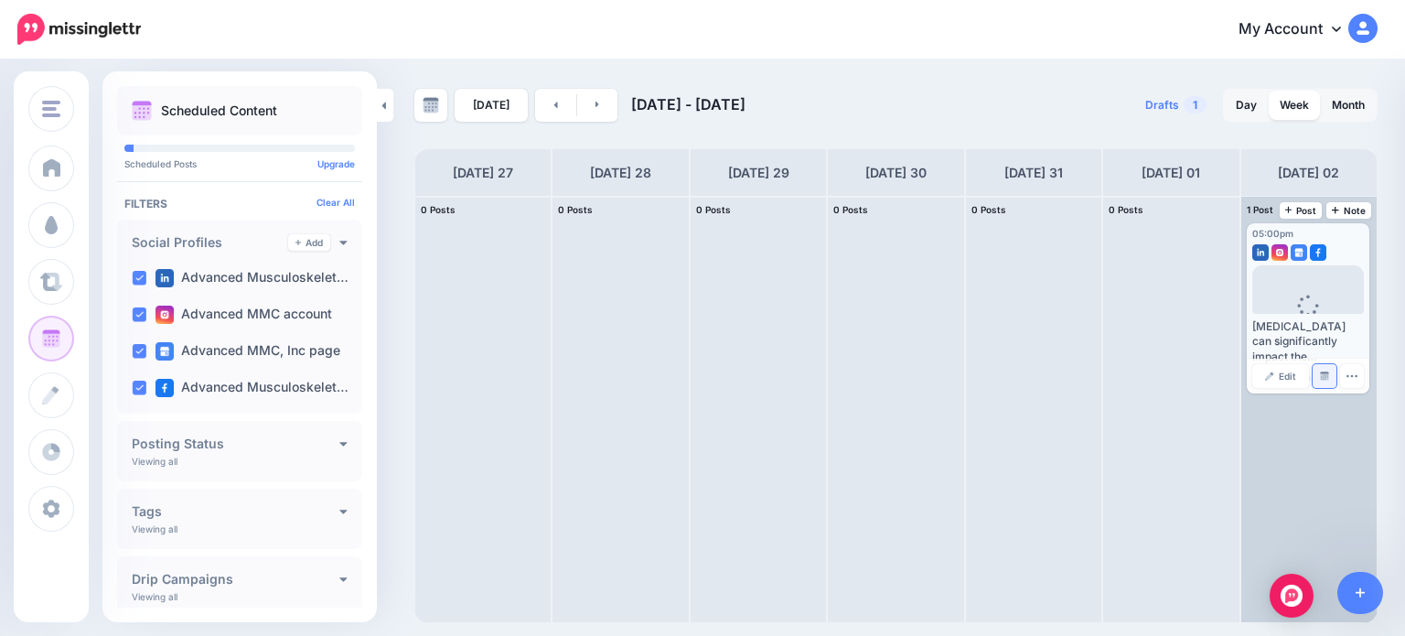
click at [1324, 372] on img at bounding box center [1324, 375] width 9 height 9
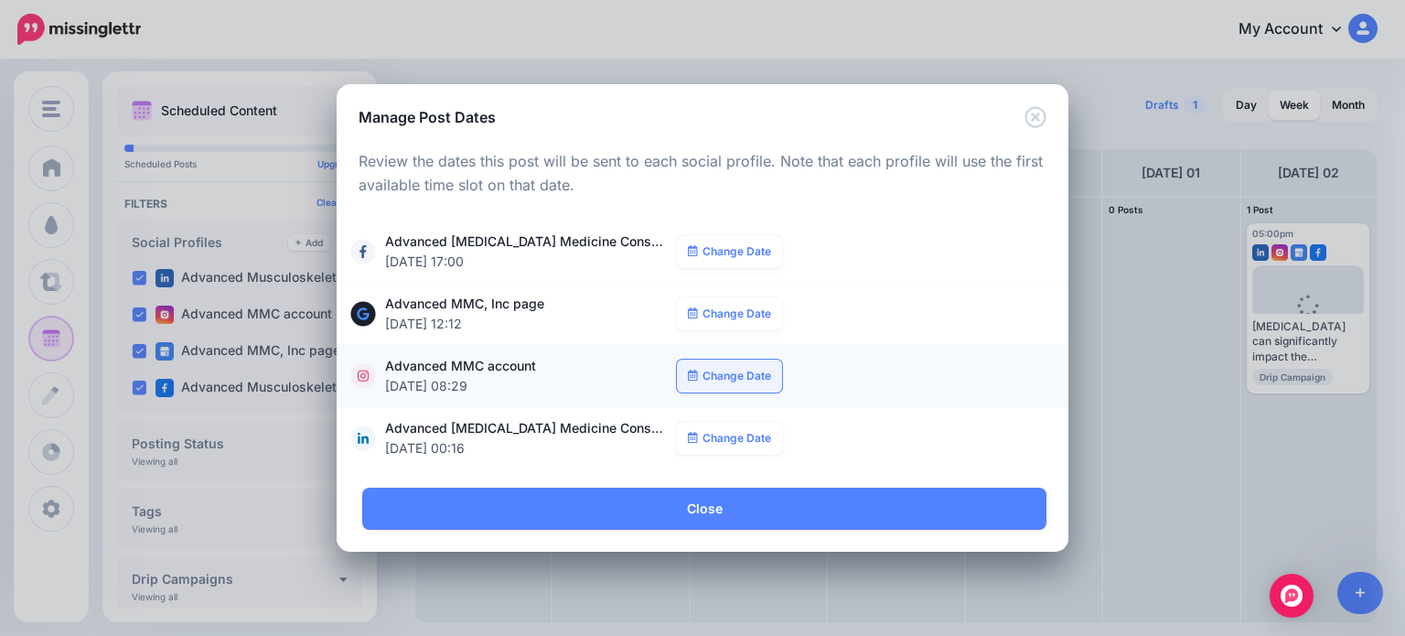
click at [727, 368] on link "Change Date" at bounding box center [729, 375] width 105 height 33
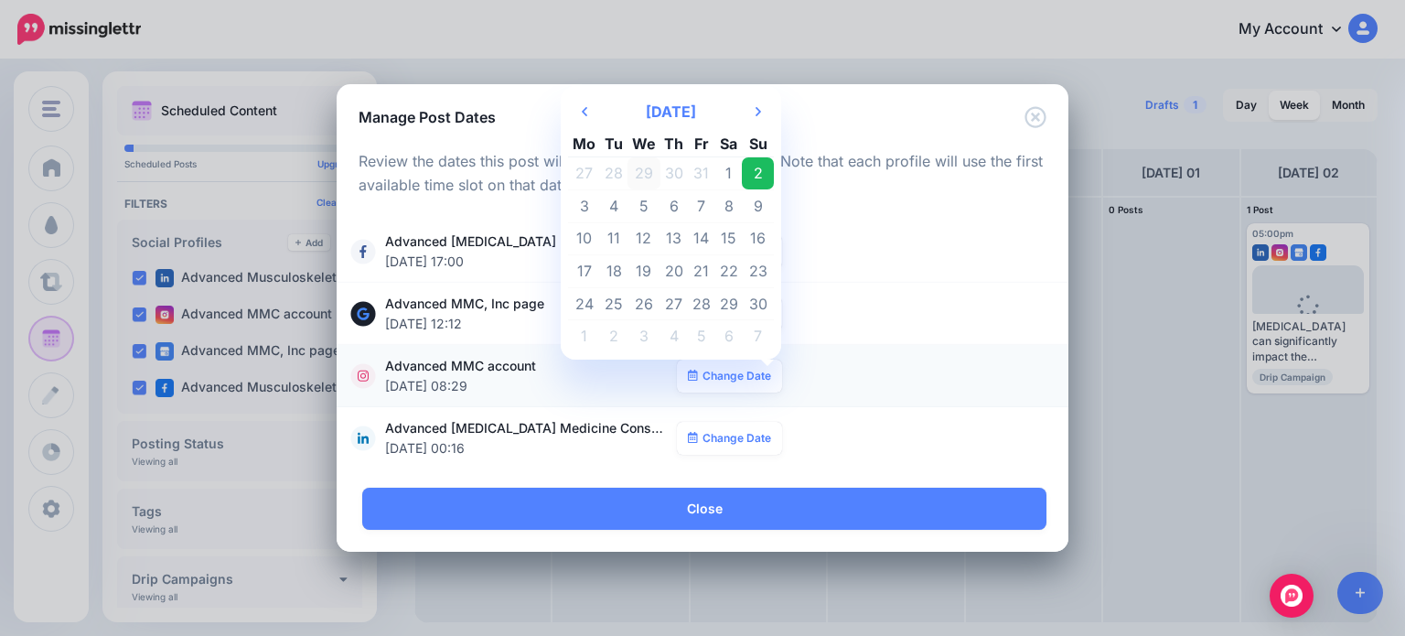
click at [637, 172] on td "29" at bounding box center [643, 173] width 33 height 33
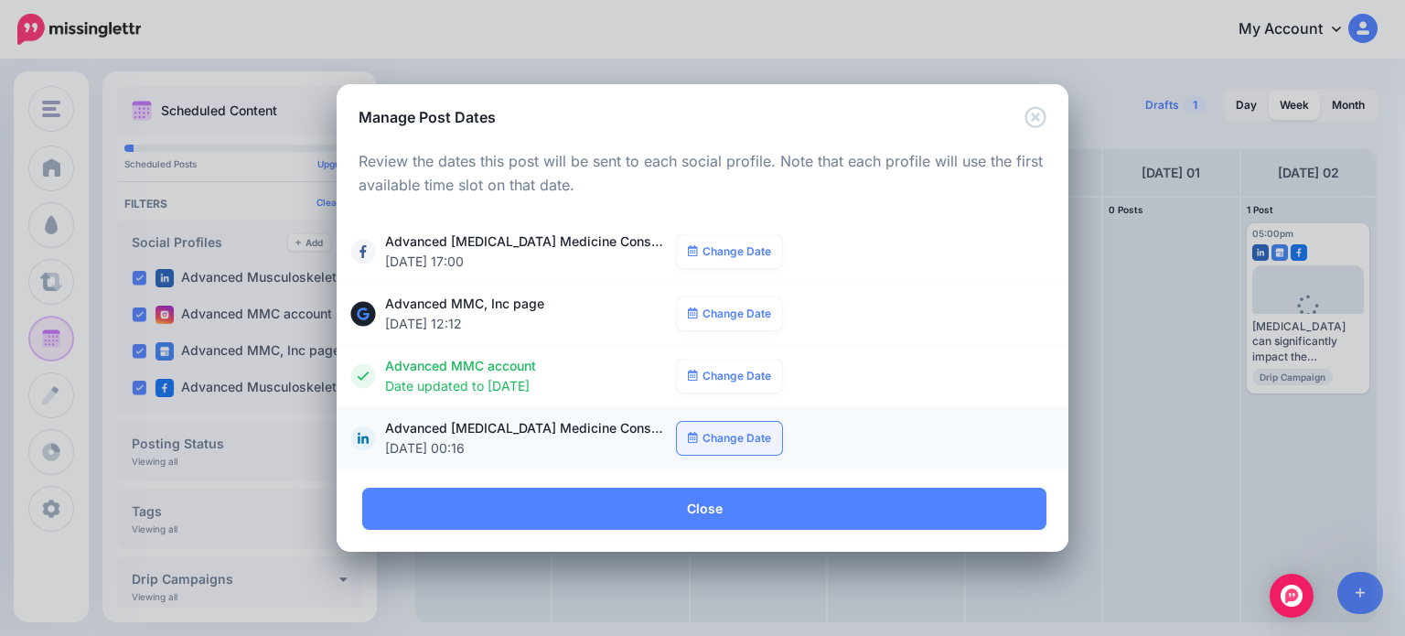
click at [720, 439] on link "Change Date" at bounding box center [729, 438] width 105 height 33
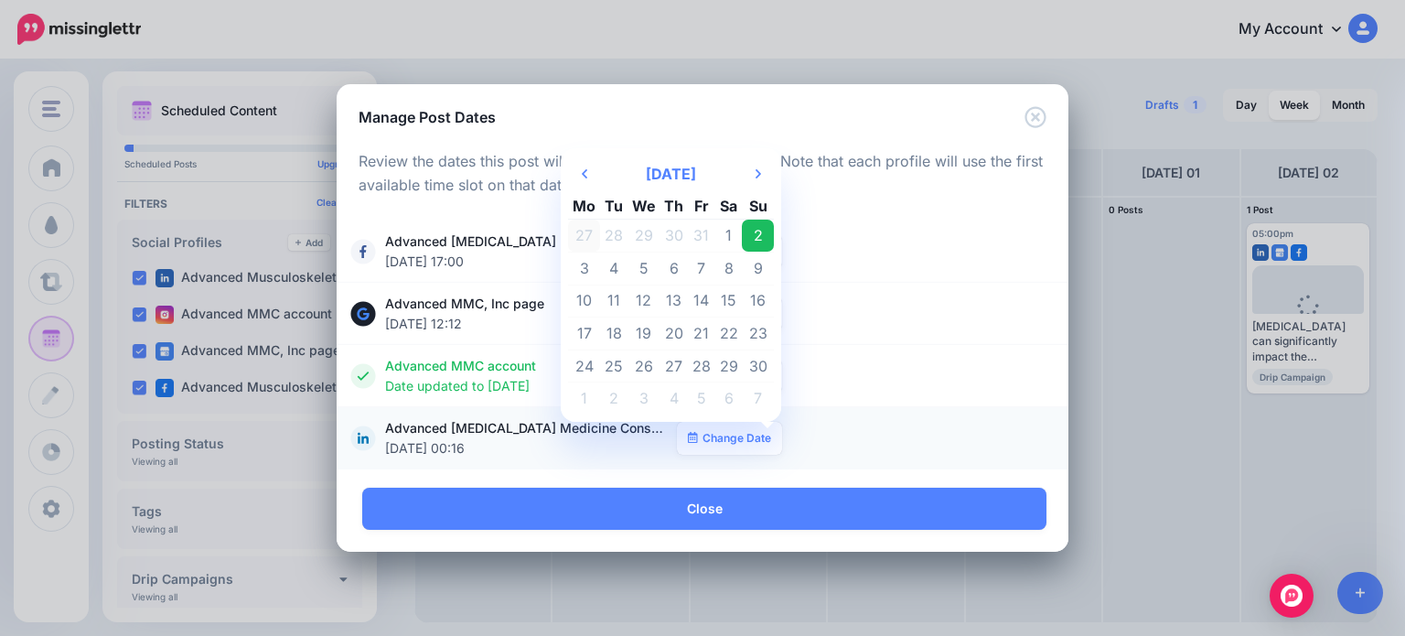
click at [583, 230] on td "27" at bounding box center [584, 236] width 32 height 33
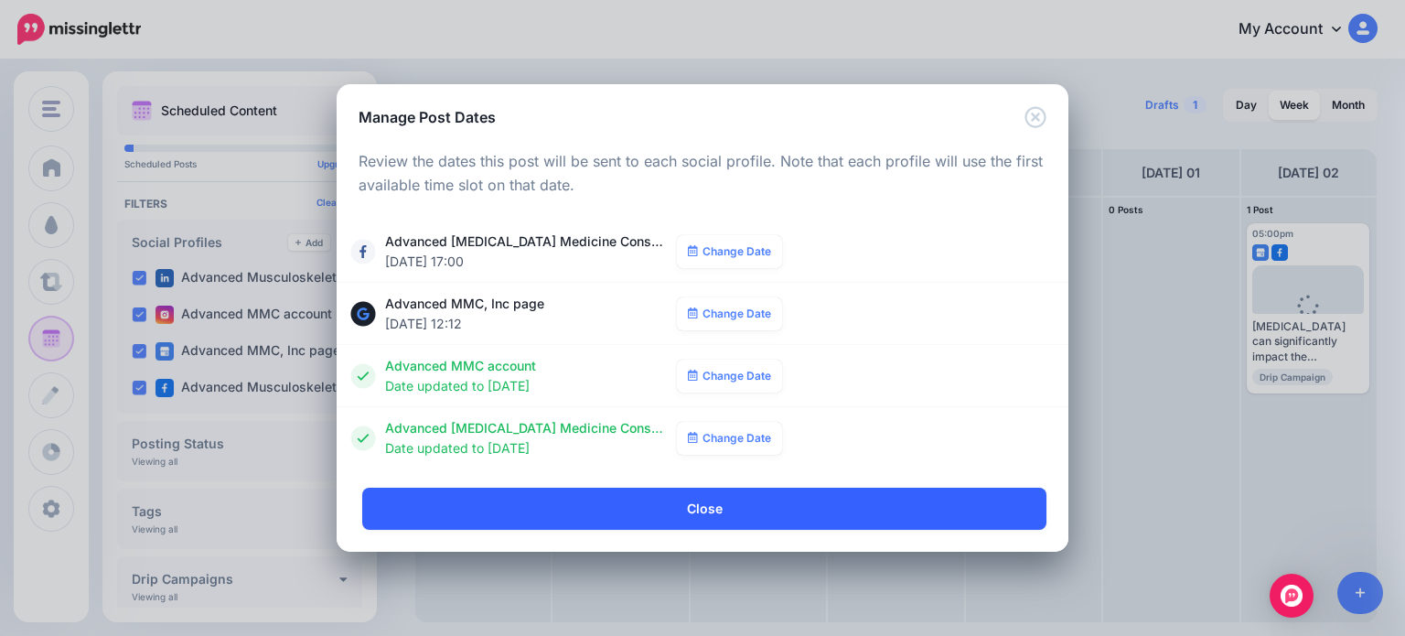
click at [691, 507] on link "Close" at bounding box center [704, 509] width 684 height 42
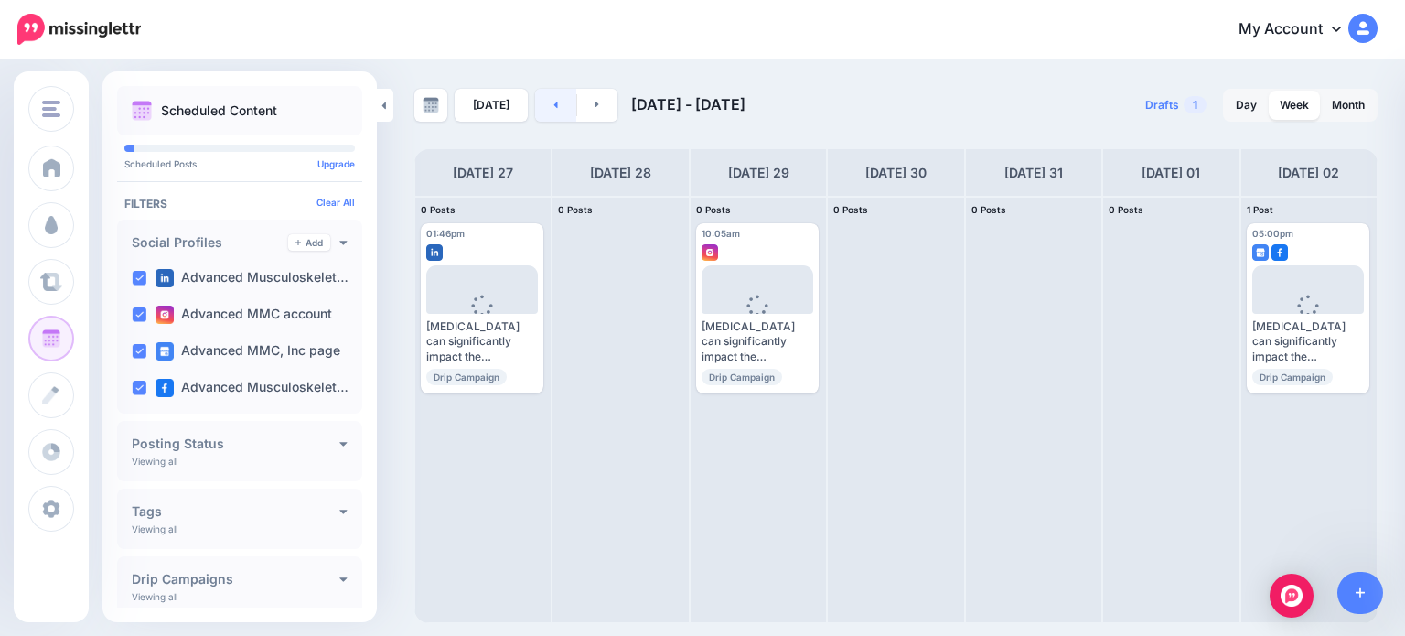
click at [560, 108] on link at bounding box center [555, 105] width 41 height 33
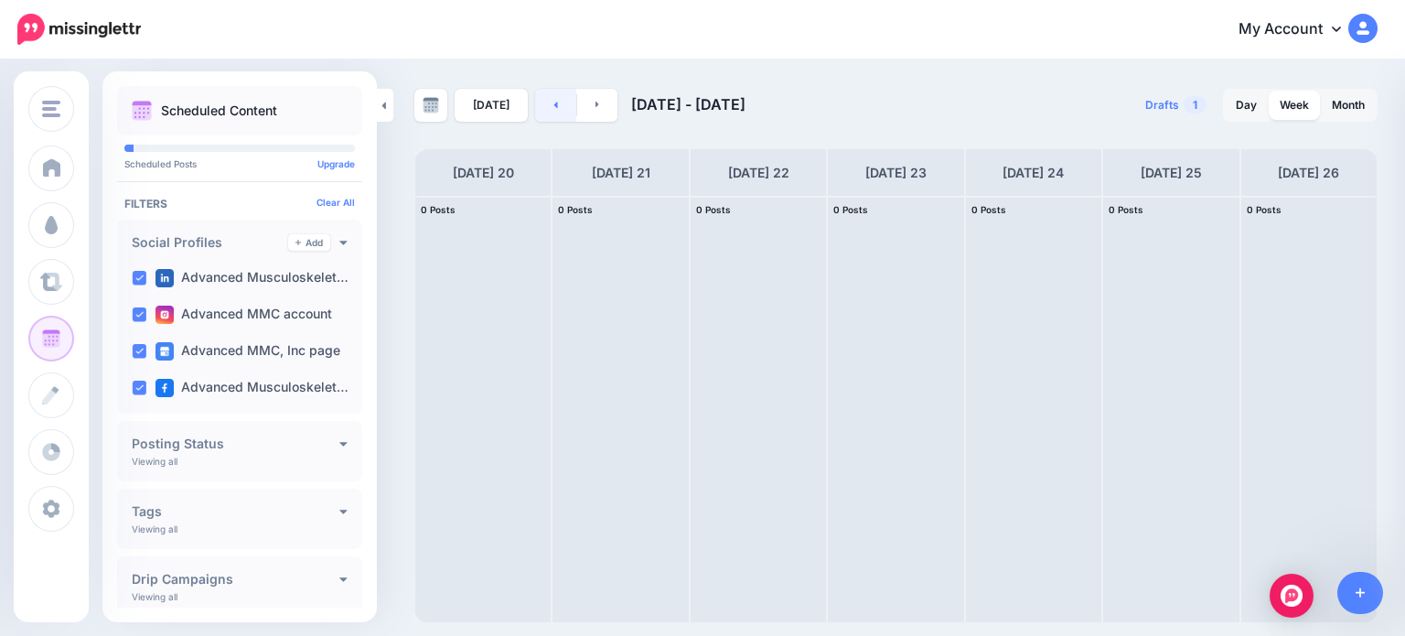
click at [560, 108] on link at bounding box center [555, 105] width 41 height 33
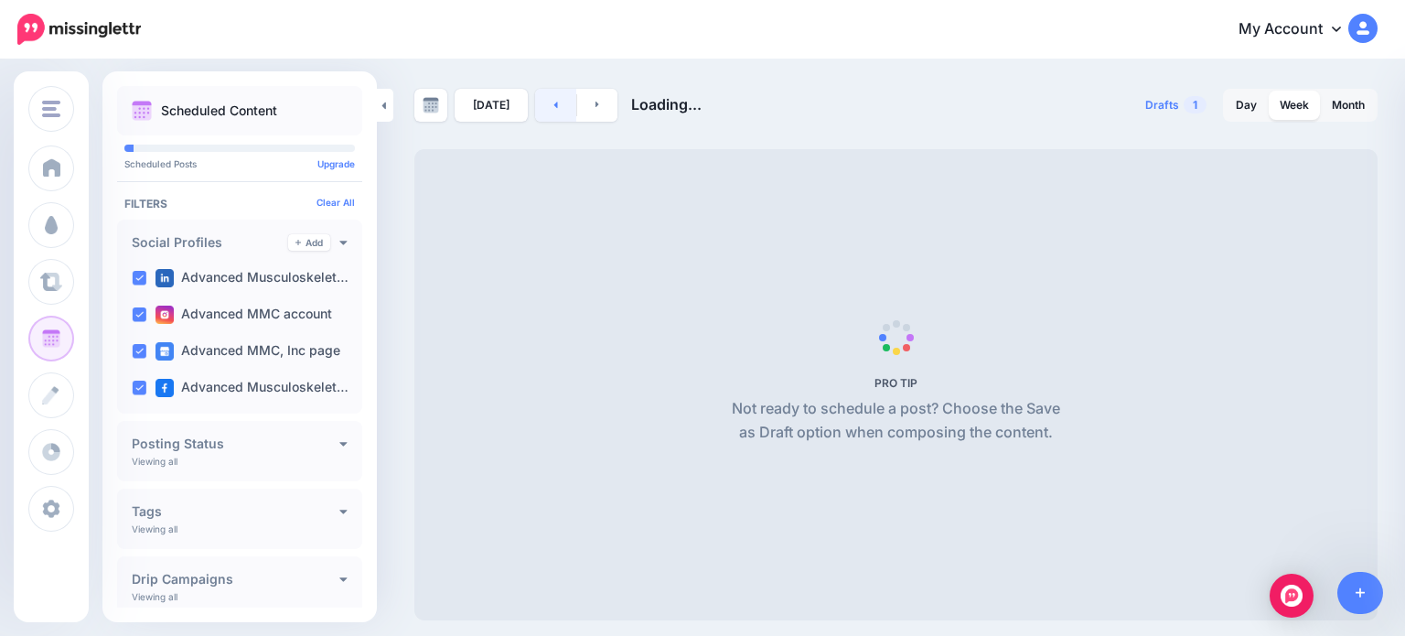
click at [560, 108] on link at bounding box center [555, 105] width 41 height 33
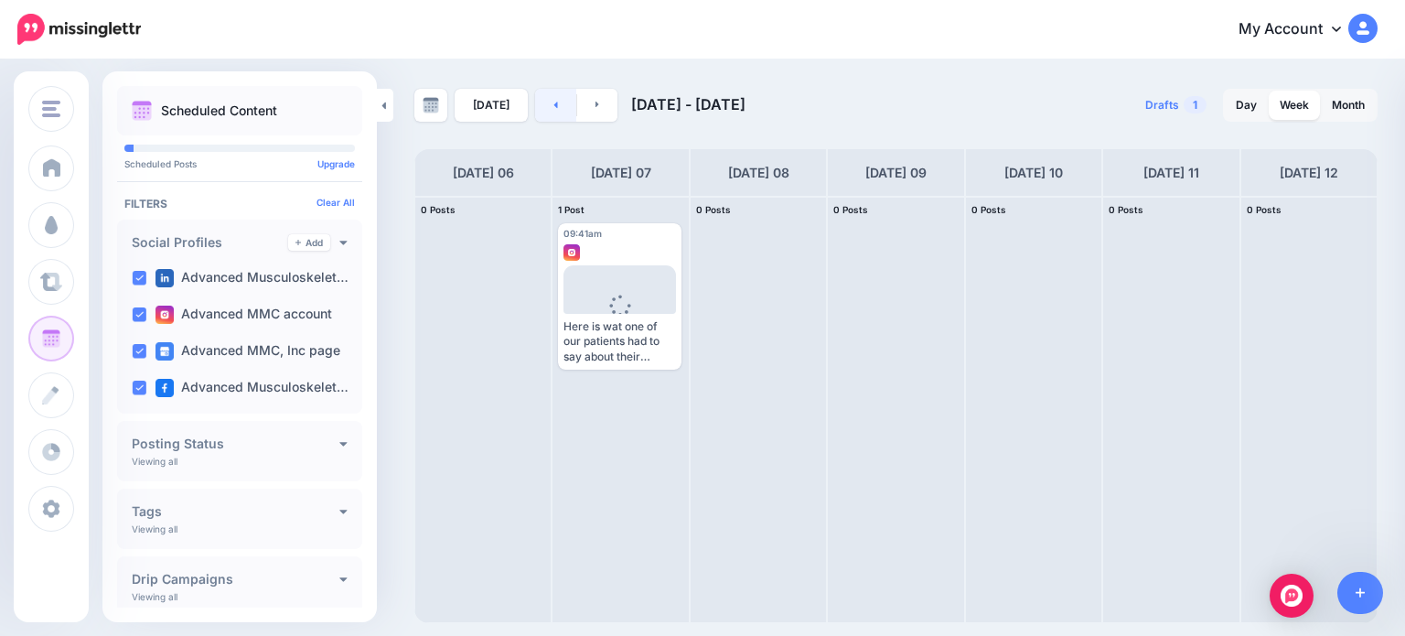
click at [560, 108] on link at bounding box center [555, 105] width 41 height 33
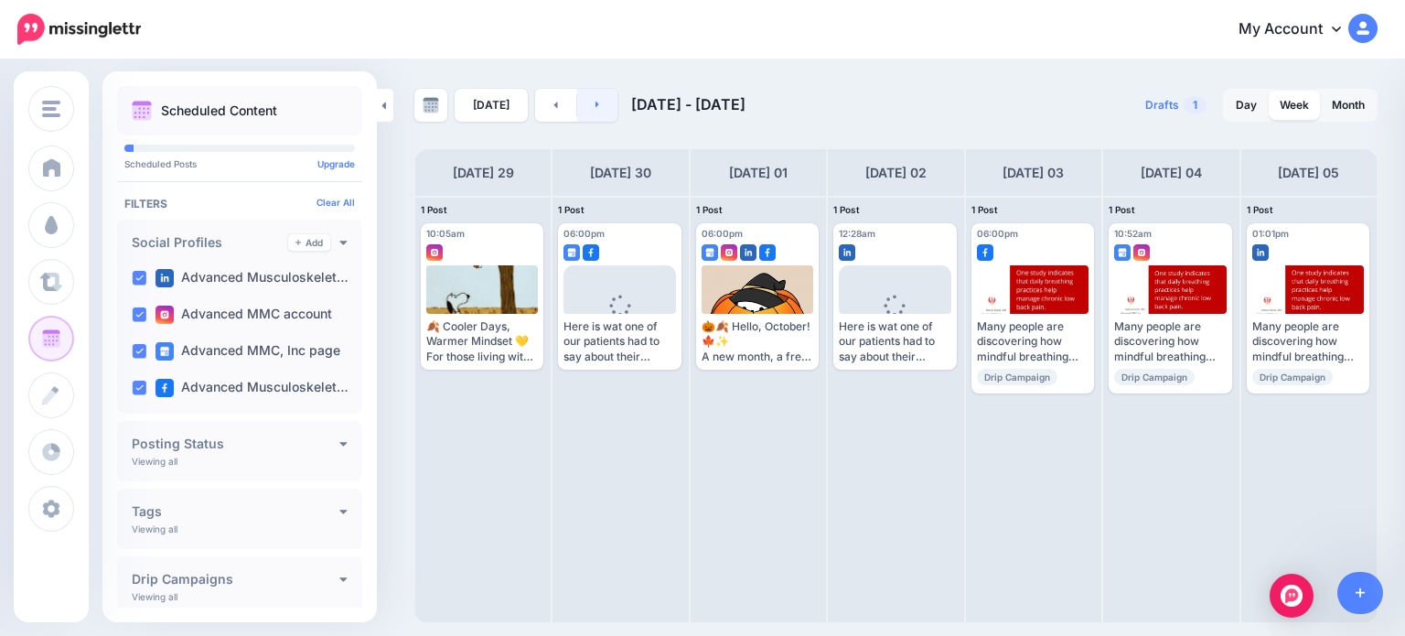
click at [599, 108] on link at bounding box center [597, 105] width 41 height 33
